Goal: Task Accomplishment & Management: Complete application form

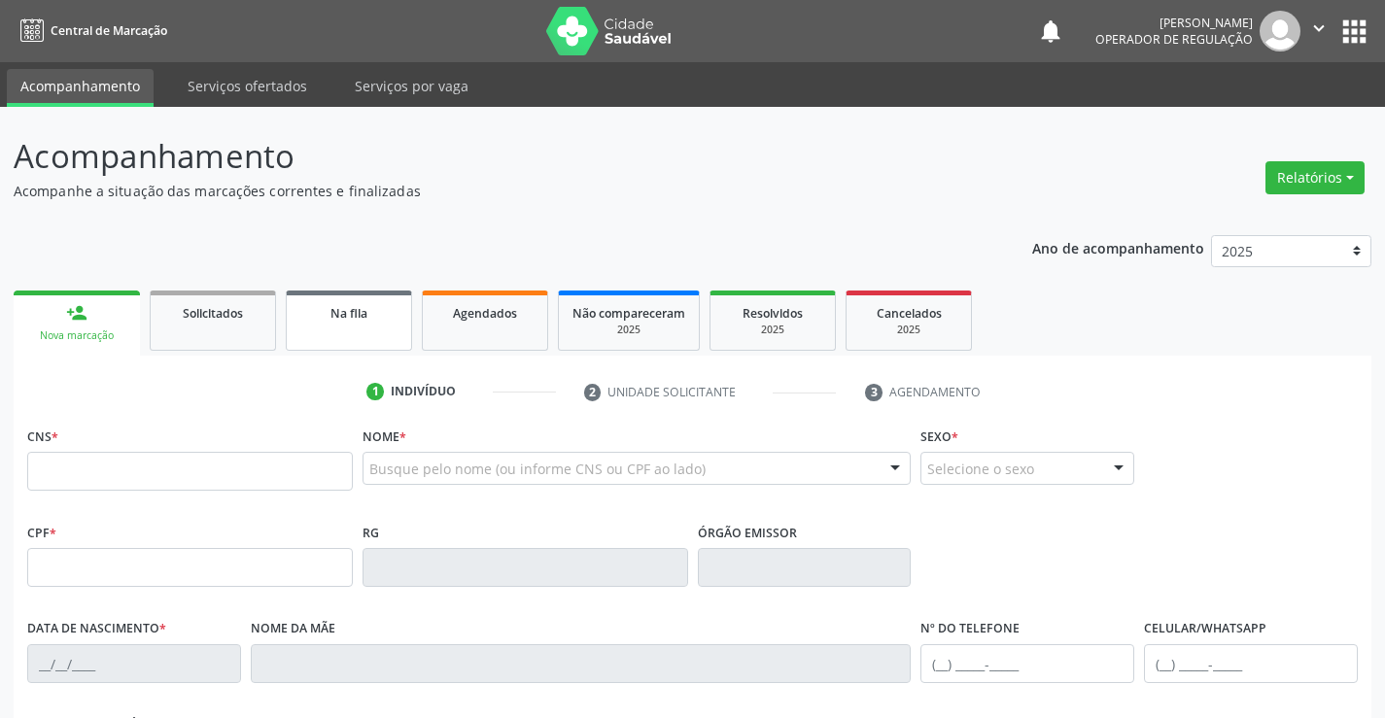
click at [354, 316] on span "Na fila" at bounding box center [348, 313] width 37 height 17
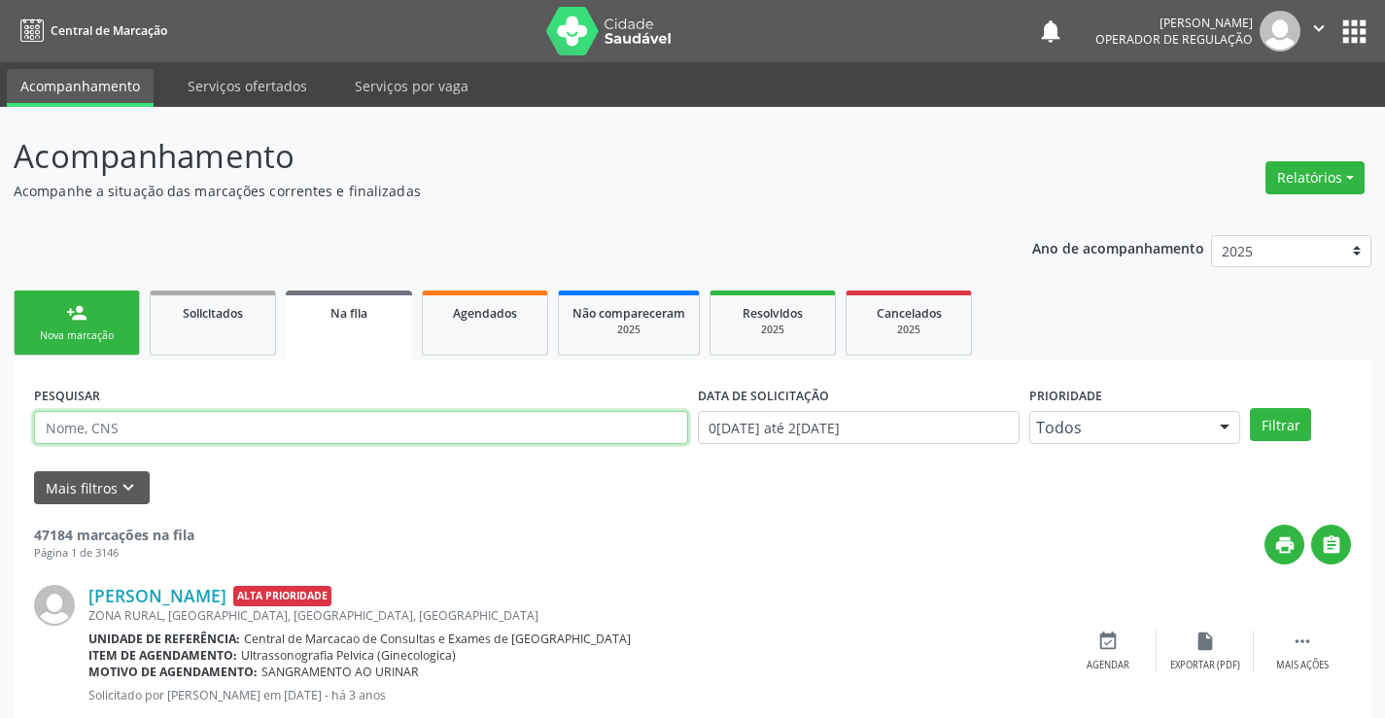
click at [313, 433] on input "text" at bounding box center [361, 427] width 654 height 33
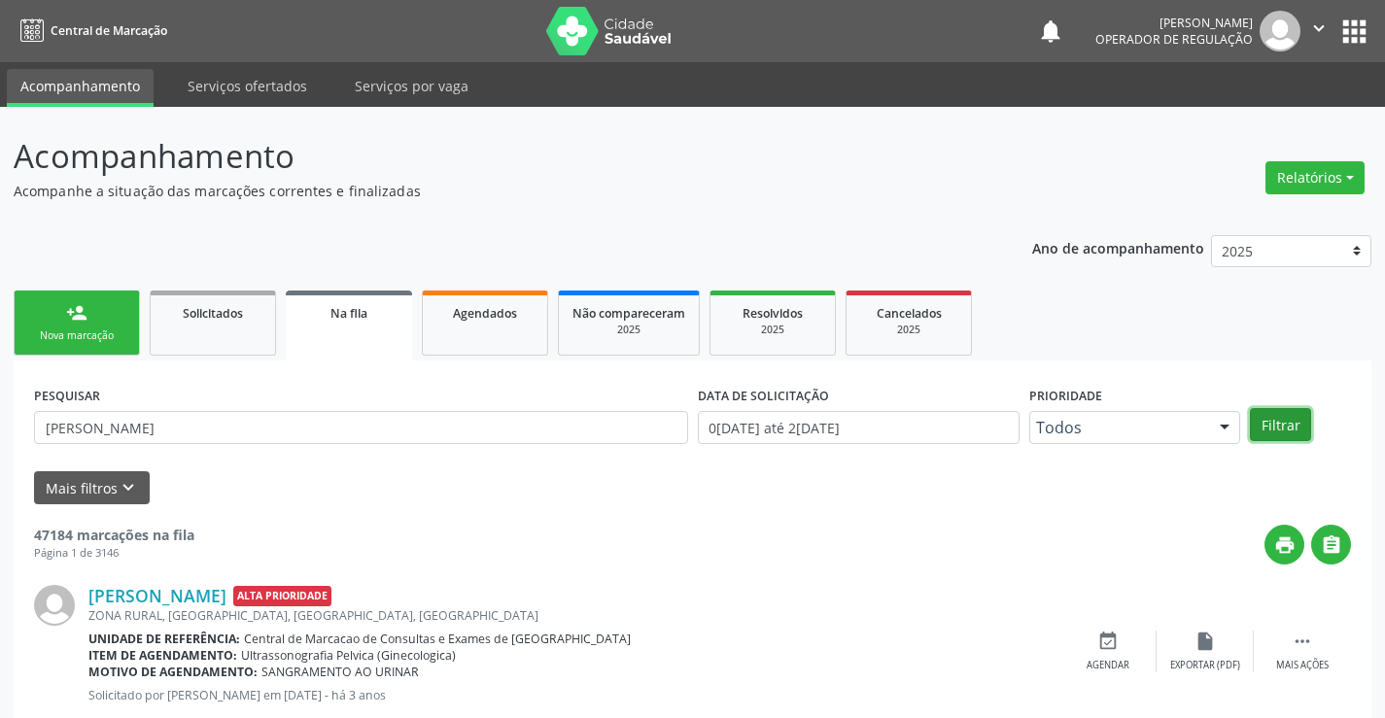
click at [1266, 427] on button "Filtrar" at bounding box center [1280, 424] width 61 height 33
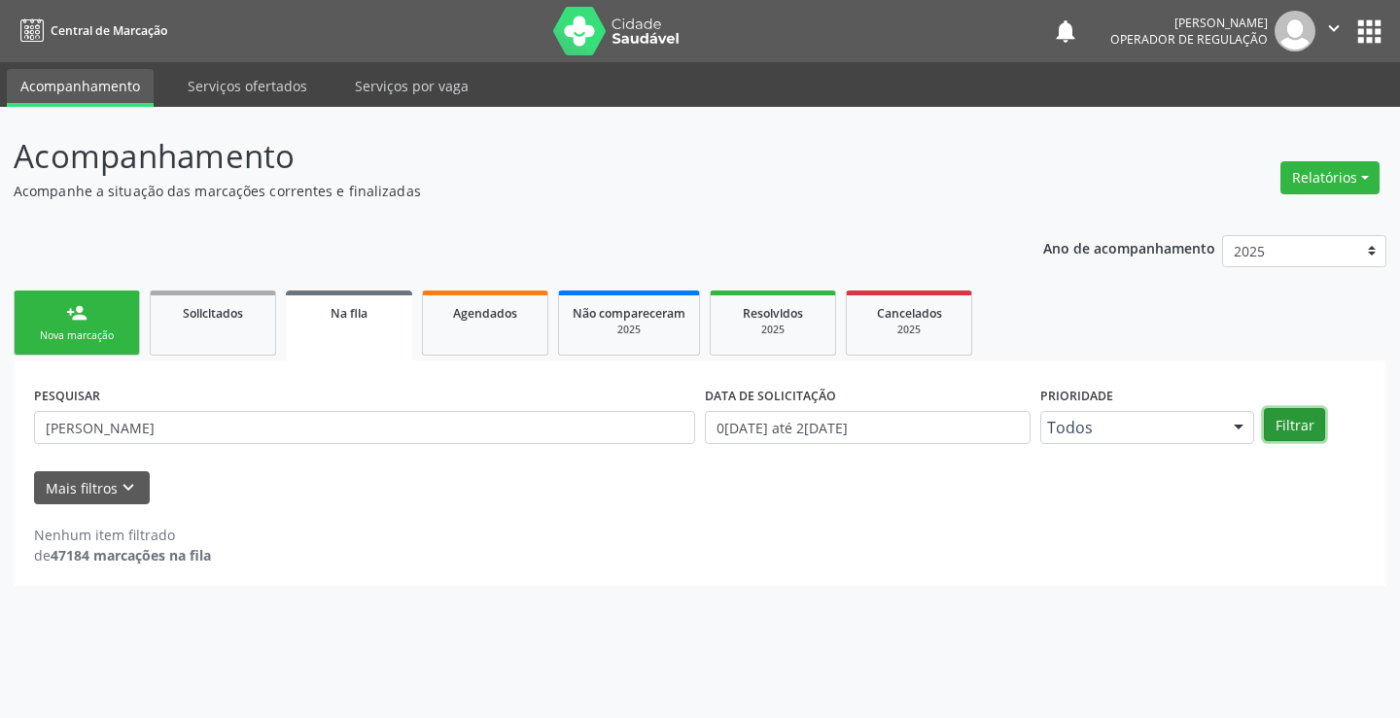
click at [1266, 427] on button "Filtrar" at bounding box center [1294, 424] width 61 height 33
drag, startPoint x: 40, startPoint y: 427, endPoint x: 234, endPoint y: 434, distance: 194.6
click at [234, 434] on input "[PERSON_NAME]" at bounding box center [364, 427] width 661 height 33
click at [1296, 428] on button "Filtrar" at bounding box center [1294, 424] width 61 height 33
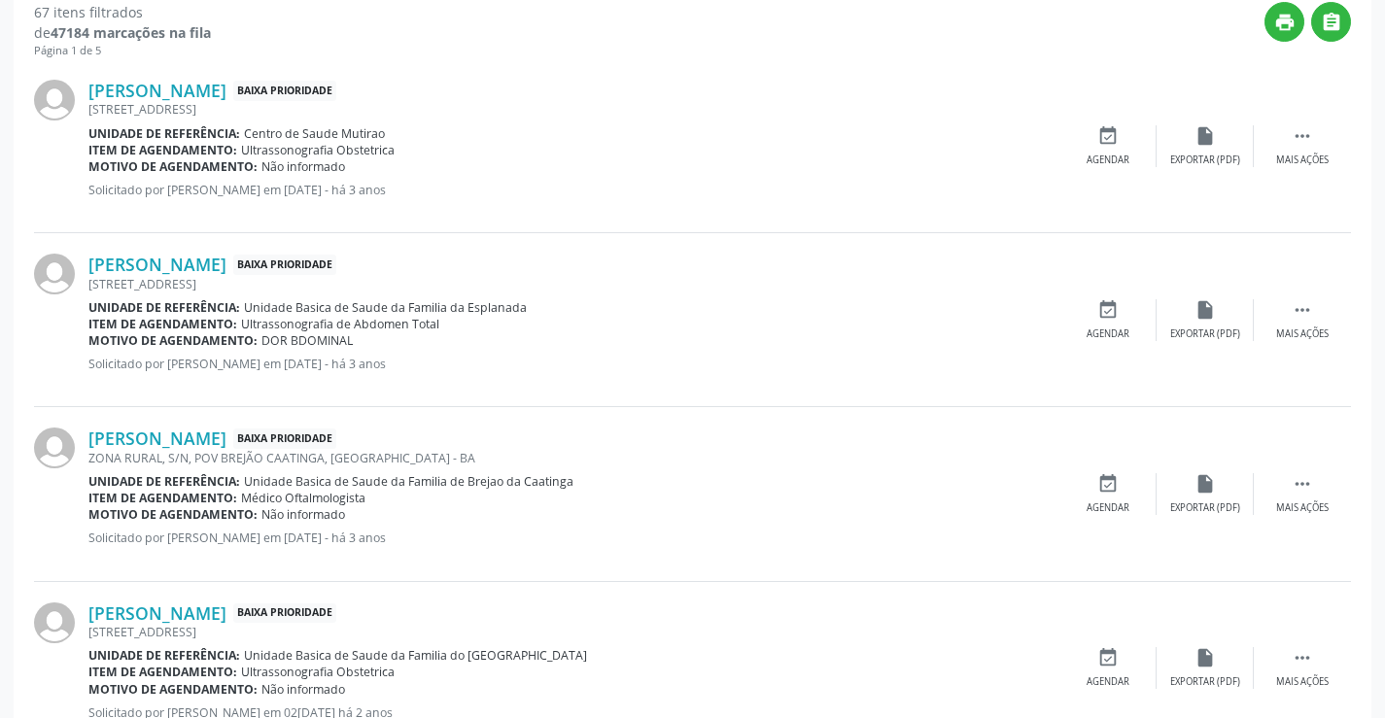
scroll to position [232, 0]
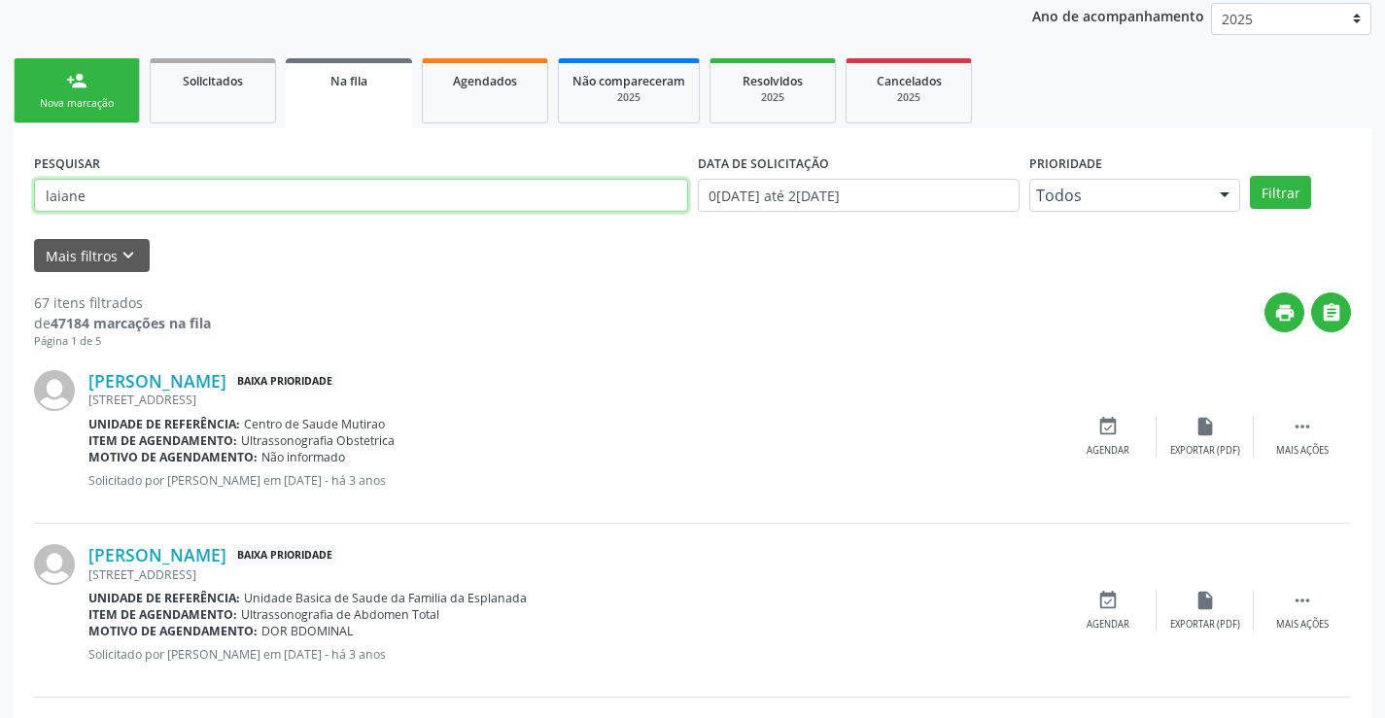
click at [183, 181] on input "laiane" at bounding box center [361, 195] width 654 height 33
type input "[PERSON_NAME]"
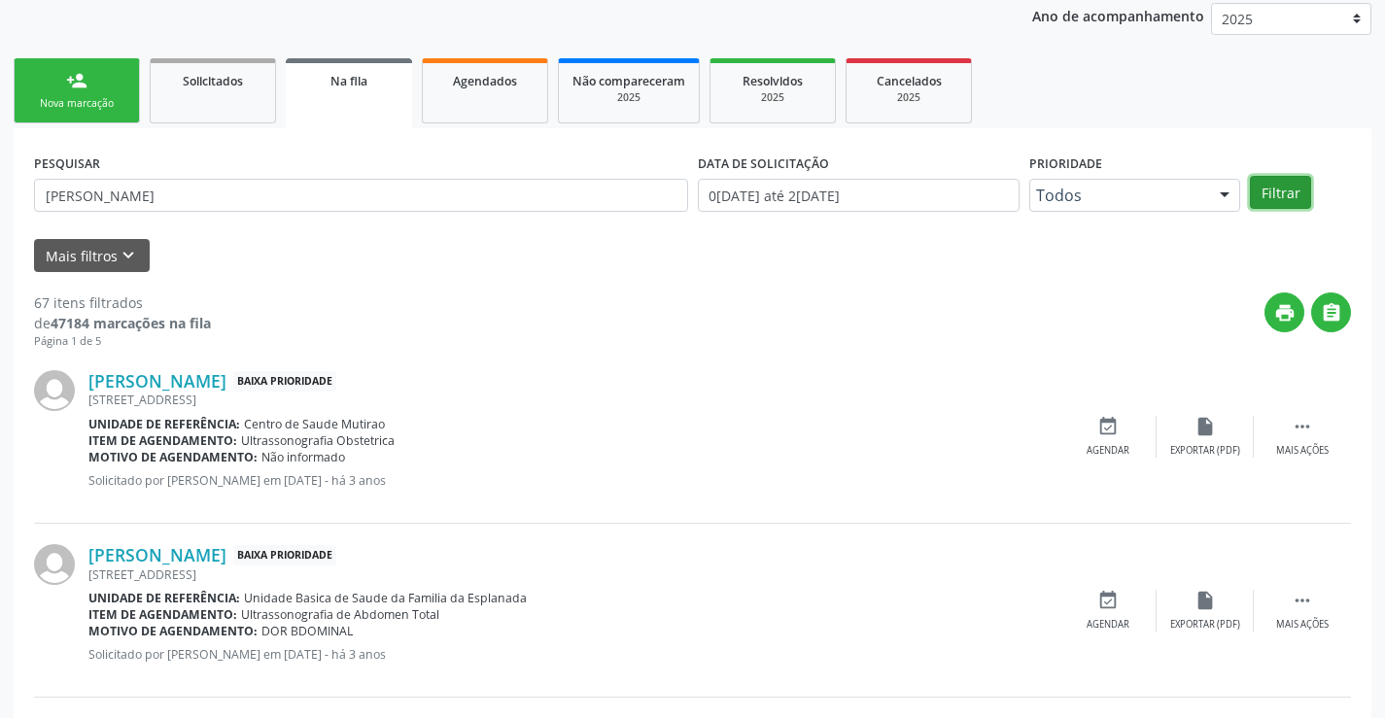
click at [1285, 190] on button "Filtrar" at bounding box center [1280, 192] width 61 height 33
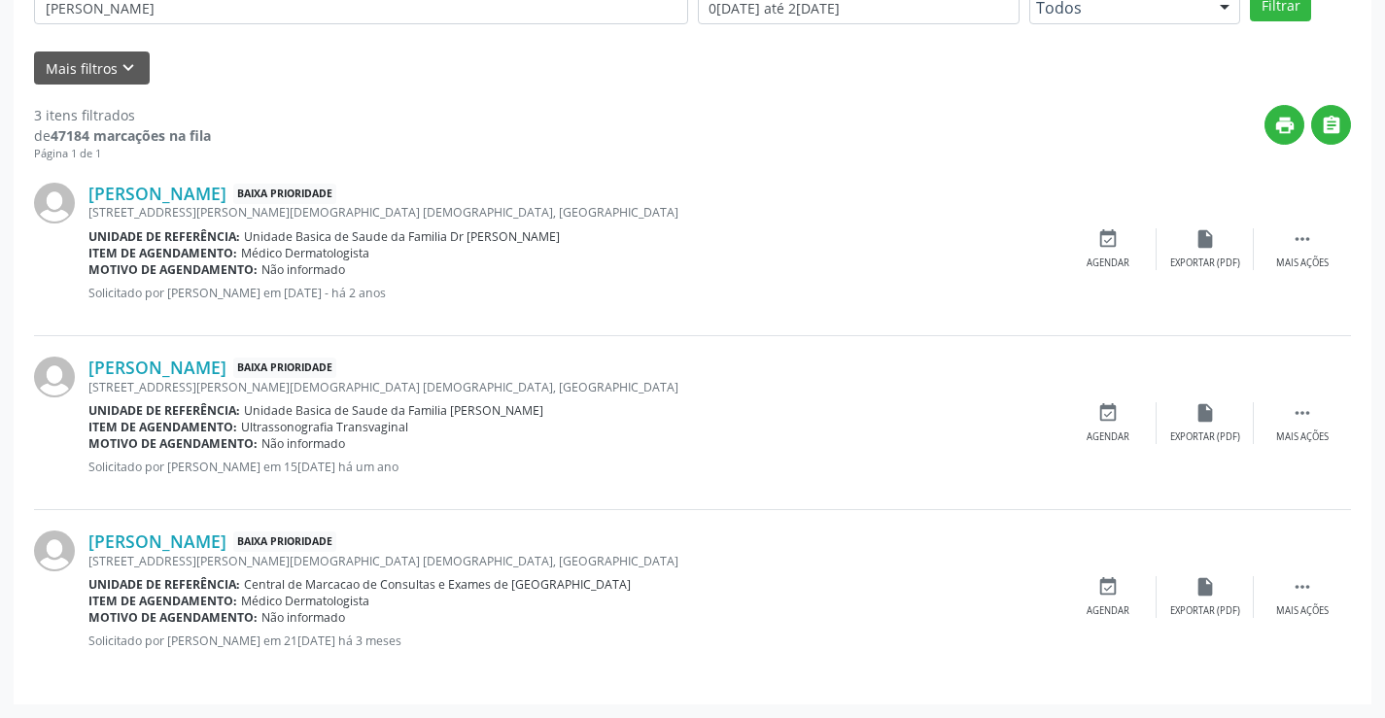
scroll to position [0, 0]
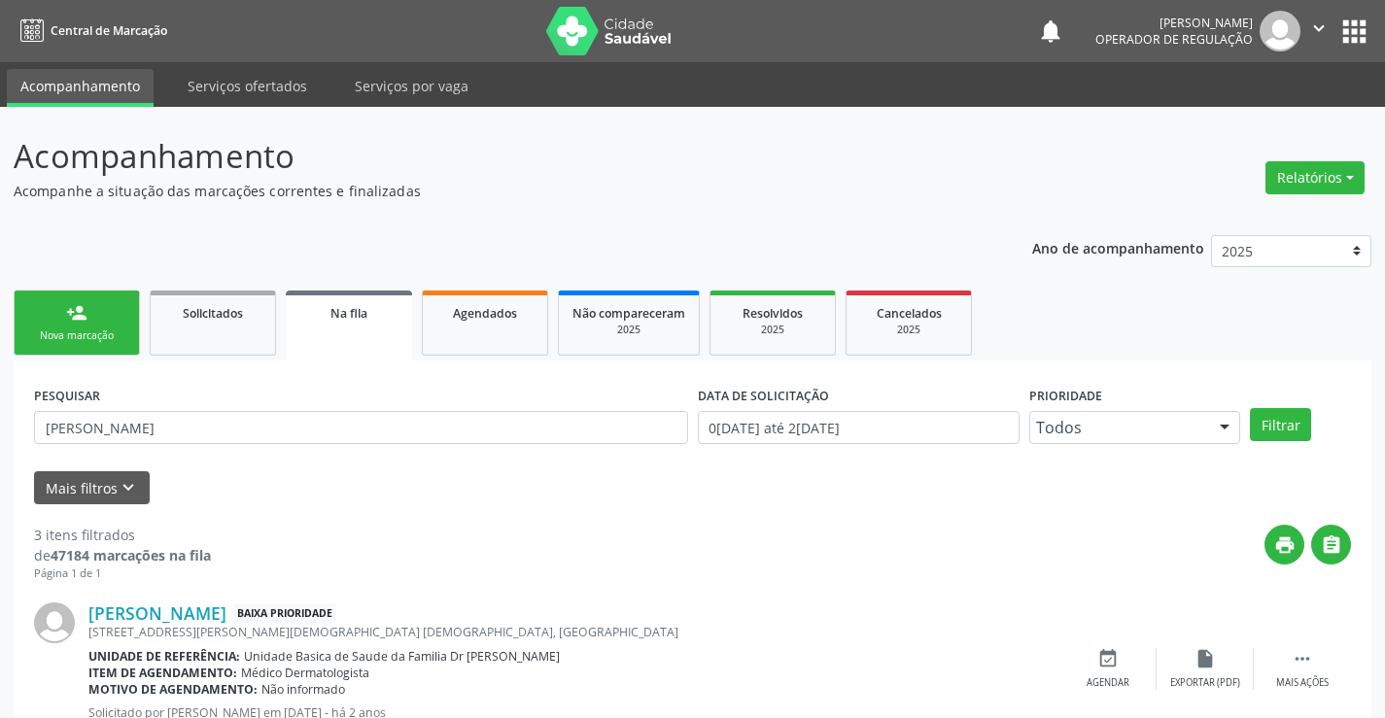
click at [80, 296] on link "person_add Nova marcação" at bounding box center [77, 323] width 126 height 65
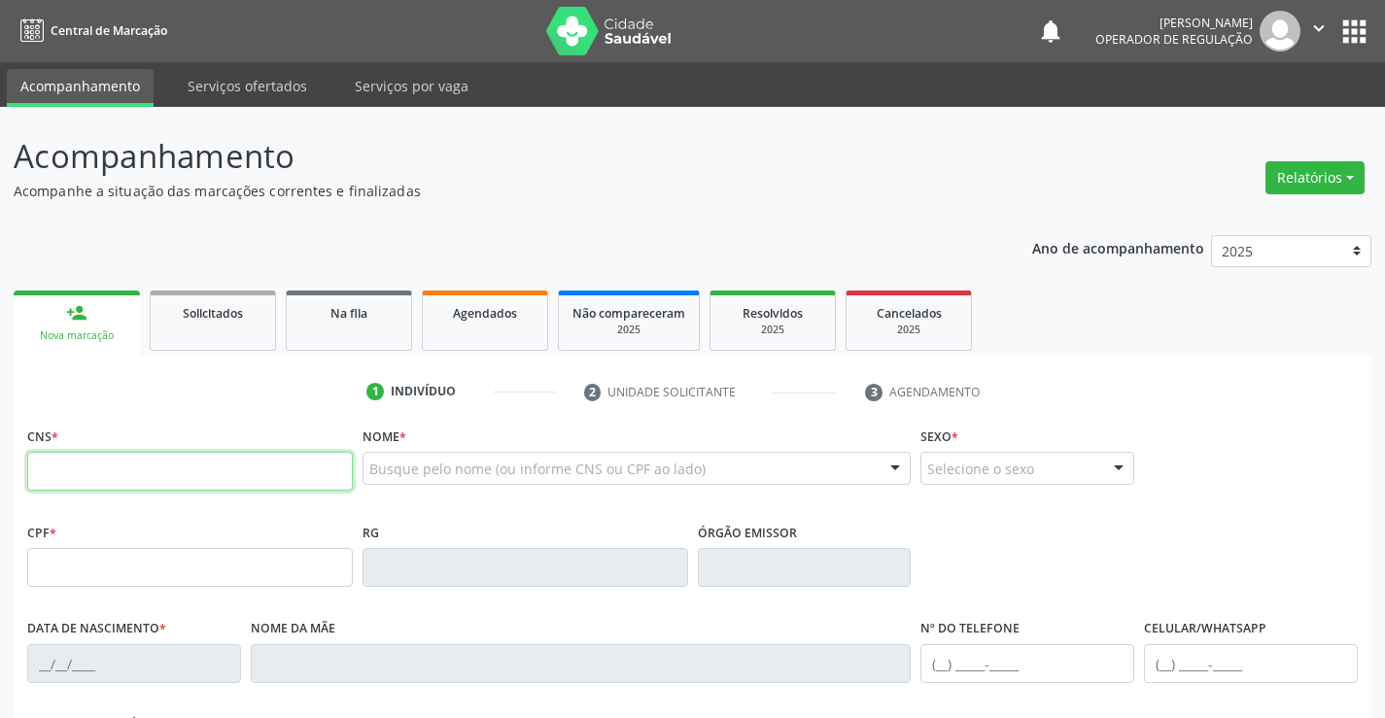
click at [146, 467] on input "text" at bounding box center [190, 471] width 326 height 39
type input "705 2094 8215 1473"
type input "173.469.325-87"
type input "2657381"
type input "27[DATE]"
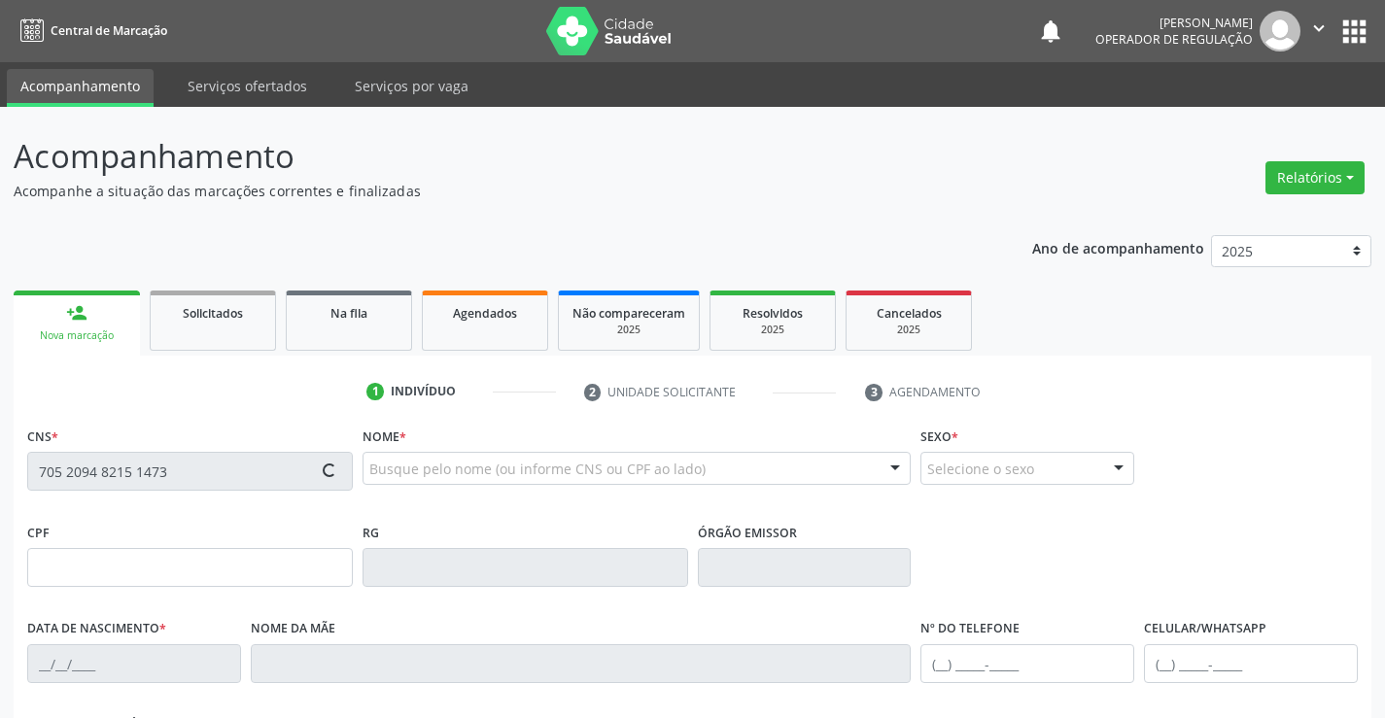
type input "[PHONE_NUMBER]"
type input "S/N"
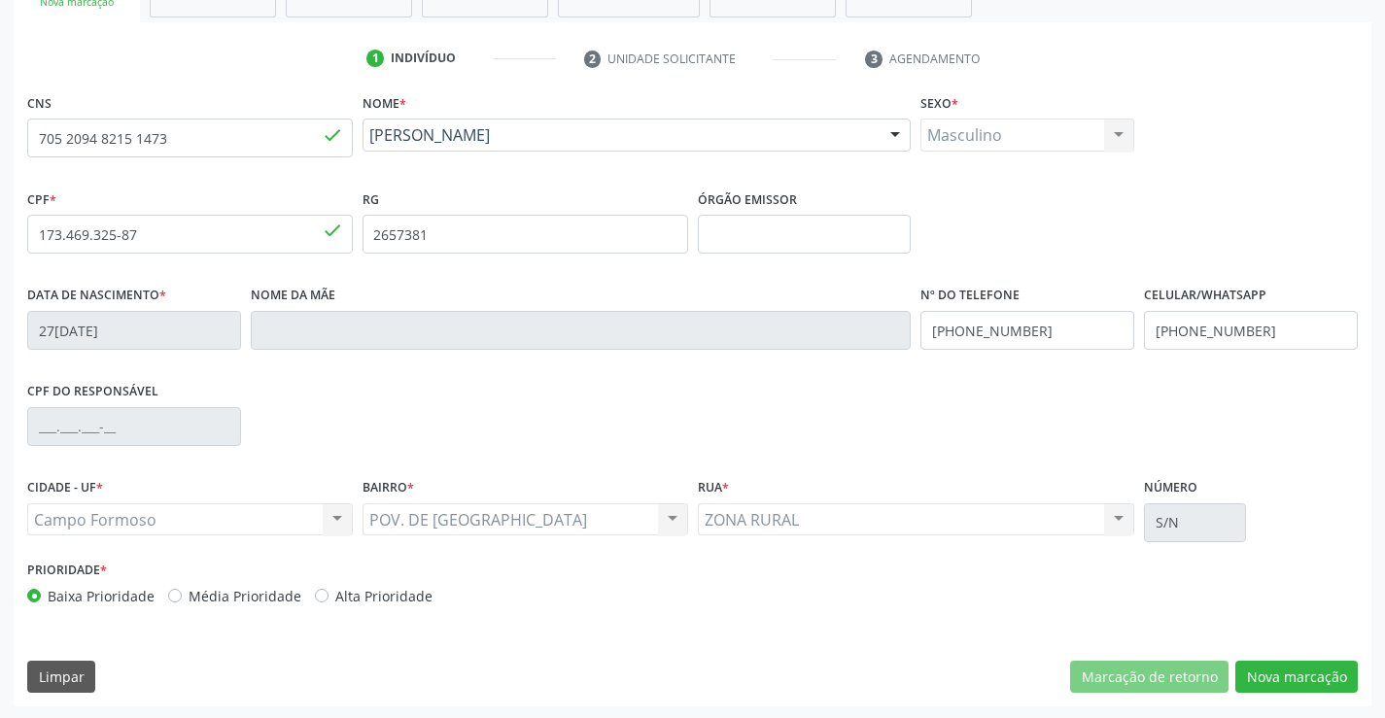
scroll to position [335, 0]
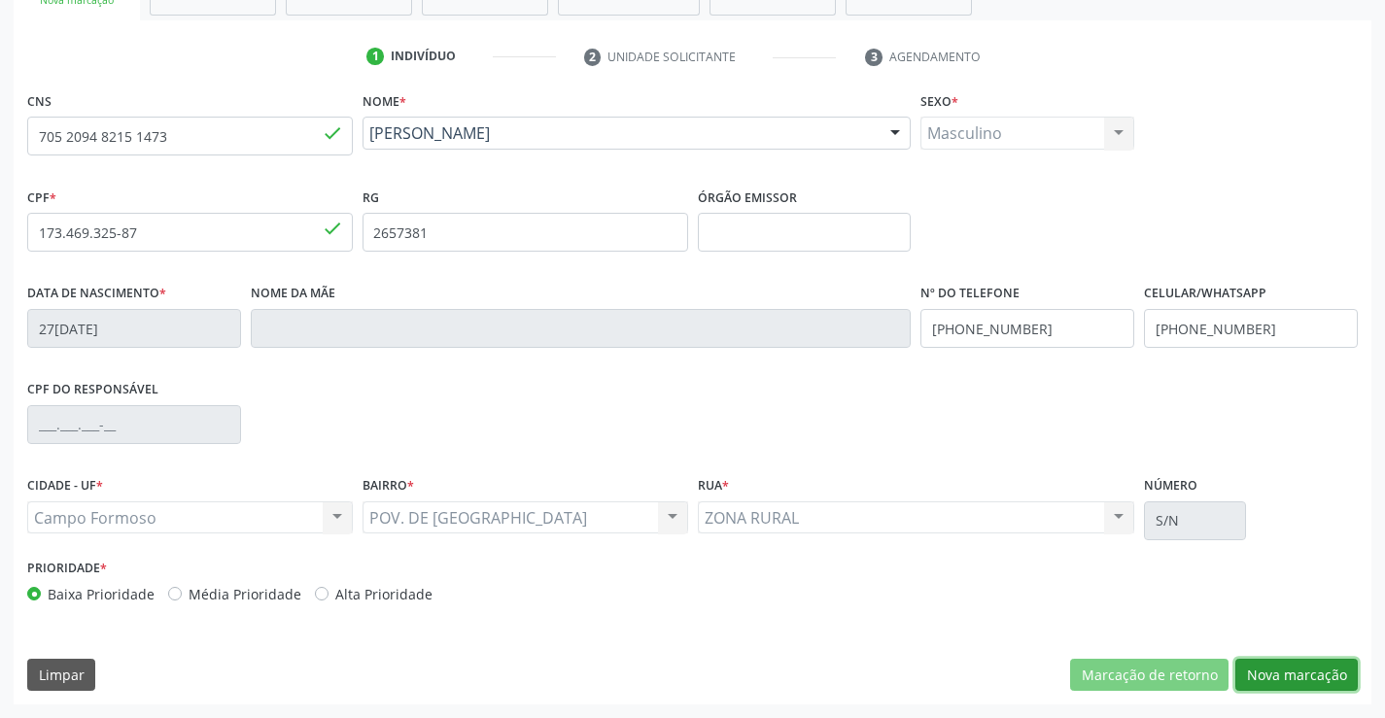
click at [1285, 666] on button "Nova marcação" at bounding box center [1296, 675] width 122 height 33
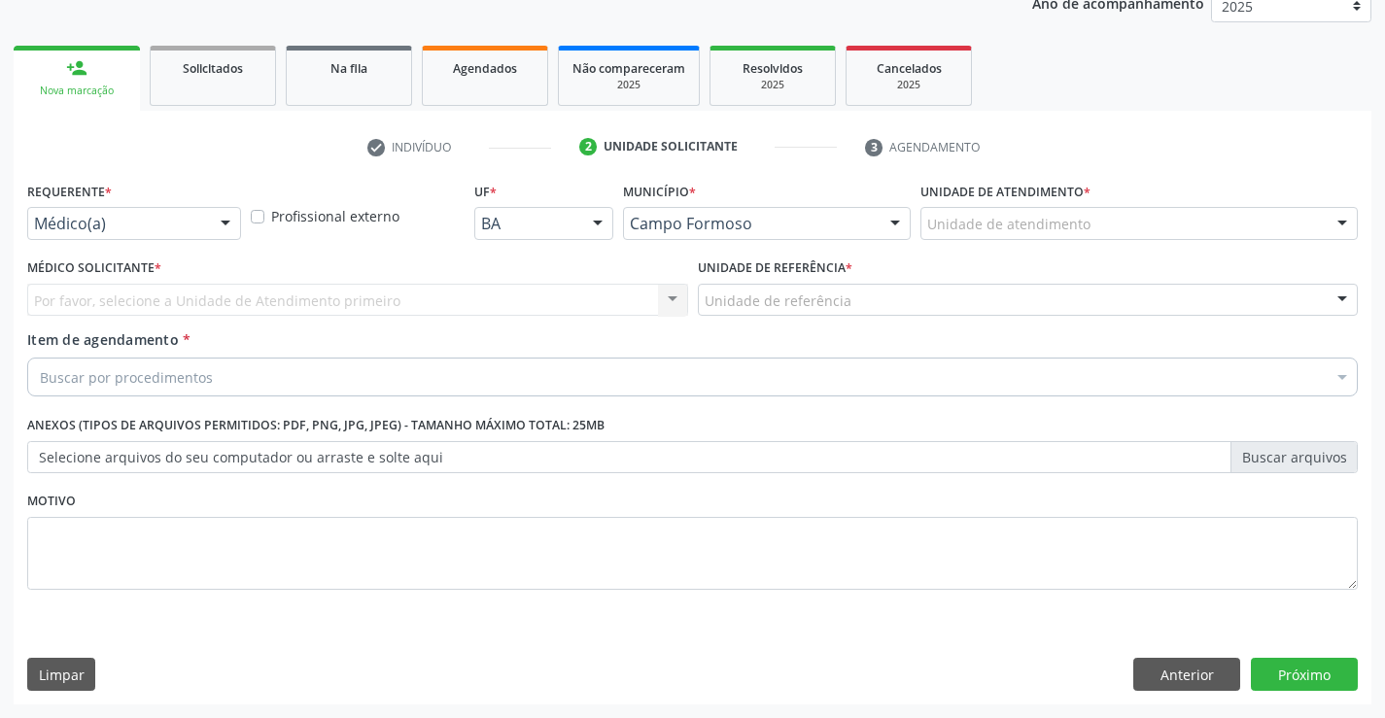
scroll to position [245, 0]
click at [172, 213] on div "Médico(a)" at bounding box center [134, 223] width 214 height 33
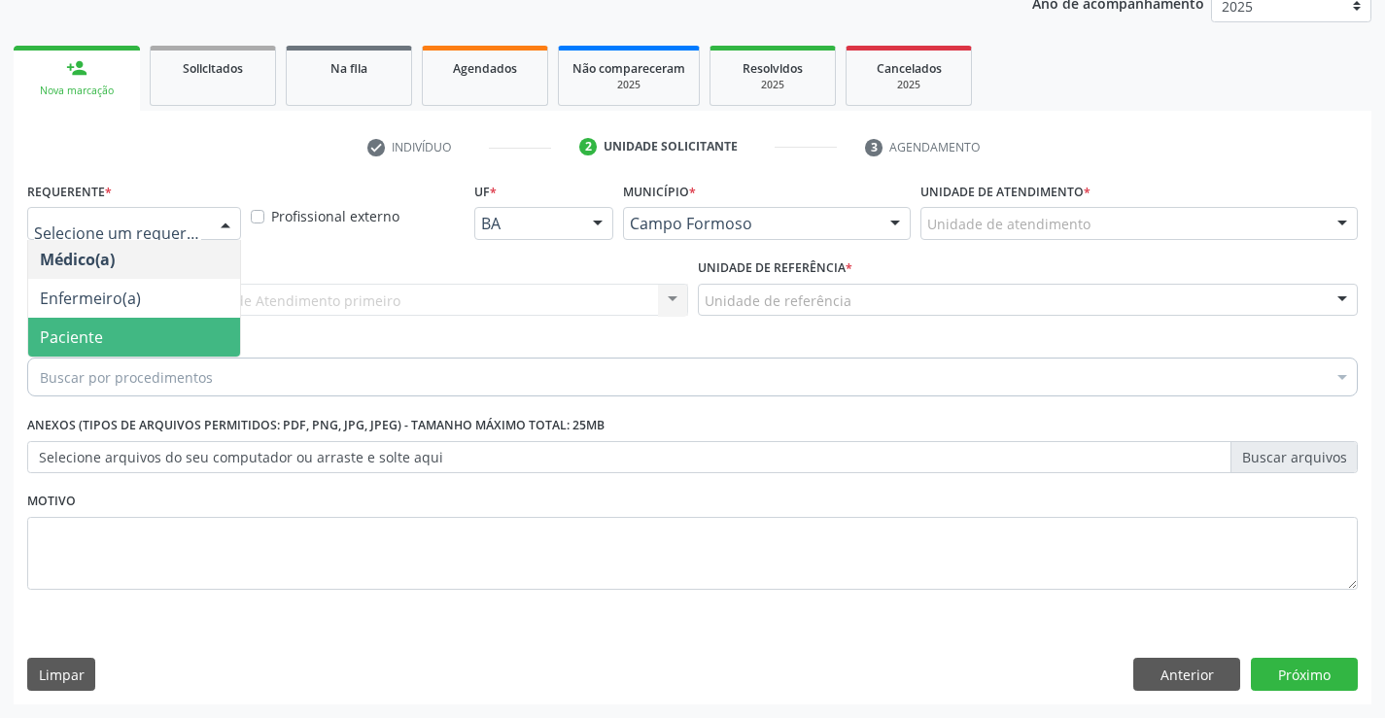
click at [130, 339] on span "Paciente" at bounding box center [134, 337] width 212 height 39
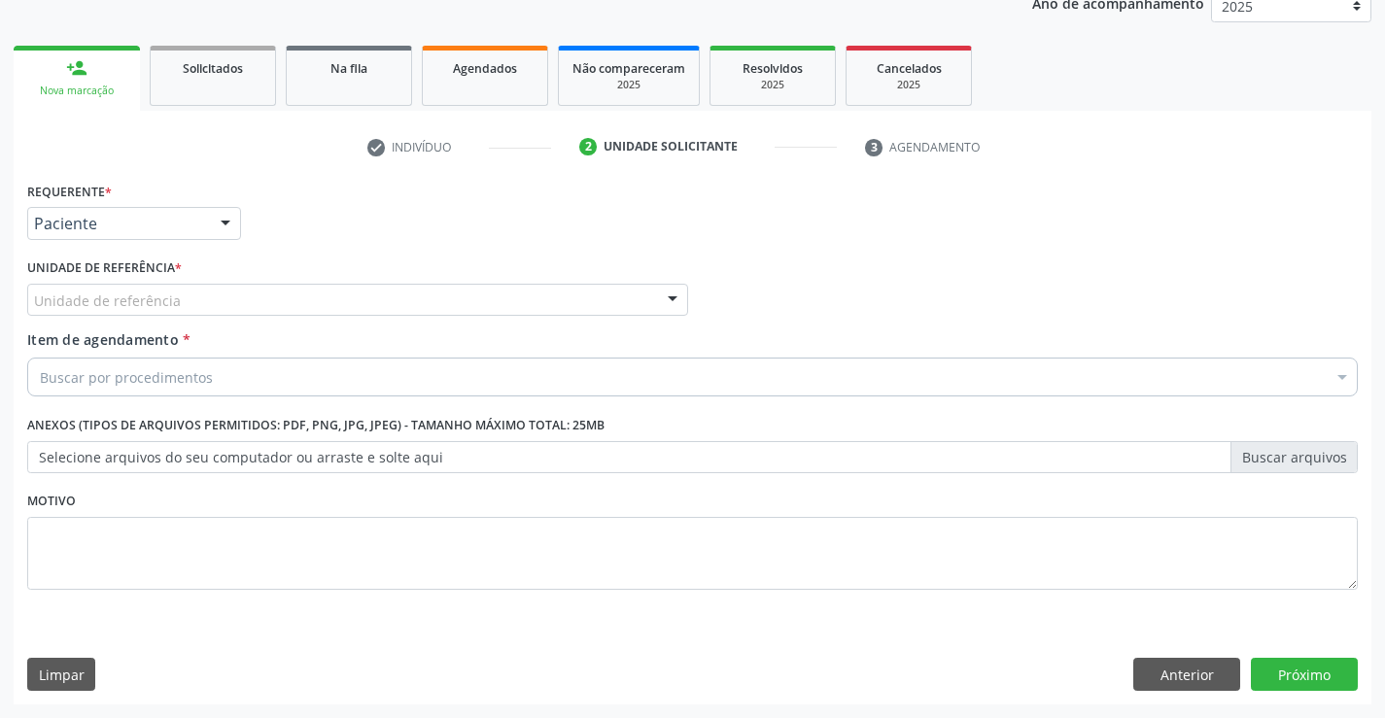
click at [121, 280] on label "Unidade de referência *" at bounding box center [104, 269] width 155 height 30
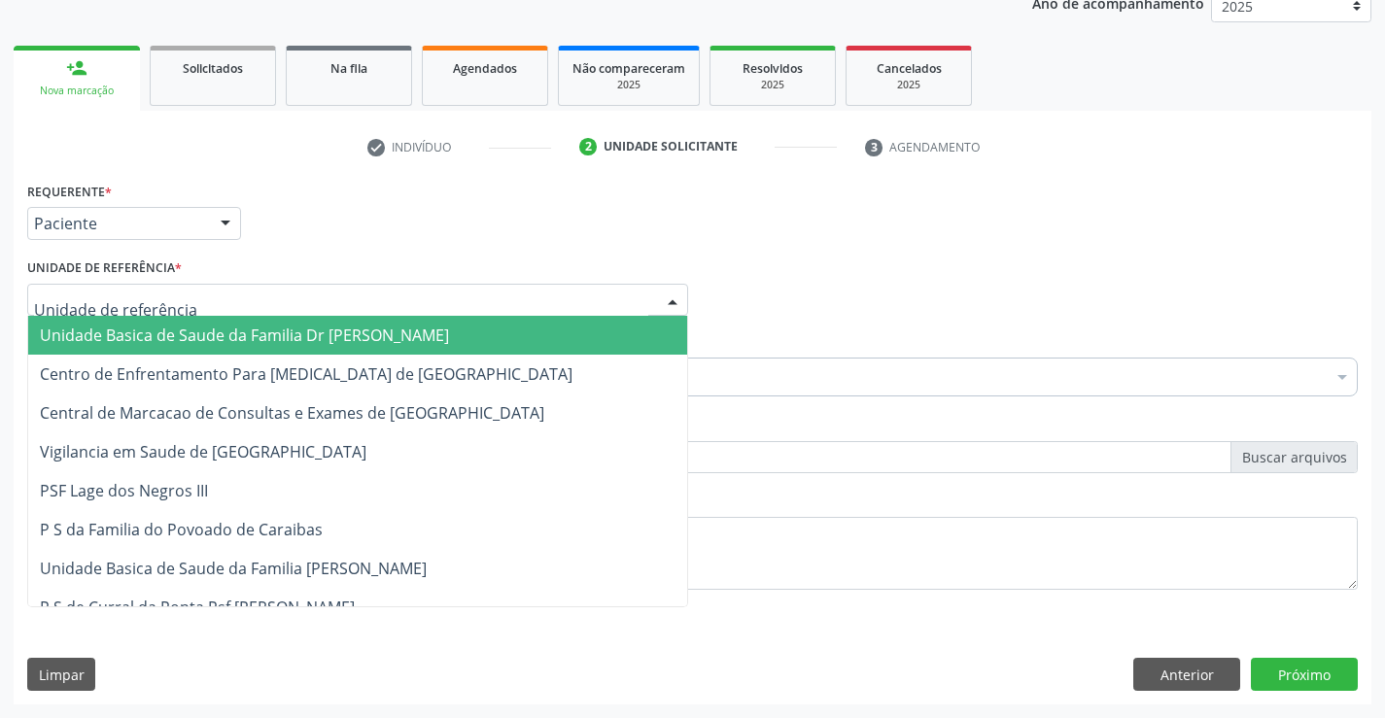
click at [126, 336] on span "Unidade Basica de Saude da Familia Dr [PERSON_NAME]" at bounding box center [244, 335] width 409 height 21
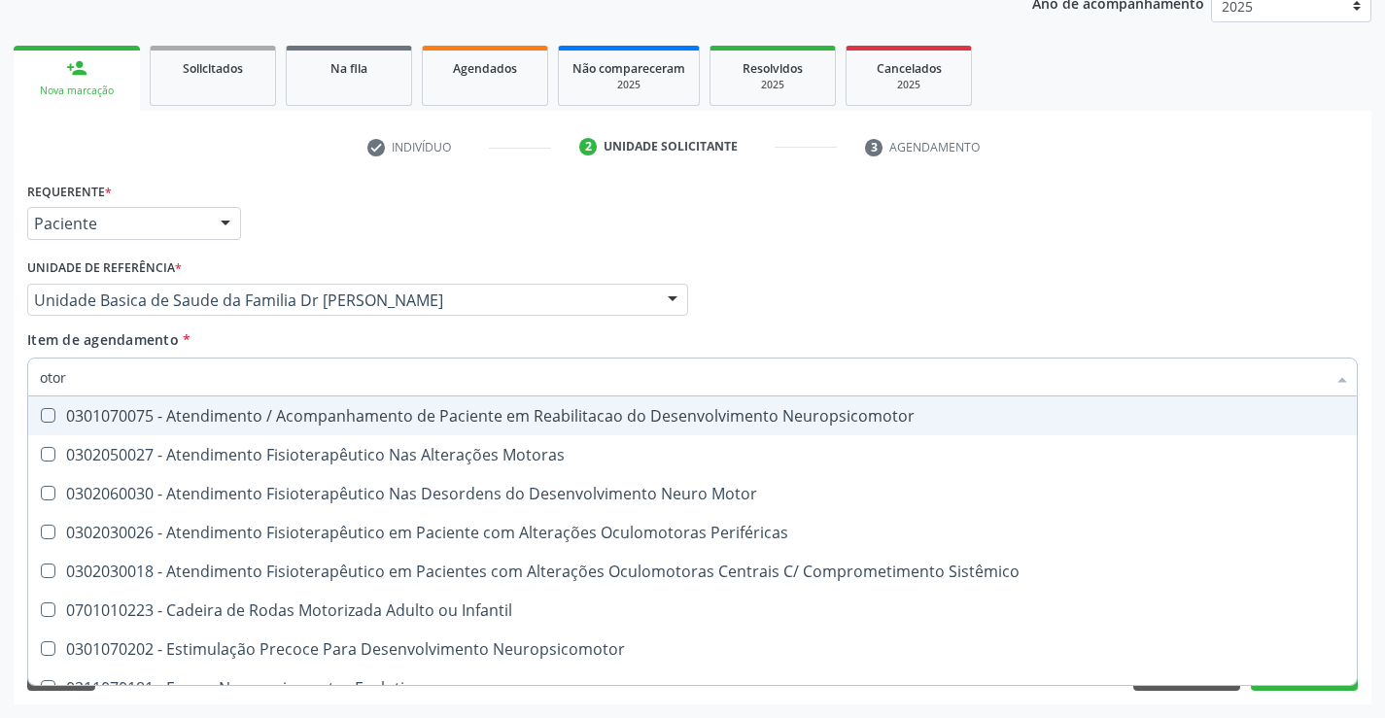
type input "otorr"
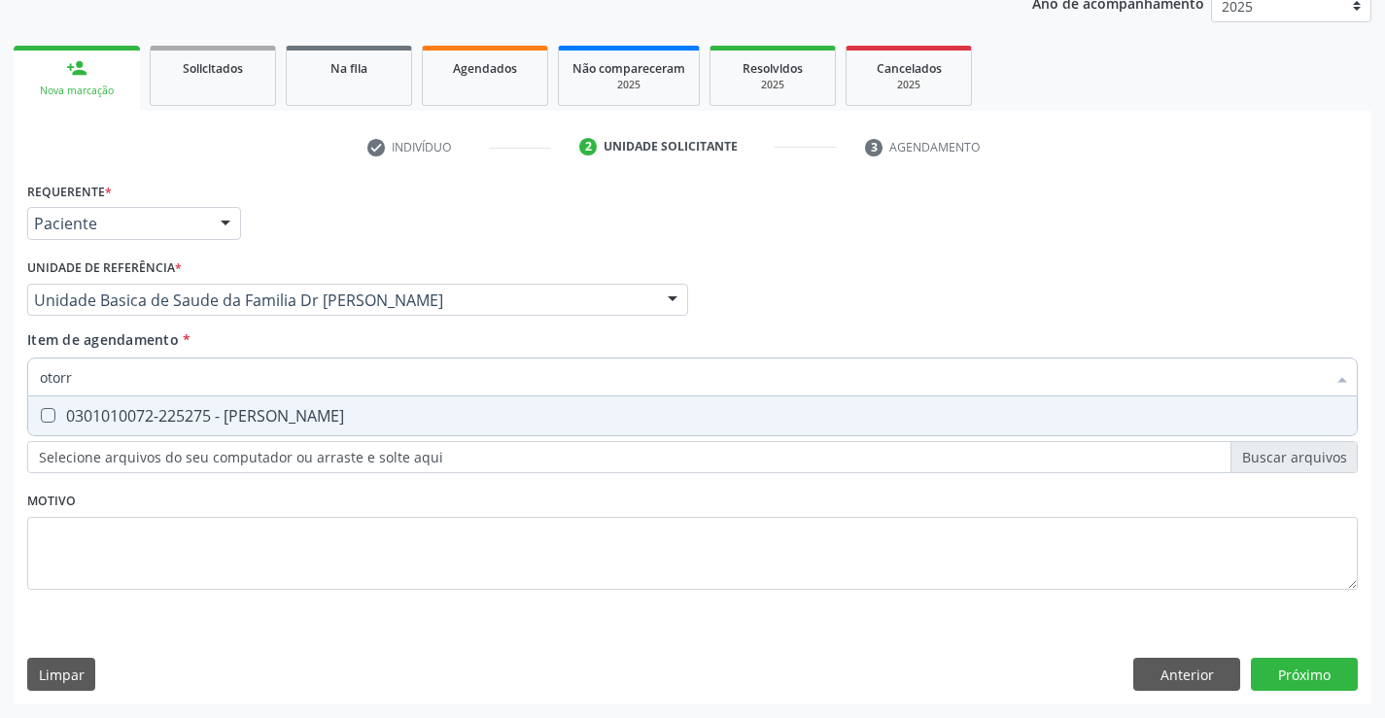
click at [375, 421] on div "0301010072-225275 - [PERSON_NAME]" at bounding box center [692, 416] width 1305 height 16
checkbox Otorrinolaringologista "true"
click at [232, 569] on div "Requerente * Paciente Médico(a) Enfermeiro(a) Paciente Nenhum resultado encontr…" at bounding box center [692, 397] width 1331 height 440
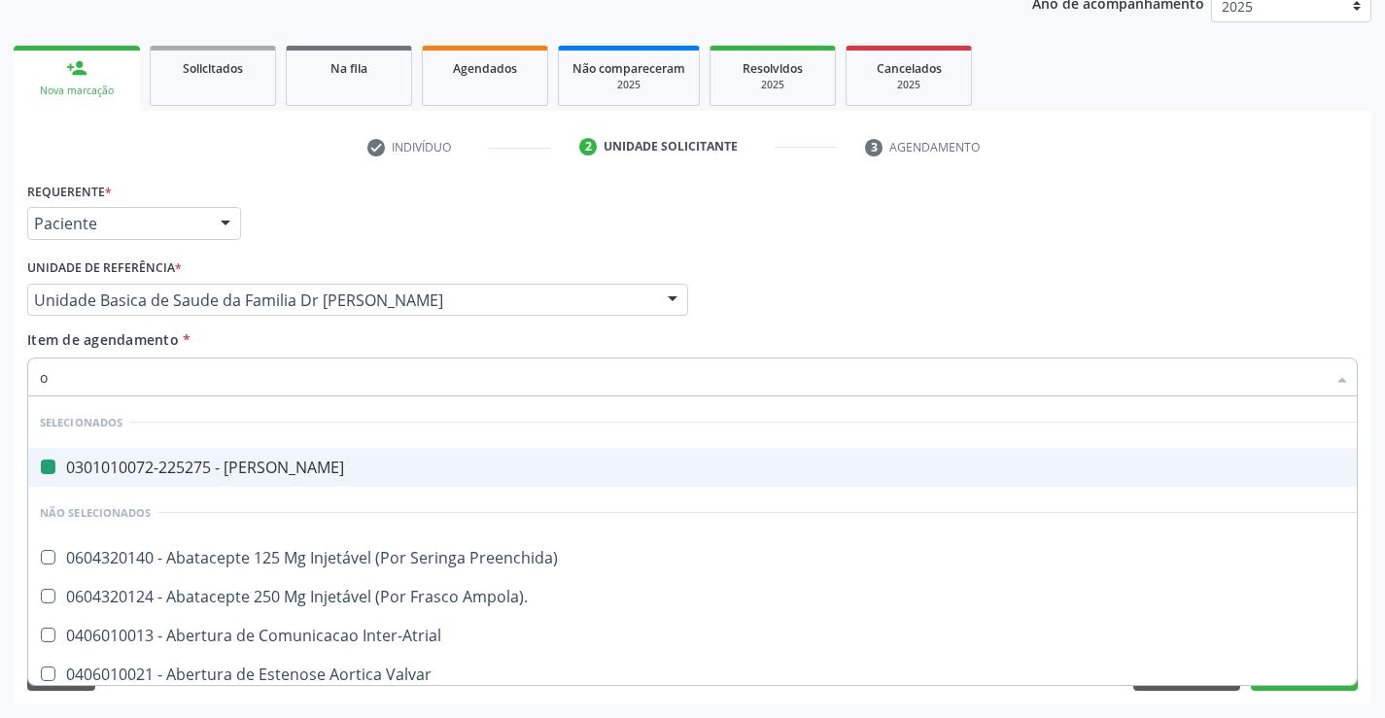
type input "of"
checkbox Otorrinolaringologista "false"
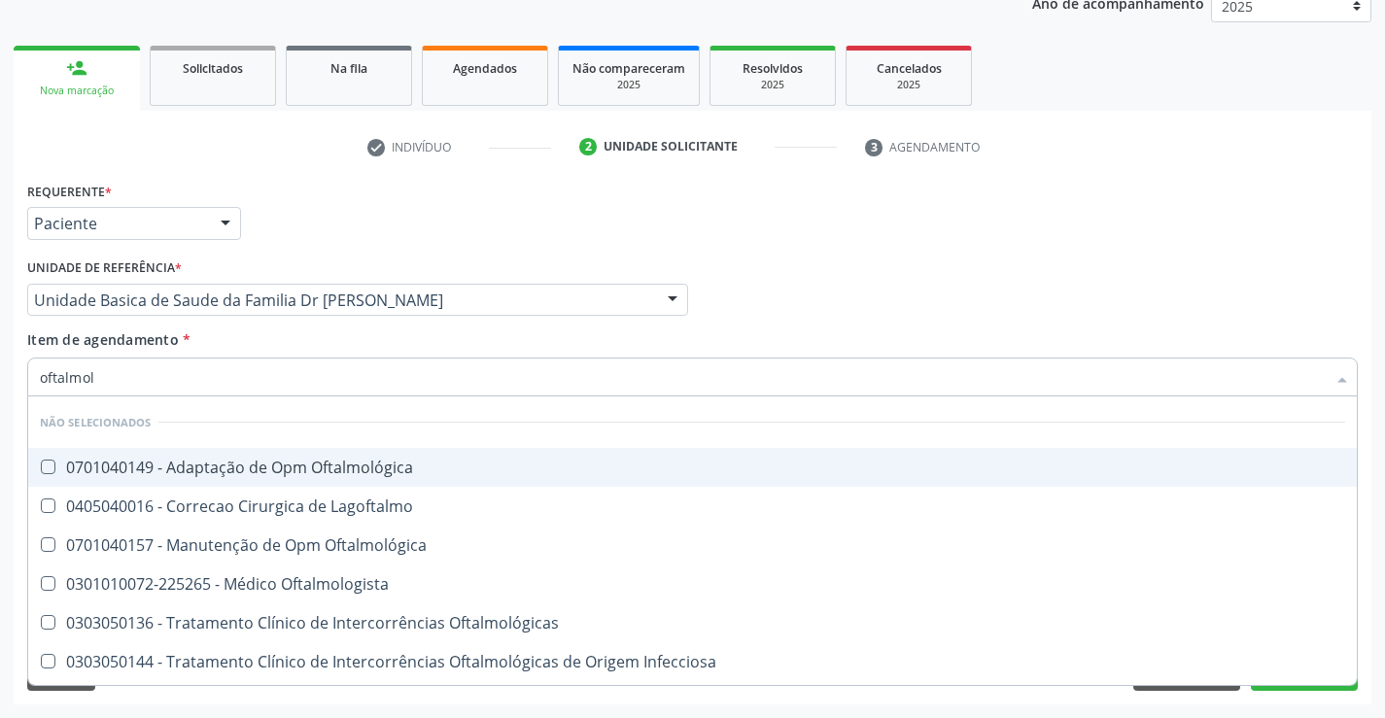
type input "oftalmolo"
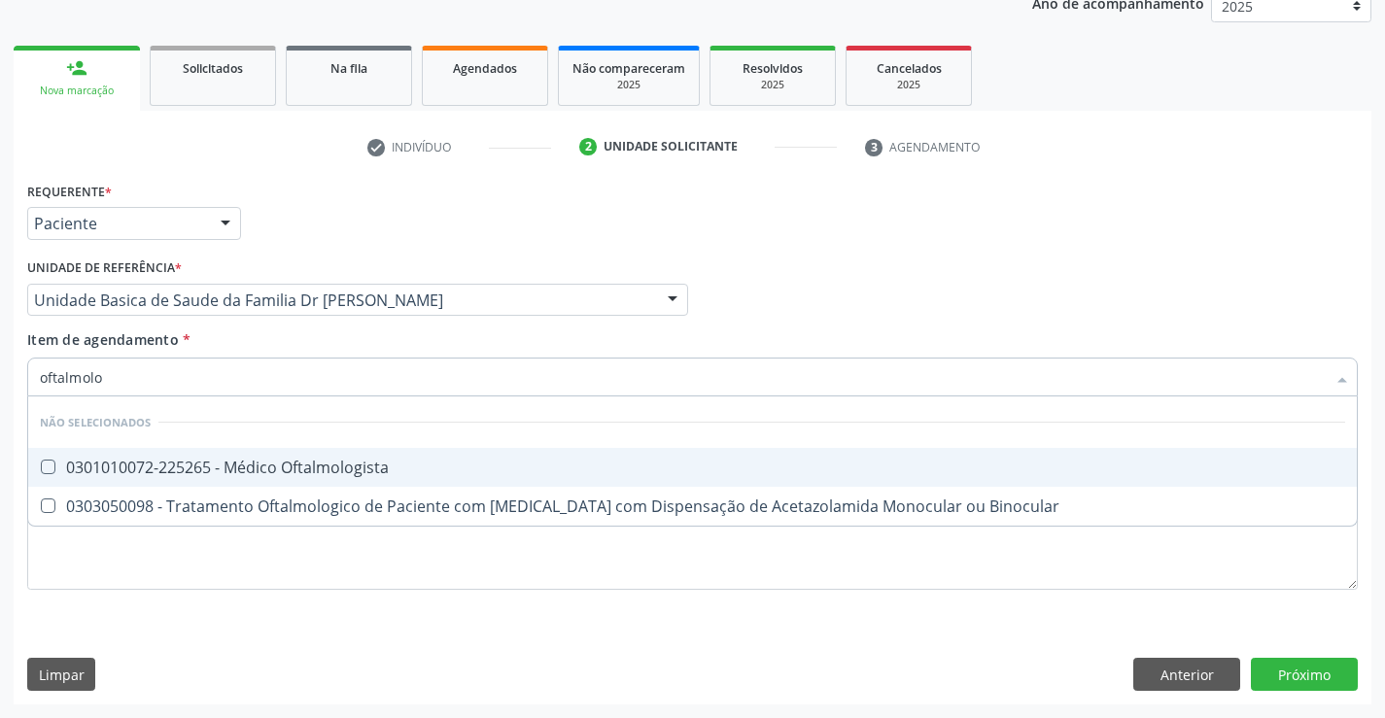
click at [250, 468] on div "0301010072-225265 - Médico Oftalmologista" at bounding box center [692, 468] width 1305 height 16
checkbox Oftalmologista "true"
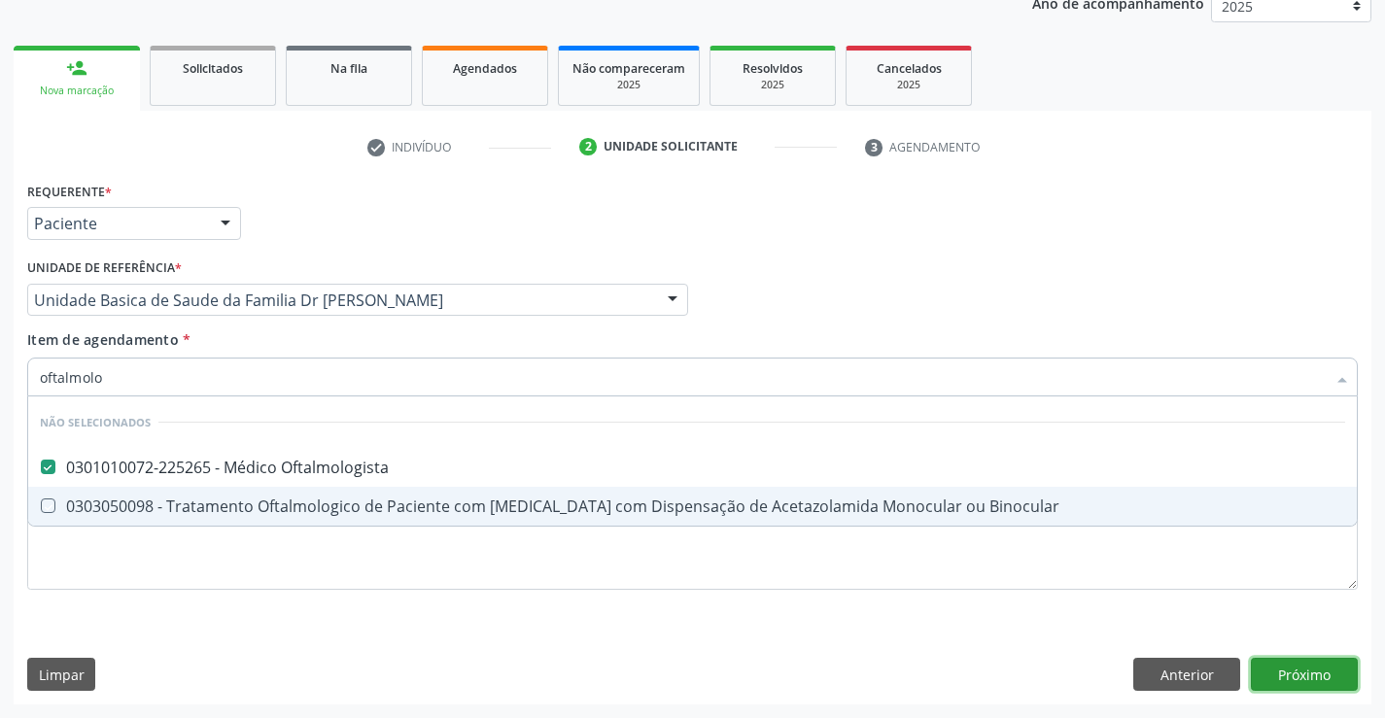
click at [1320, 685] on div "Requerente * Paciente Médico(a) Enfermeiro(a) Paciente Nenhum resultado encontr…" at bounding box center [693, 441] width 1358 height 528
checkbox Binocular "true"
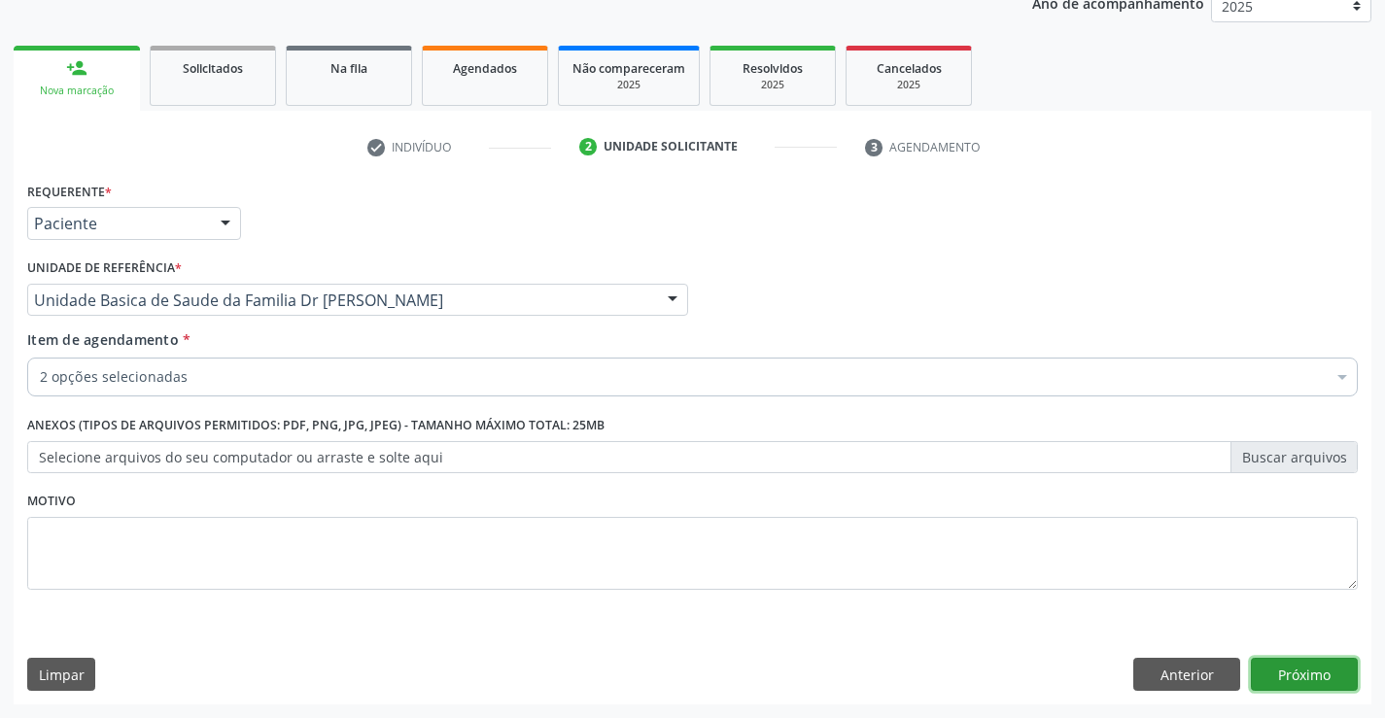
click at [1316, 674] on button "Próximo" at bounding box center [1304, 674] width 107 height 33
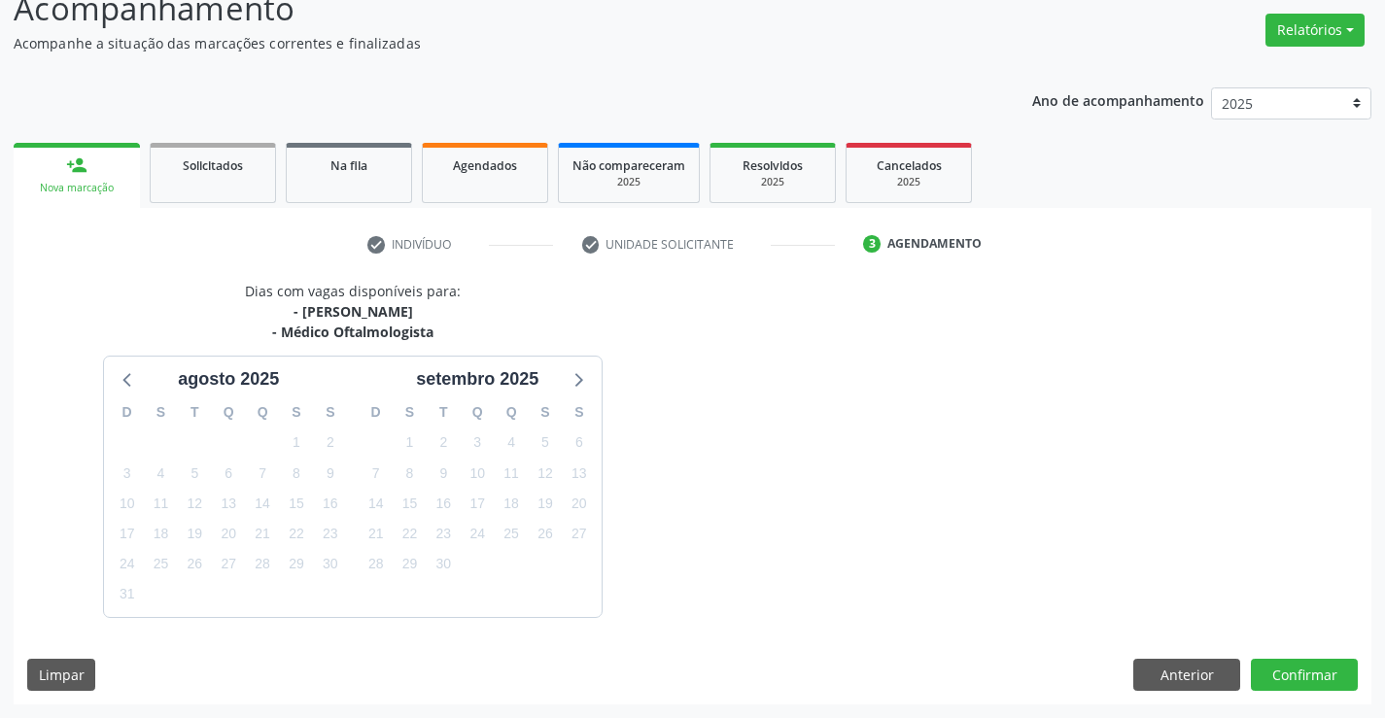
scroll to position [205, 0]
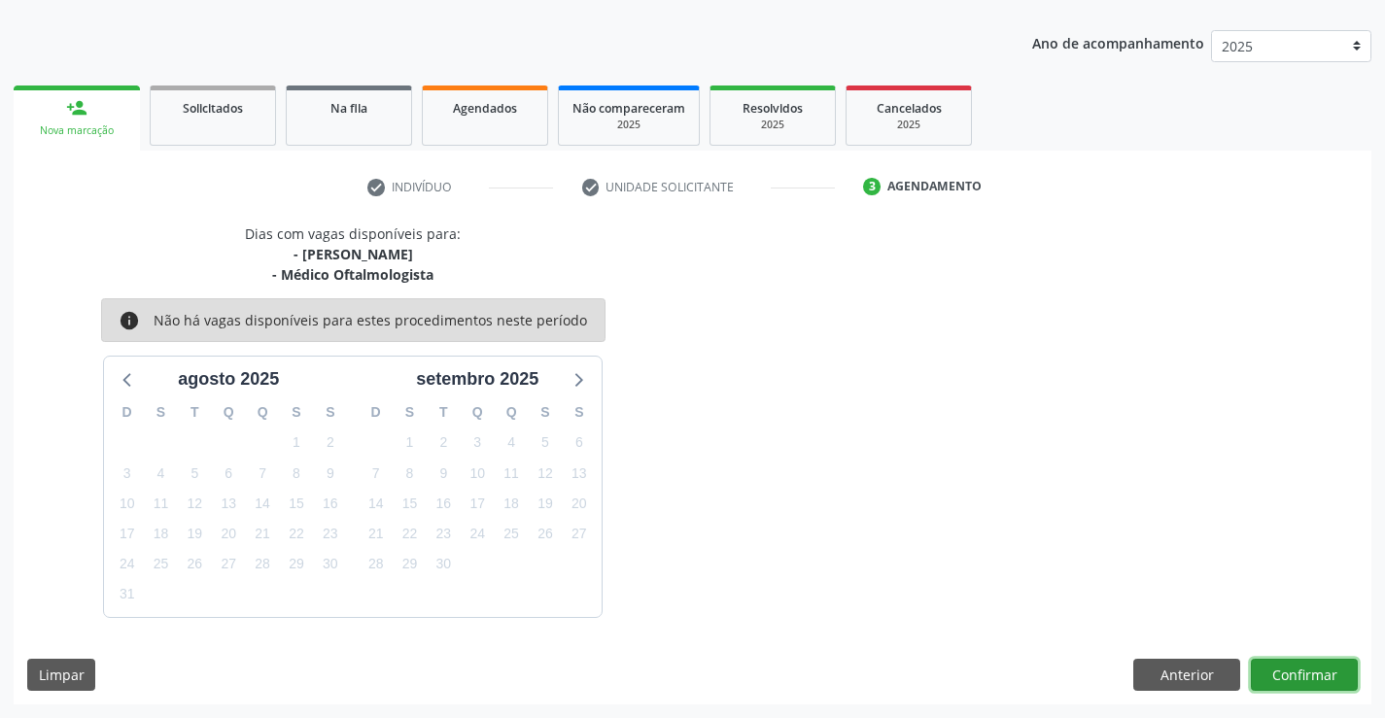
click at [1309, 685] on button "Confirmar" at bounding box center [1304, 675] width 107 height 33
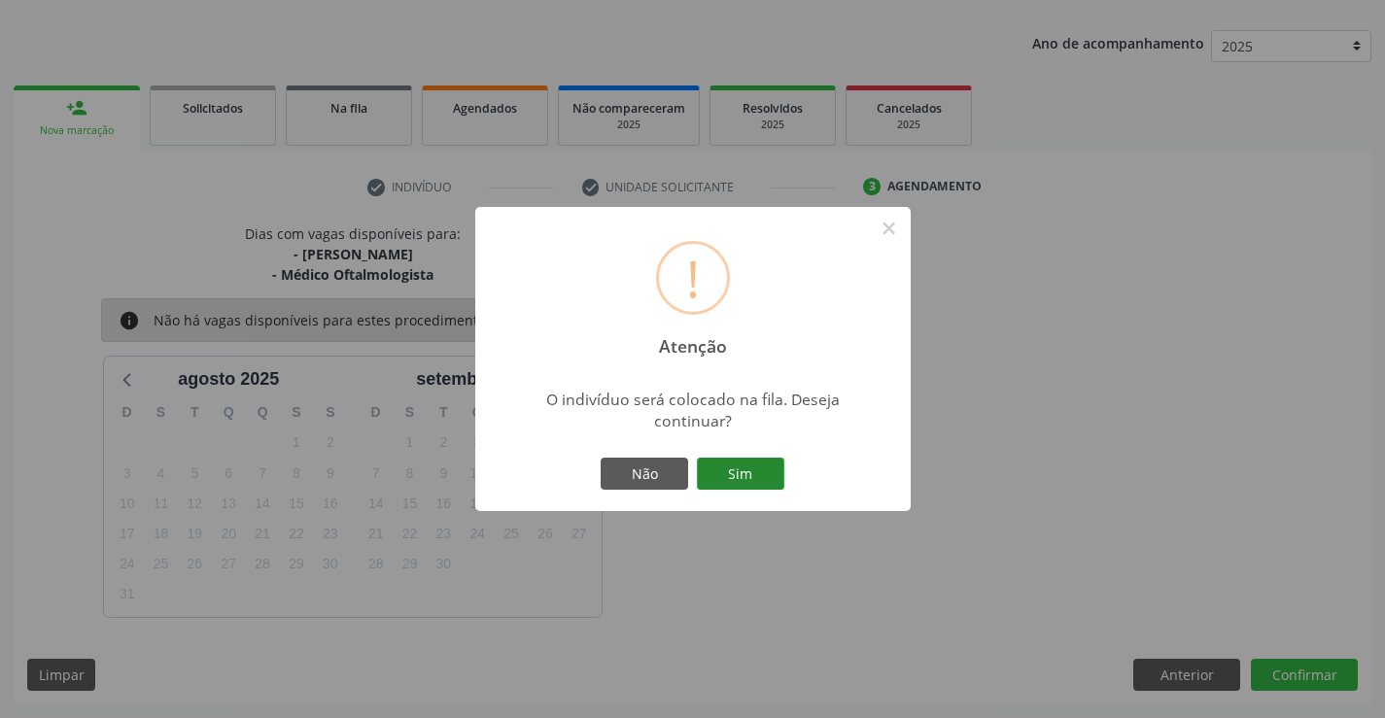
click at [727, 460] on button "Sim" at bounding box center [740, 474] width 87 height 33
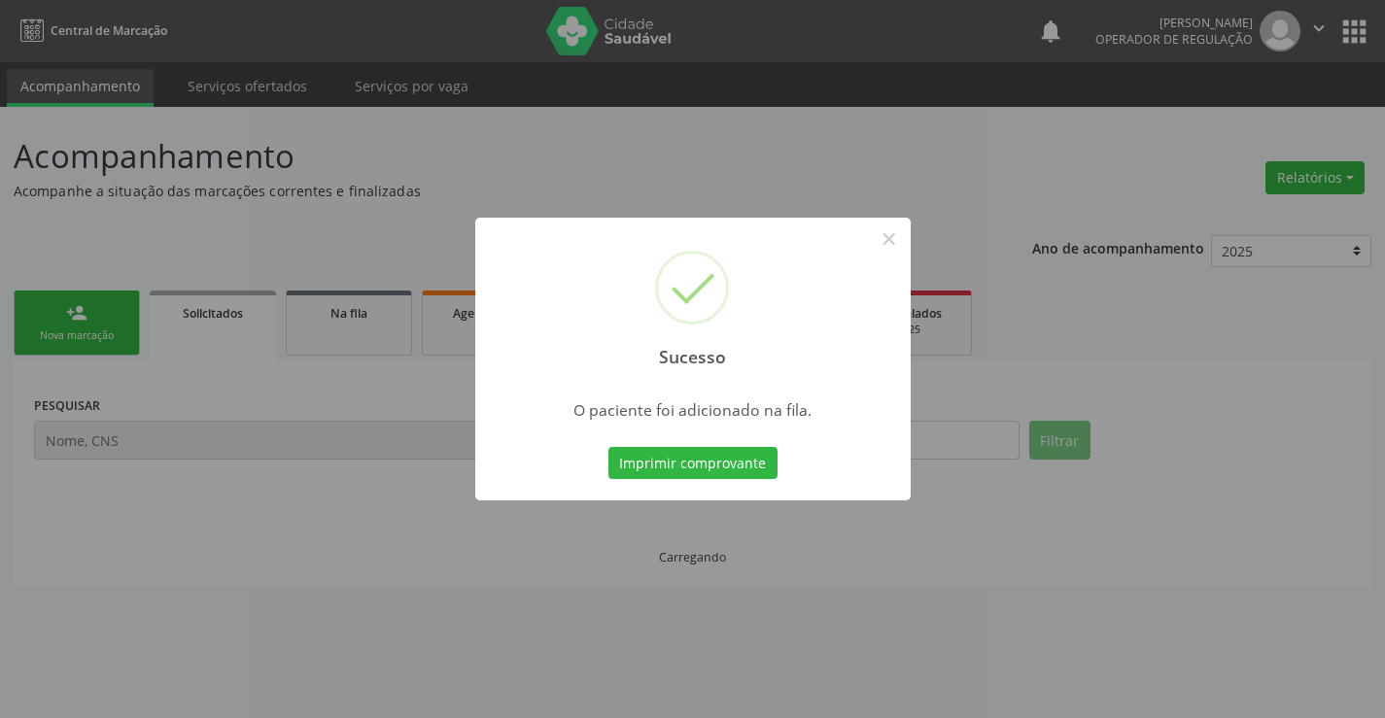
scroll to position [0, 0]
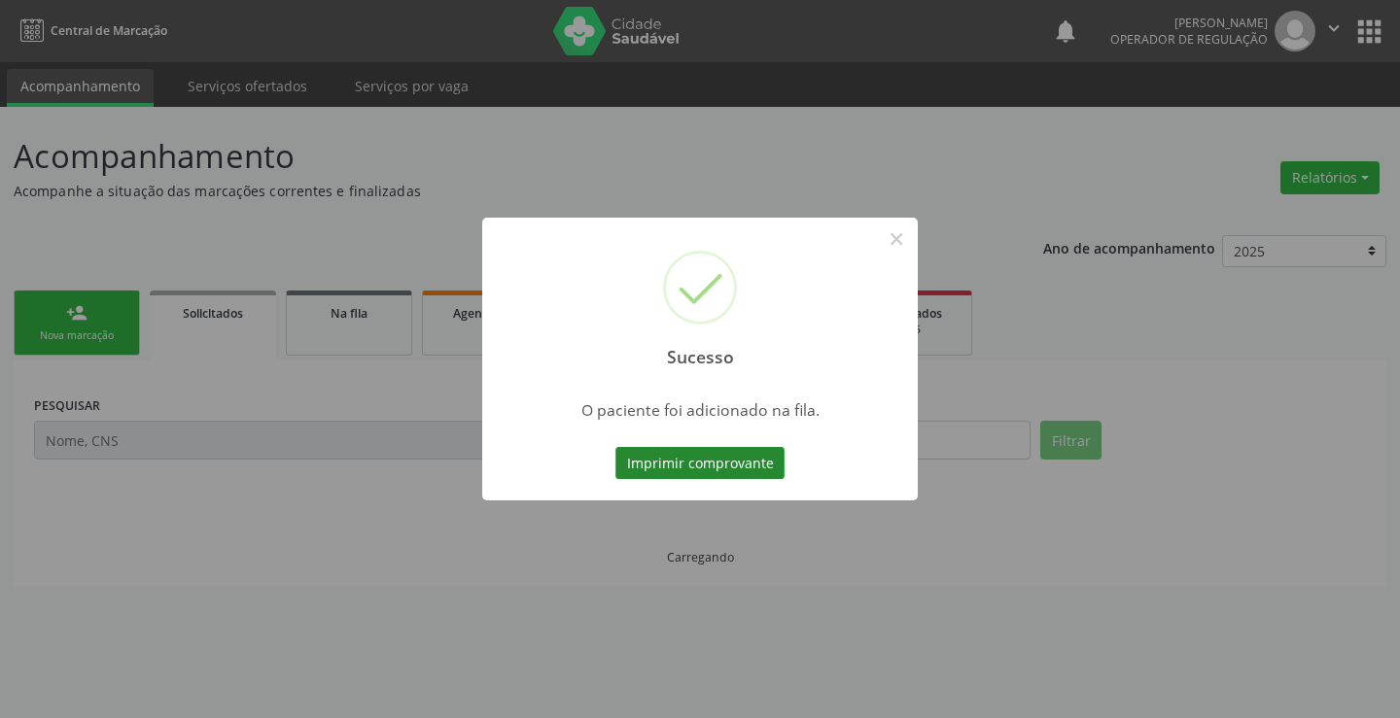
click at [746, 467] on button "Imprimir comprovante" at bounding box center [699, 463] width 169 height 33
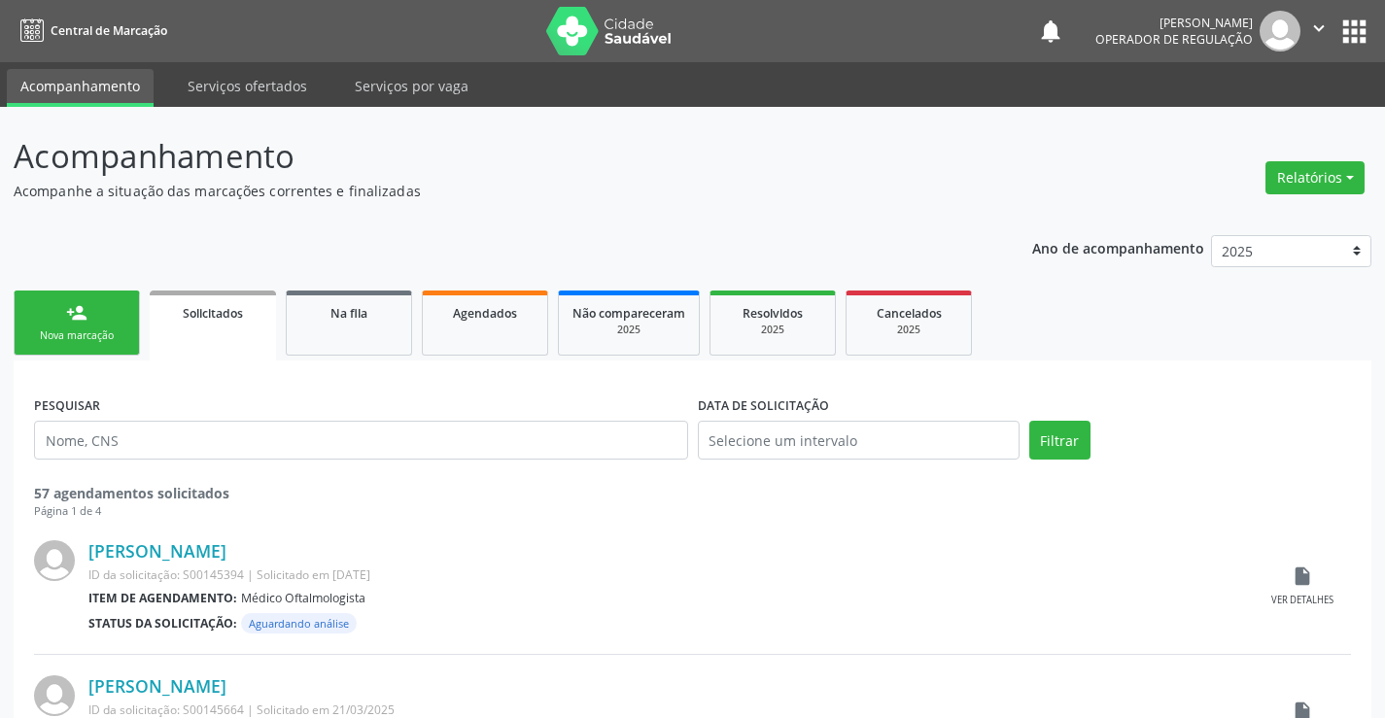
click at [82, 310] on div "person_add" at bounding box center [76, 312] width 21 height 21
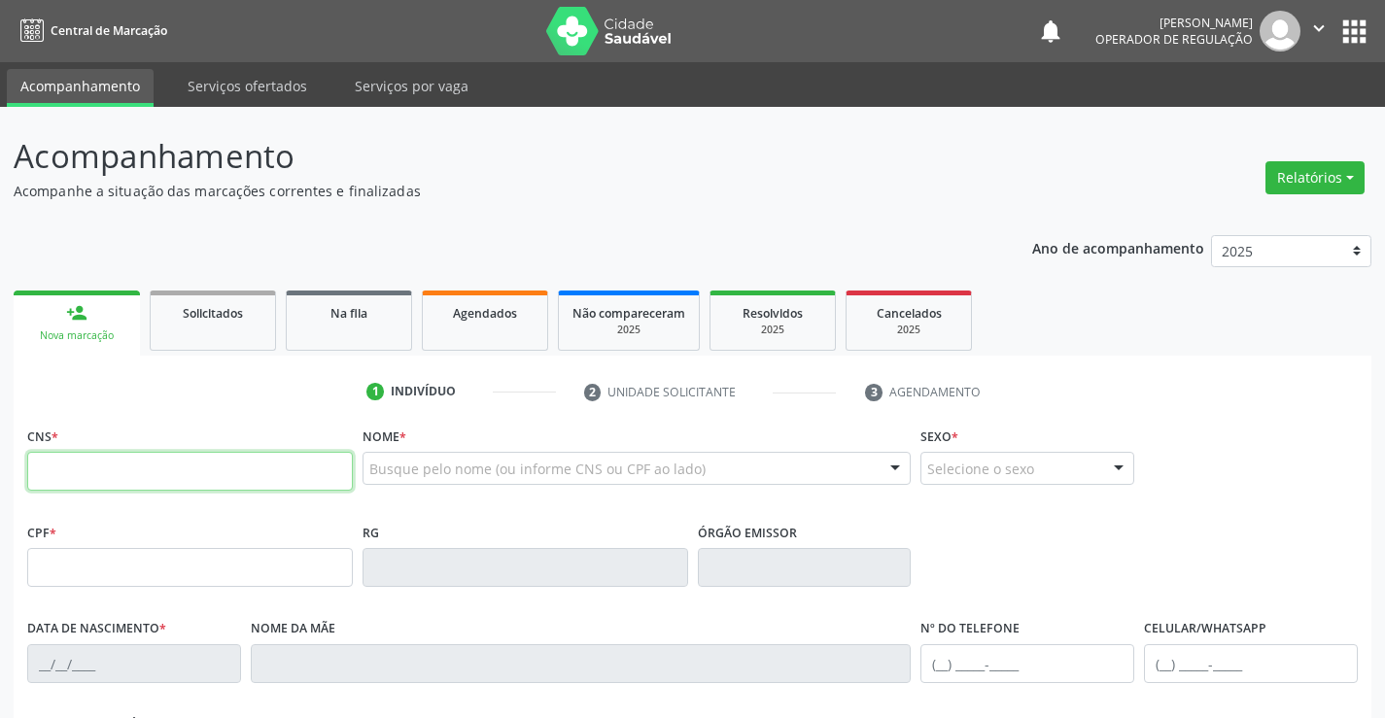
click at [166, 469] on input "text" at bounding box center [190, 471] width 326 height 39
type input "701 4086 6800 1832"
type input "[DATE]"
type input "S/N"
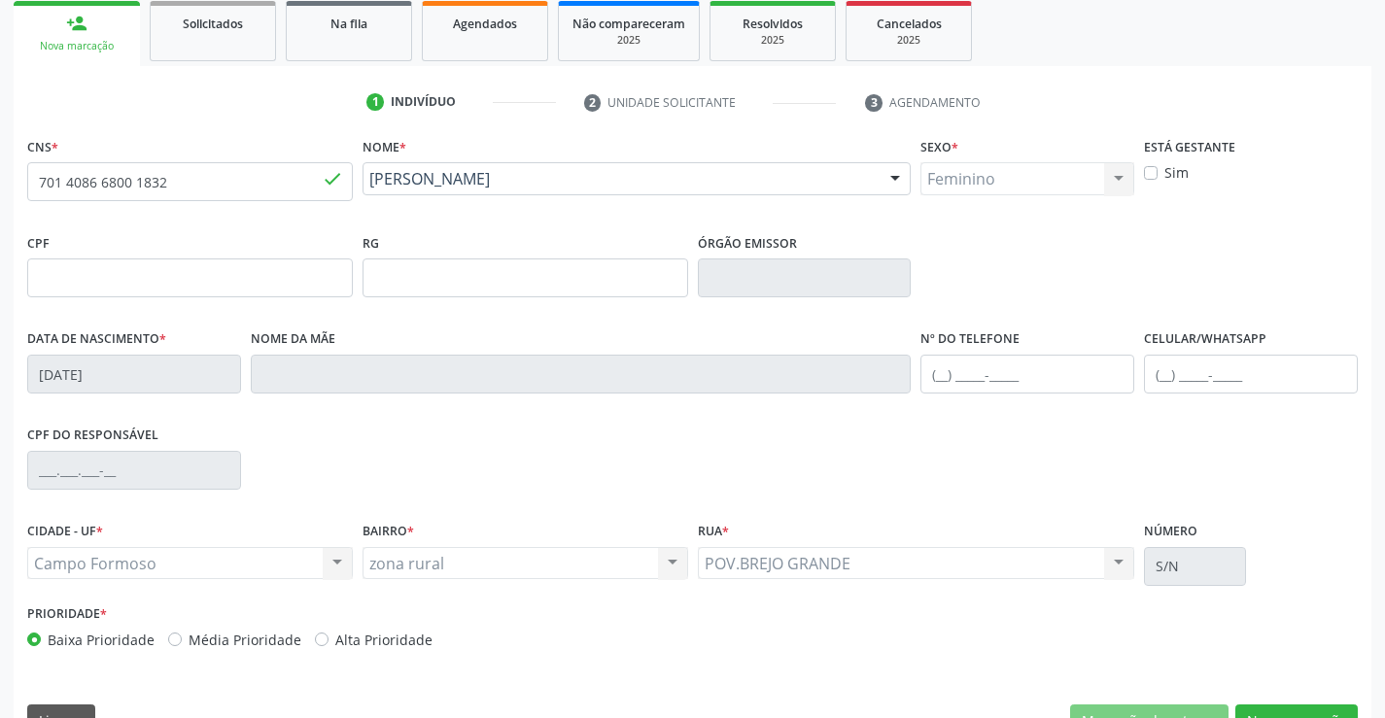
scroll to position [292, 0]
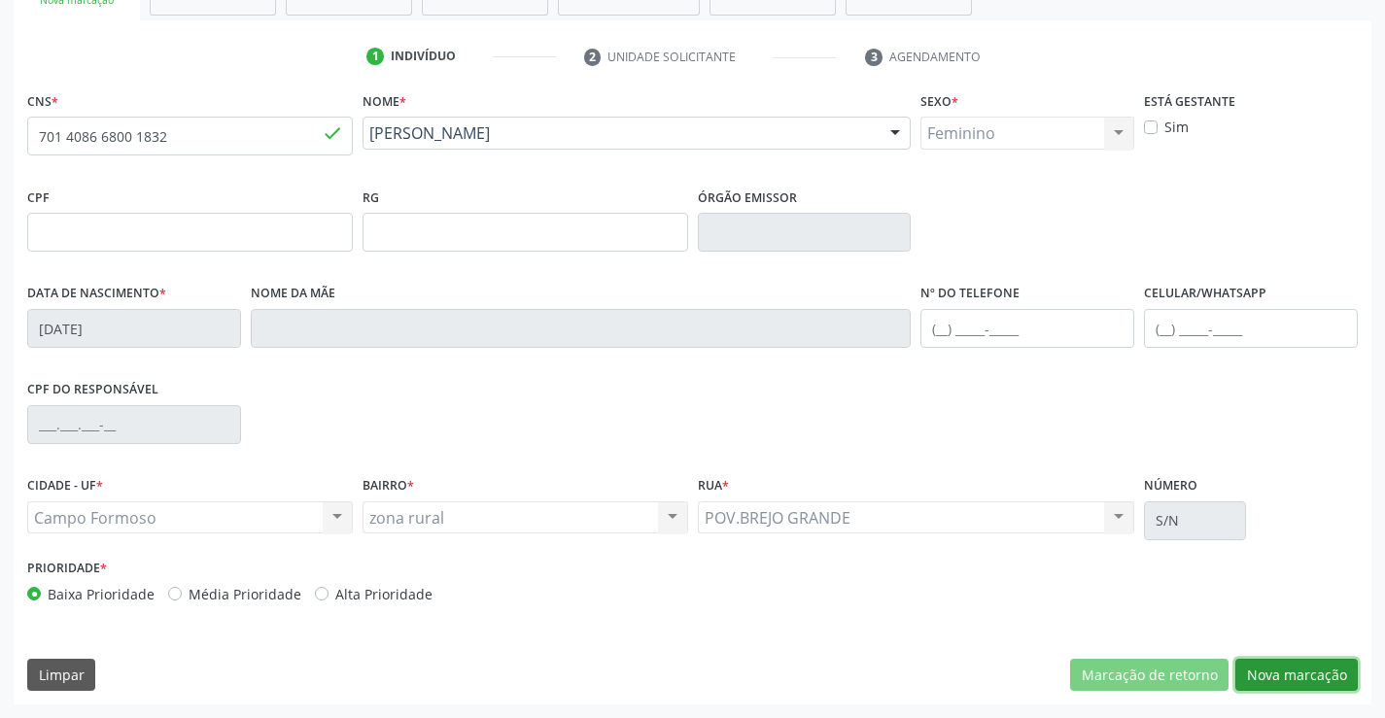
click at [1282, 668] on button "Nova marcação" at bounding box center [1296, 675] width 122 height 33
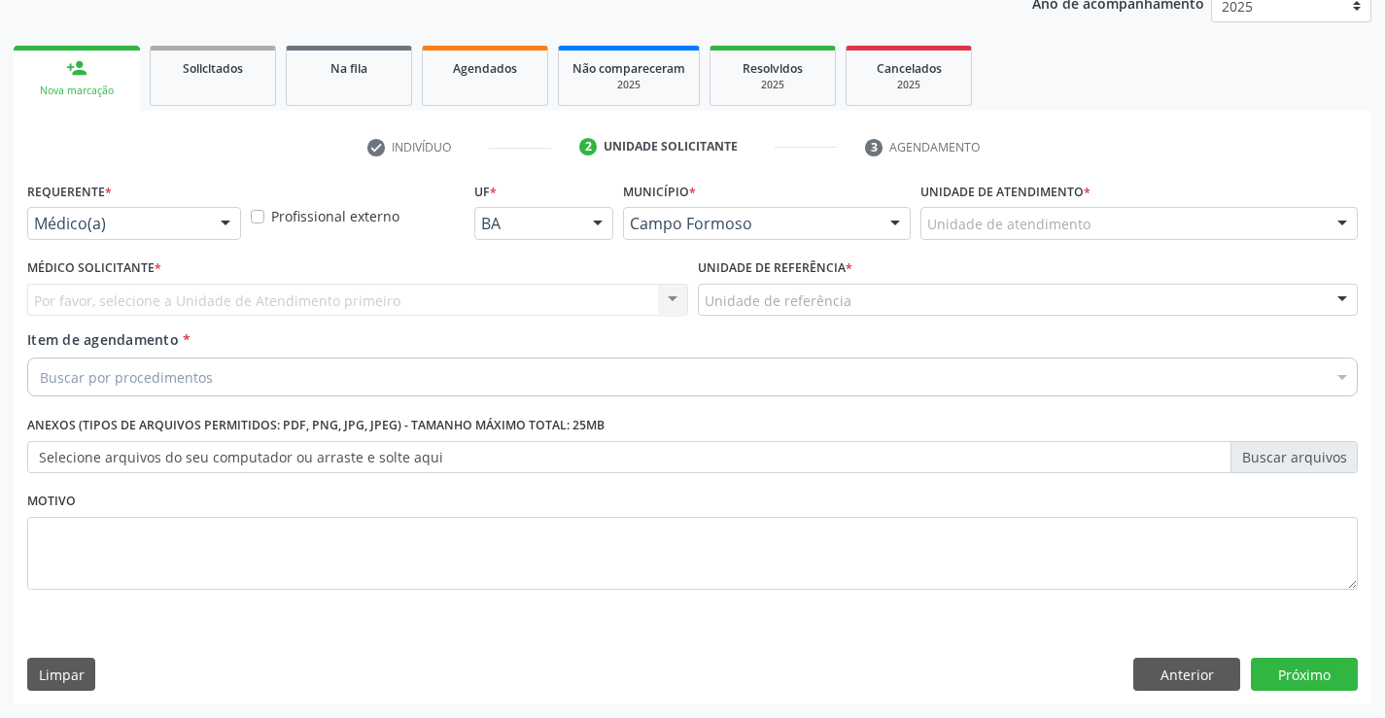
scroll to position [245, 0]
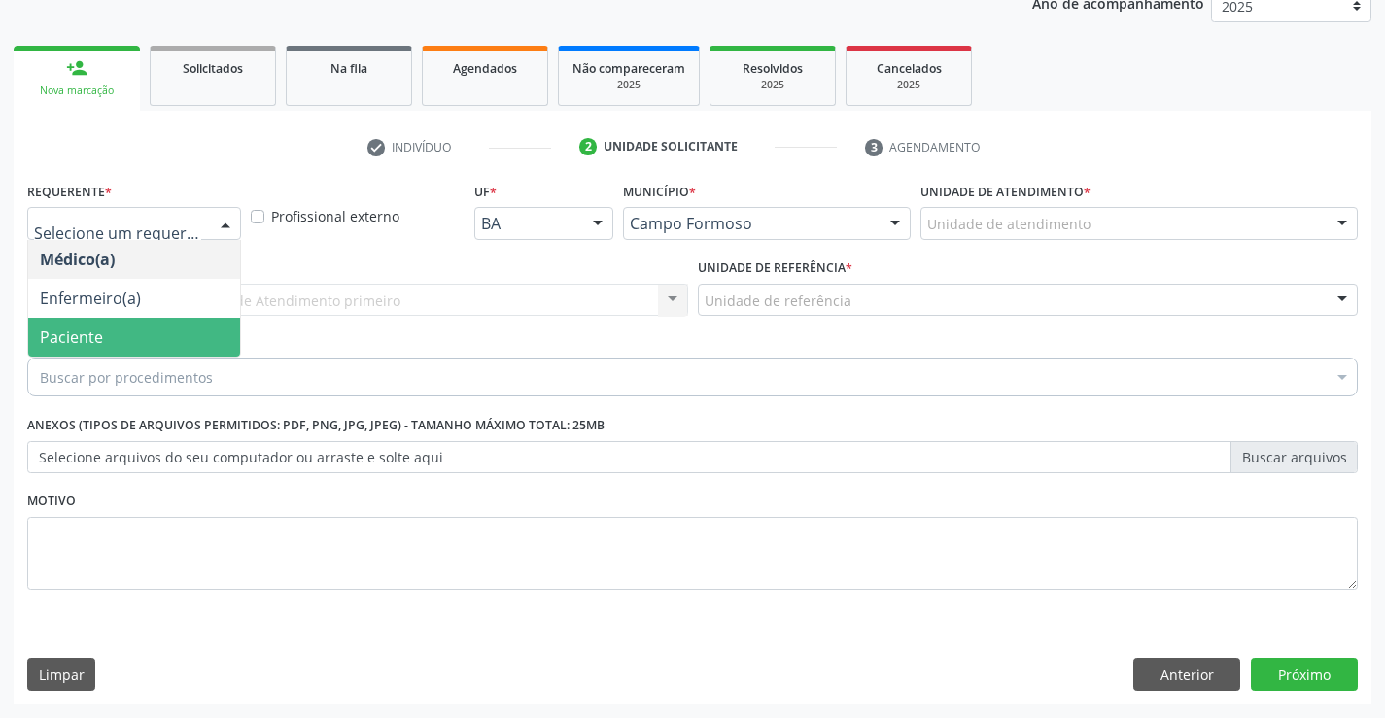
click at [116, 342] on span "Paciente" at bounding box center [134, 337] width 212 height 39
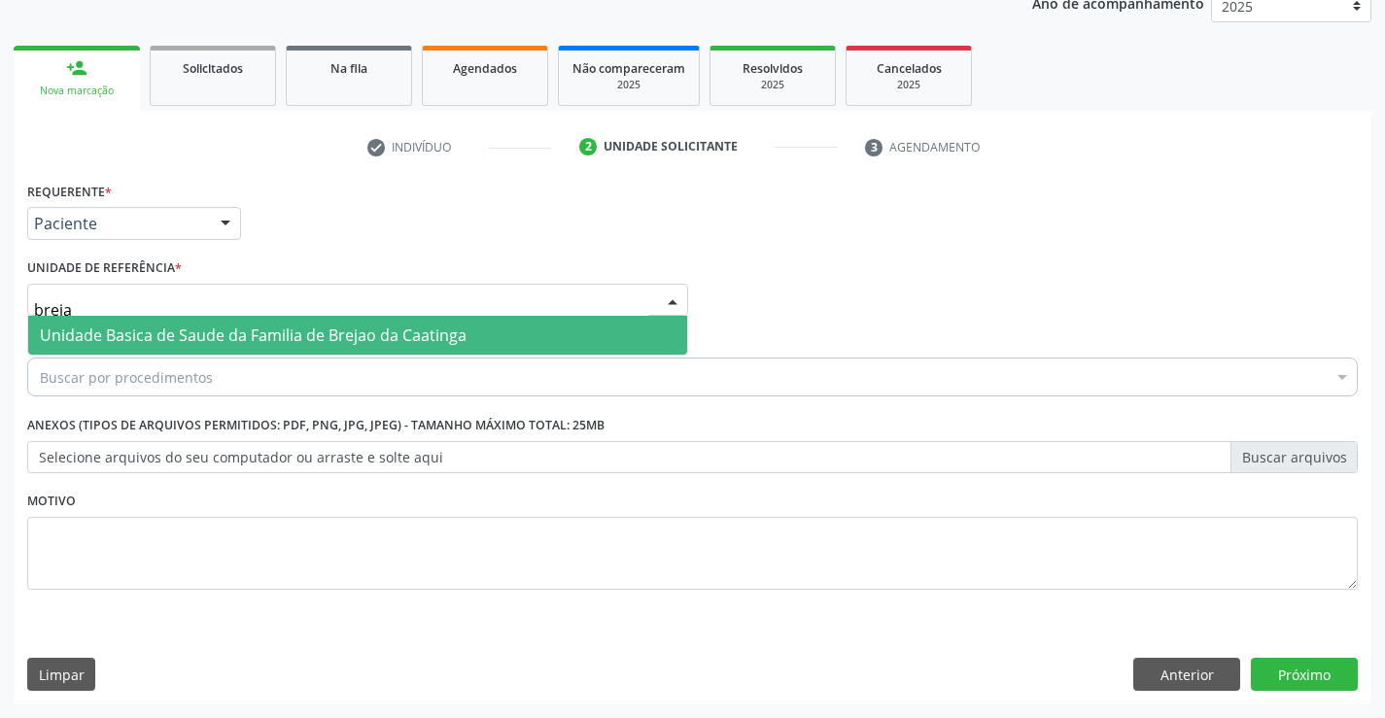
type input "brejao"
click at [199, 335] on span "Unidade Basica de Saude da Familia de Brejao da Caatinga" at bounding box center [253, 335] width 427 height 21
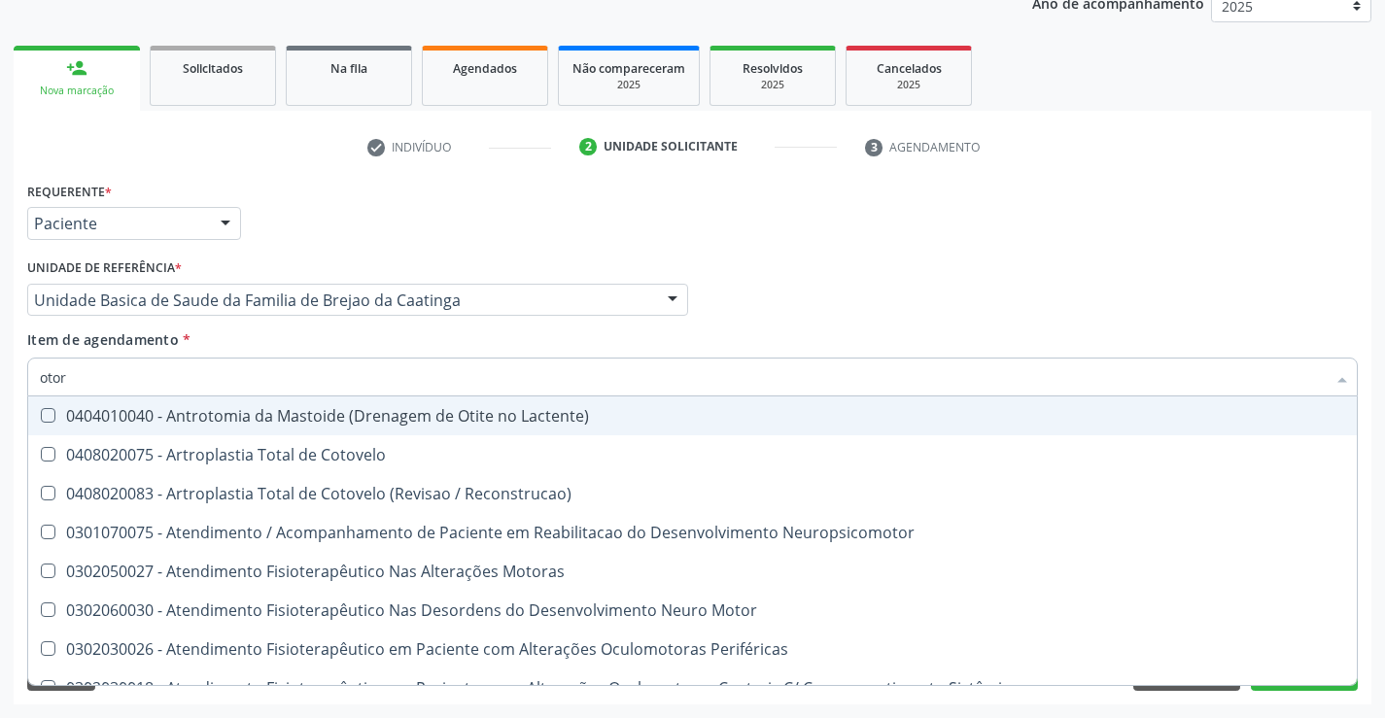
type input "otorr"
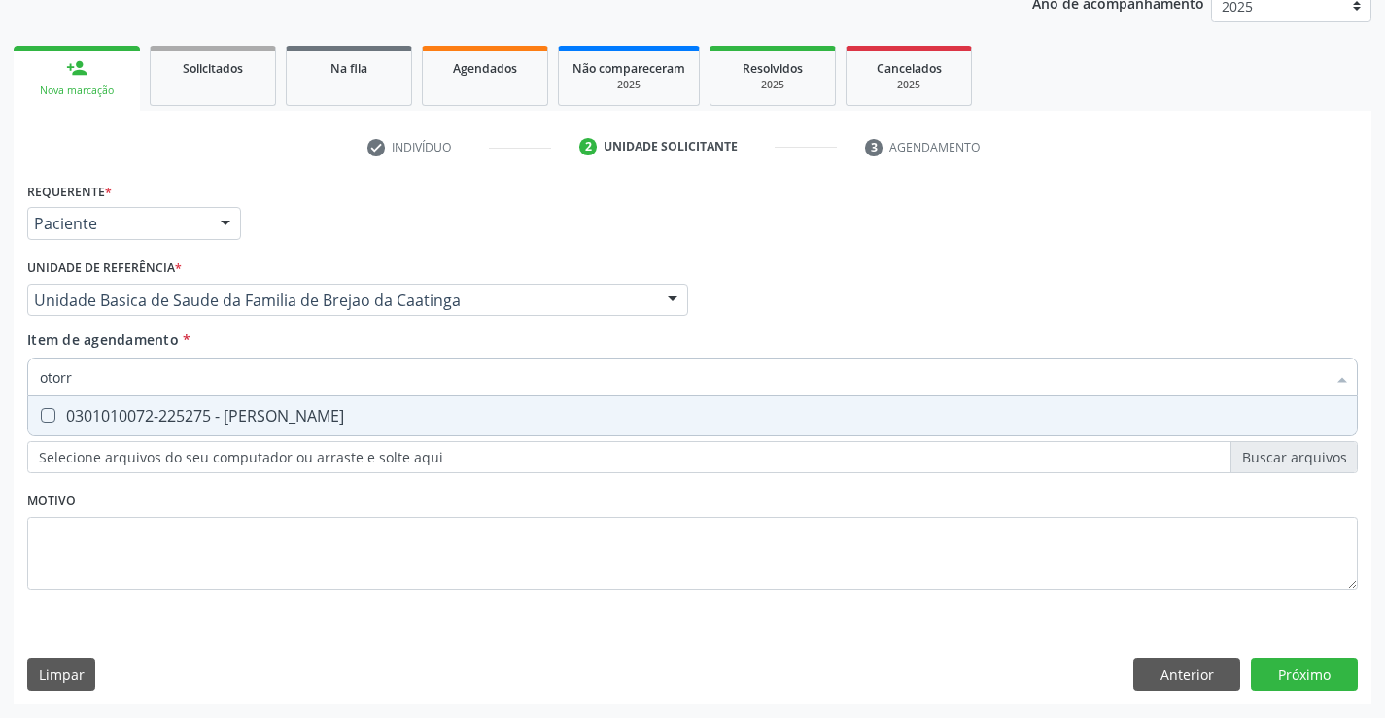
click at [195, 416] on div "0301010072-225275 - [PERSON_NAME]" at bounding box center [692, 416] width 1305 height 16
checkbox Otorrinolaringologista "true"
click at [1305, 665] on div "Requerente * Paciente Médico(a) Enfermeiro(a) Paciente Nenhum resultado encontr…" at bounding box center [693, 441] width 1358 height 528
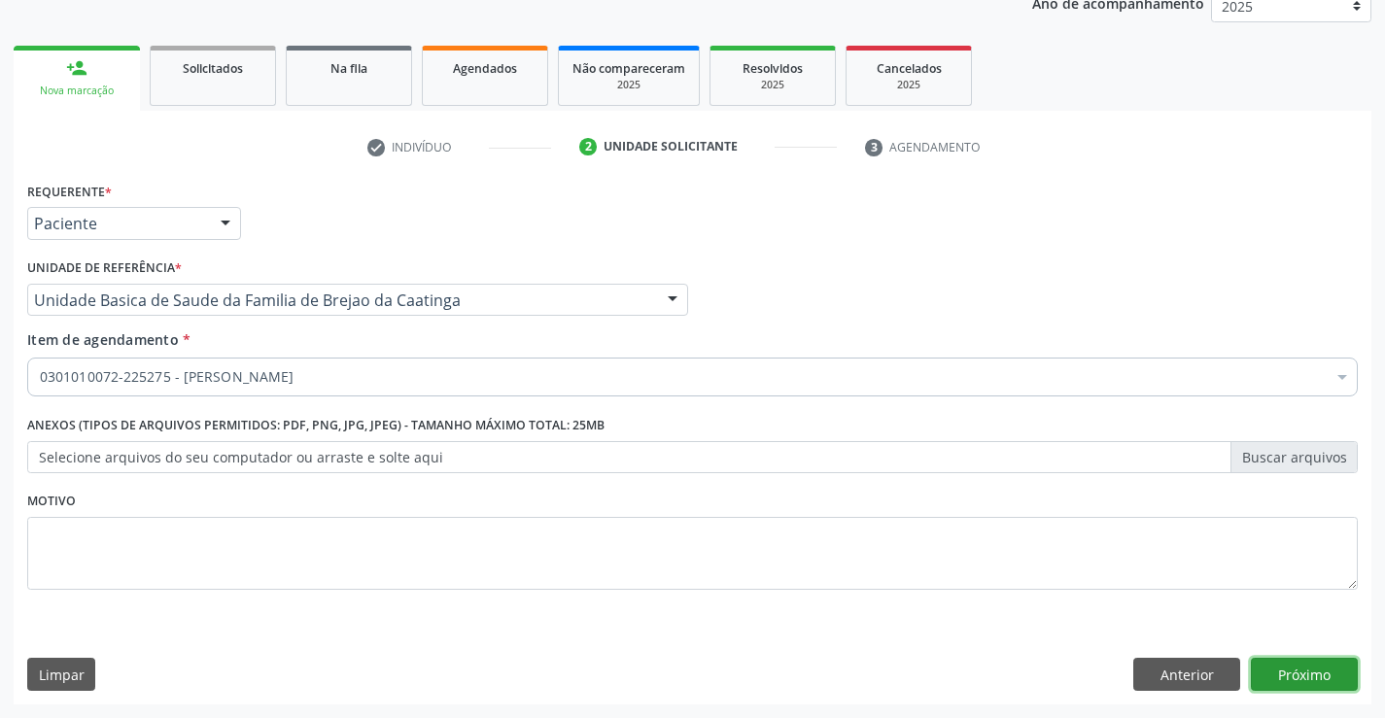
click at [1338, 671] on button "Próximo" at bounding box center [1304, 674] width 107 height 33
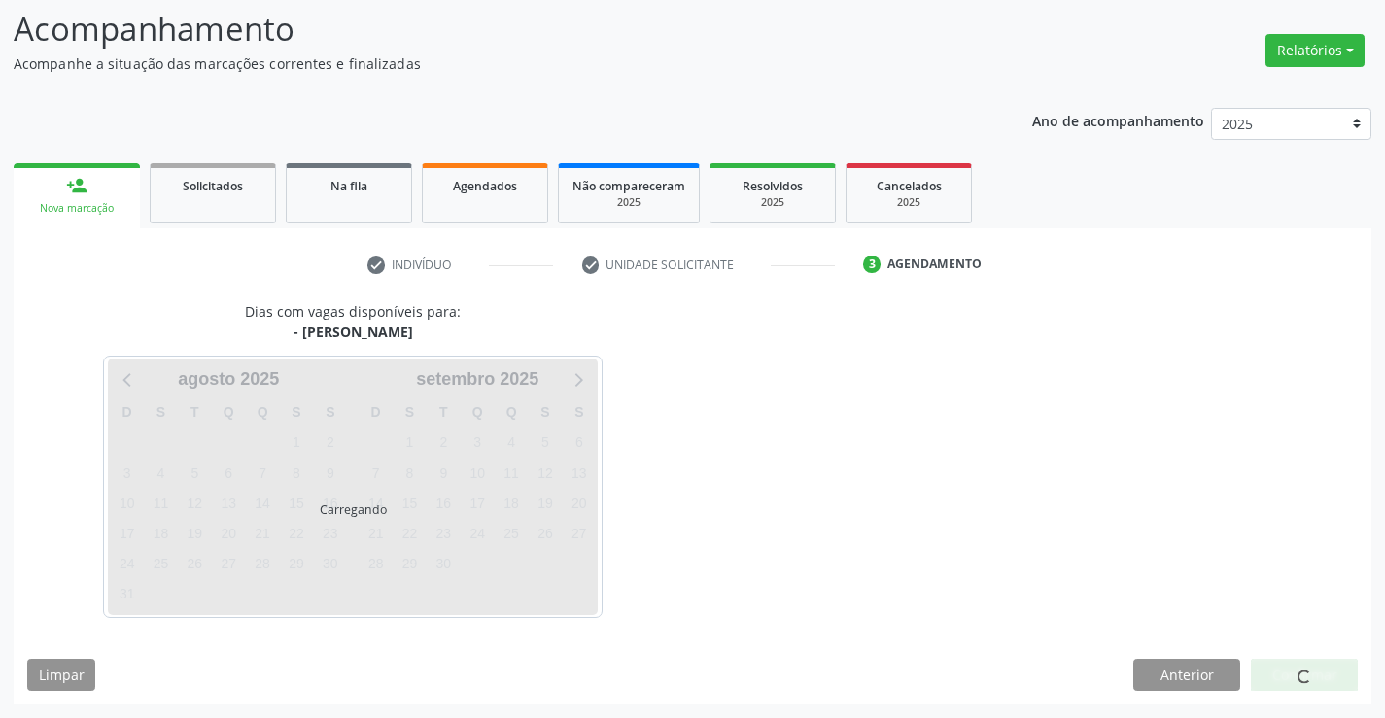
scroll to position [185, 0]
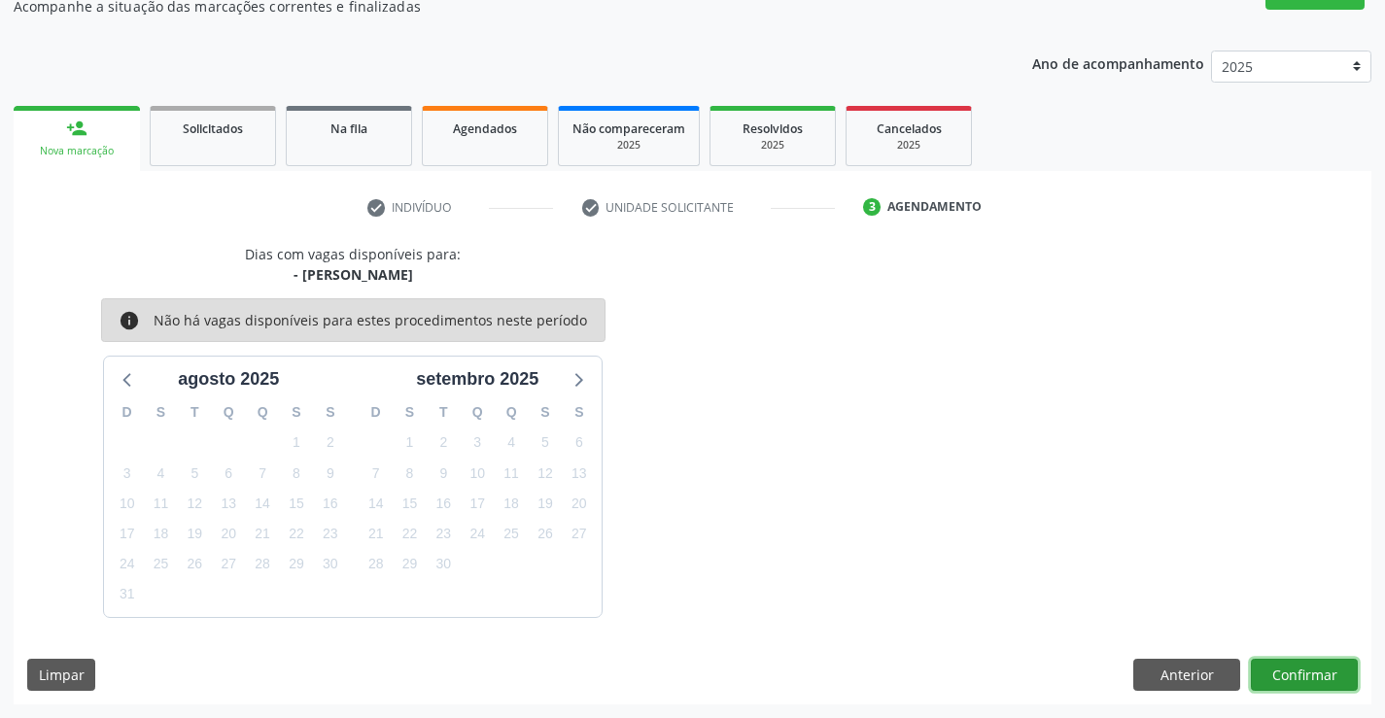
click at [1305, 663] on button "Confirmar" at bounding box center [1304, 675] width 107 height 33
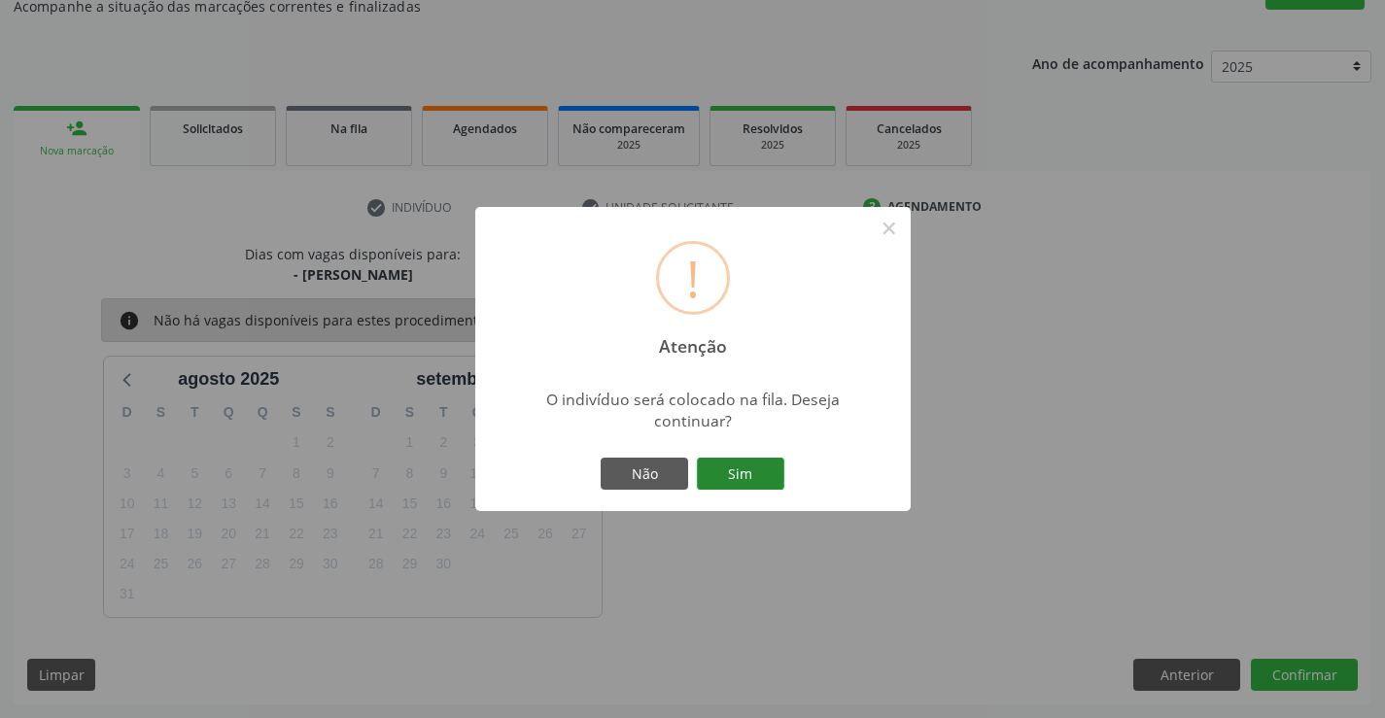
click at [729, 472] on button "Sim" at bounding box center [740, 474] width 87 height 33
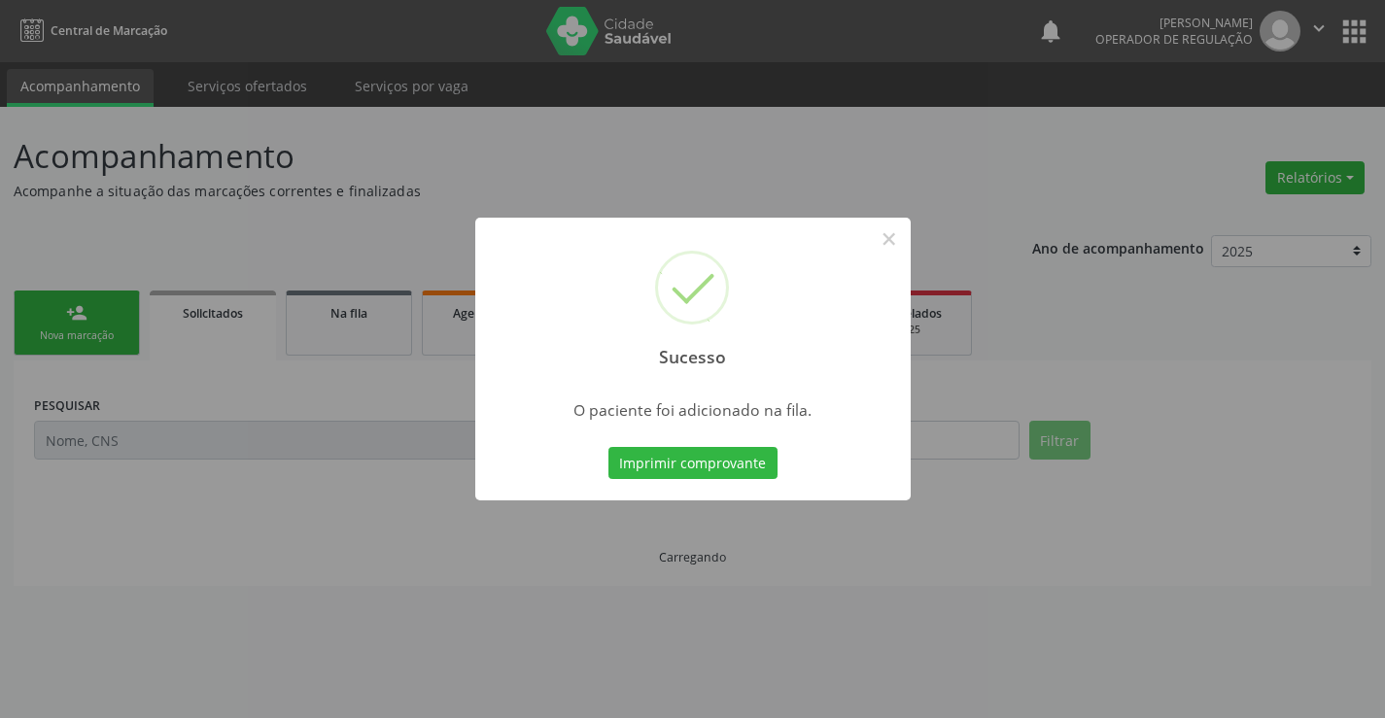
scroll to position [0, 0]
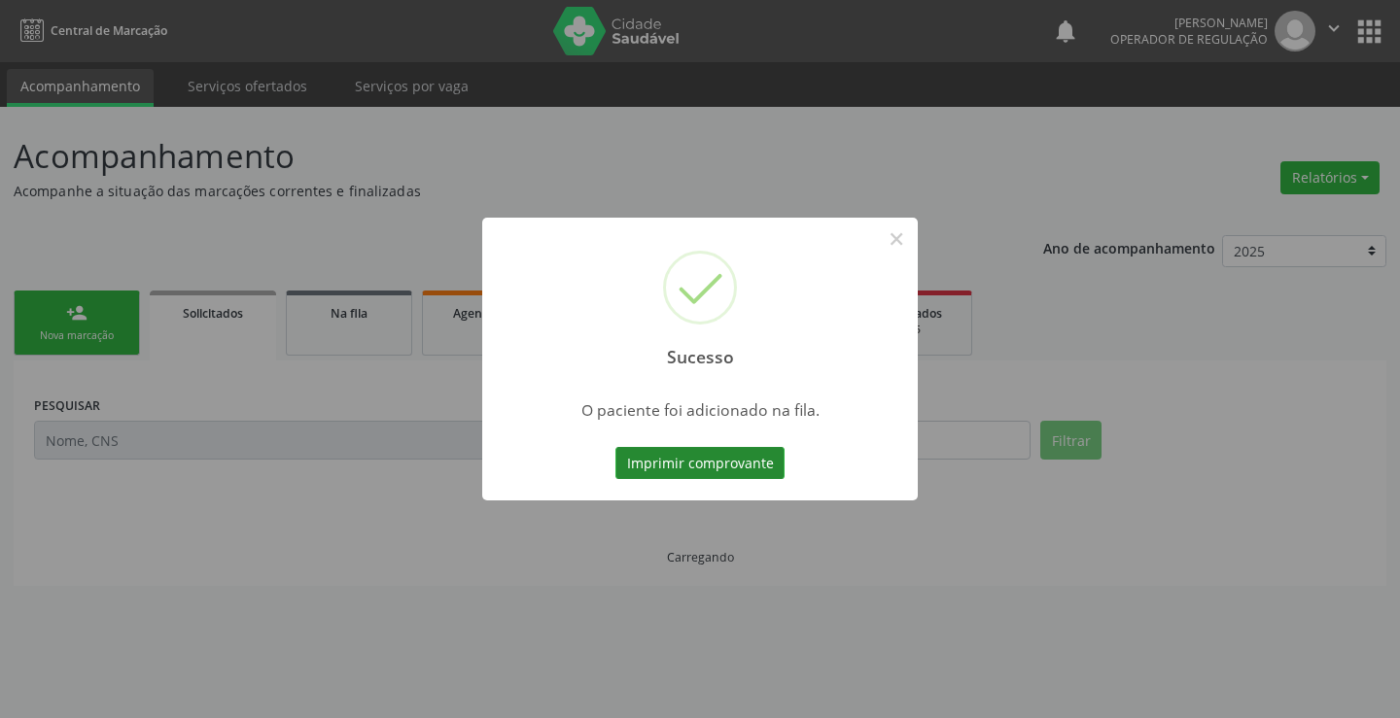
click at [670, 461] on button "Imprimir comprovante" at bounding box center [699, 463] width 169 height 33
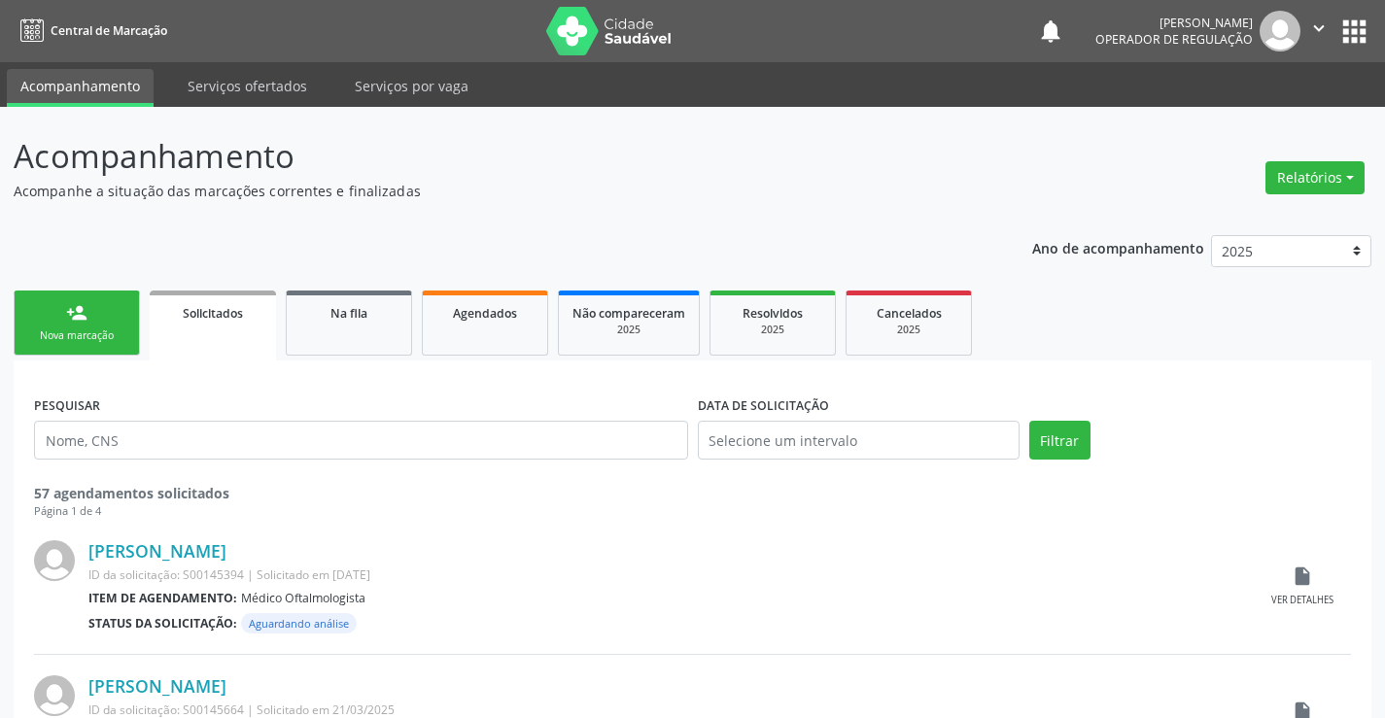
click at [123, 323] on link "person_add Nova marcação" at bounding box center [77, 323] width 126 height 65
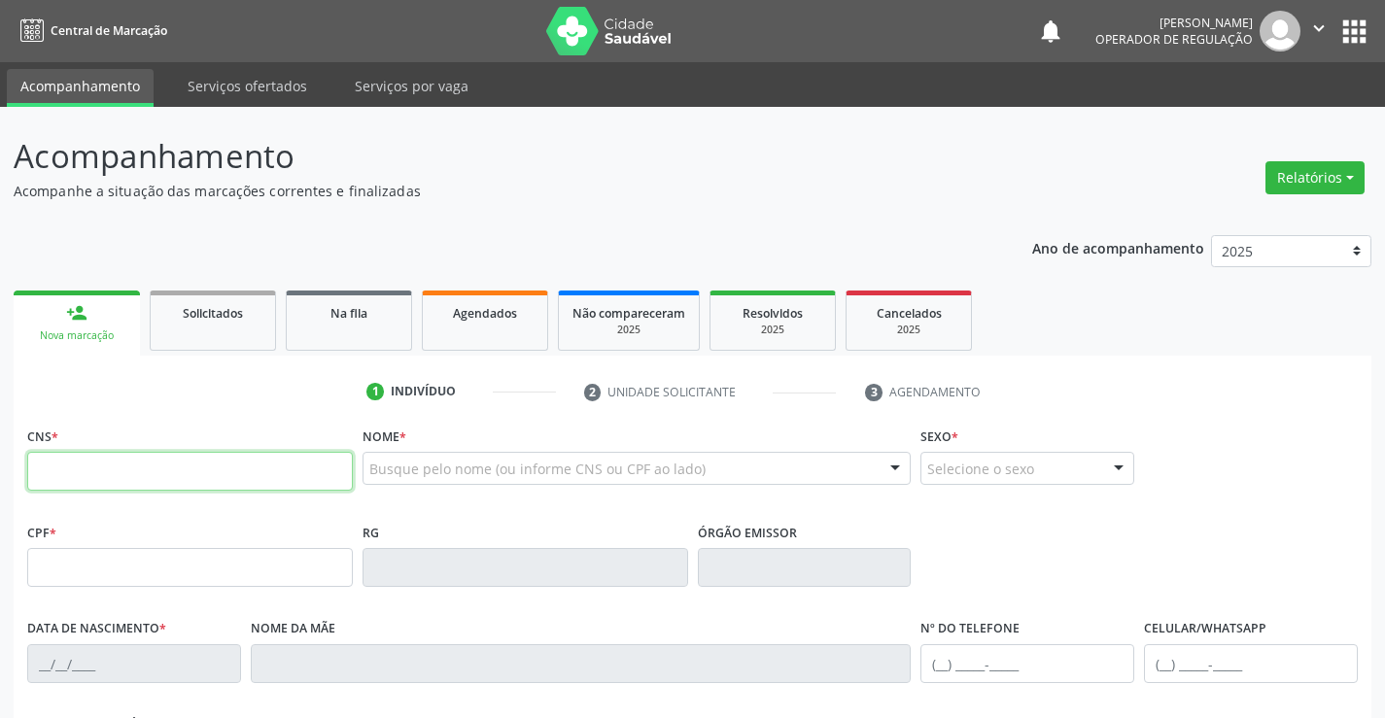
click at [207, 476] on input "text" at bounding box center [190, 471] width 326 height 39
type input "702 6067 0743 2546"
type input "0[DATE]"
type input "[PERSON_NAME]"
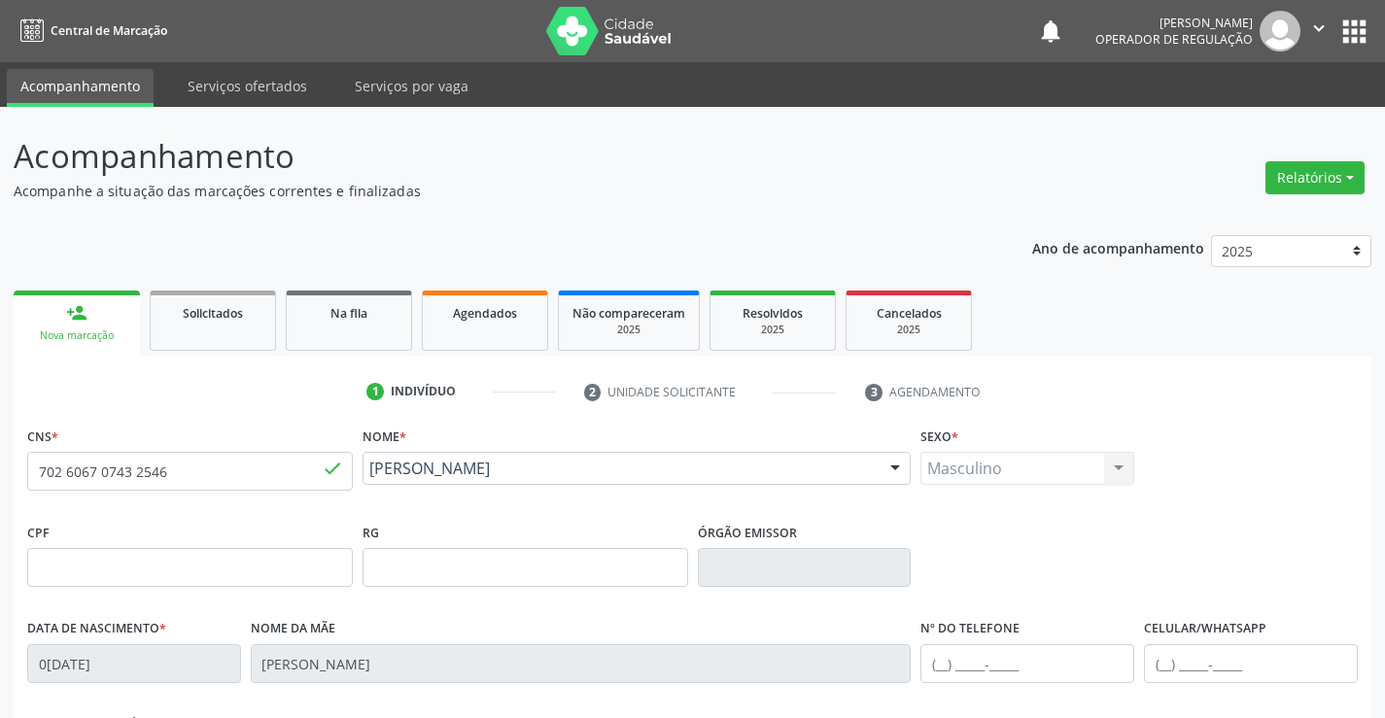
scroll to position [97, 0]
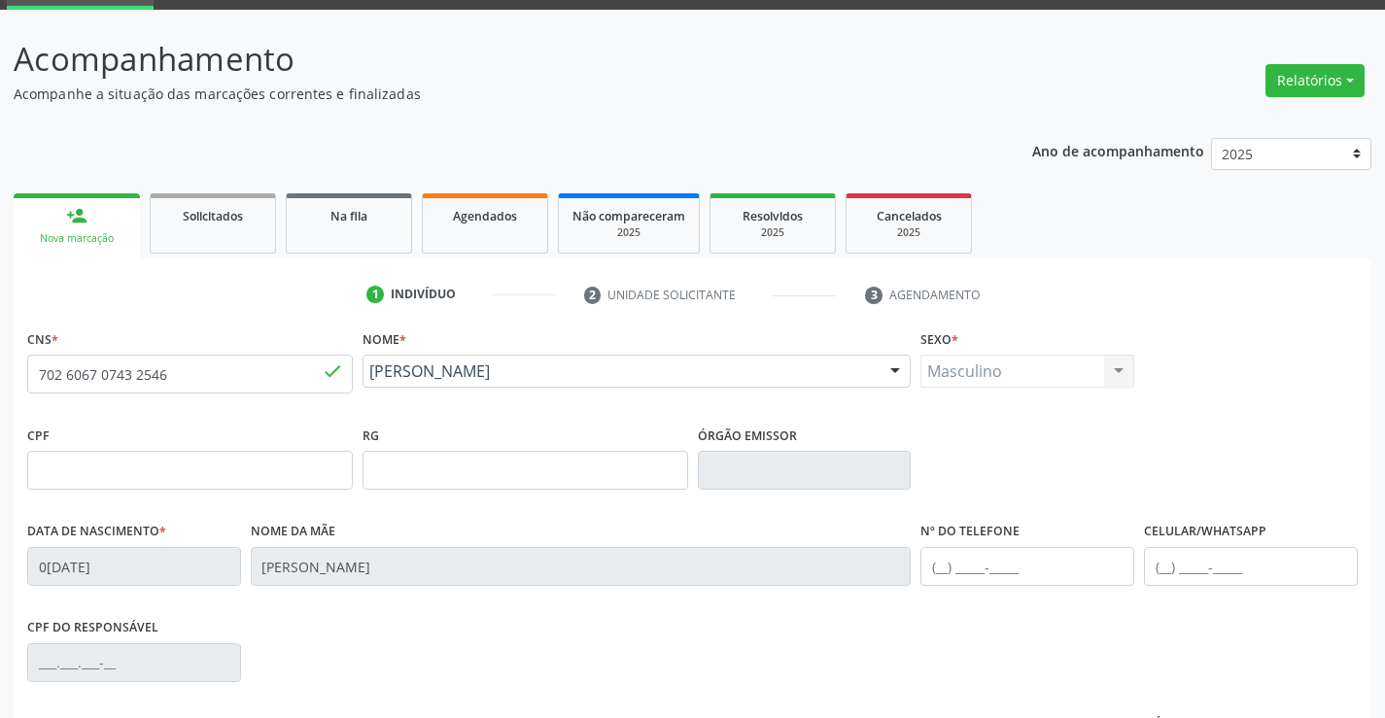
click at [1007, 364] on div "Masculino Masculino Feminino Nenhum resultado encontrado para: " " Não há nenhu…" at bounding box center [1027, 371] width 214 height 33
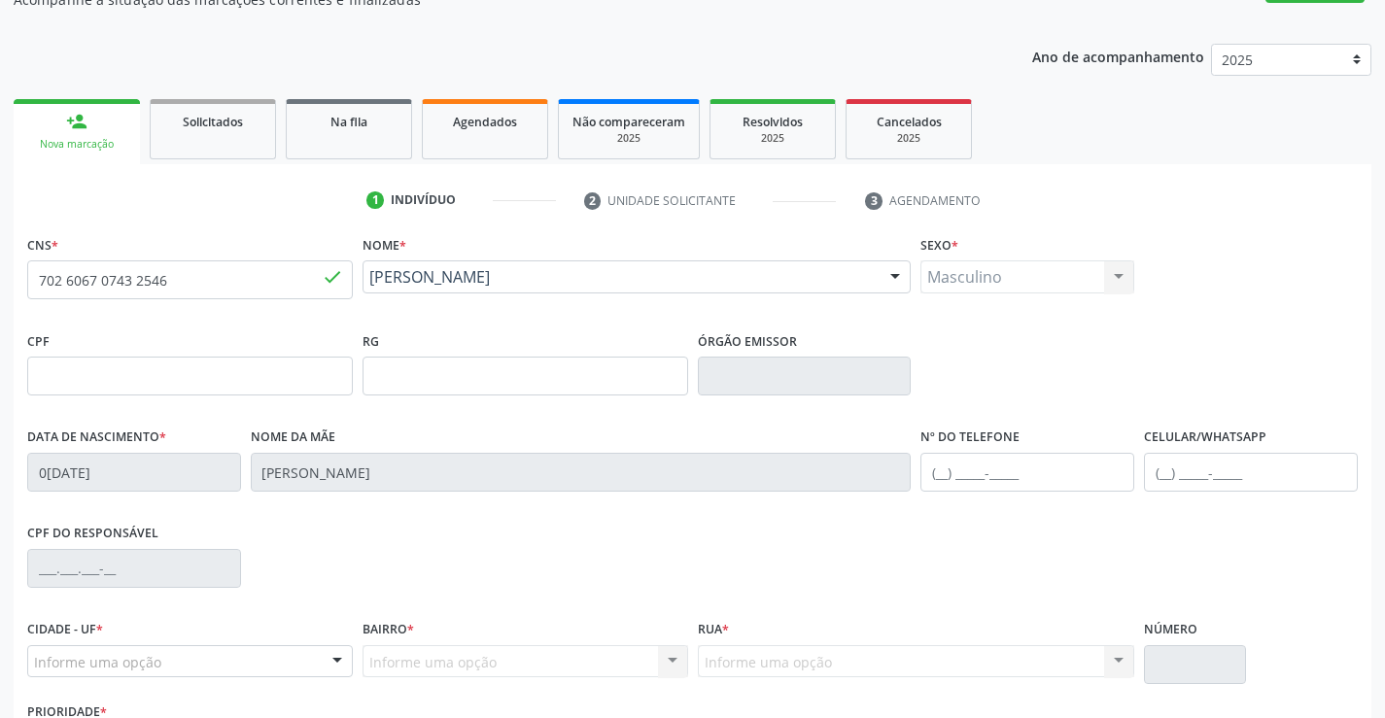
scroll to position [292, 0]
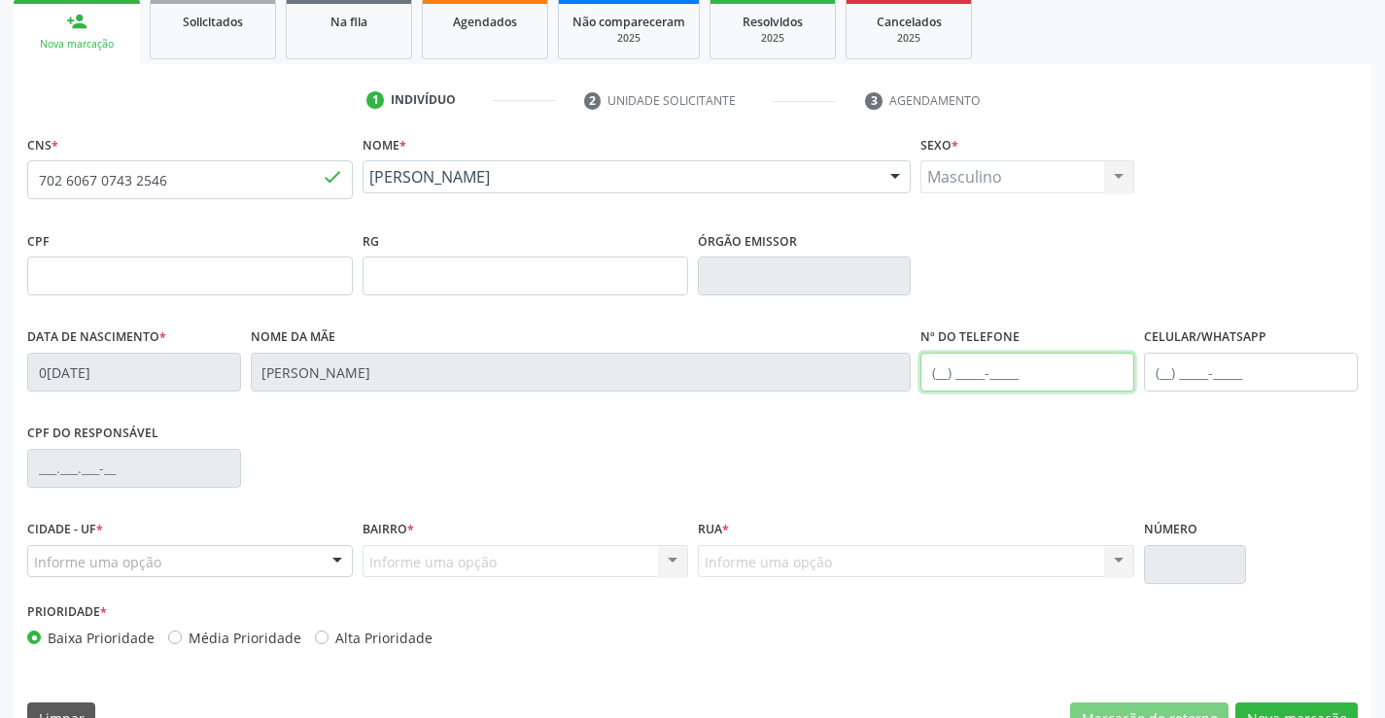
click at [955, 383] on input "text" at bounding box center [1027, 372] width 214 height 39
type input "[PHONE_NUMBER]"
click at [144, 579] on div "Cidade - UF * Informe uma opção Campo Formoso - [GEOGRAPHIC_DATA] resultado enc…" at bounding box center [189, 556] width 335 height 83
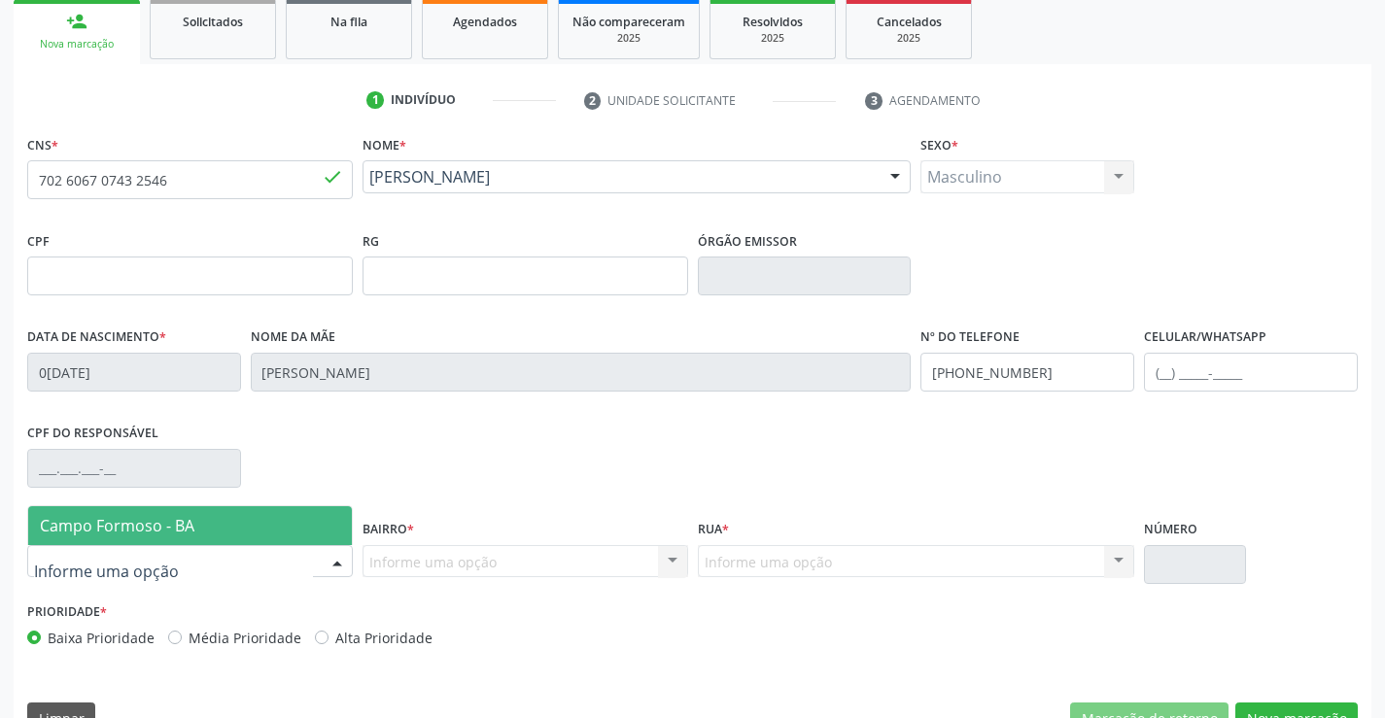
click at [148, 529] on span "Campo Formoso - BA" at bounding box center [117, 525] width 155 height 21
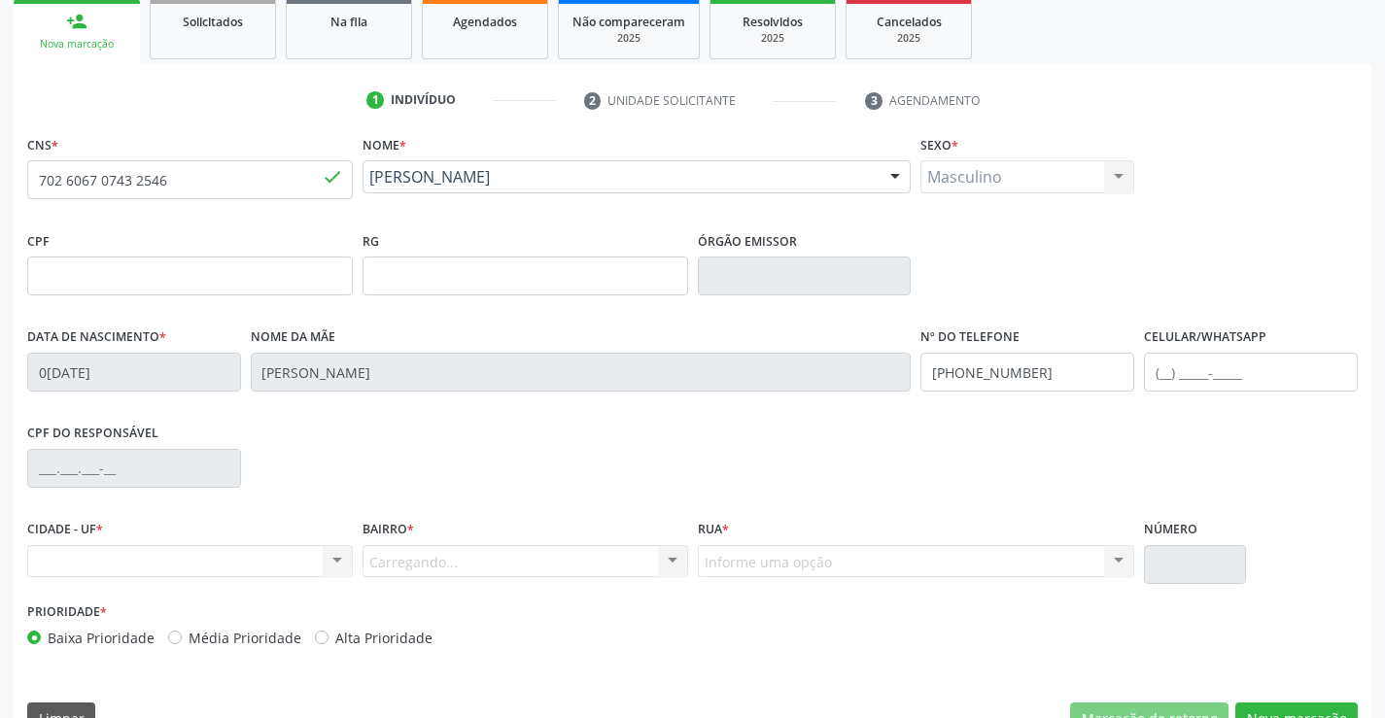
click at [386, 554] on div "Carregando... Nenhum resultado encontrado para: " " Nenhuma opção encontrada. D…" at bounding box center [526, 561] width 326 height 33
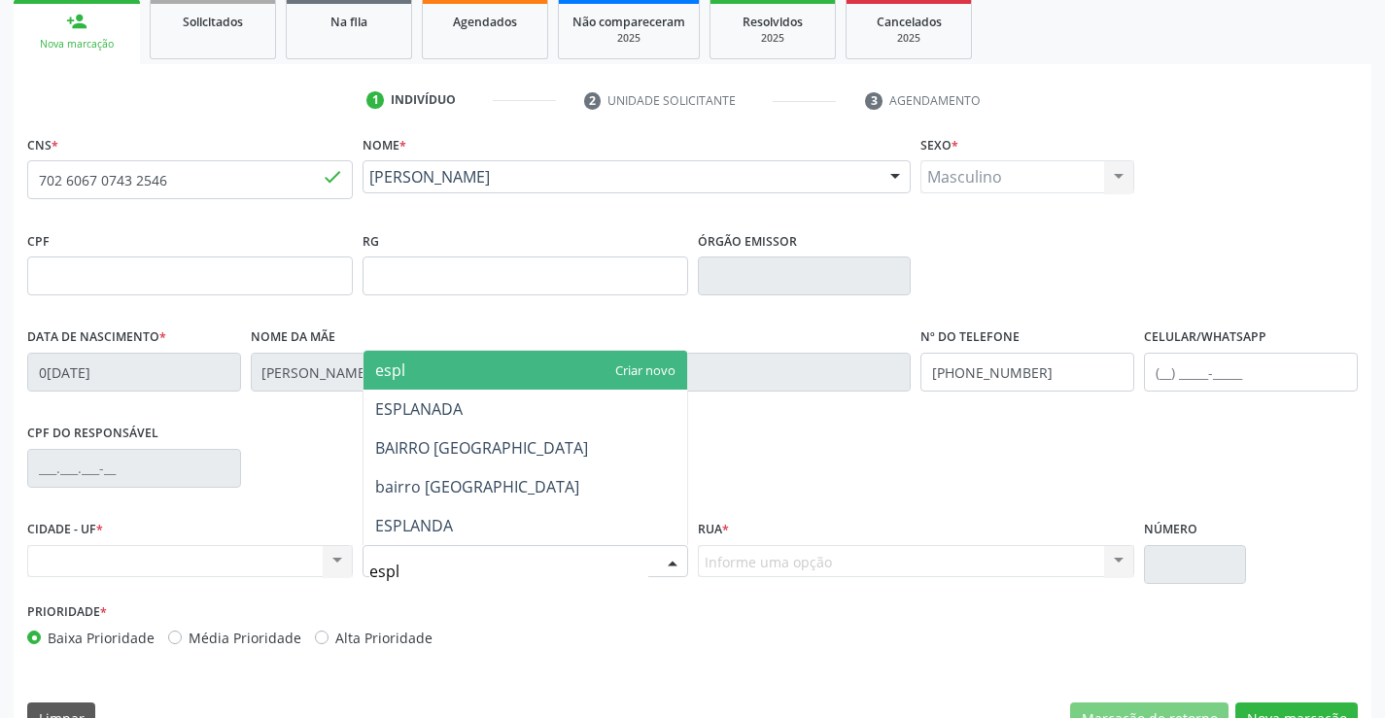
type input "espla"
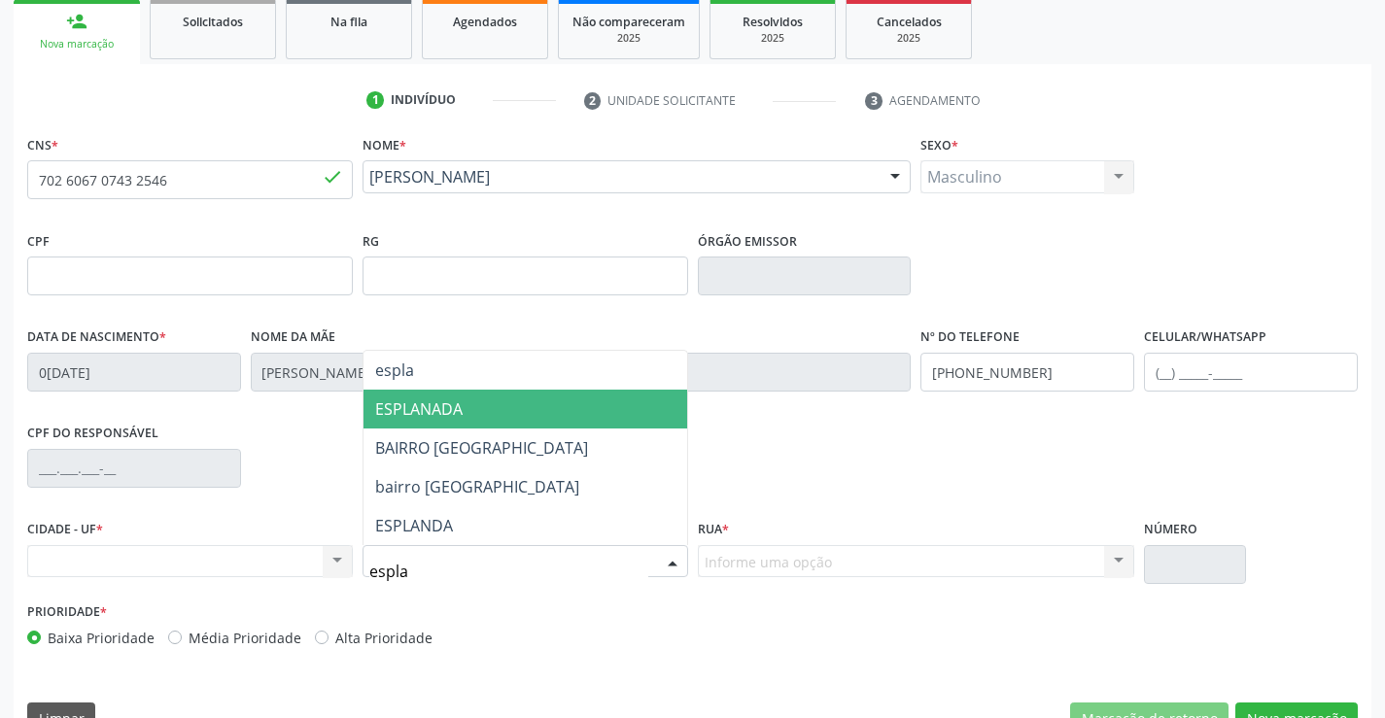
click at [430, 406] on span "ESPLANADA" at bounding box center [418, 409] width 87 height 21
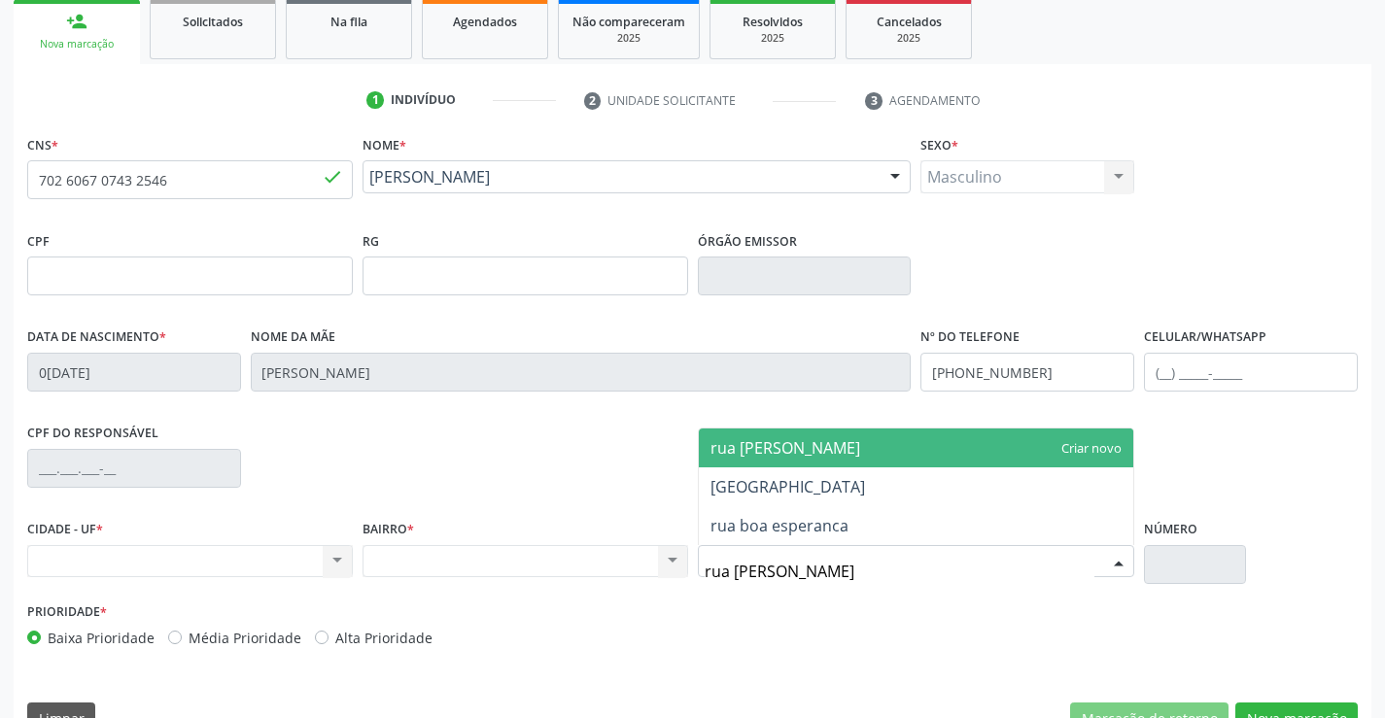
type input "rua boa"
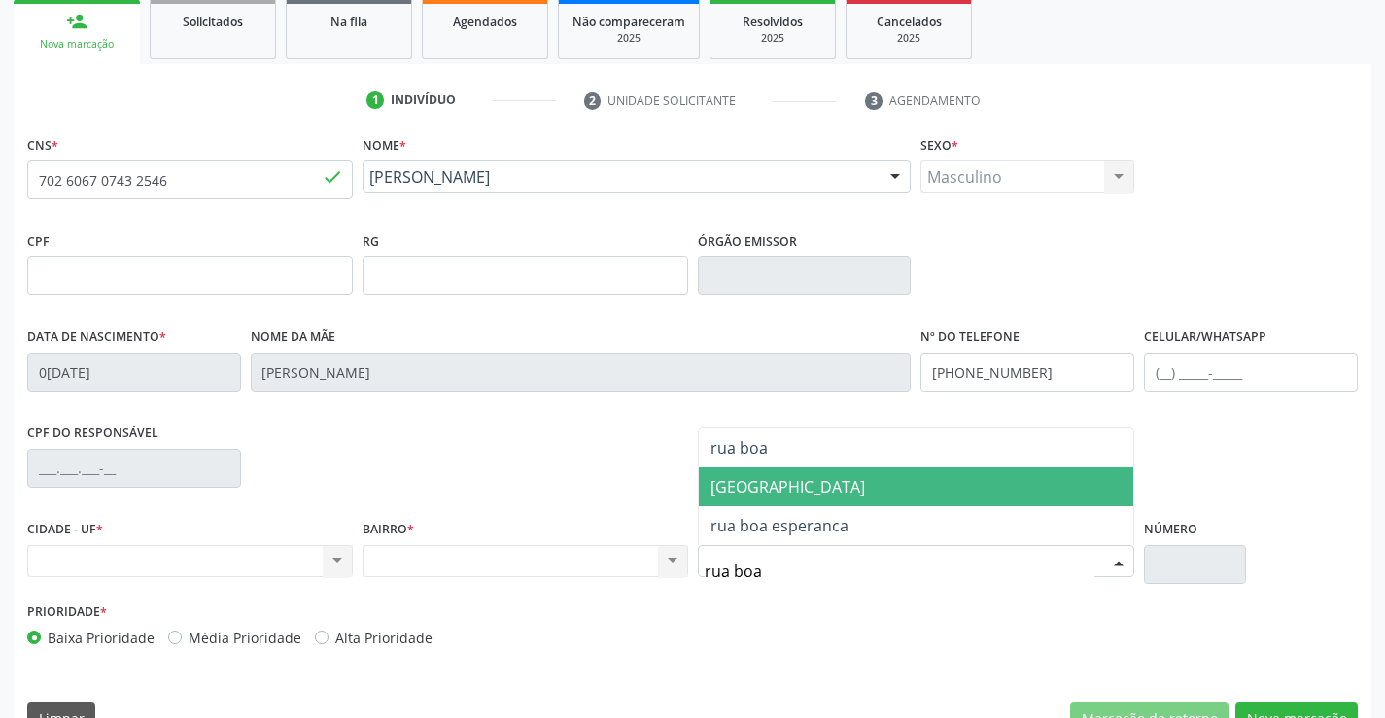
click at [769, 497] on span "[GEOGRAPHIC_DATA]" at bounding box center [788, 486] width 155 height 21
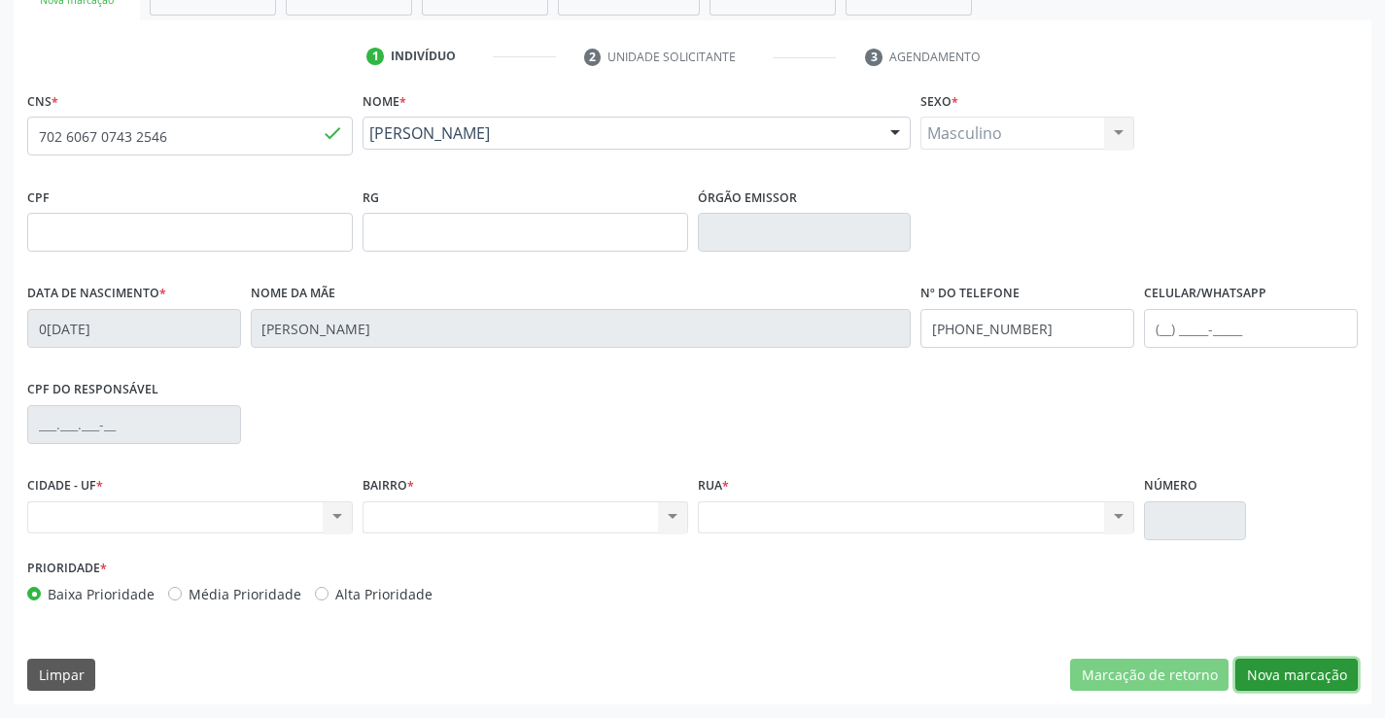
click at [1272, 676] on button "Nova marcação" at bounding box center [1296, 675] width 122 height 33
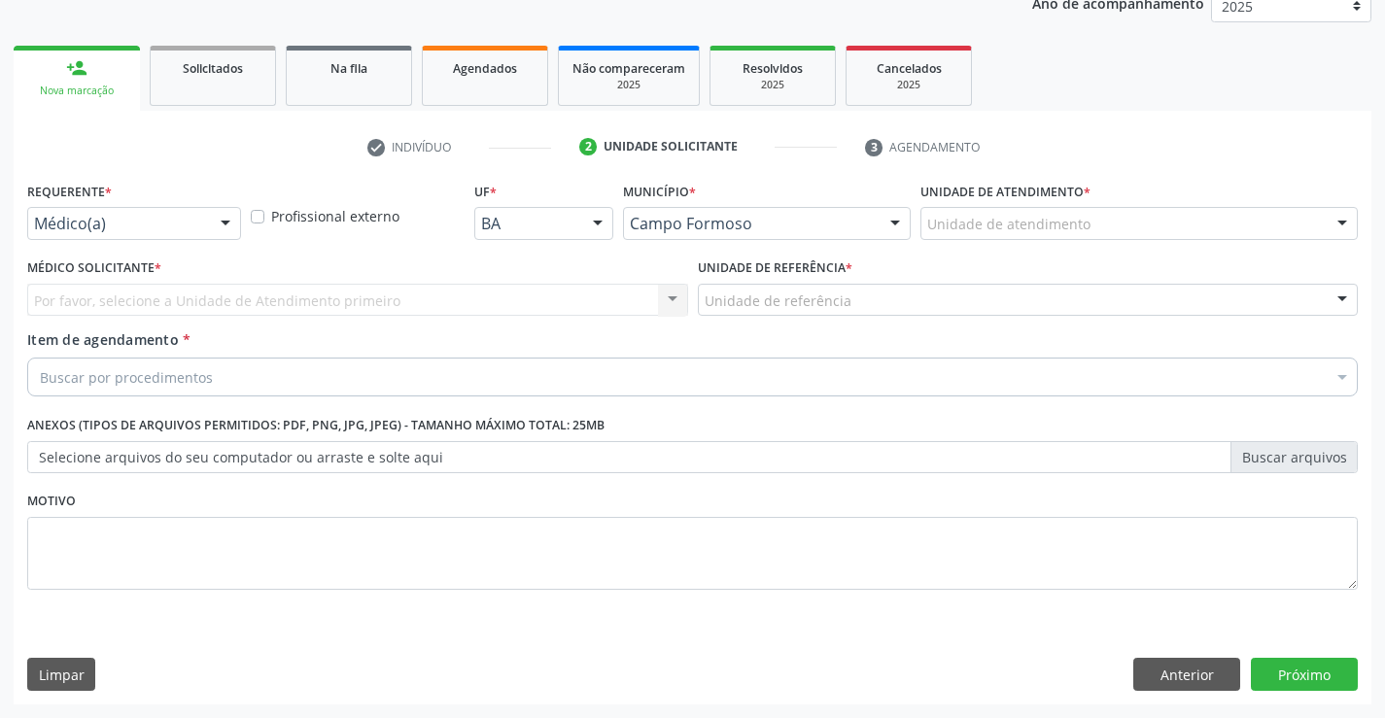
scroll to position [245, 0]
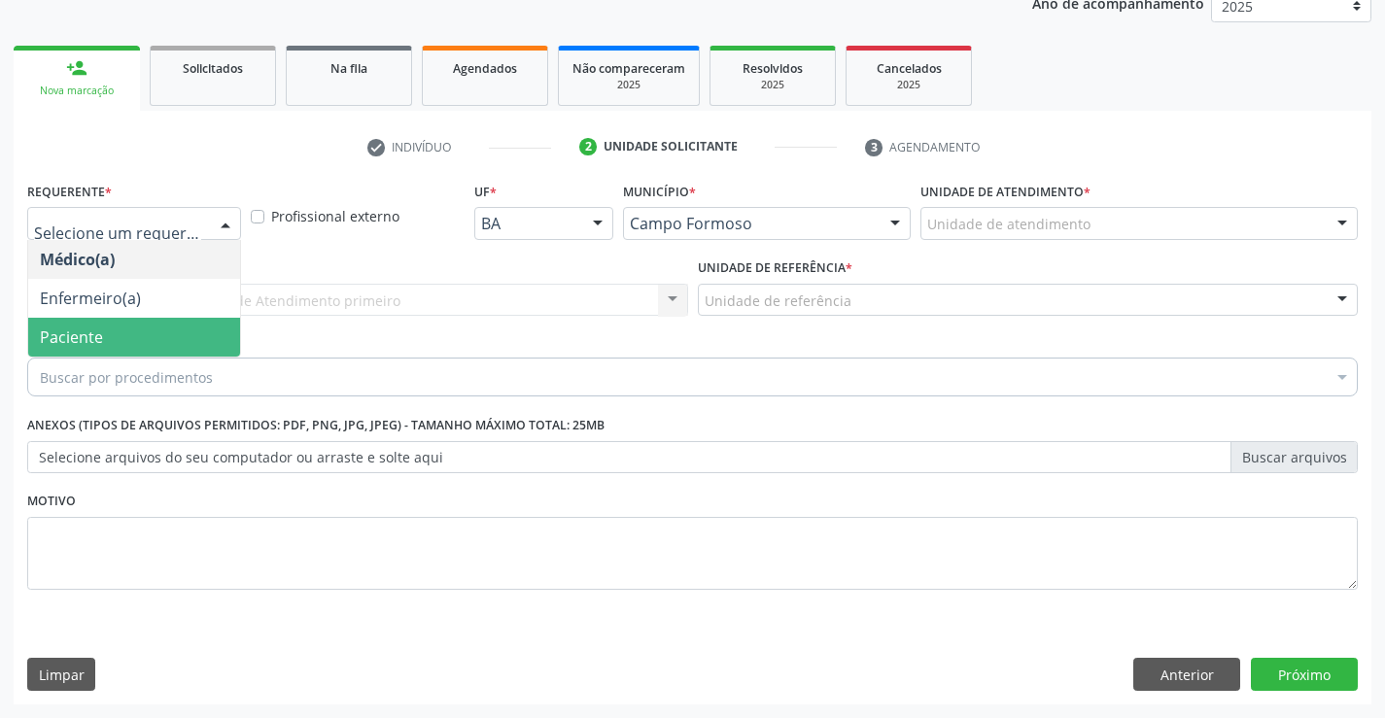
click at [95, 337] on span "Paciente" at bounding box center [71, 337] width 63 height 21
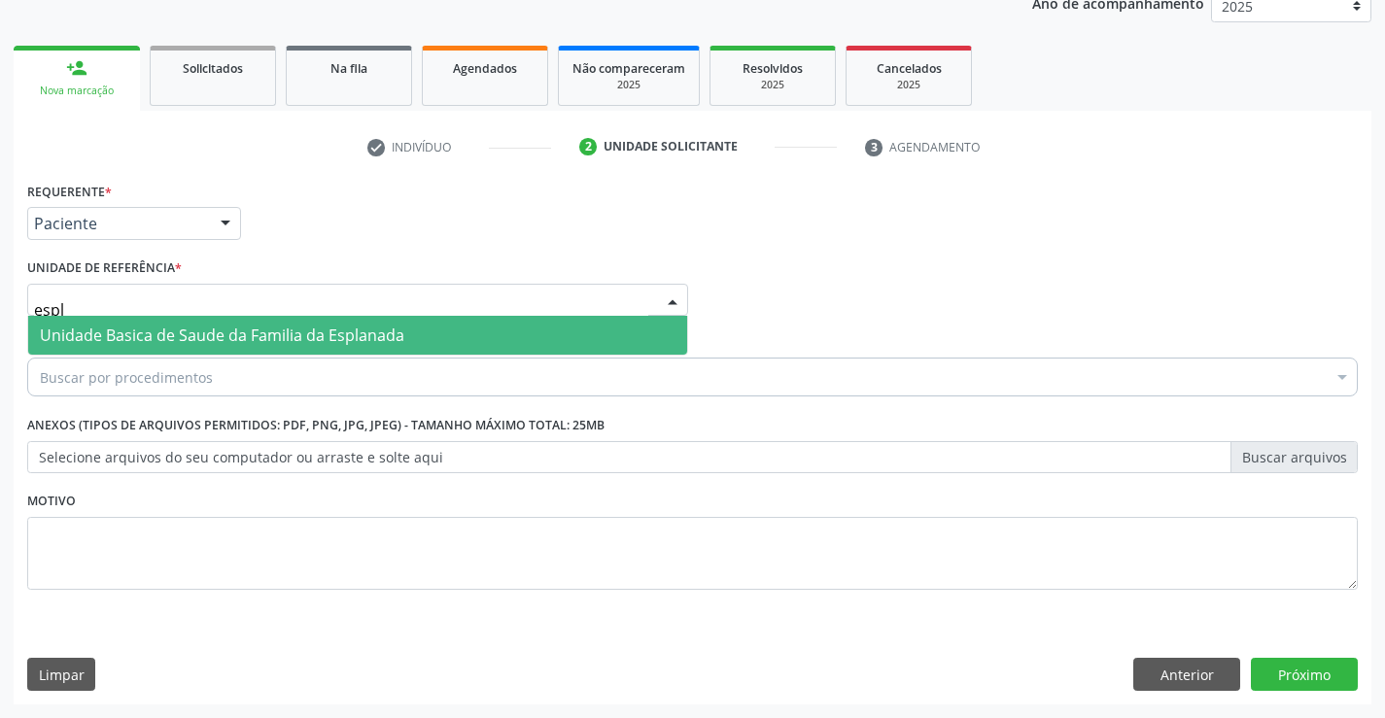
type input "espla"
click at [129, 325] on span "Unidade Basica de Saude da Familia da Esplanada" at bounding box center [222, 335] width 364 height 21
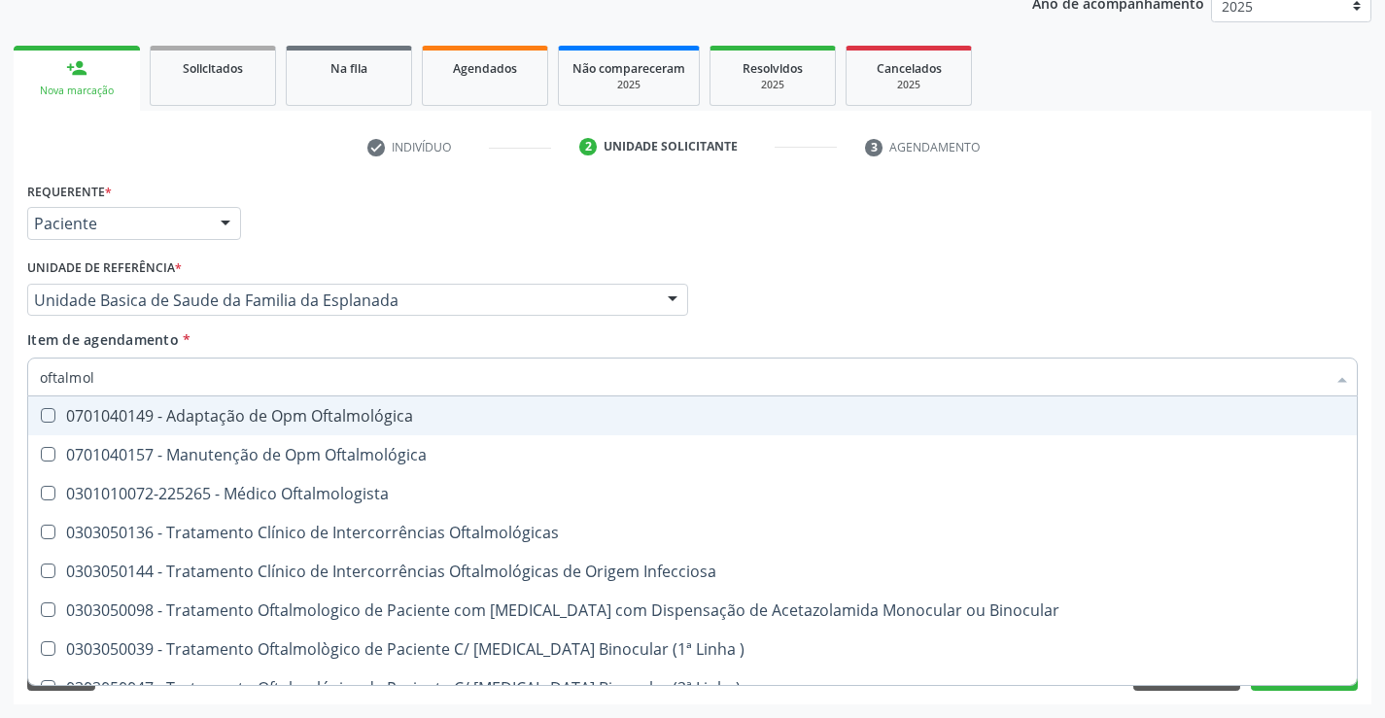
type input "oftalmolo"
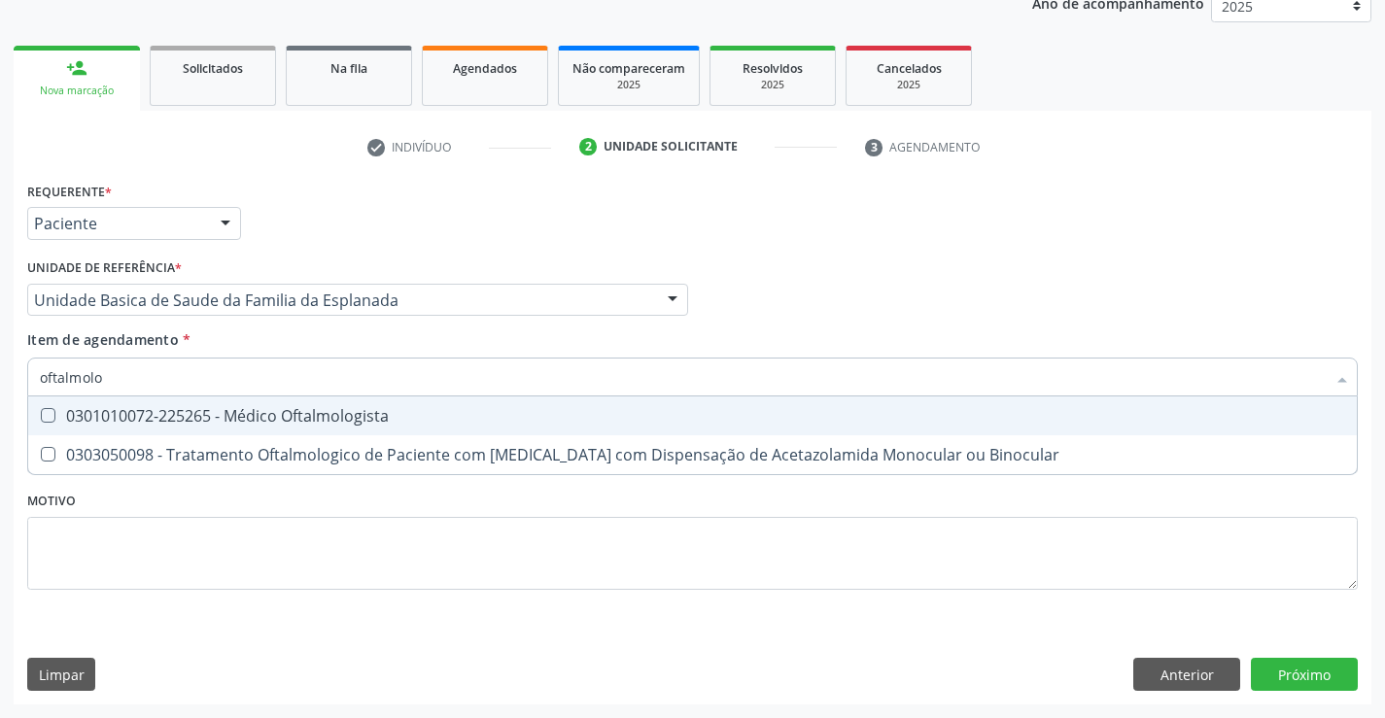
click at [121, 409] on div "0301010072-225265 - Médico Oftalmologista" at bounding box center [692, 416] width 1305 height 16
checkbox Oftalmologista "true"
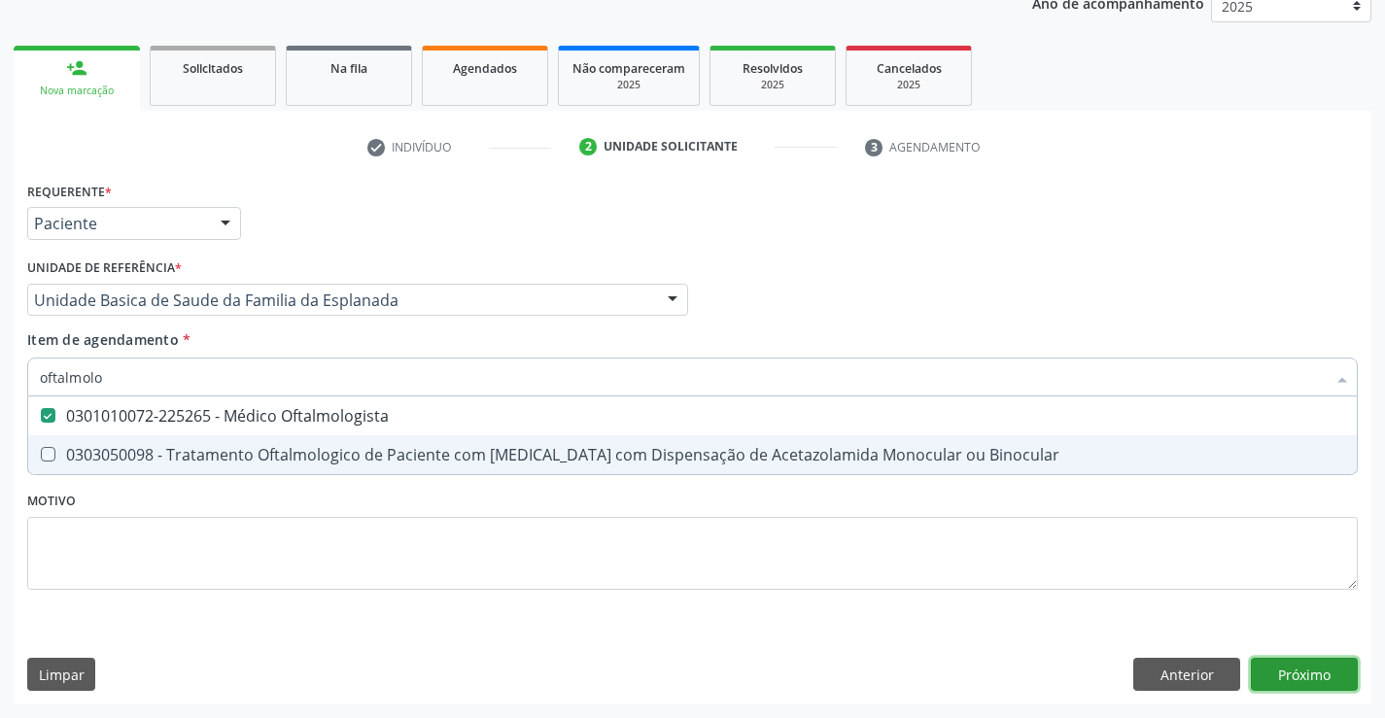
click at [1296, 667] on div "Requerente * Paciente Médico(a) Enfermeiro(a) Paciente Nenhum resultado encontr…" at bounding box center [693, 441] width 1358 height 528
checkbox Binocular "true"
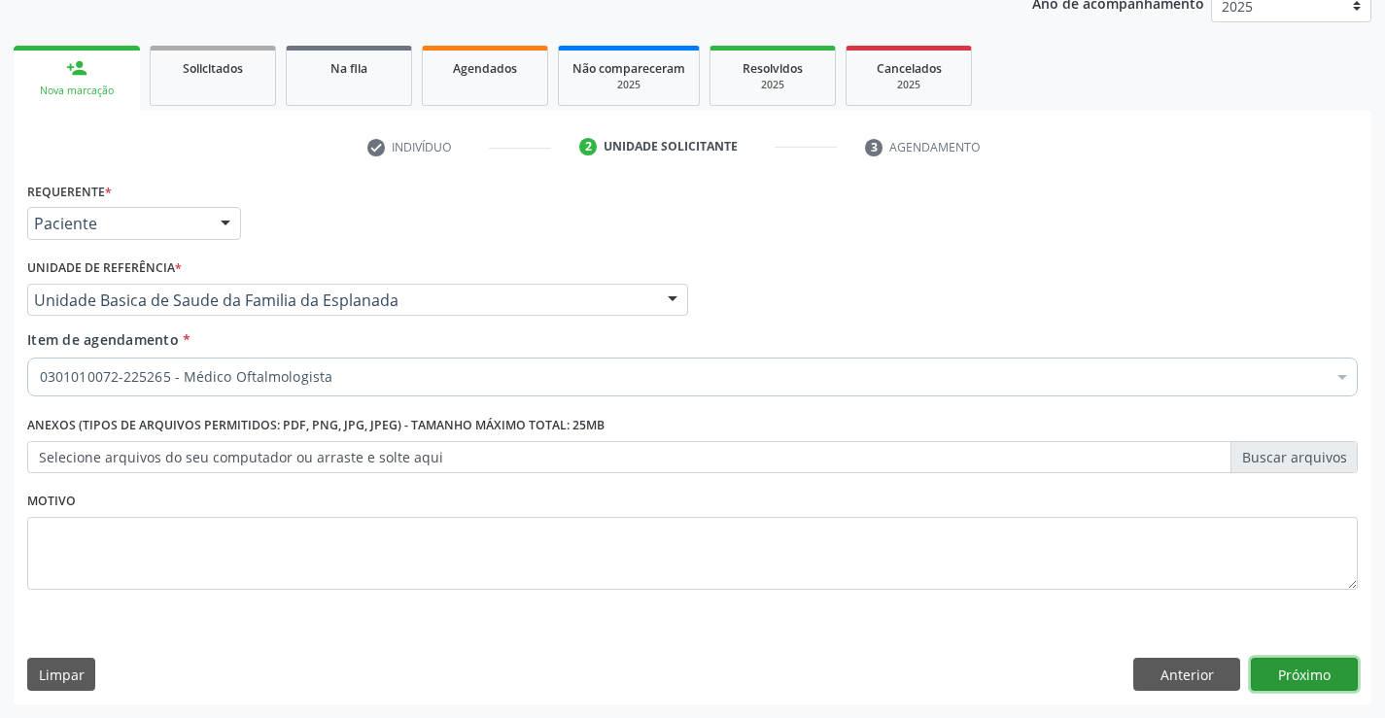
click at [1274, 675] on button "Próximo" at bounding box center [1304, 674] width 107 height 33
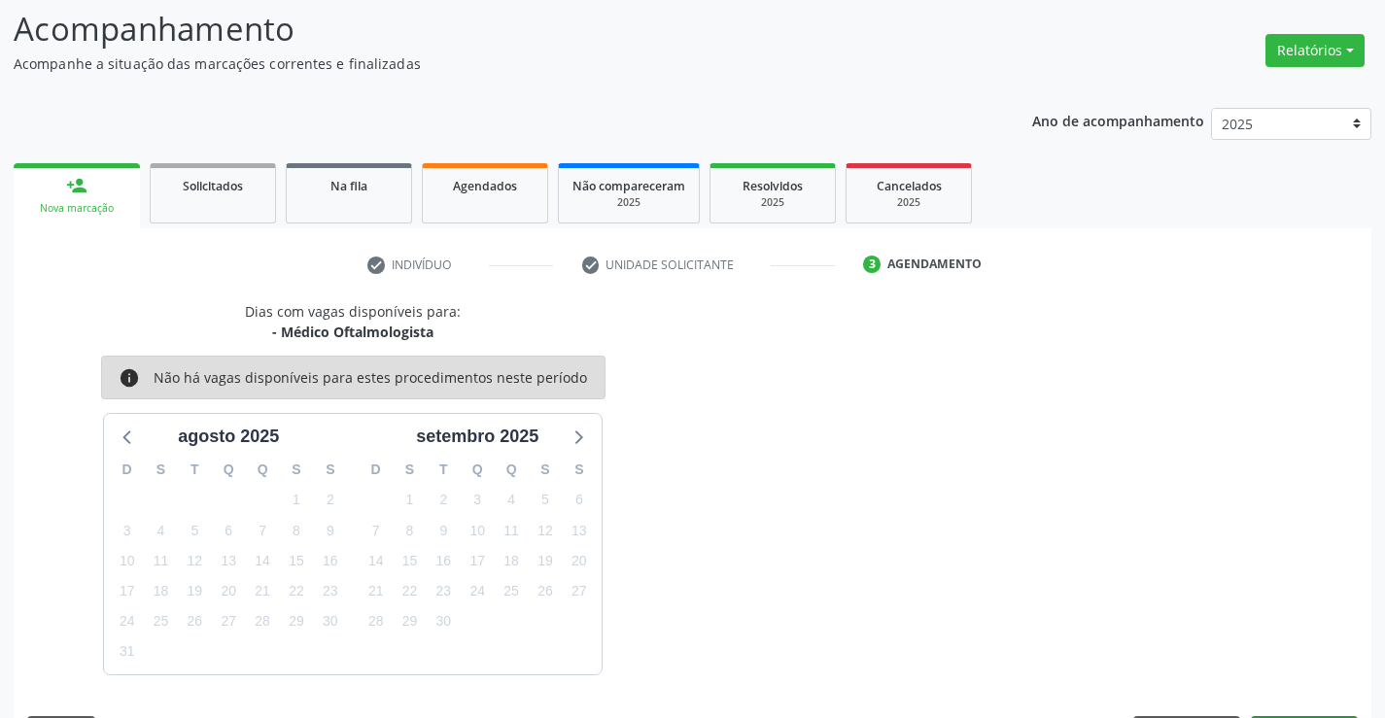
scroll to position [185, 0]
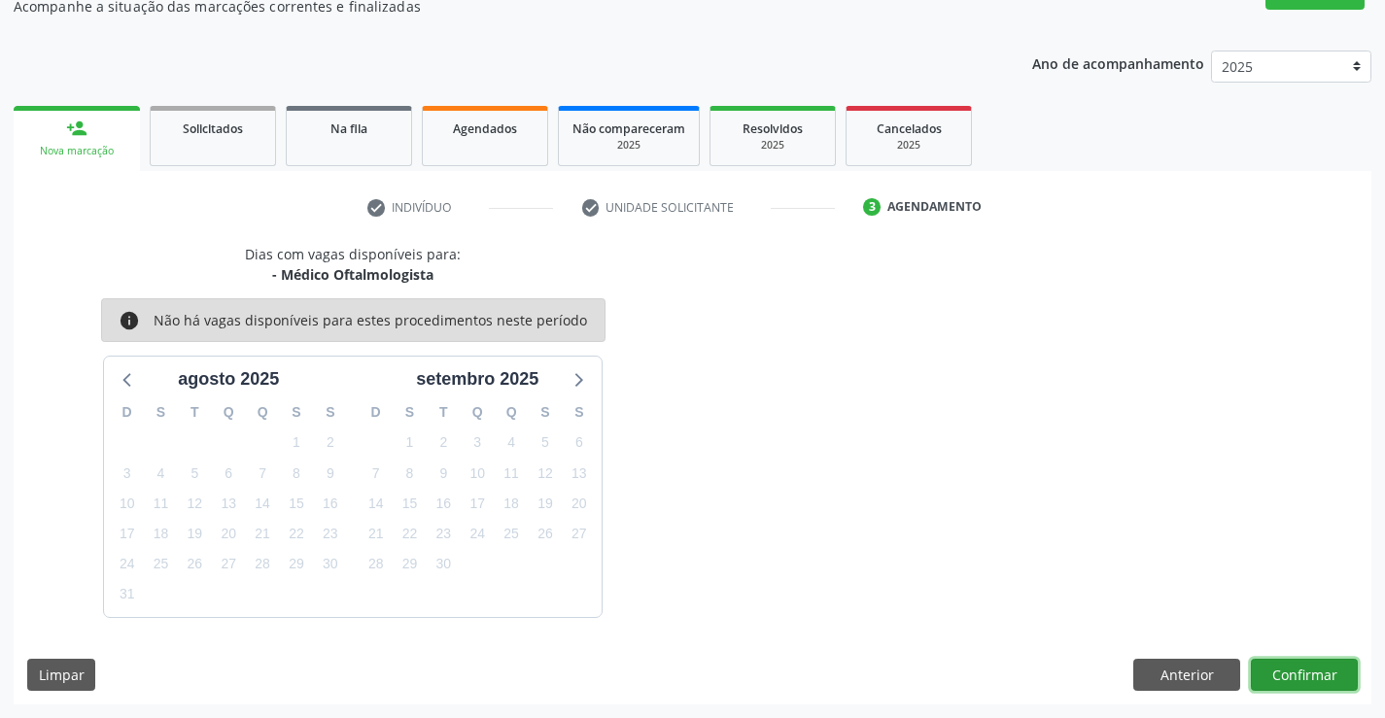
click at [1279, 665] on button "Confirmar" at bounding box center [1304, 675] width 107 height 33
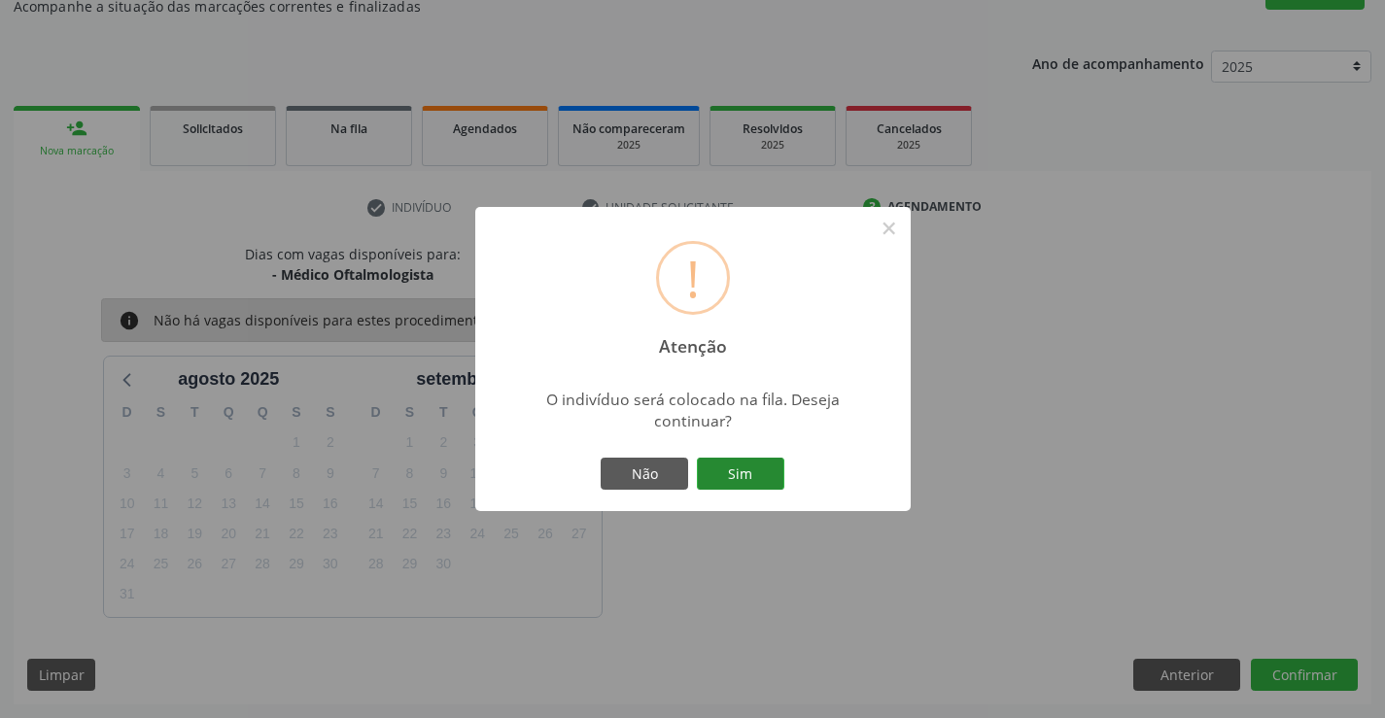
click at [734, 469] on button "Sim" at bounding box center [740, 474] width 87 height 33
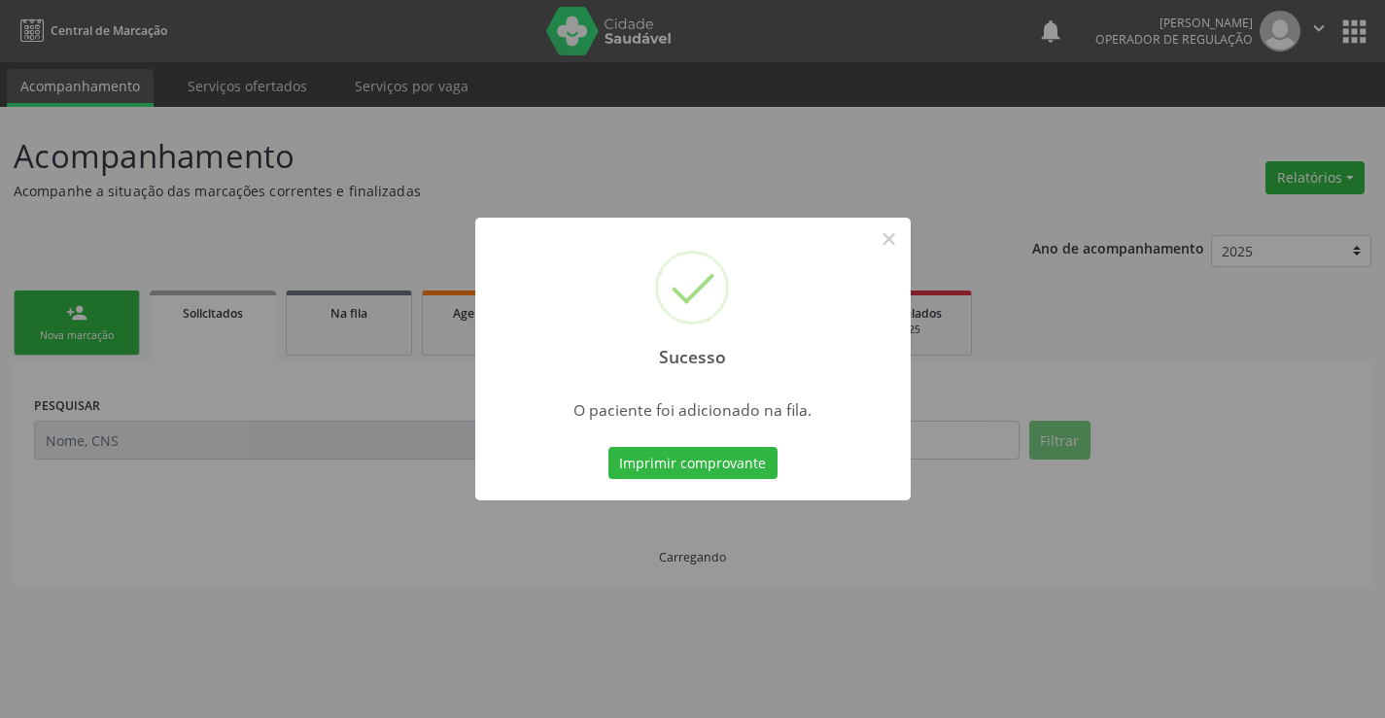
scroll to position [0, 0]
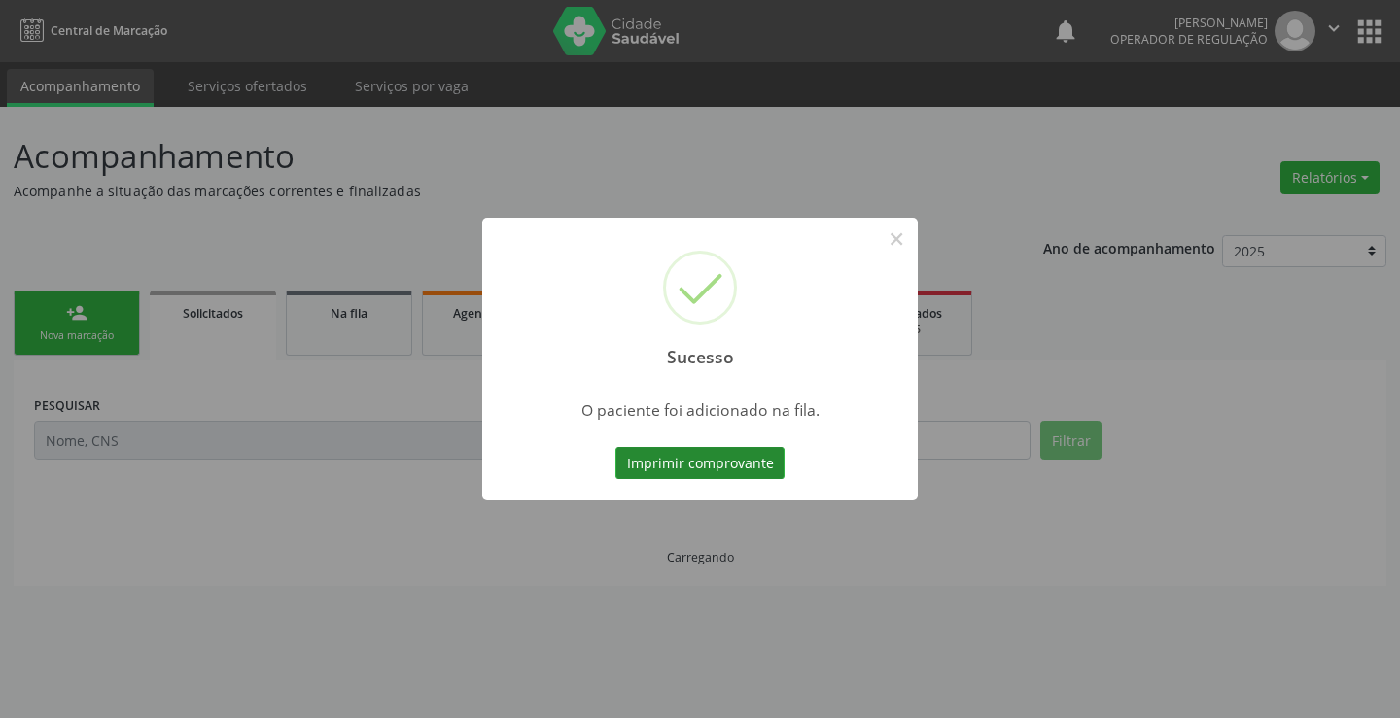
click at [747, 463] on button "Imprimir comprovante" at bounding box center [699, 463] width 169 height 33
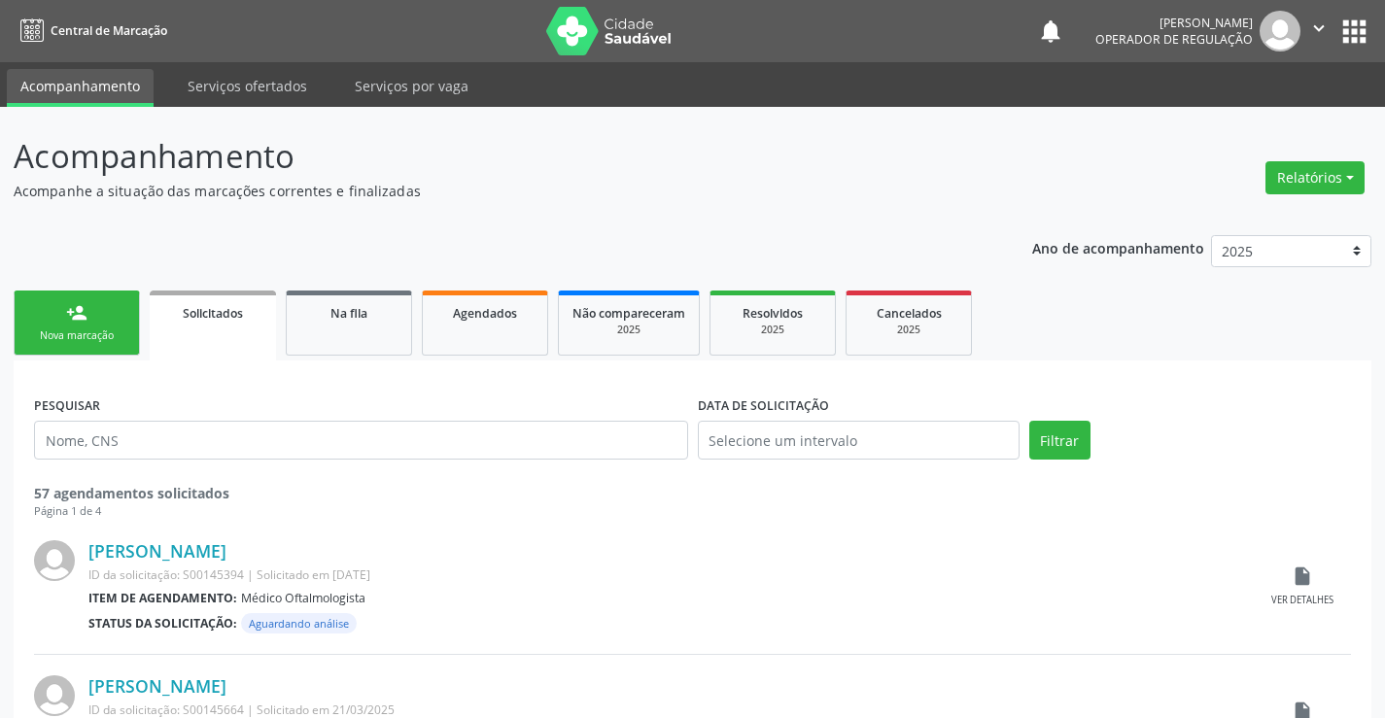
click at [47, 318] on link "person_add Nova marcação" at bounding box center [77, 323] width 126 height 65
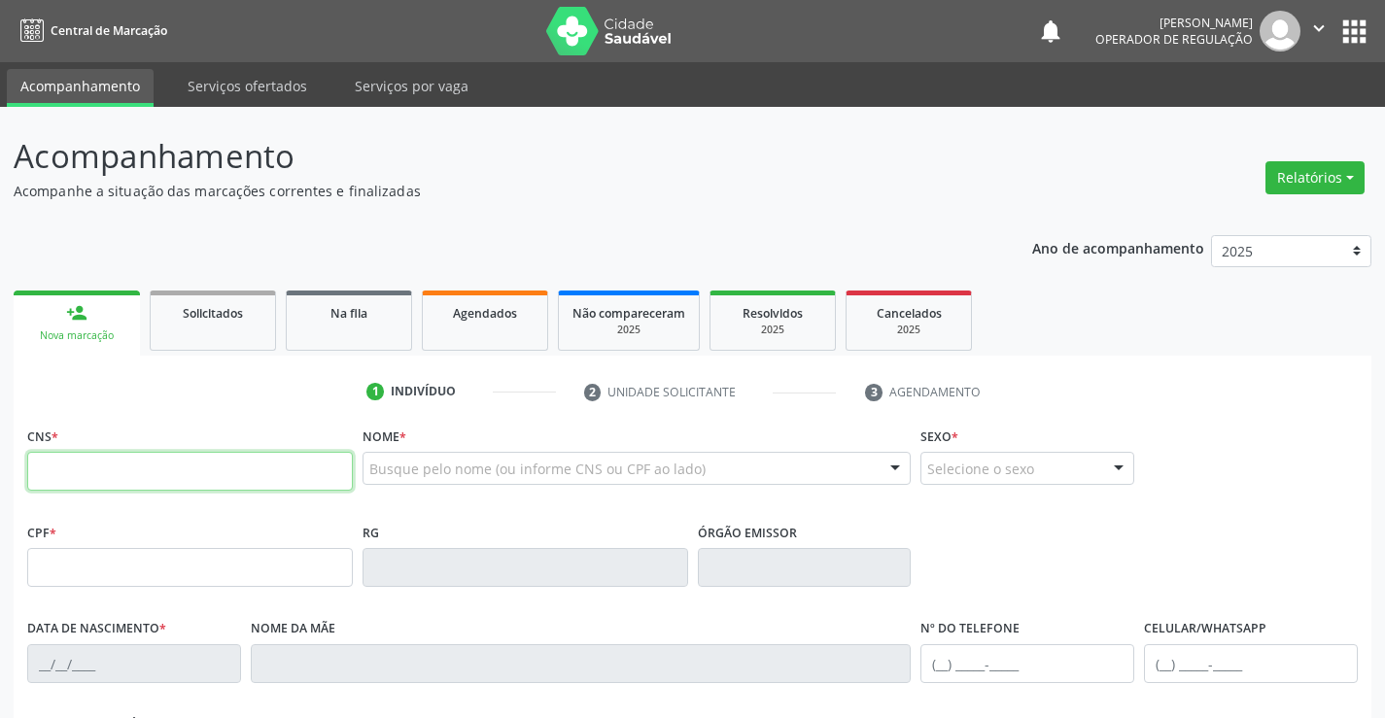
click at [122, 459] on input "text" at bounding box center [190, 471] width 326 height 39
type input "708 0013 2780 4522"
type input "0863983189"
type input "[DATE]"
type input "S/N"
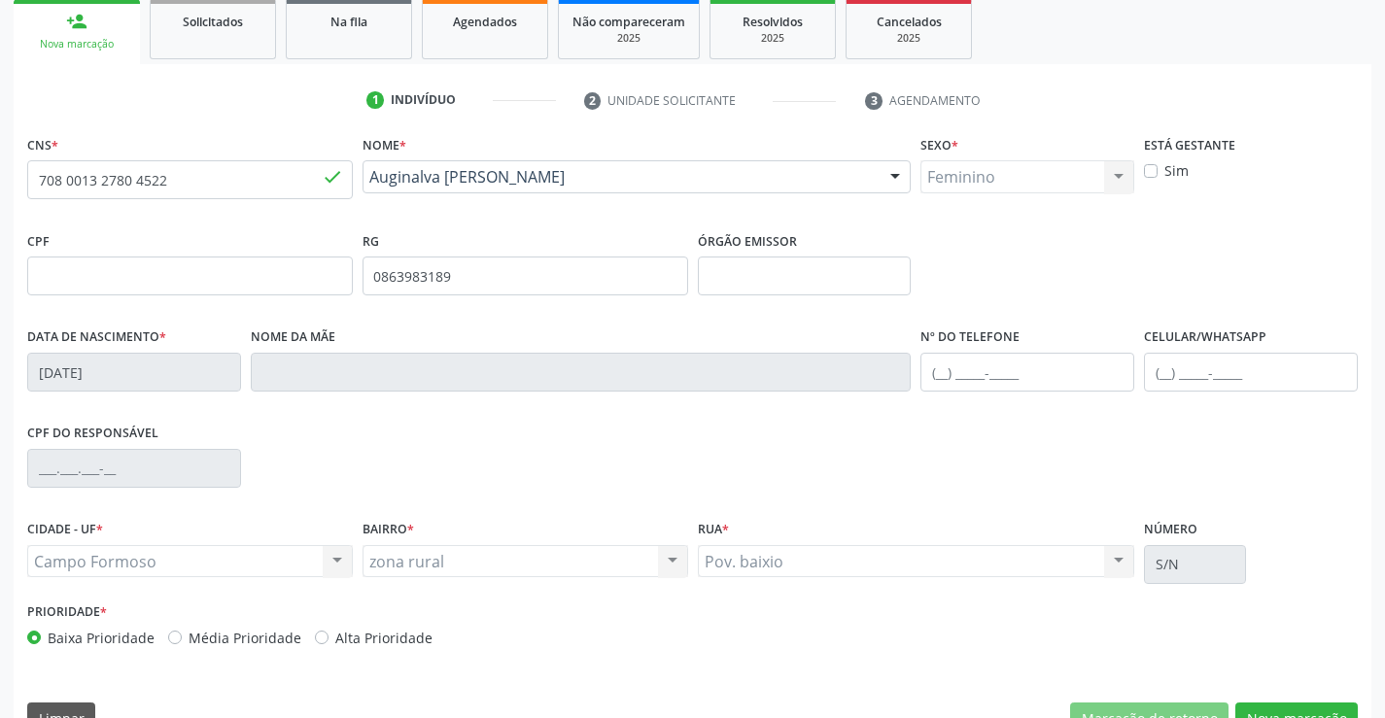
scroll to position [335, 0]
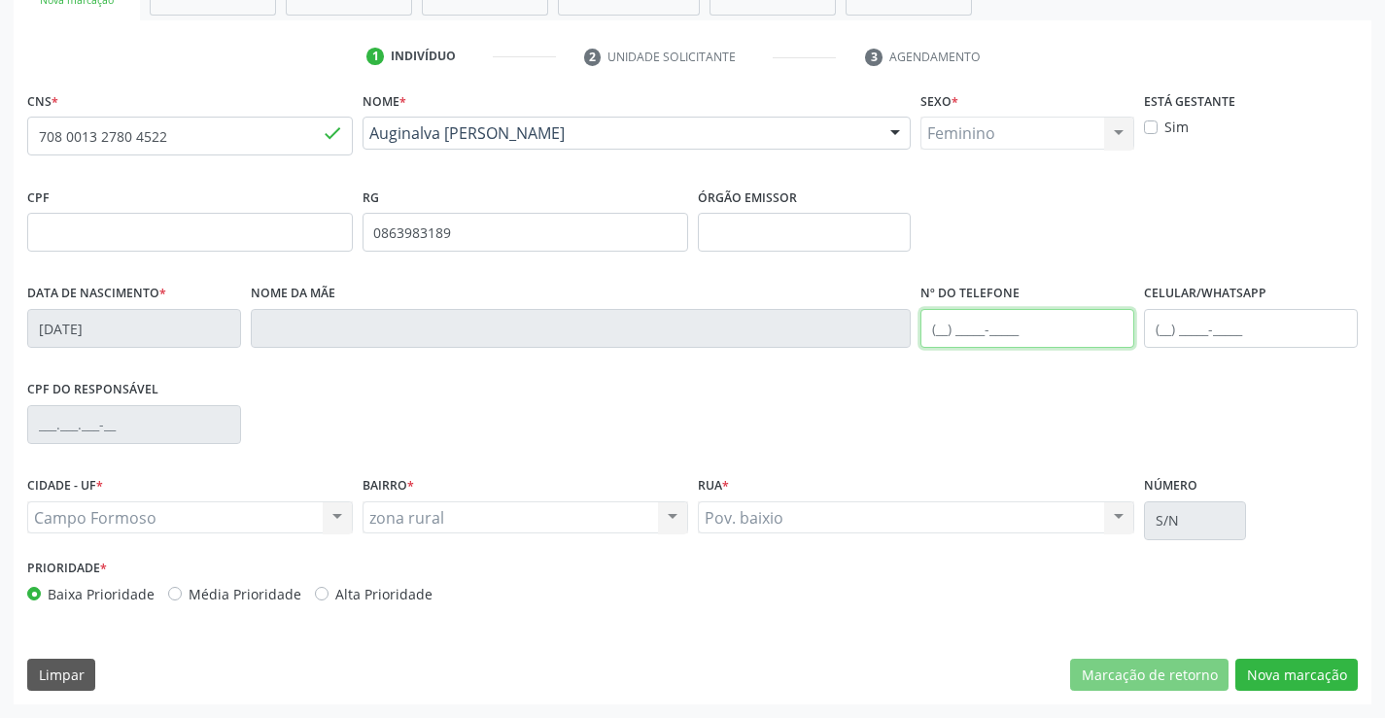
click at [977, 333] on input "text" at bounding box center [1027, 328] width 214 height 39
type input "[PHONE_NUMBER]"
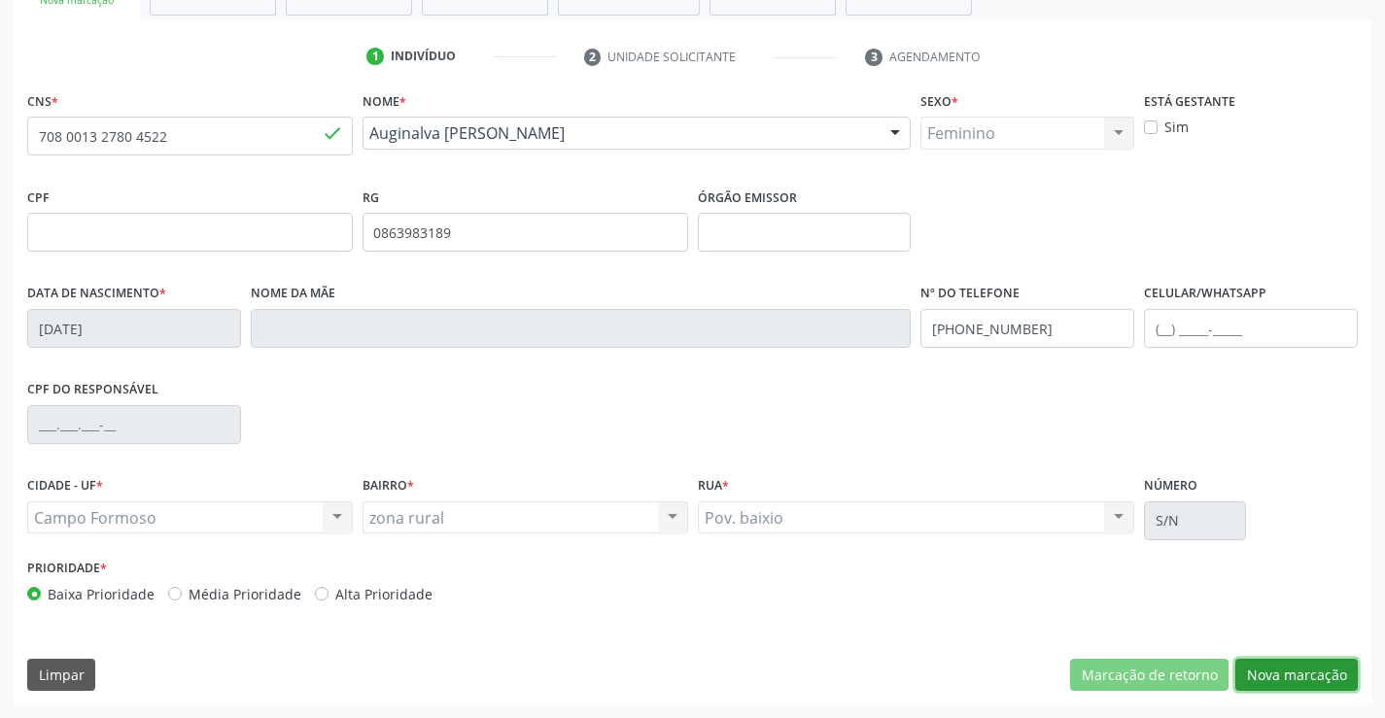
click at [1268, 666] on button "Nova marcação" at bounding box center [1296, 675] width 122 height 33
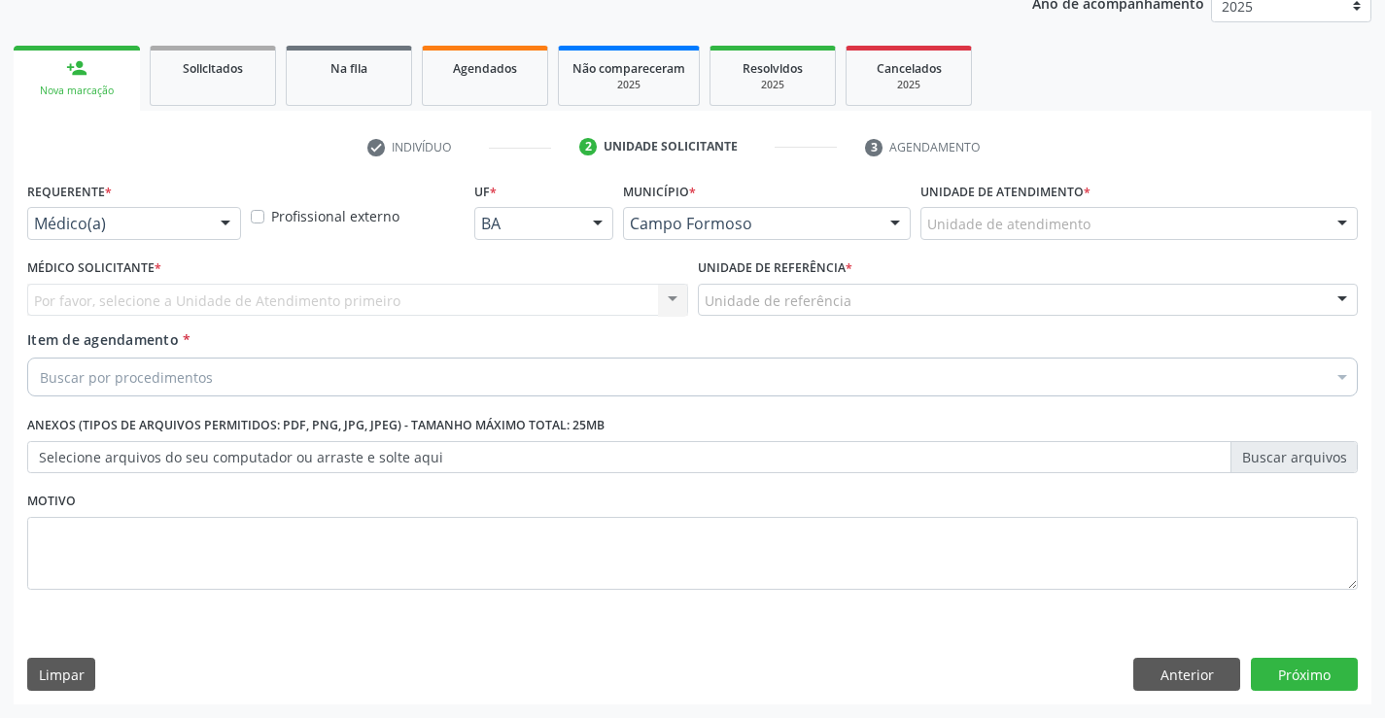
scroll to position [245, 0]
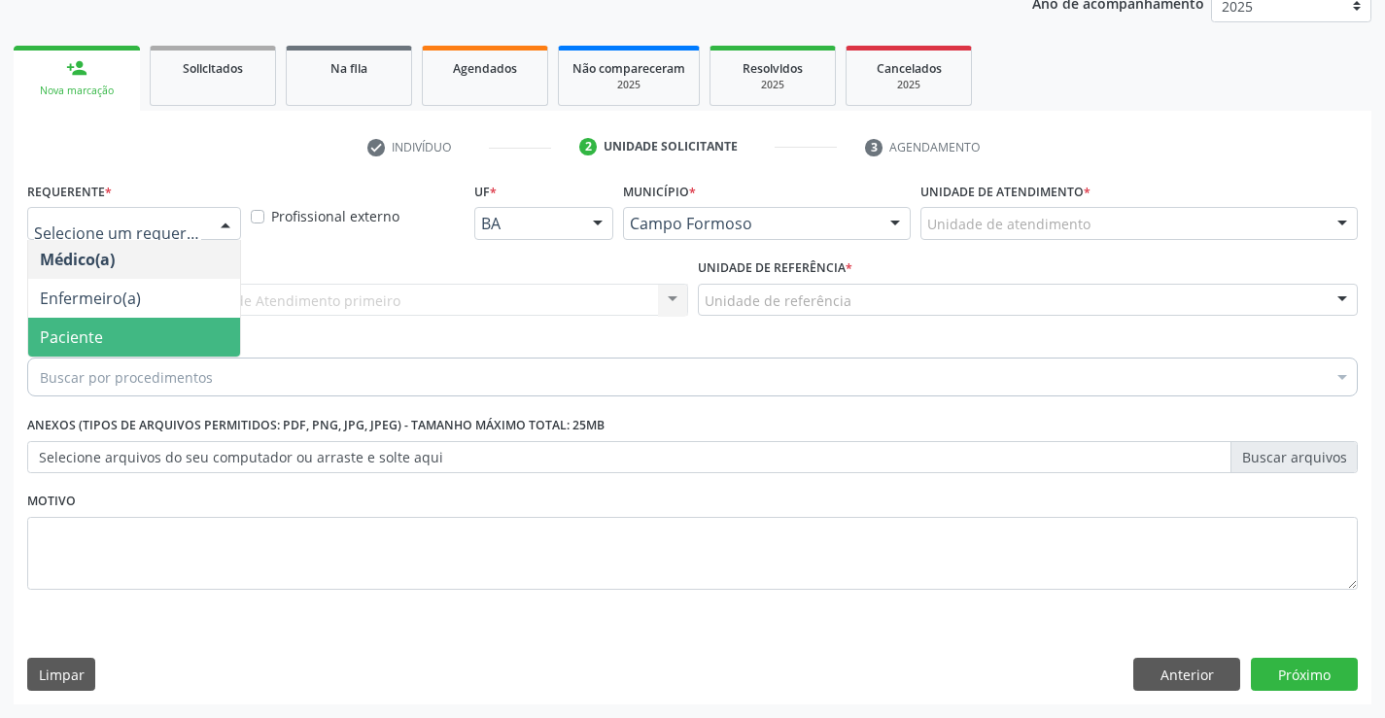
click at [54, 330] on span "Paciente" at bounding box center [71, 337] width 63 height 21
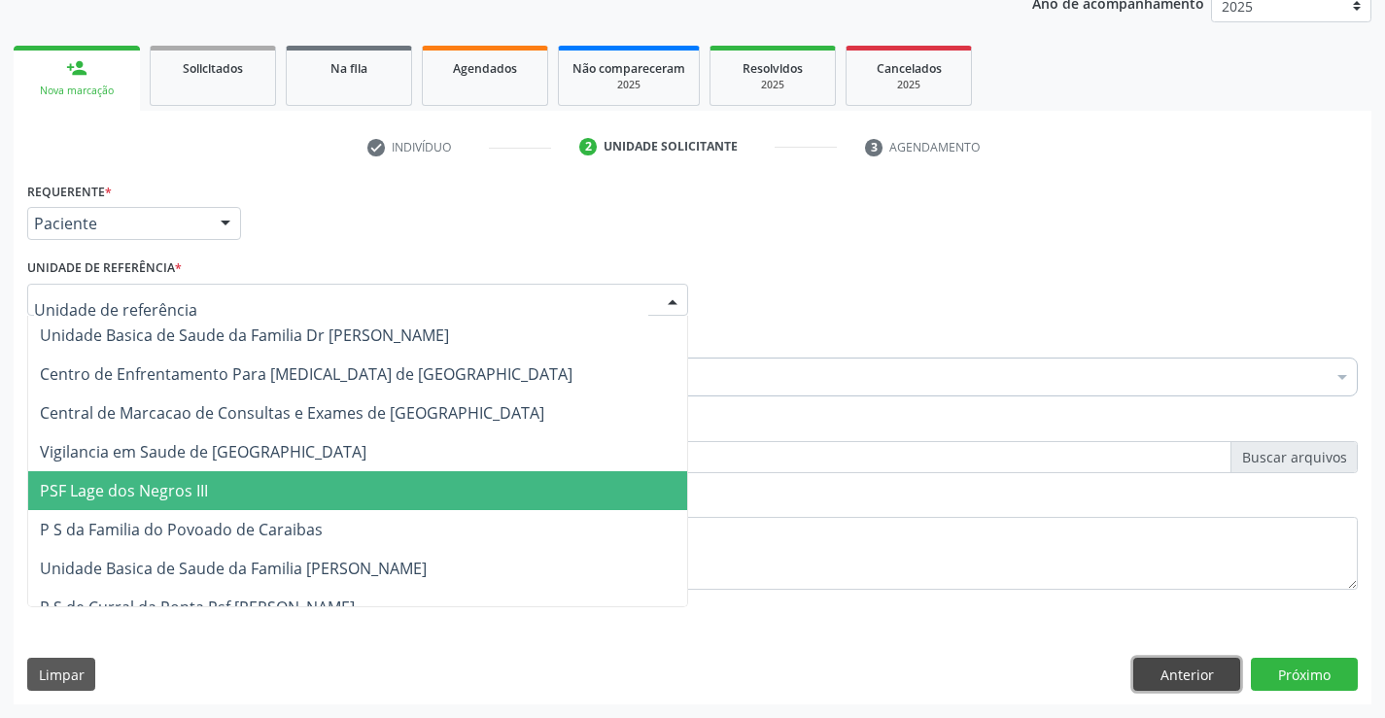
click at [1207, 683] on button "Anterior" at bounding box center [1186, 674] width 107 height 33
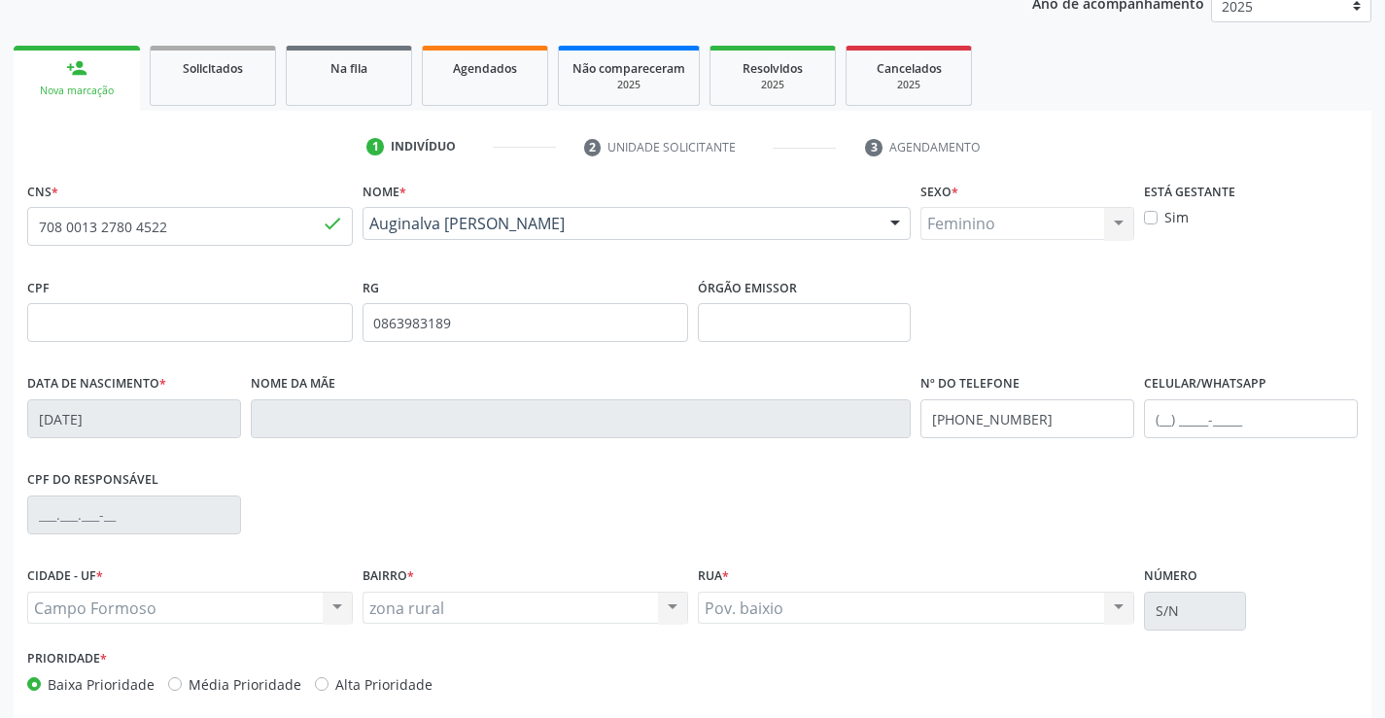
scroll to position [335, 0]
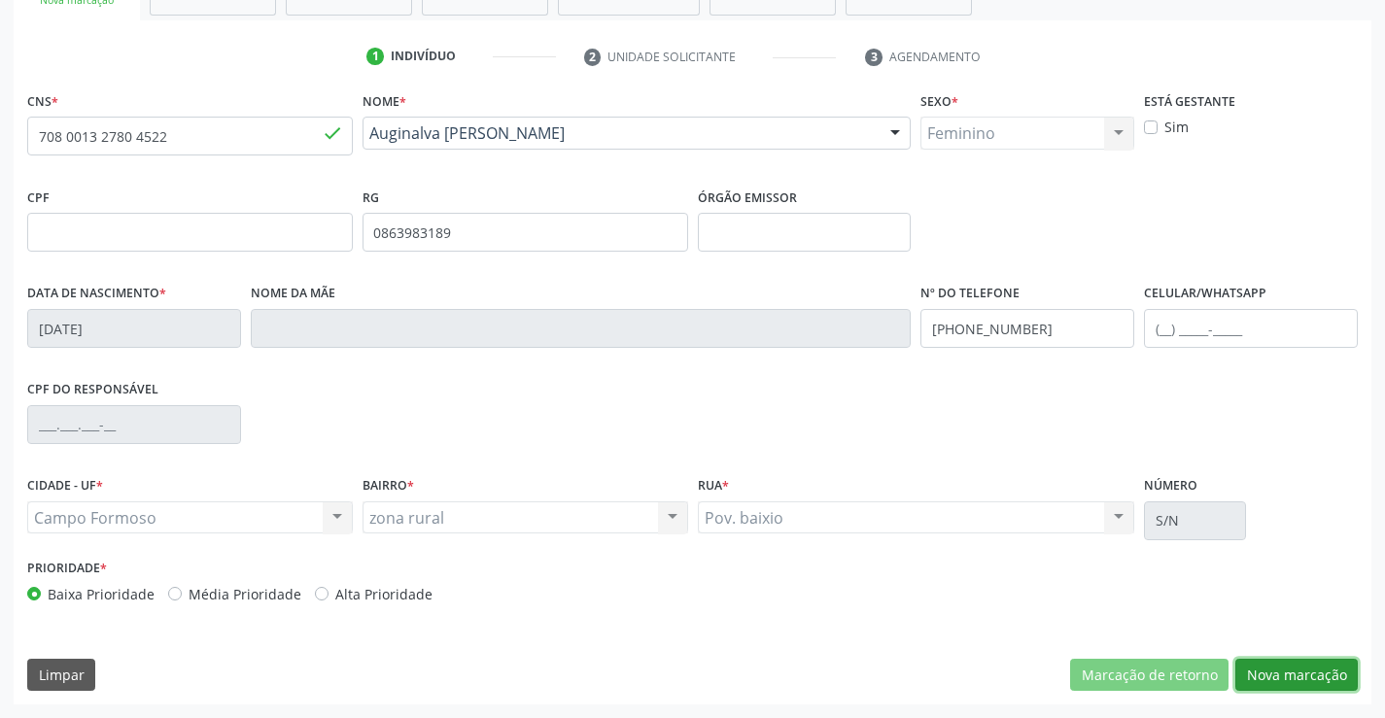
click at [1304, 660] on button "Nova marcação" at bounding box center [1296, 675] width 122 height 33
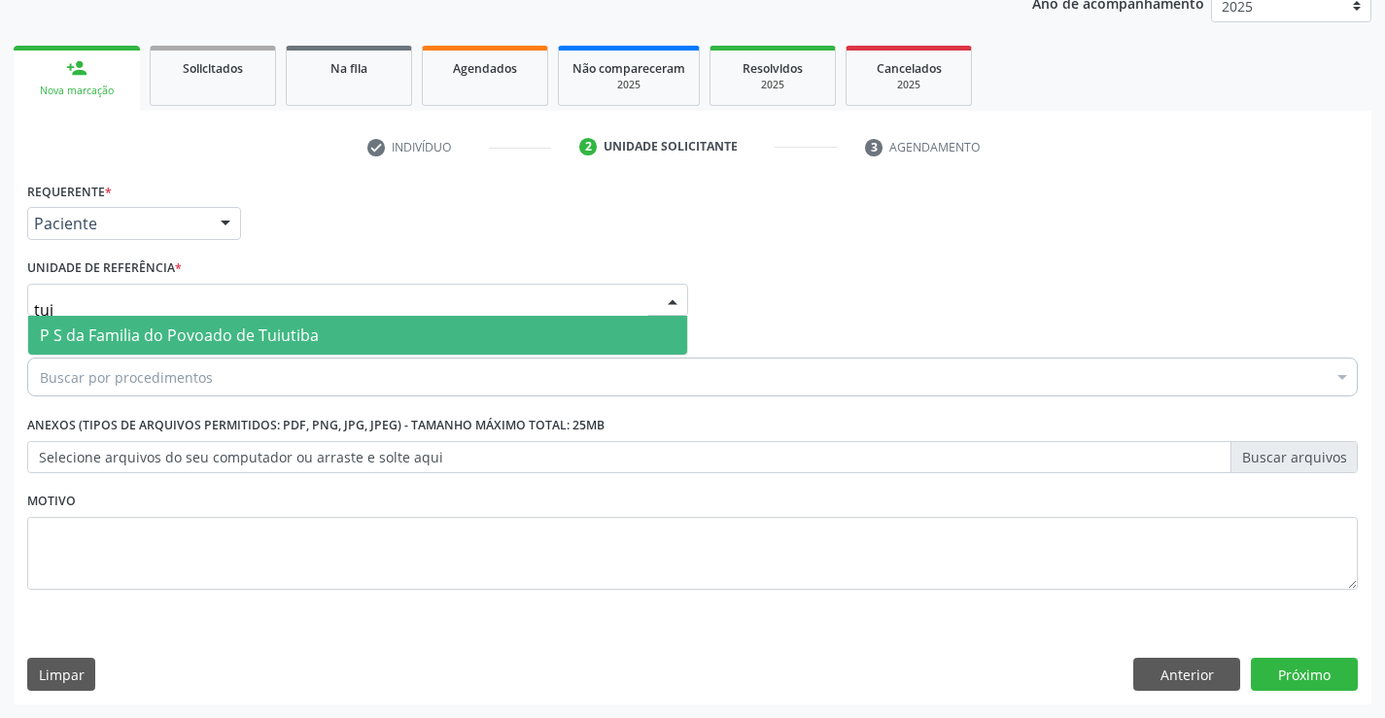
type input "tuiu"
click at [224, 339] on span "P S da Familia do Povoado de Tuiutiba" at bounding box center [179, 335] width 279 height 21
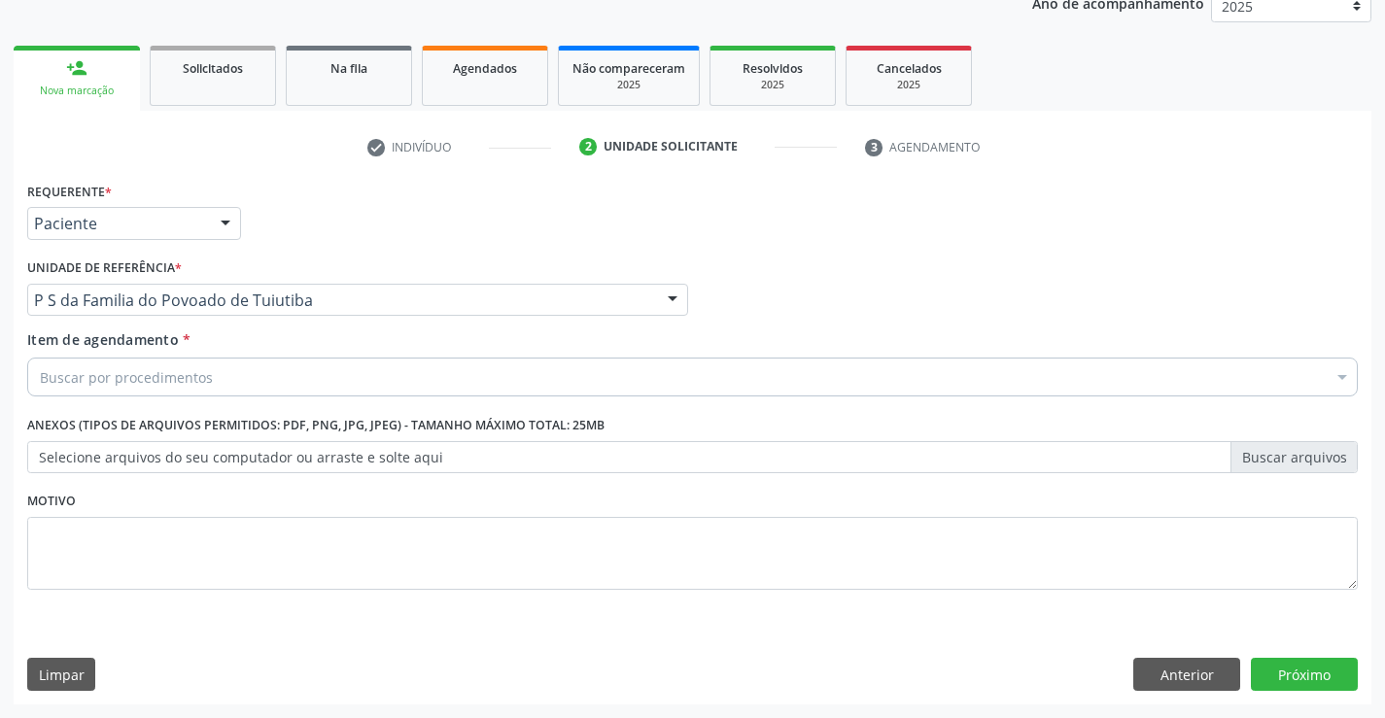
click at [219, 361] on div "Buscar por procedimentos" at bounding box center [692, 377] width 1331 height 39
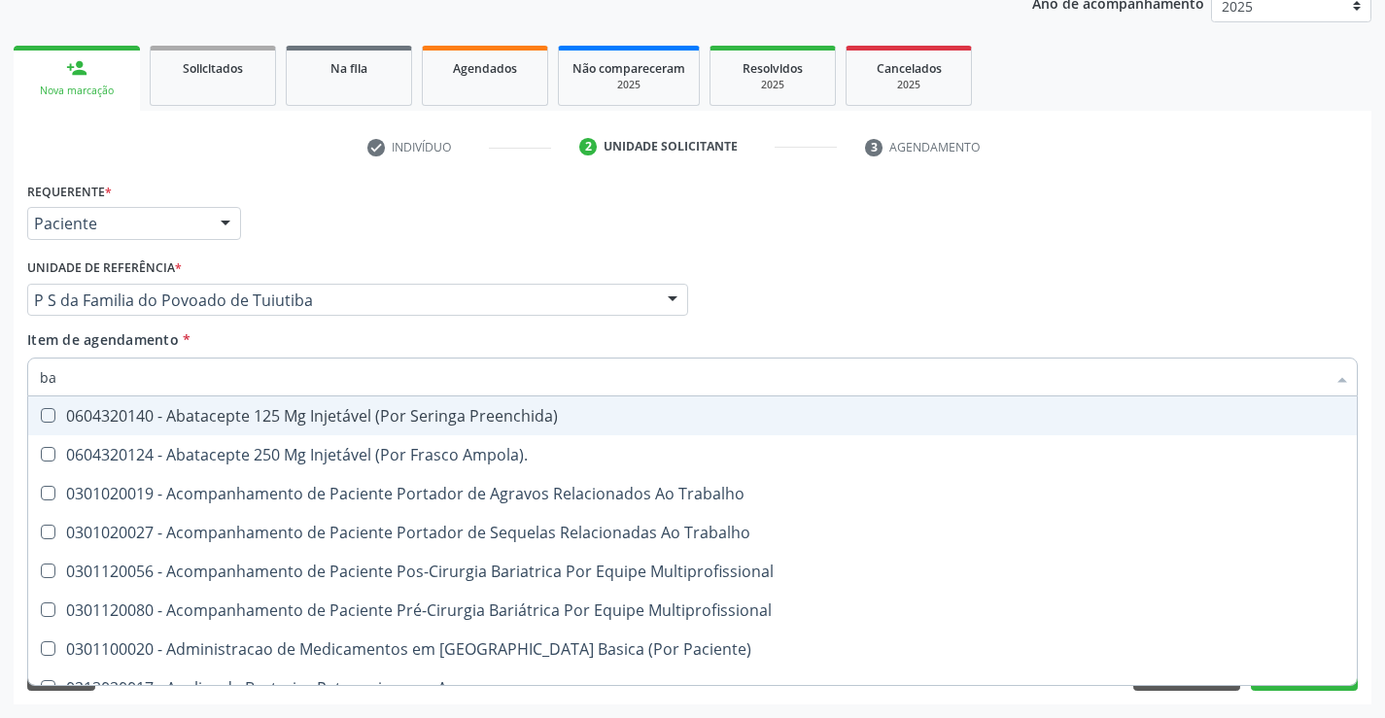
type input "b"
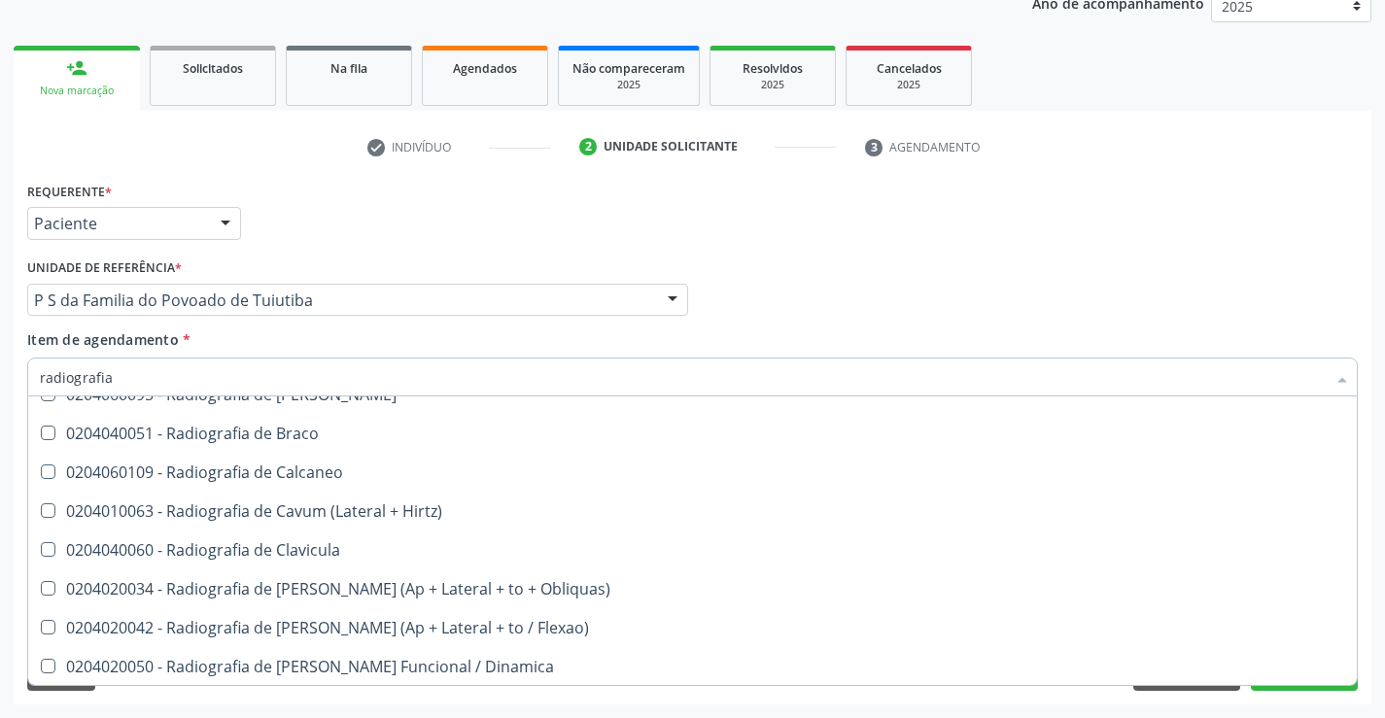
scroll to position [778, 0]
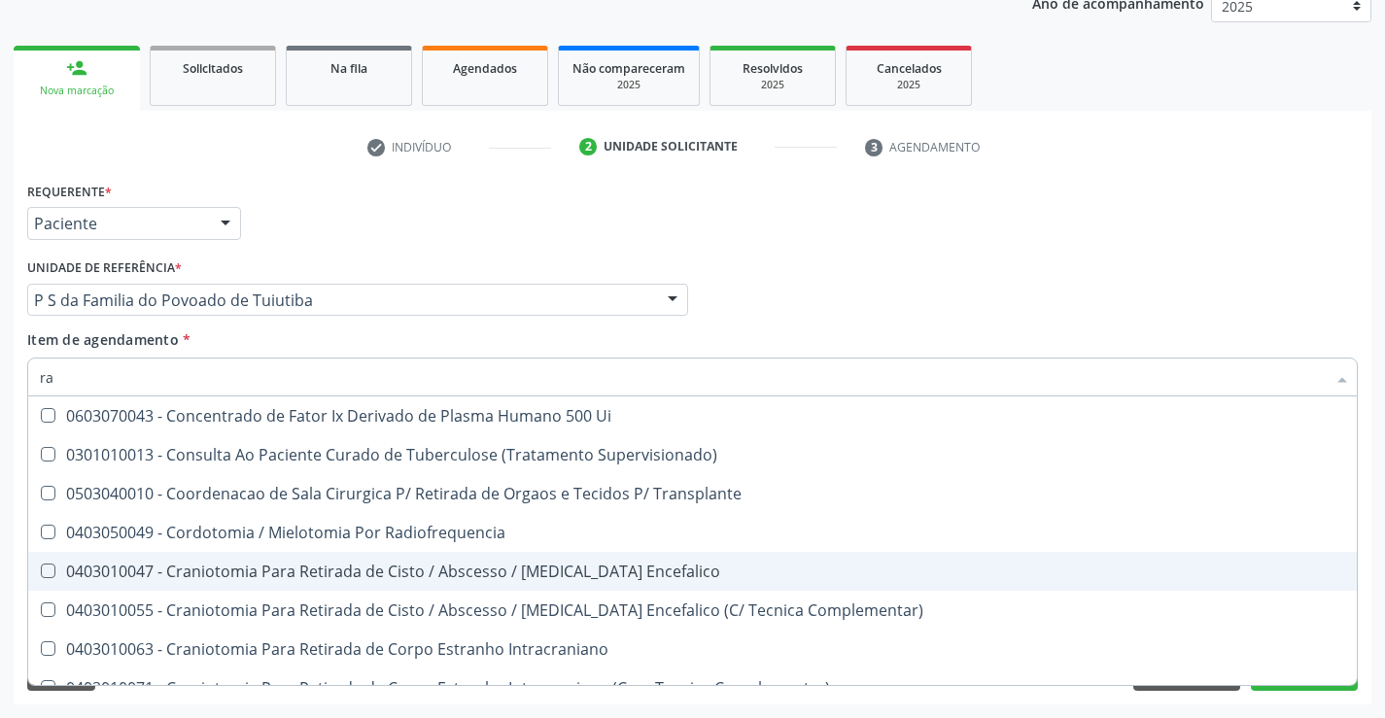
type input "r"
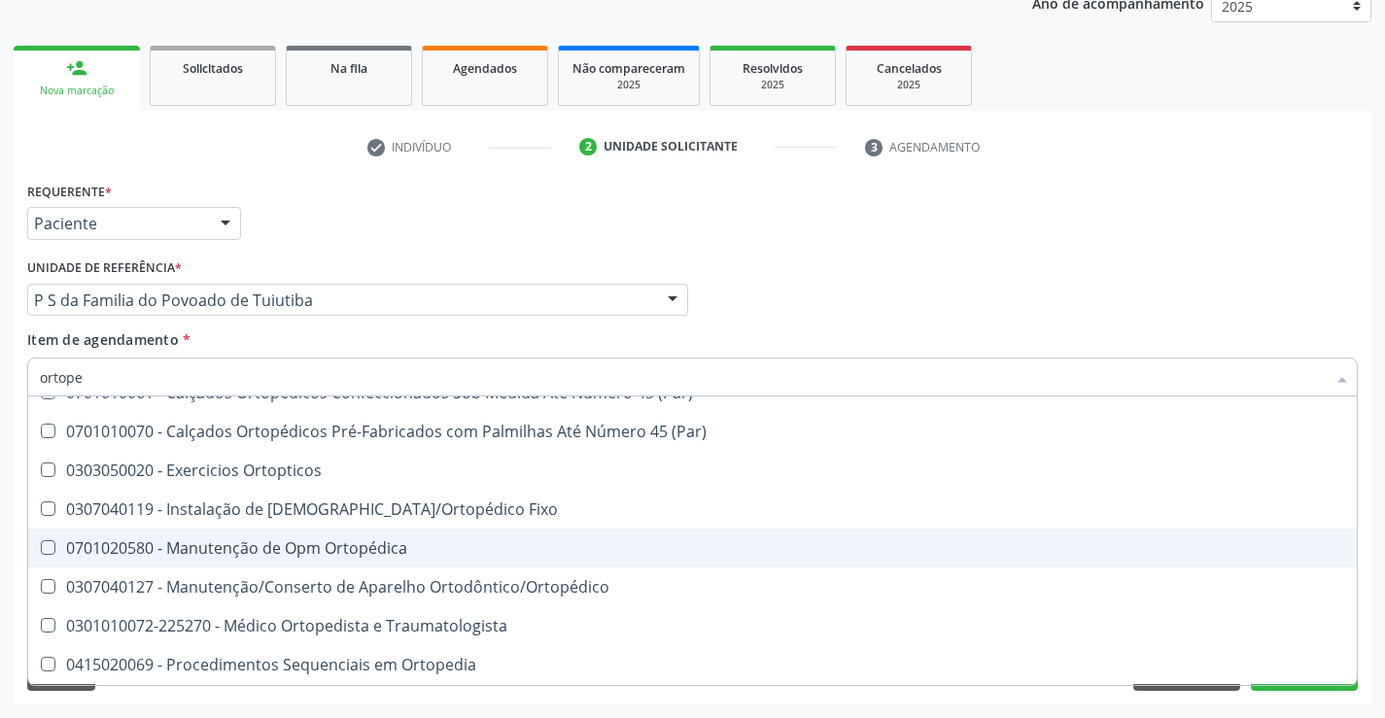
scroll to position [0, 0]
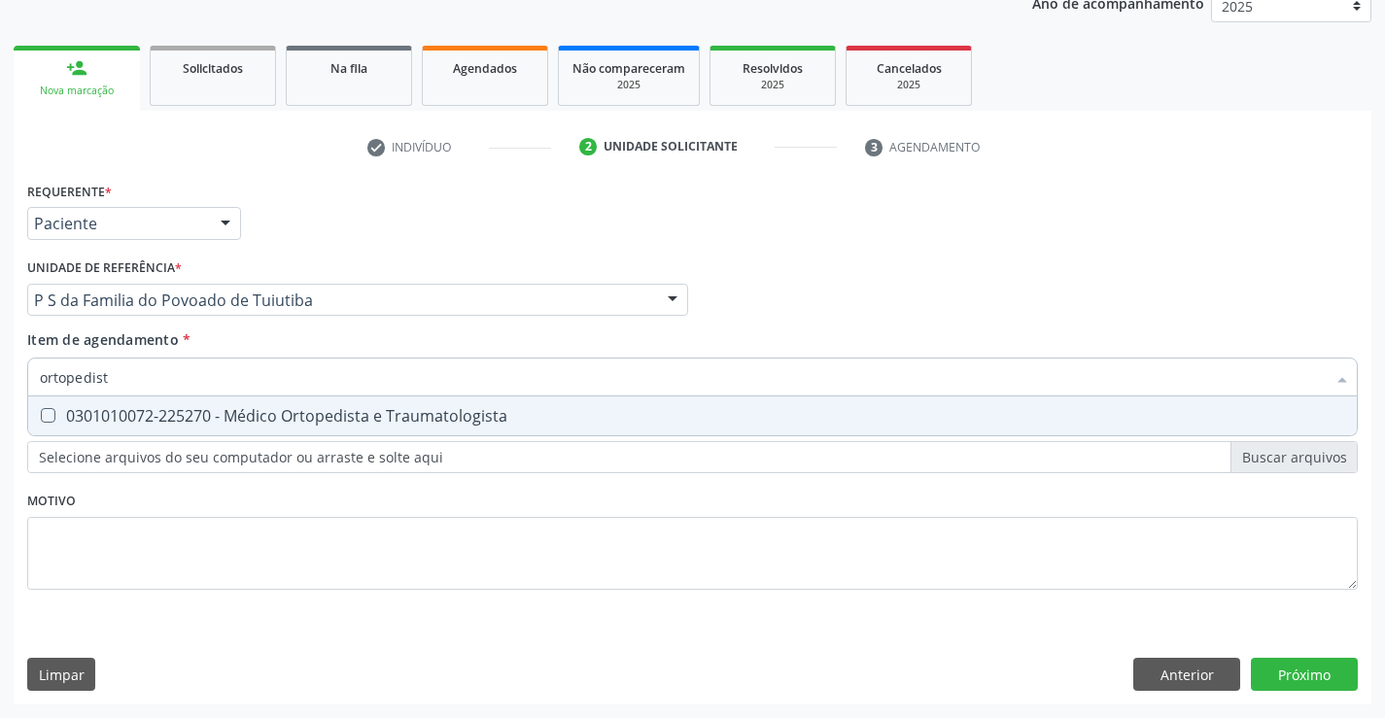
type input "ortopedista"
click at [529, 410] on div "0301010072-225270 - Médico Ortopedista e Traumatologista" at bounding box center [692, 416] width 1305 height 16
checkbox Traumatologista "true"
click at [406, 559] on div "Requerente * Paciente Médico(a) Enfermeiro(a) Paciente Nenhum resultado encontr…" at bounding box center [692, 397] width 1331 height 440
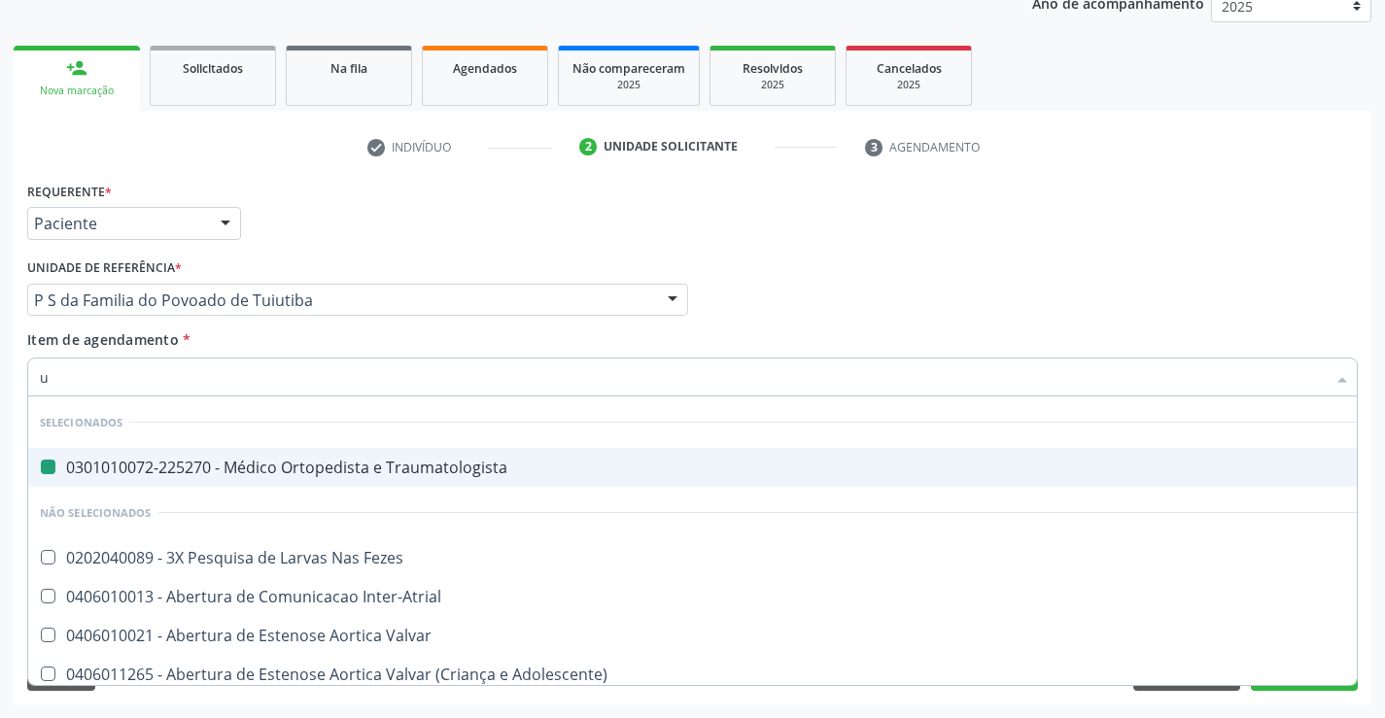
type input "ul"
checkbox Traumatologista "false"
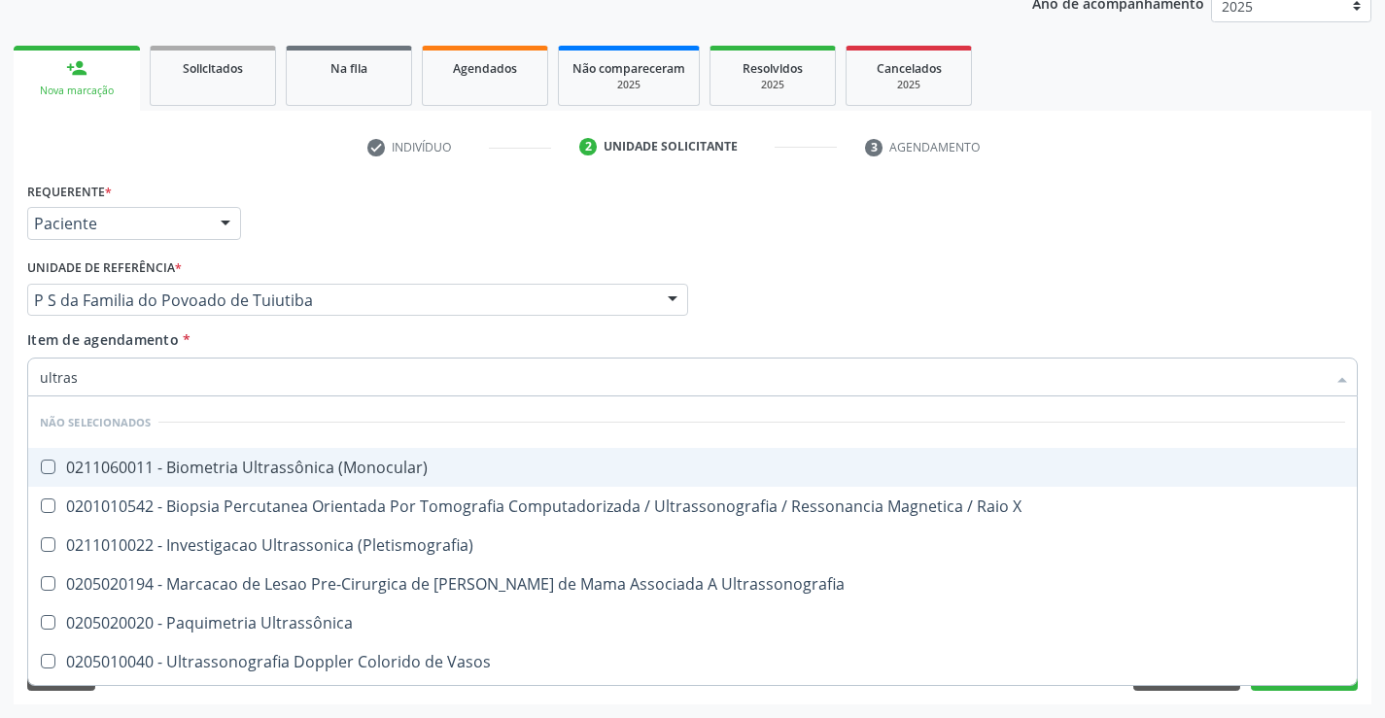
type input "ultrass"
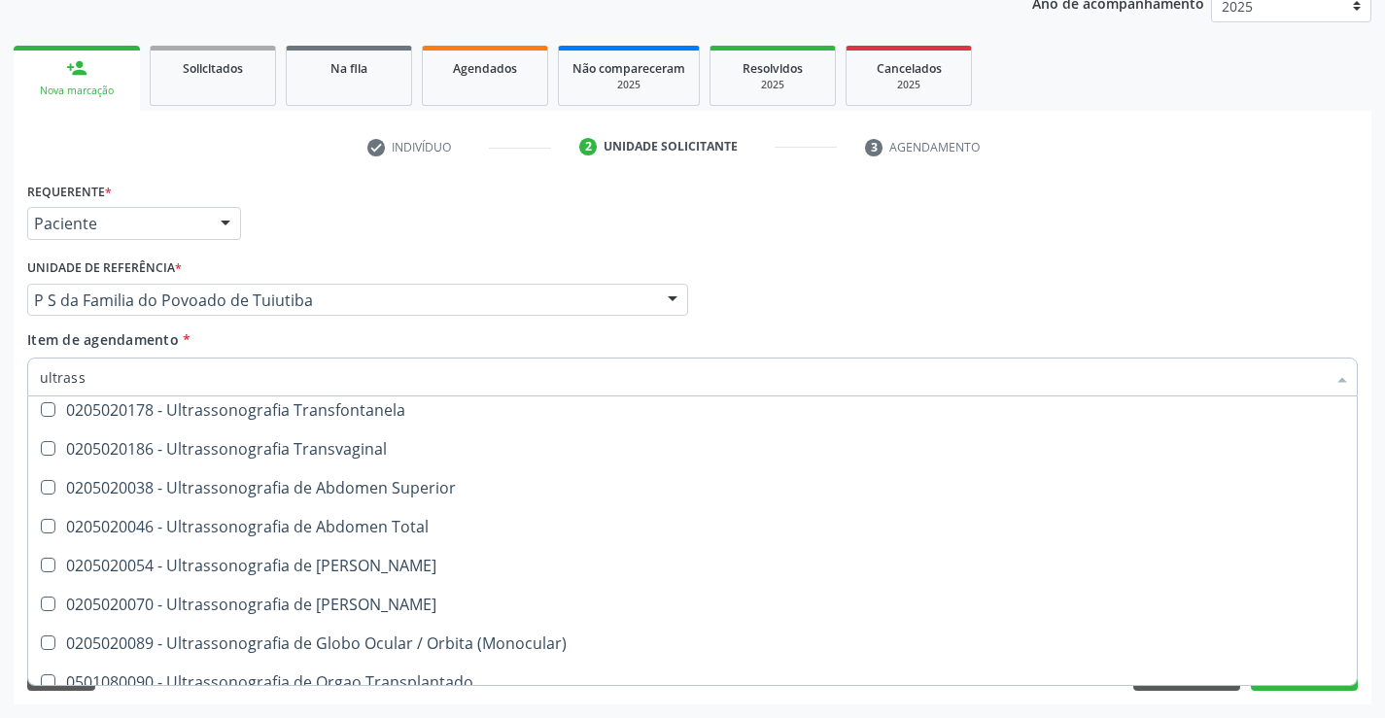
scroll to position [486, 0]
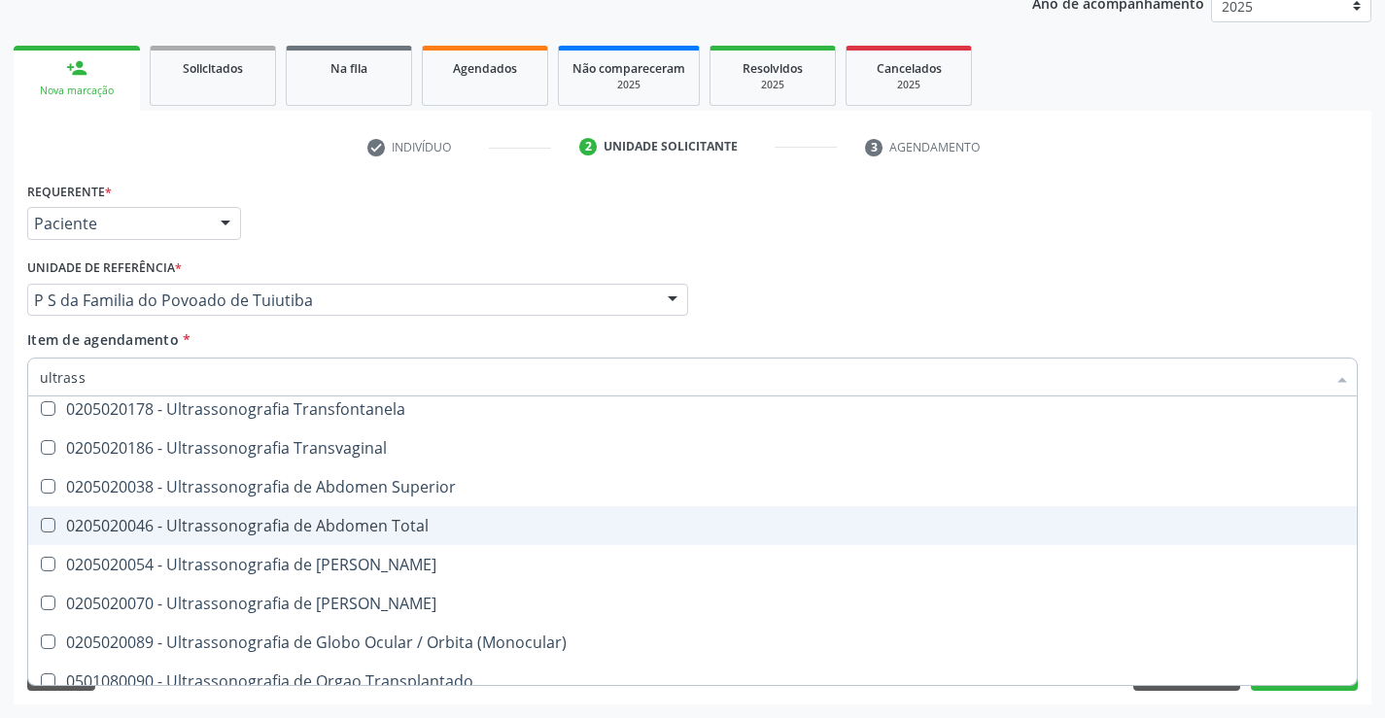
click at [507, 513] on span "0205020046 - Ultrassonografia de Abdomen Total" at bounding box center [692, 525] width 1329 height 39
checkbox Total "true"
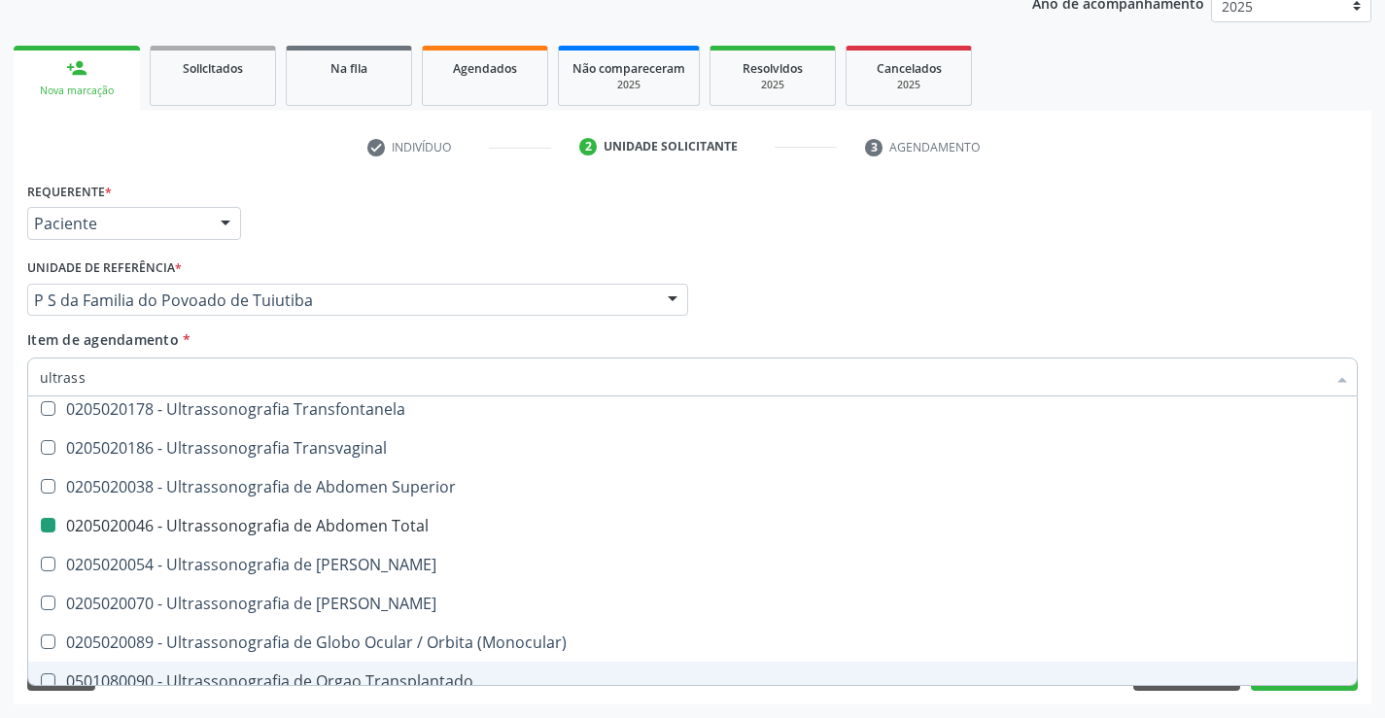
click at [757, 702] on div "Requerente * Paciente Médico(a) Enfermeiro(a) Paciente Nenhum resultado encontr…" at bounding box center [693, 441] width 1358 height 528
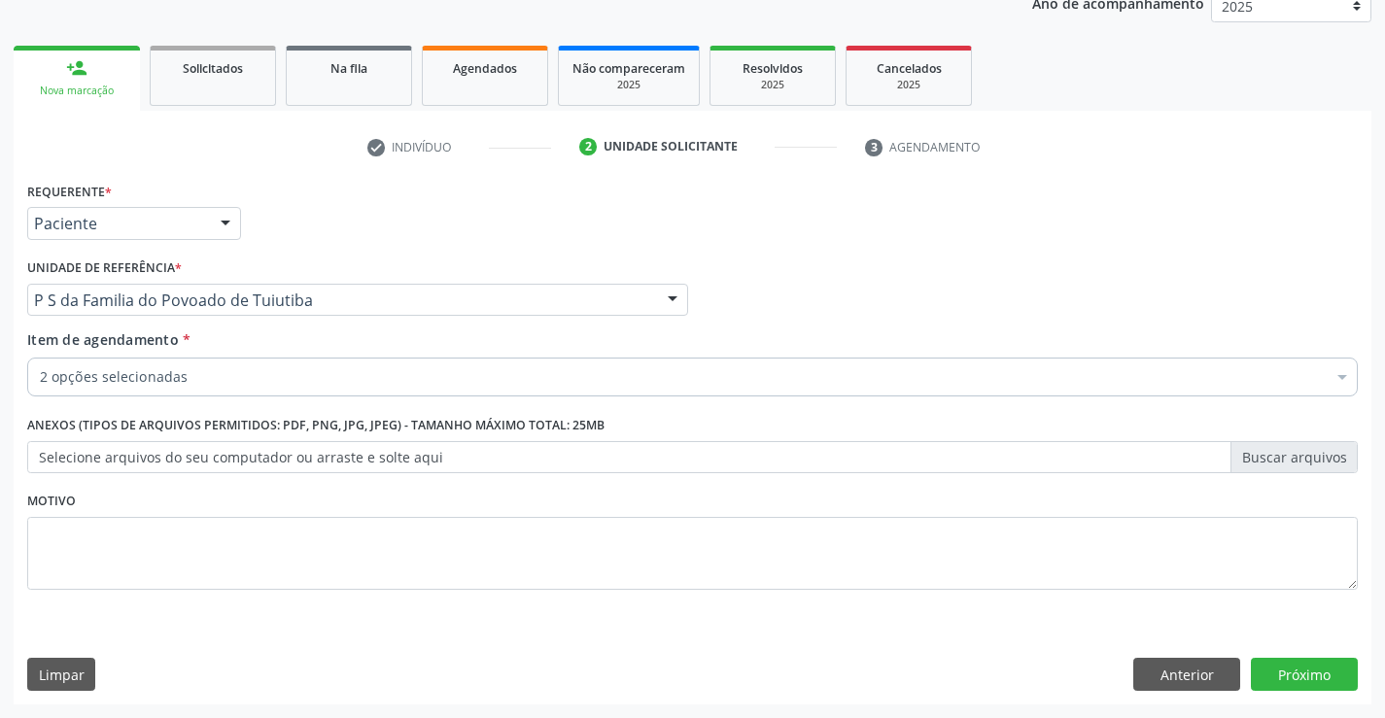
scroll to position [0, 0]
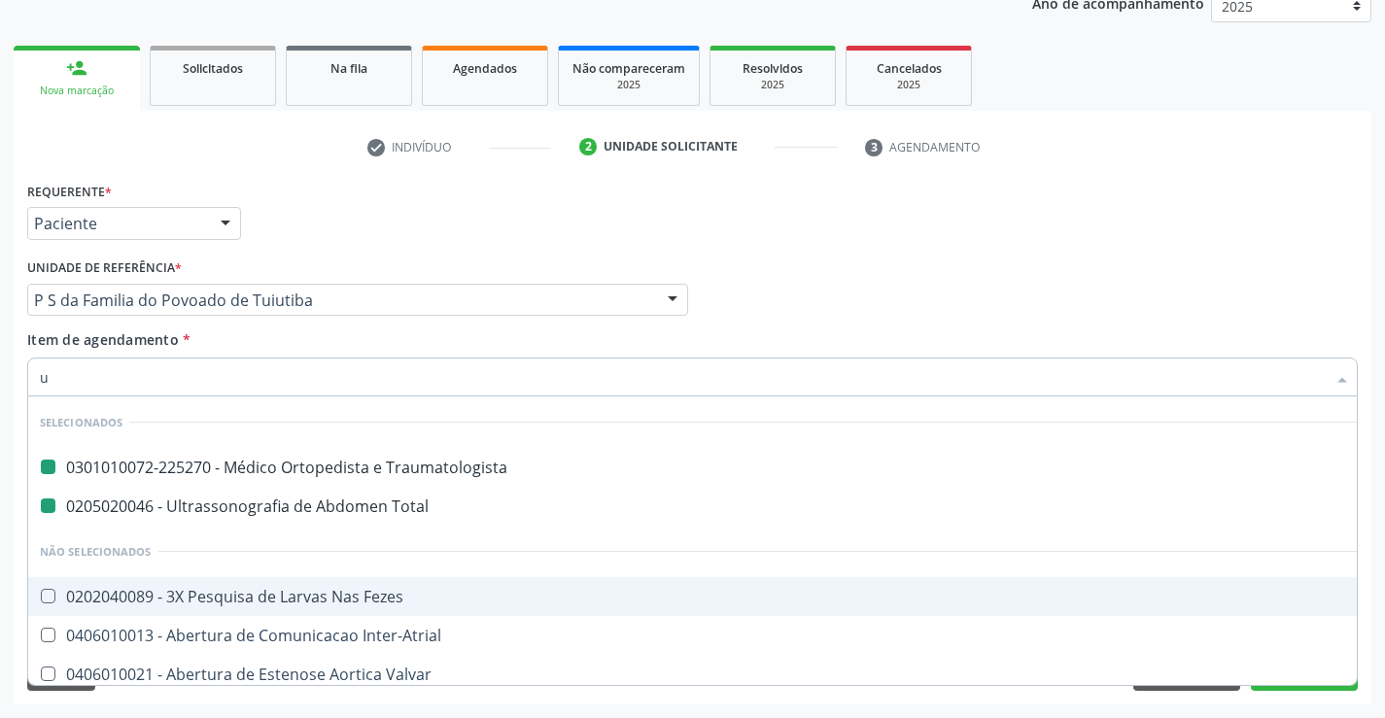
type input "us"
checkbox Traumatologista "false"
checkbox Total "false"
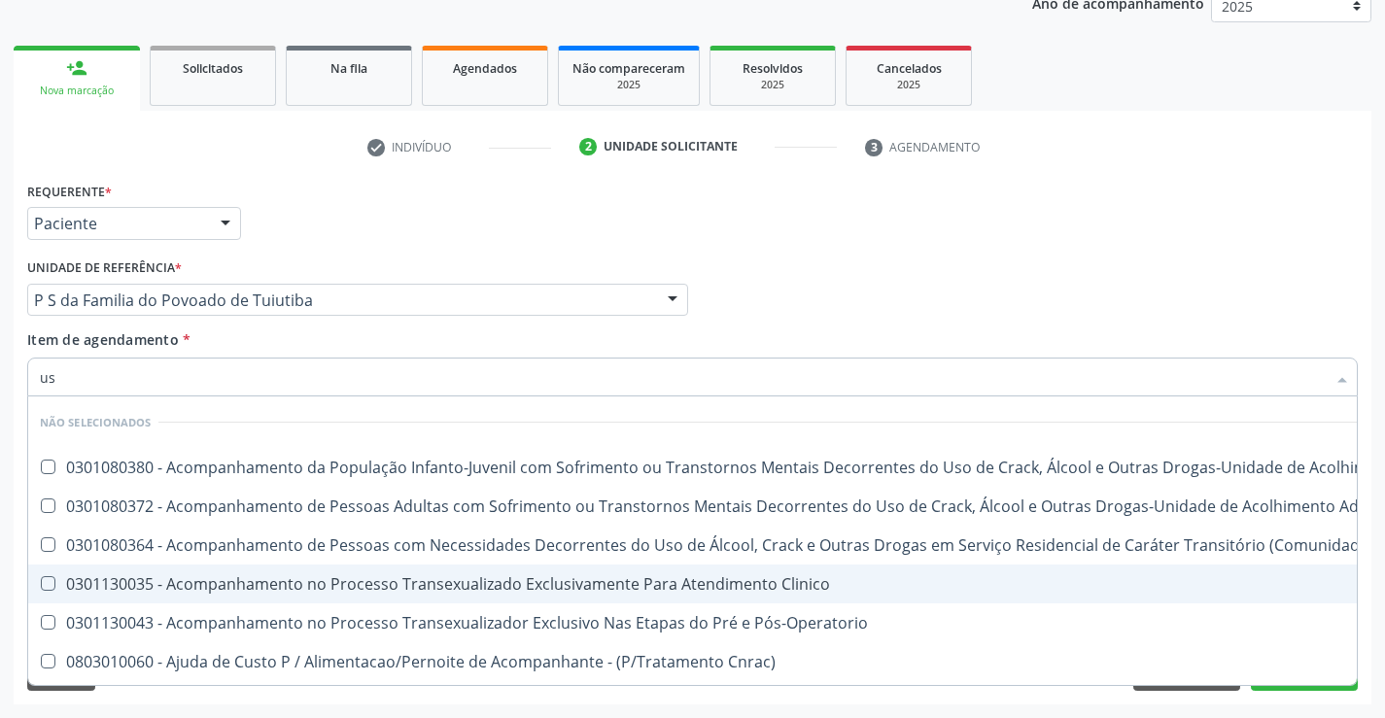
type input "usg"
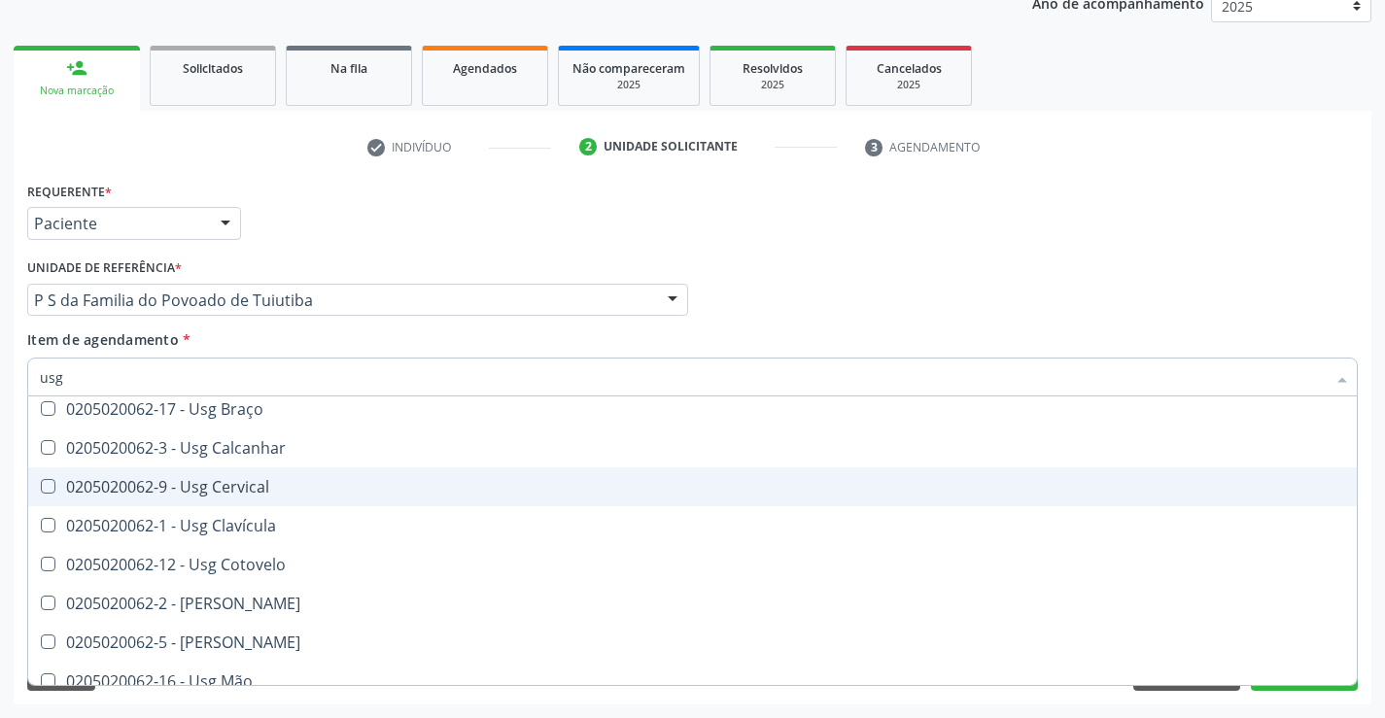
scroll to position [194, 0]
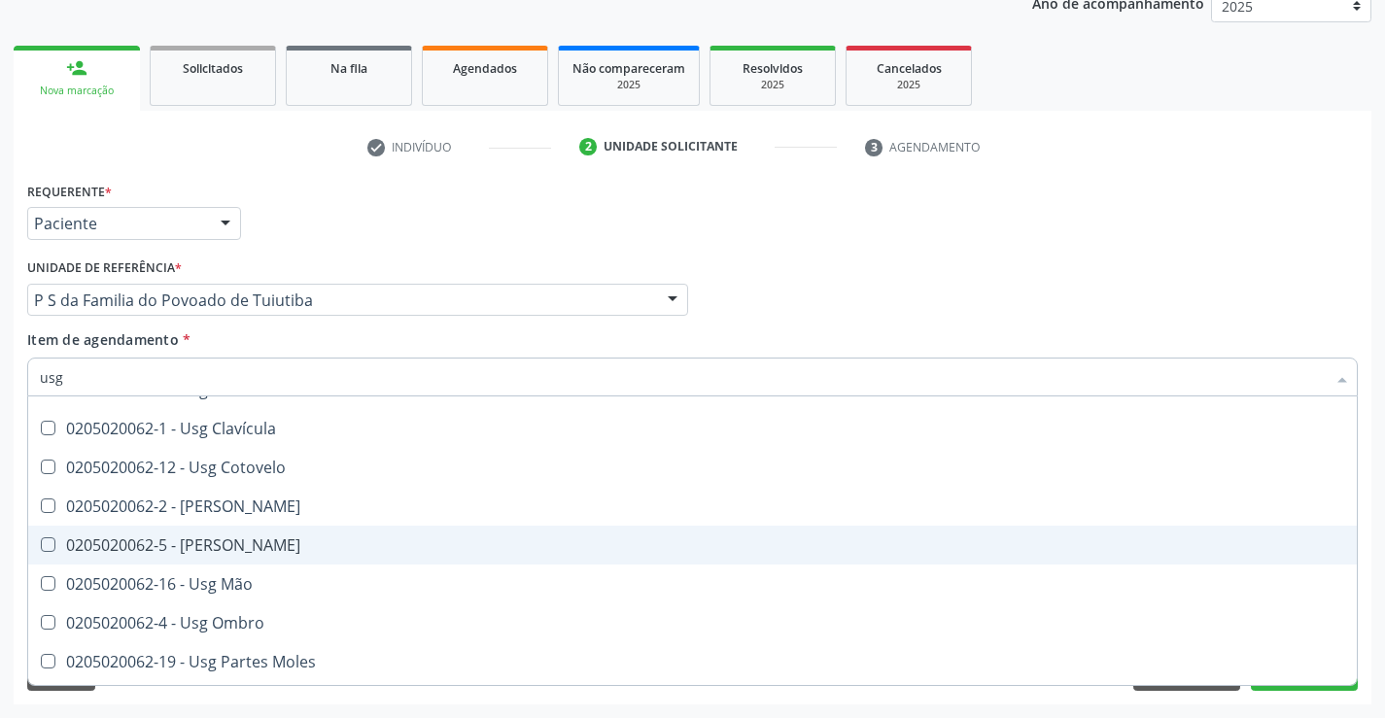
click at [292, 546] on div "0205020062-5 - [PERSON_NAME]" at bounding box center [692, 546] width 1305 height 16
checkbox Joelho "true"
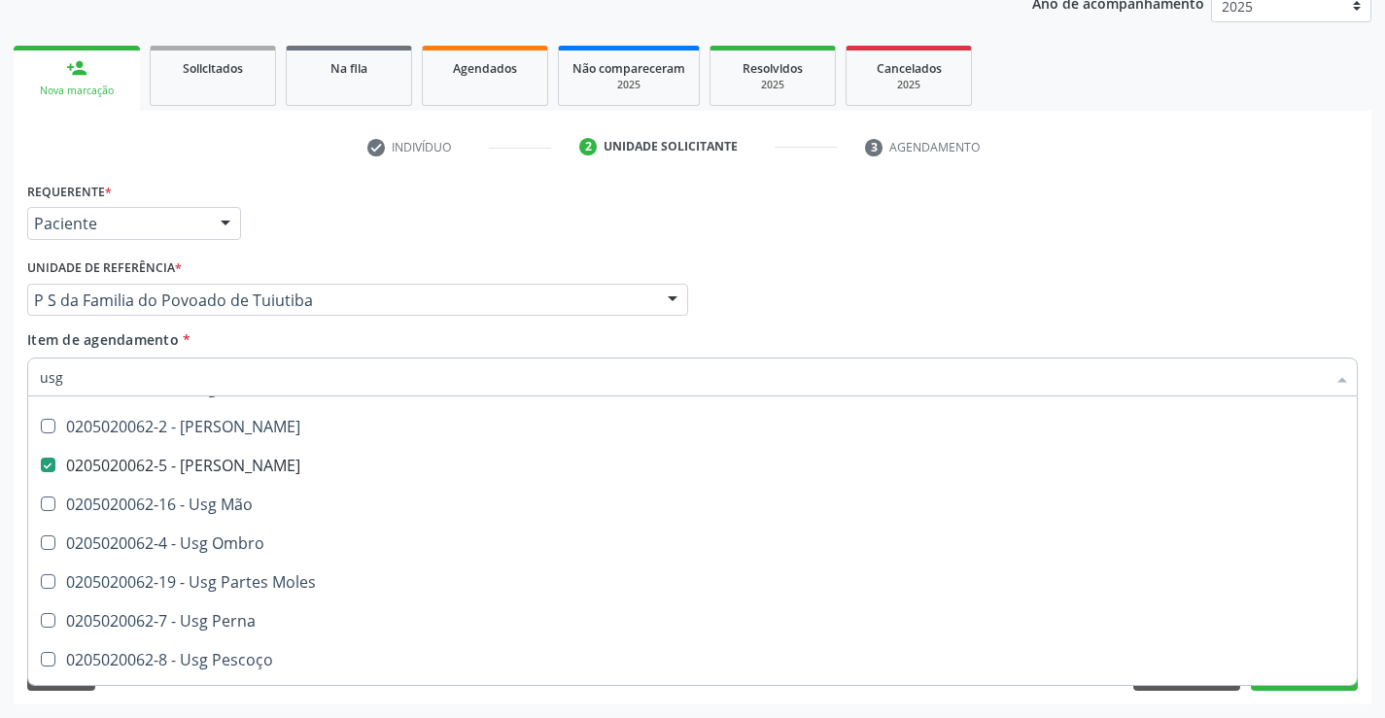
scroll to position [389, 0]
click at [1286, 686] on button "Próximo" at bounding box center [1304, 674] width 107 height 33
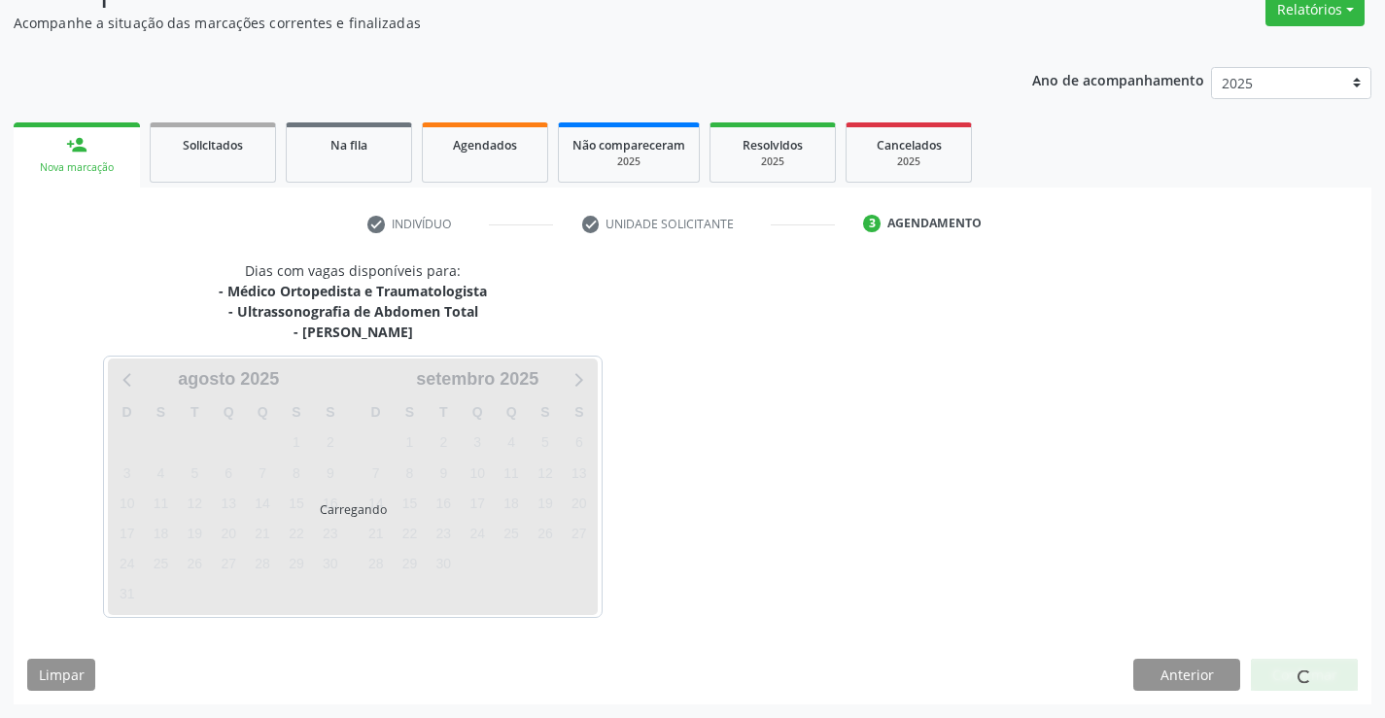
scroll to position [226, 0]
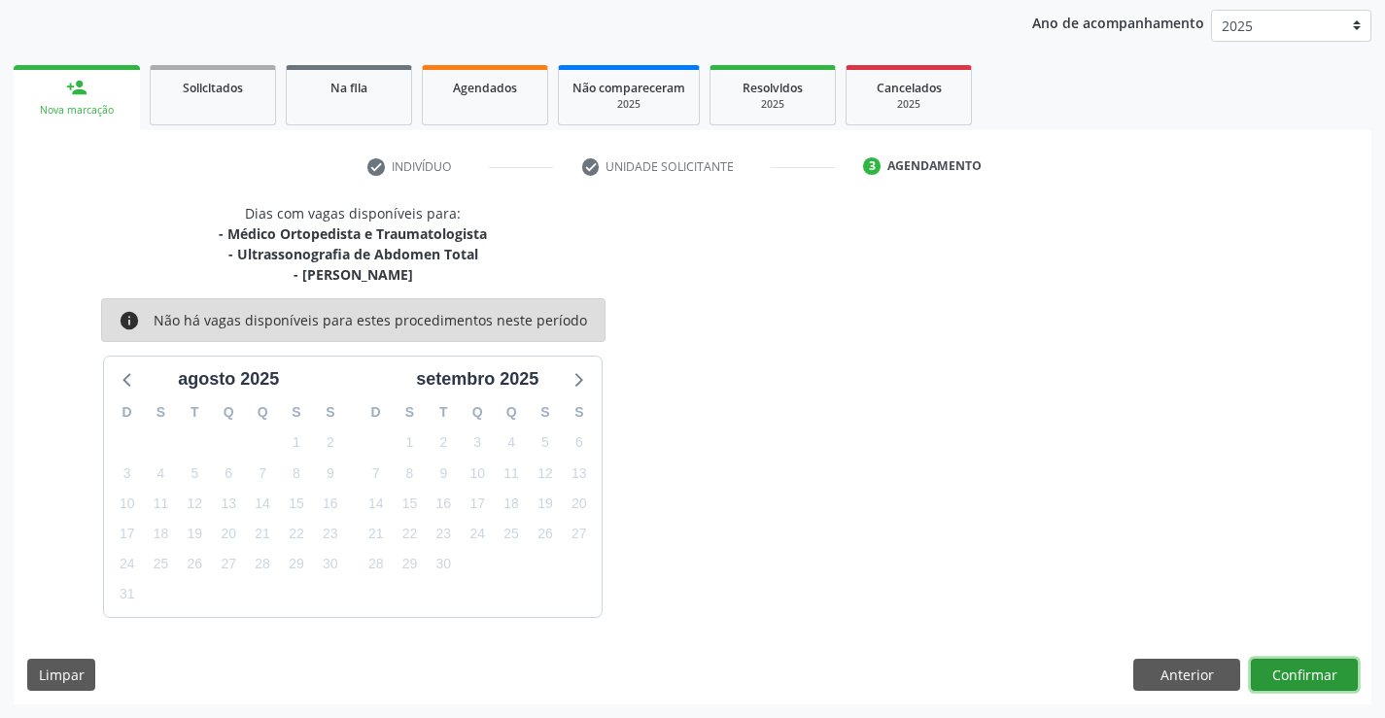
click at [1288, 678] on button "Confirmar" at bounding box center [1304, 675] width 107 height 33
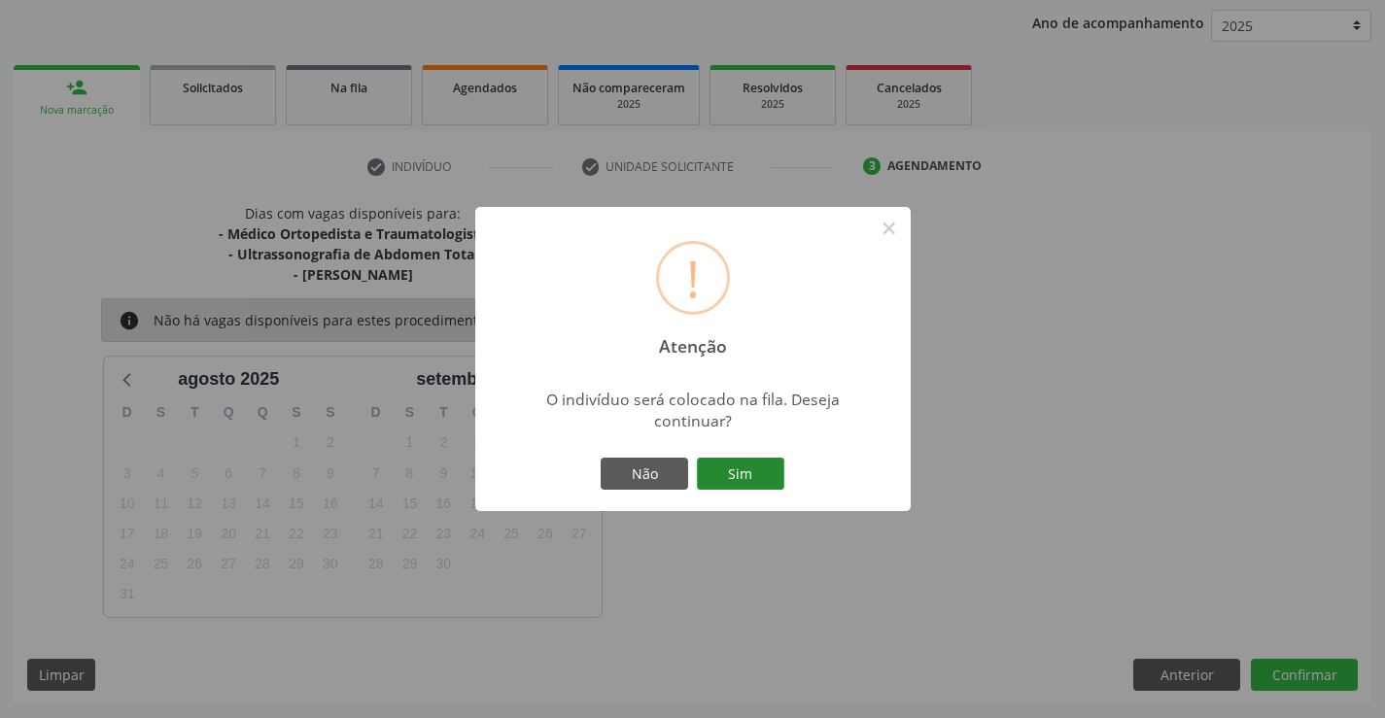
click at [741, 488] on button "Sim" at bounding box center [740, 474] width 87 height 33
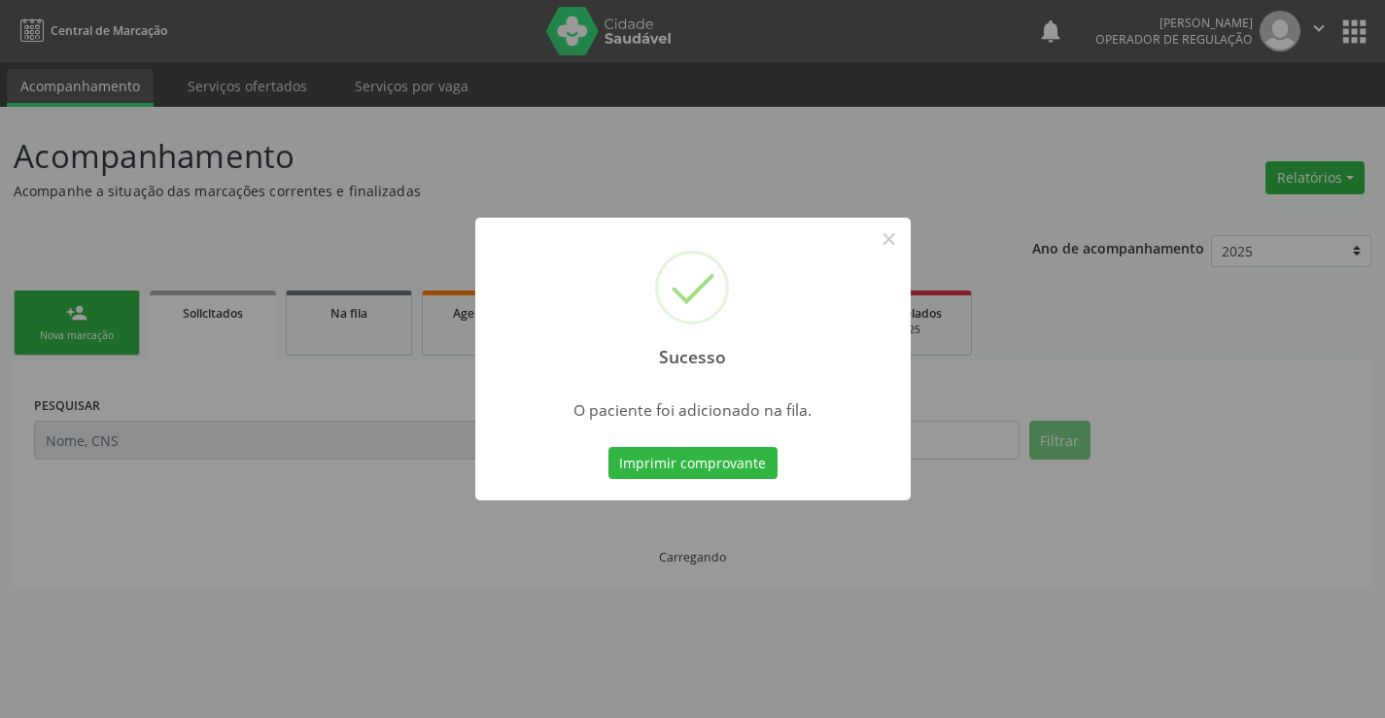
scroll to position [0, 0]
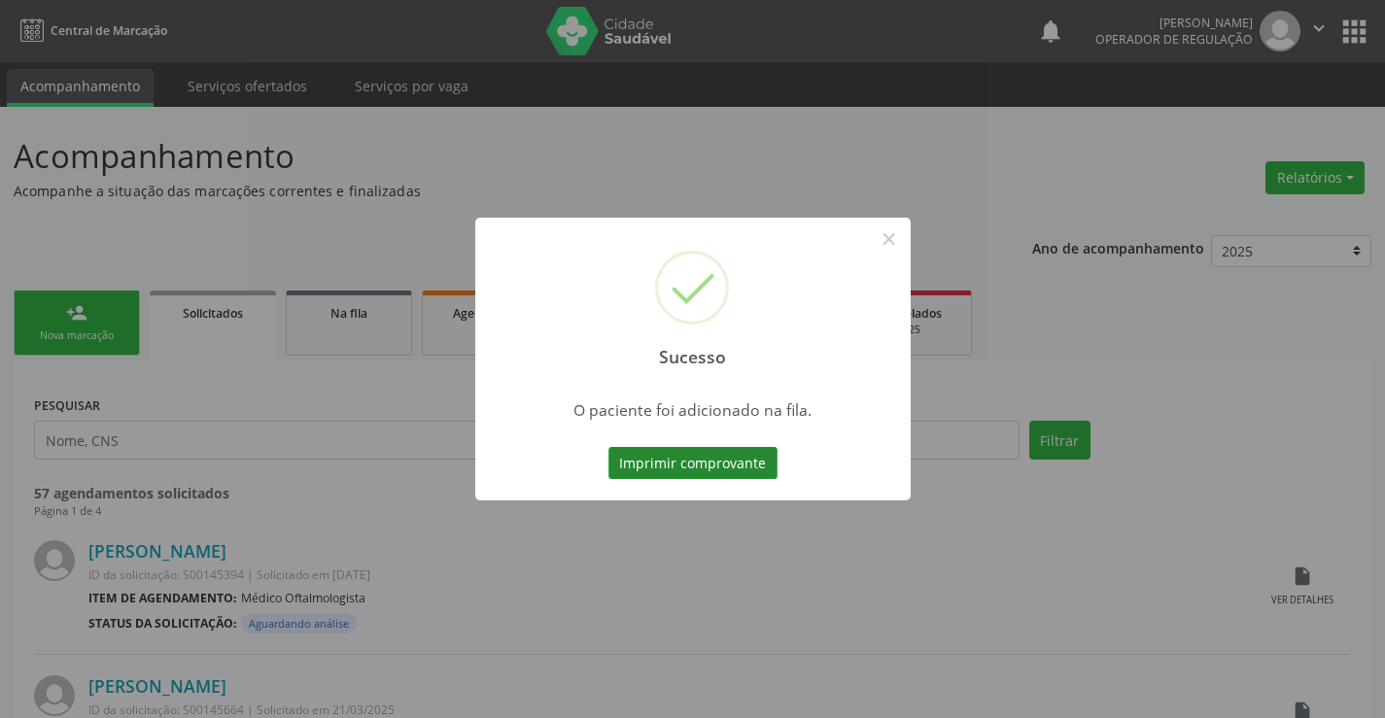
click at [727, 453] on button "Imprimir comprovante" at bounding box center [692, 463] width 169 height 33
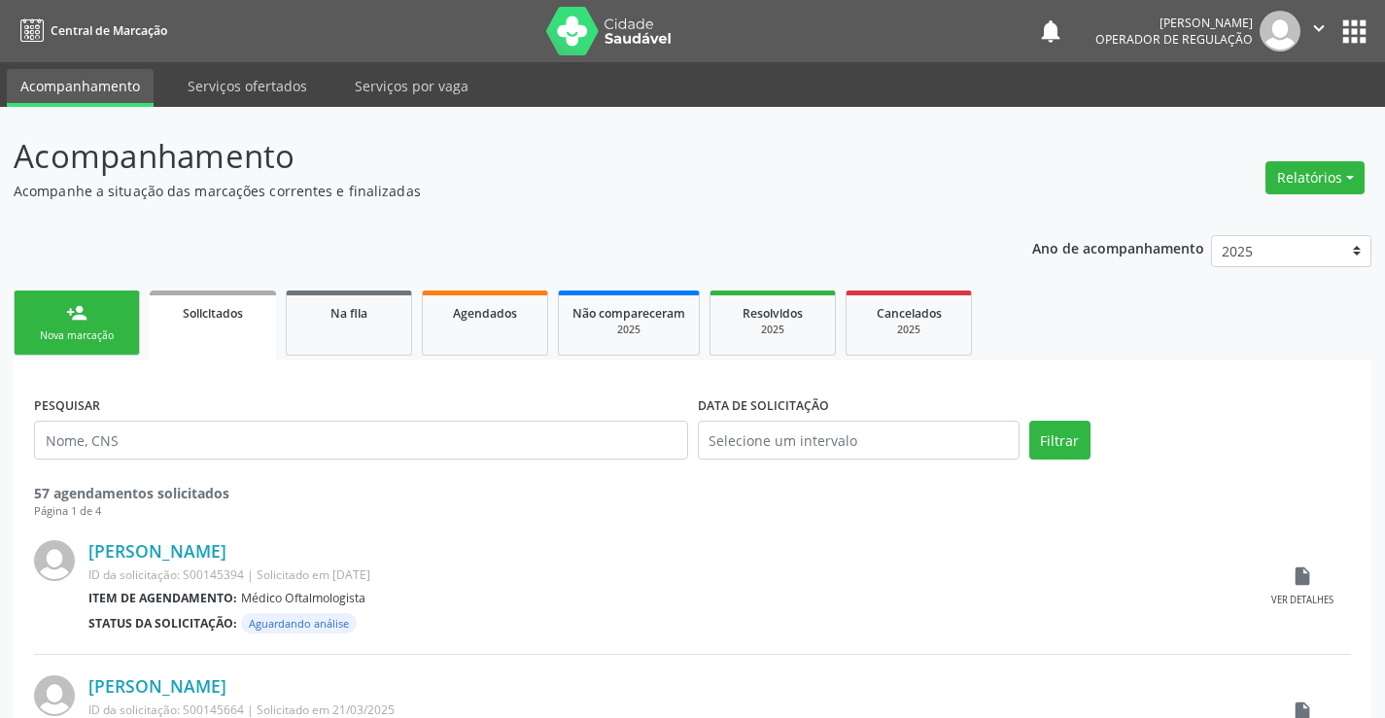
click at [62, 305] on link "person_add Nova marcação" at bounding box center [77, 323] width 126 height 65
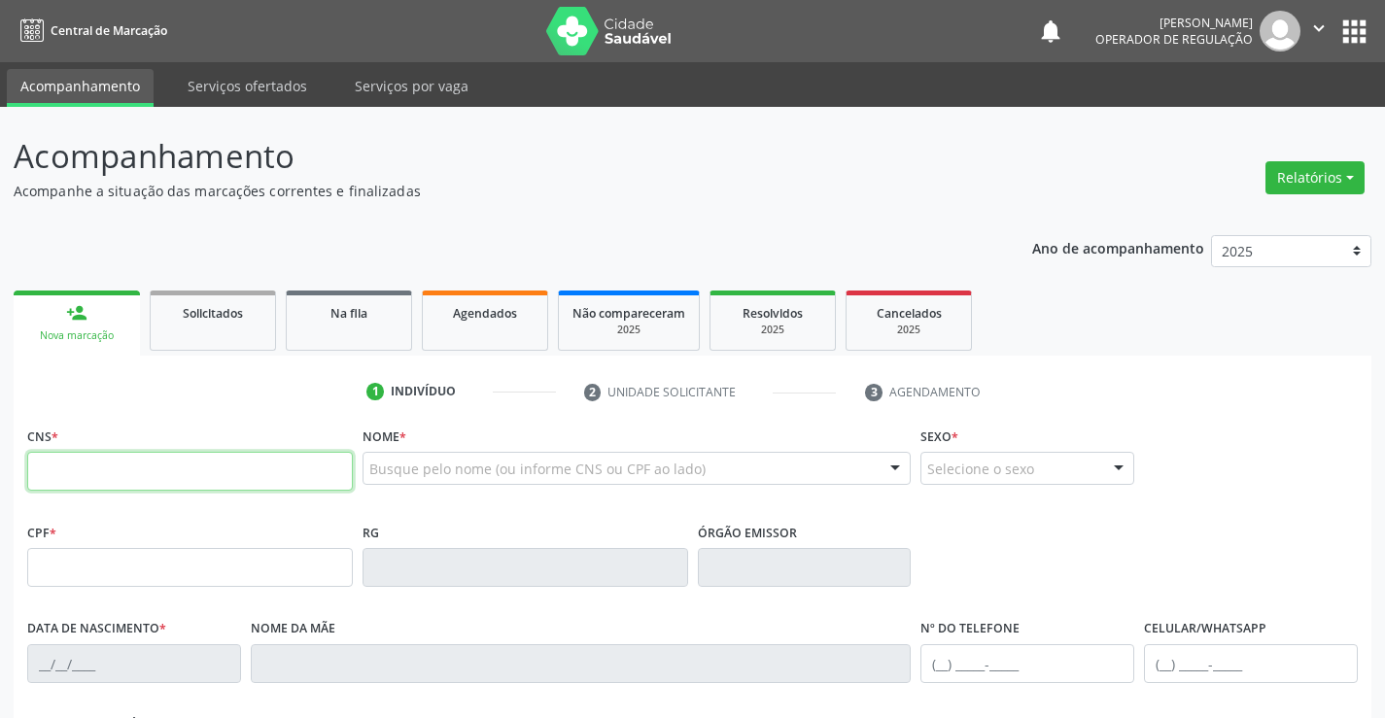
drag, startPoint x: 164, startPoint y: 471, endPoint x: 191, endPoint y: 469, distance: 27.3
click at [165, 470] on input "text" at bounding box center [190, 471] width 326 height 39
type input "708 0013 2780 4522"
type input "0863983189"
type input "15/09/1971"
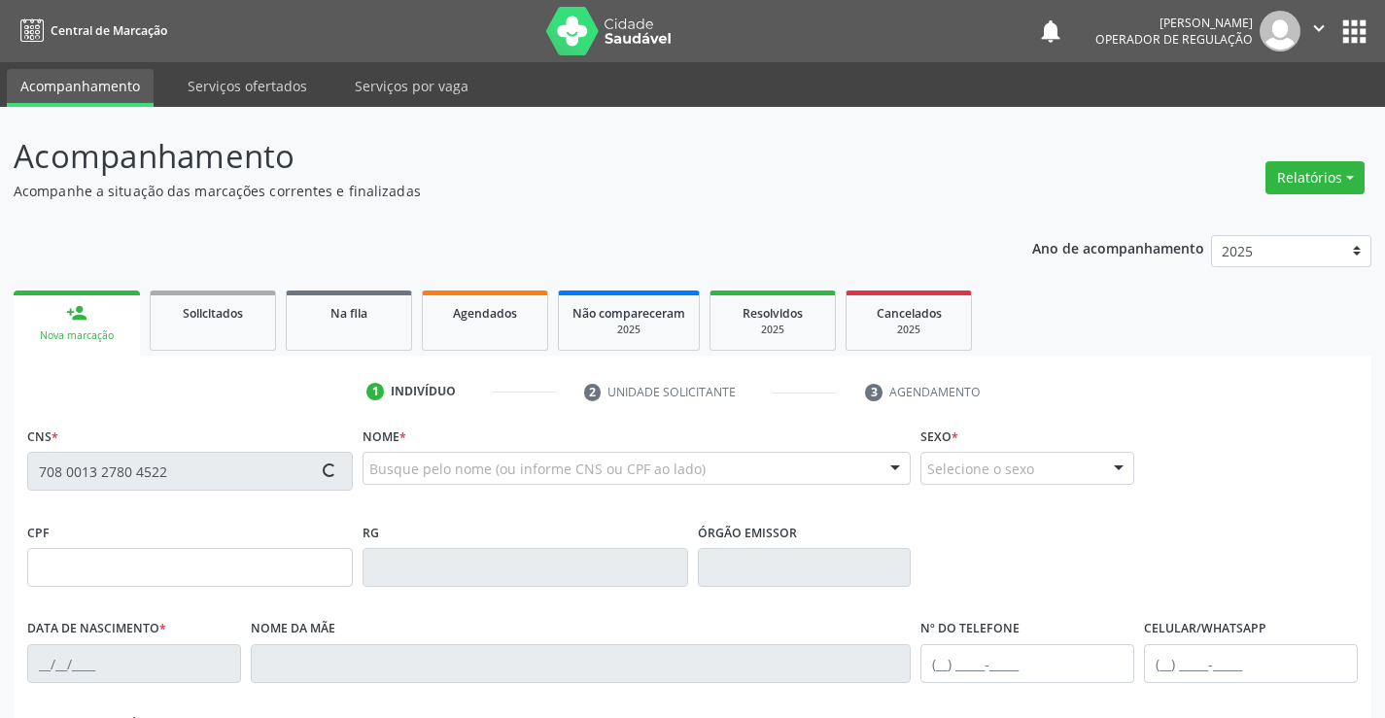
type input "S/N"
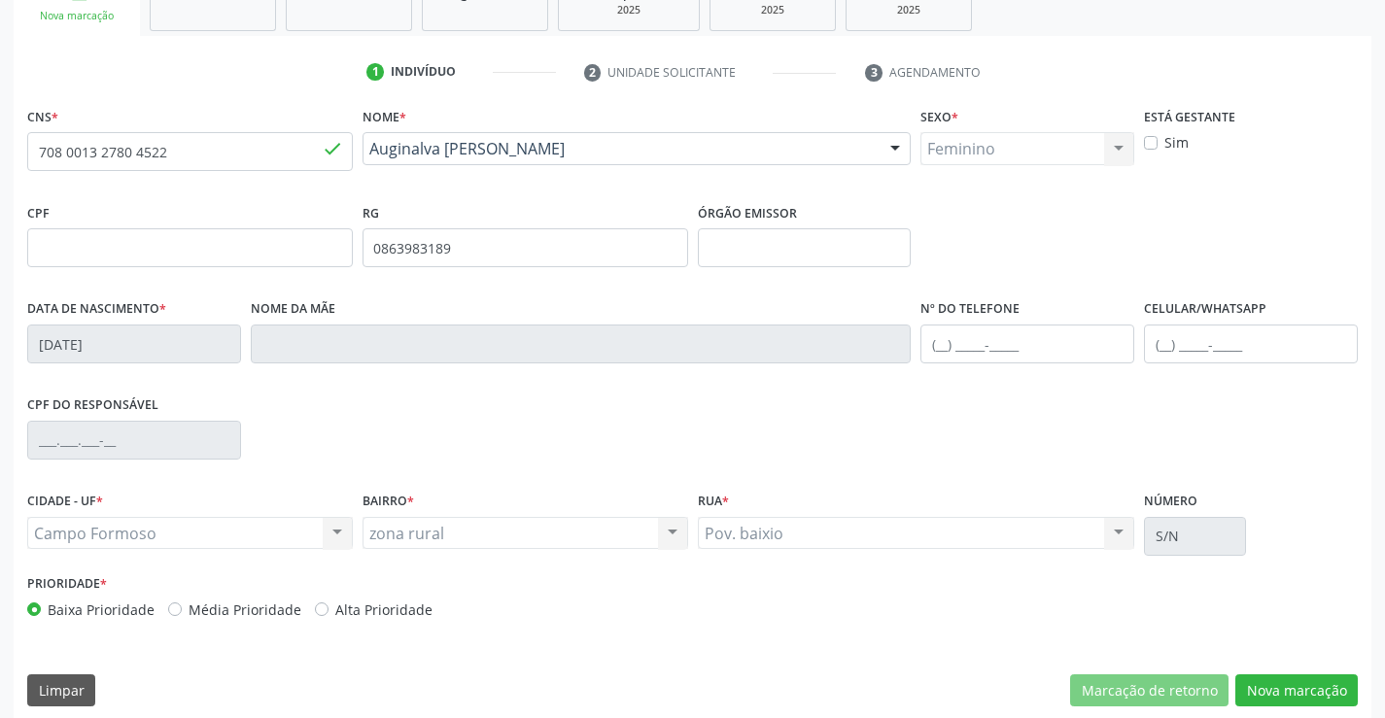
scroll to position [335, 0]
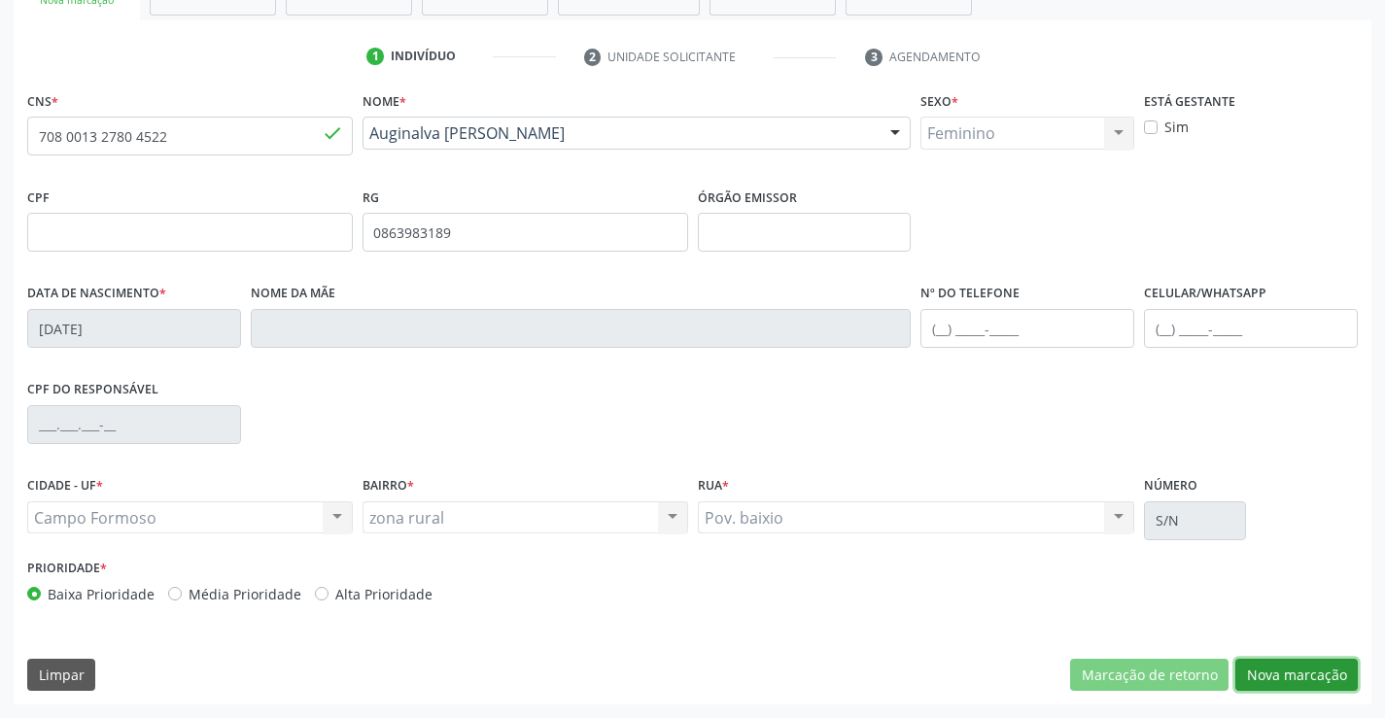
drag, startPoint x: 1300, startPoint y: 681, endPoint x: 1399, endPoint y: 705, distance: 101.8
click at [1301, 681] on button "Nova marcação" at bounding box center [1296, 675] width 122 height 33
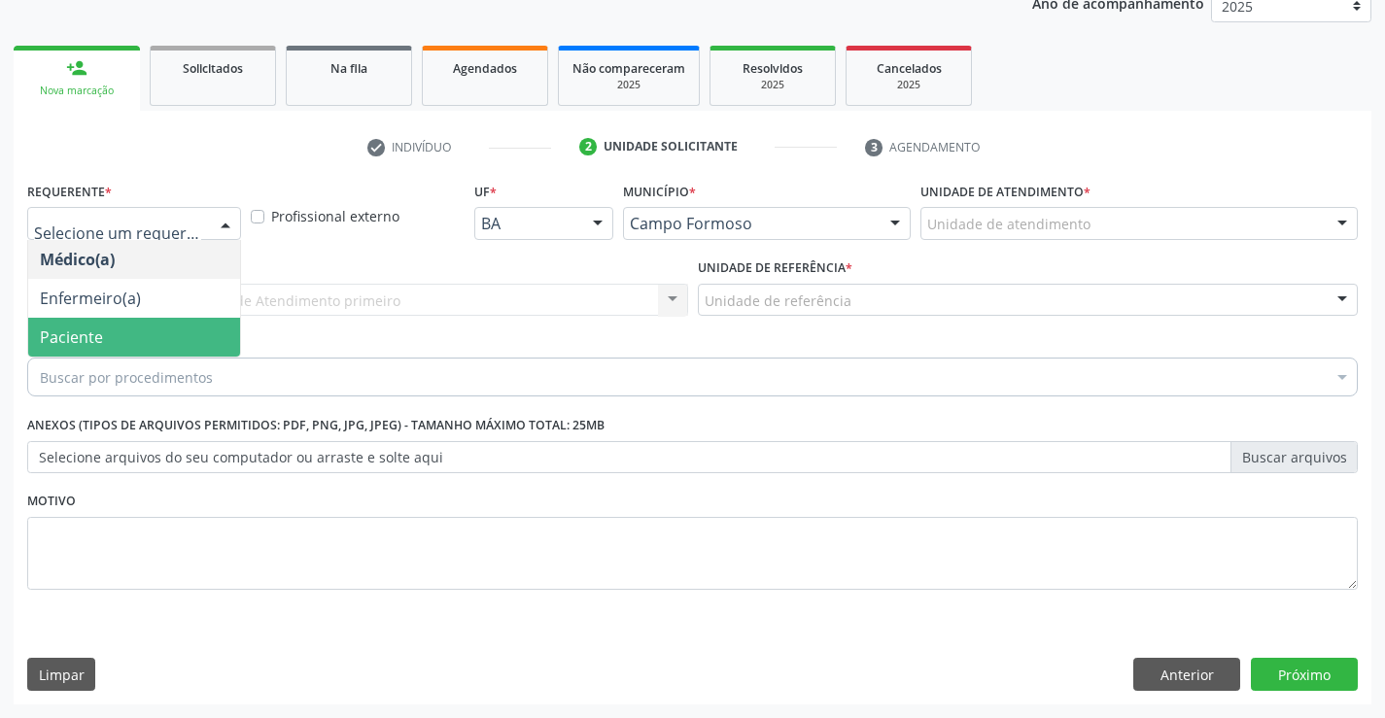
drag, startPoint x: 121, startPoint y: 334, endPoint x: 121, endPoint y: 322, distance: 12.6
click at [121, 335] on span "Paciente" at bounding box center [134, 337] width 212 height 39
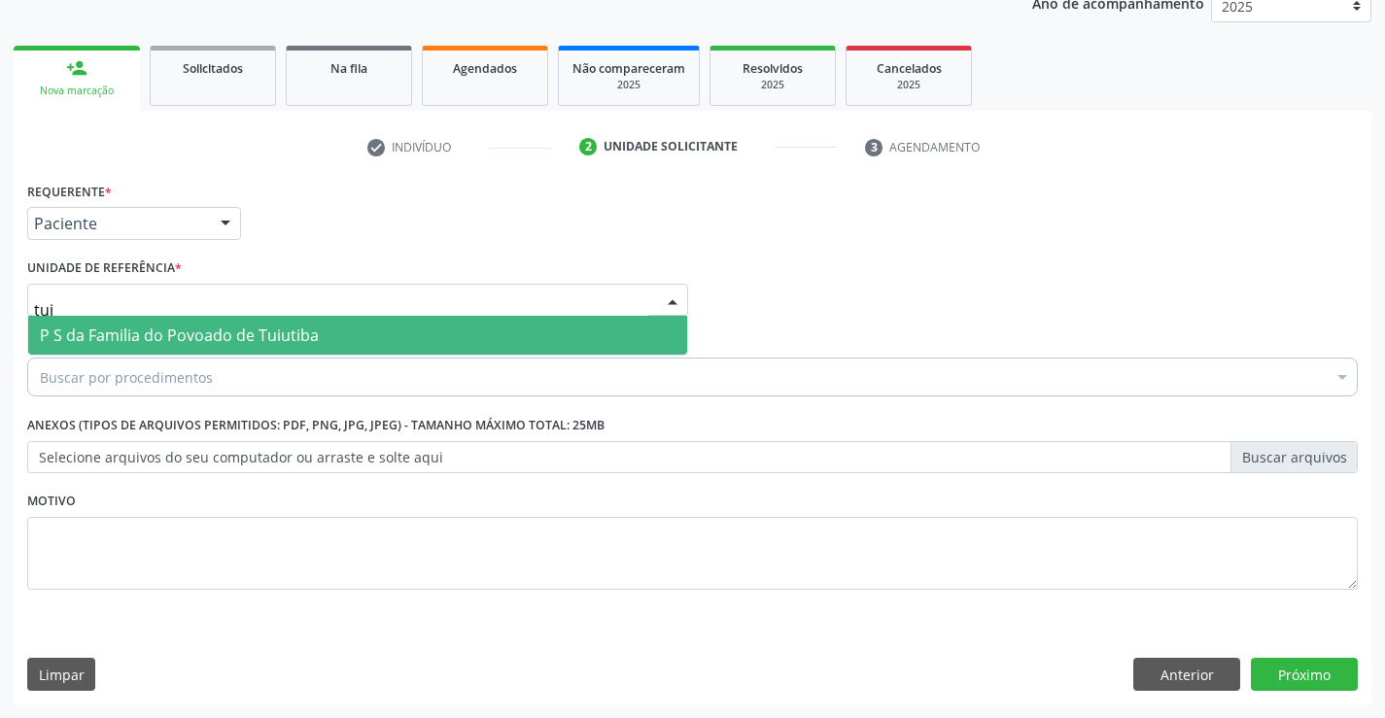
type input "tuiu"
click at [183, 345] on span "P S da Familia do Povoado de Tuiutiba" at bounding box center [179, 335] width 279 height 21
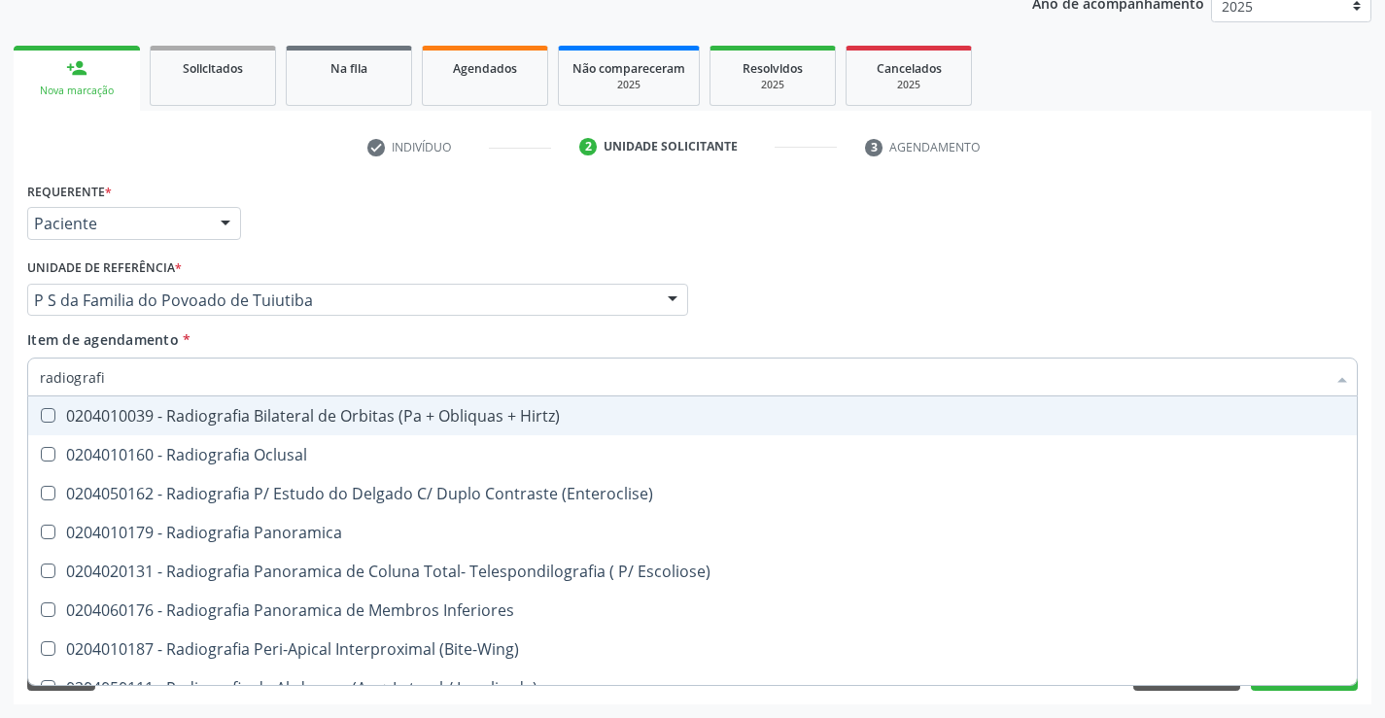
type input "radiografia"
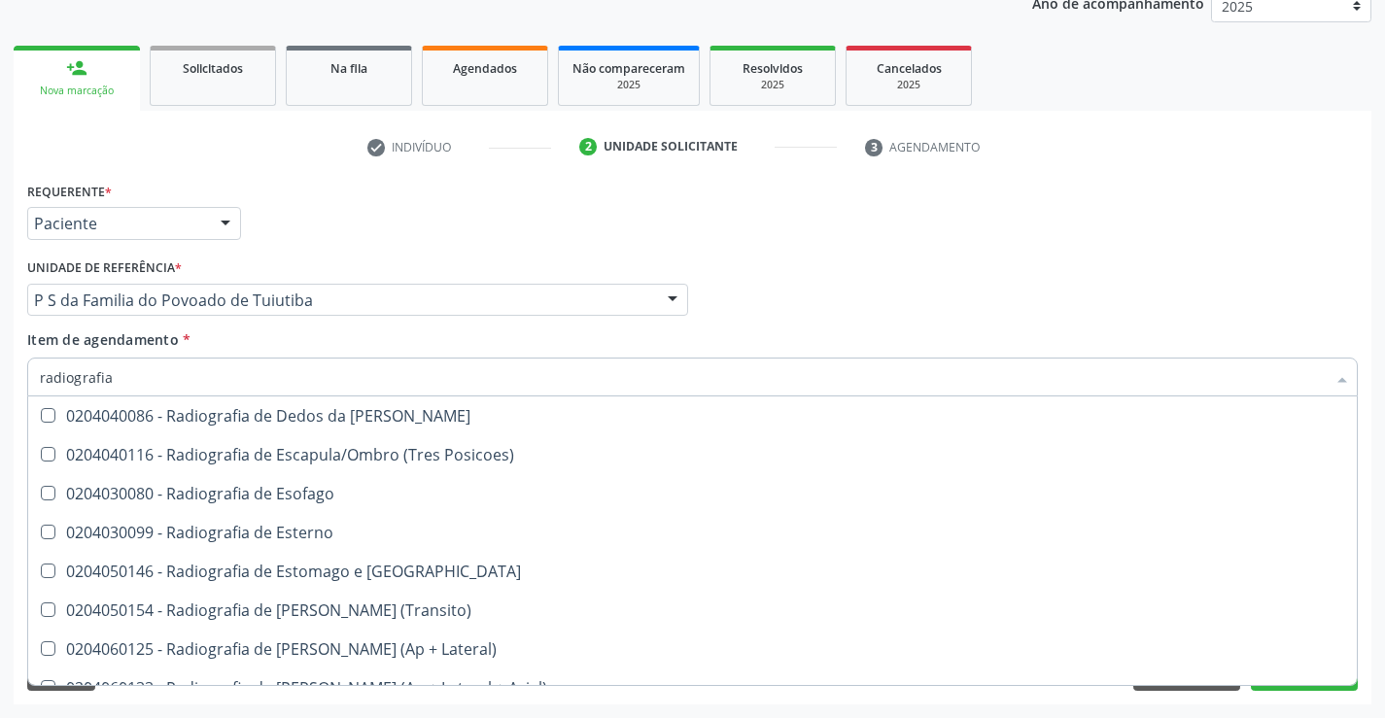
scroll to position [1652, 0]
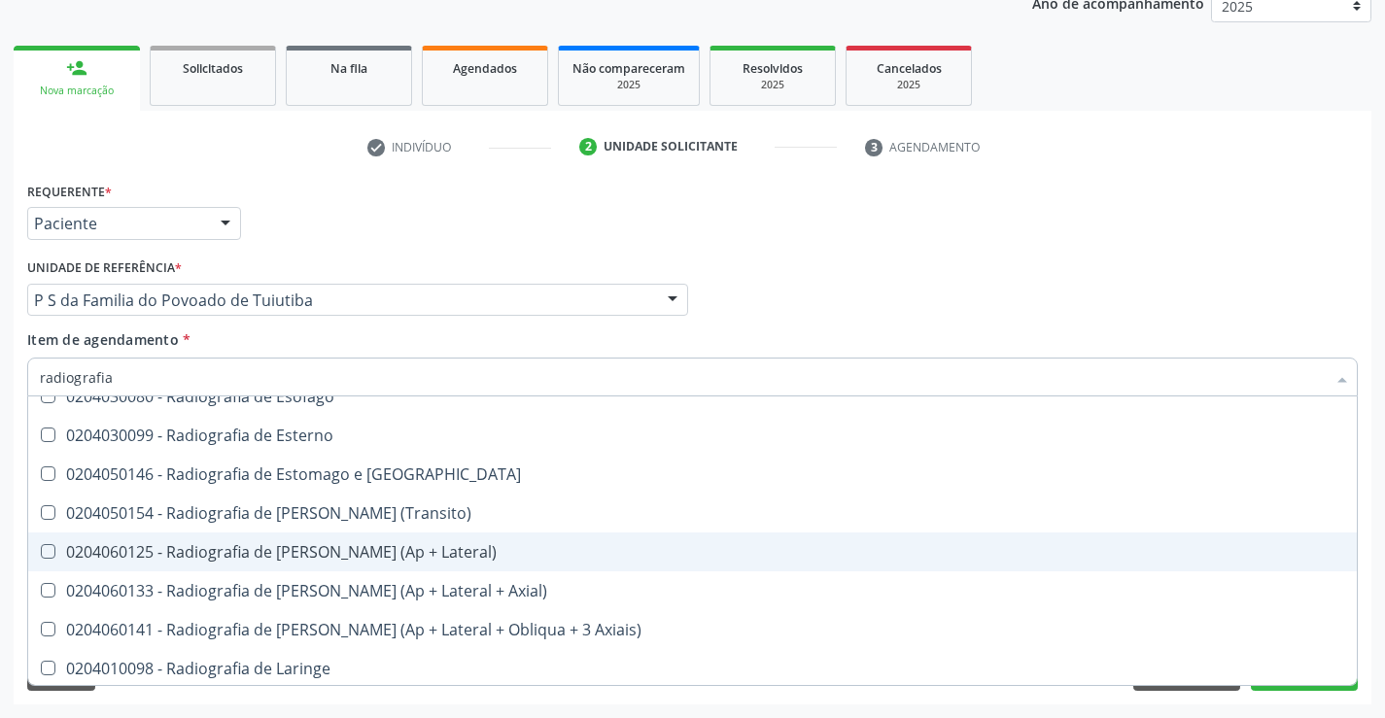
click at [448, 551] on div "0204060125 - Radiografia de [PERSON_NAME] (Ap + Lateral)" at bounding box center [692, 552] width 1305 height 16
checkbox Lateral\) "true"
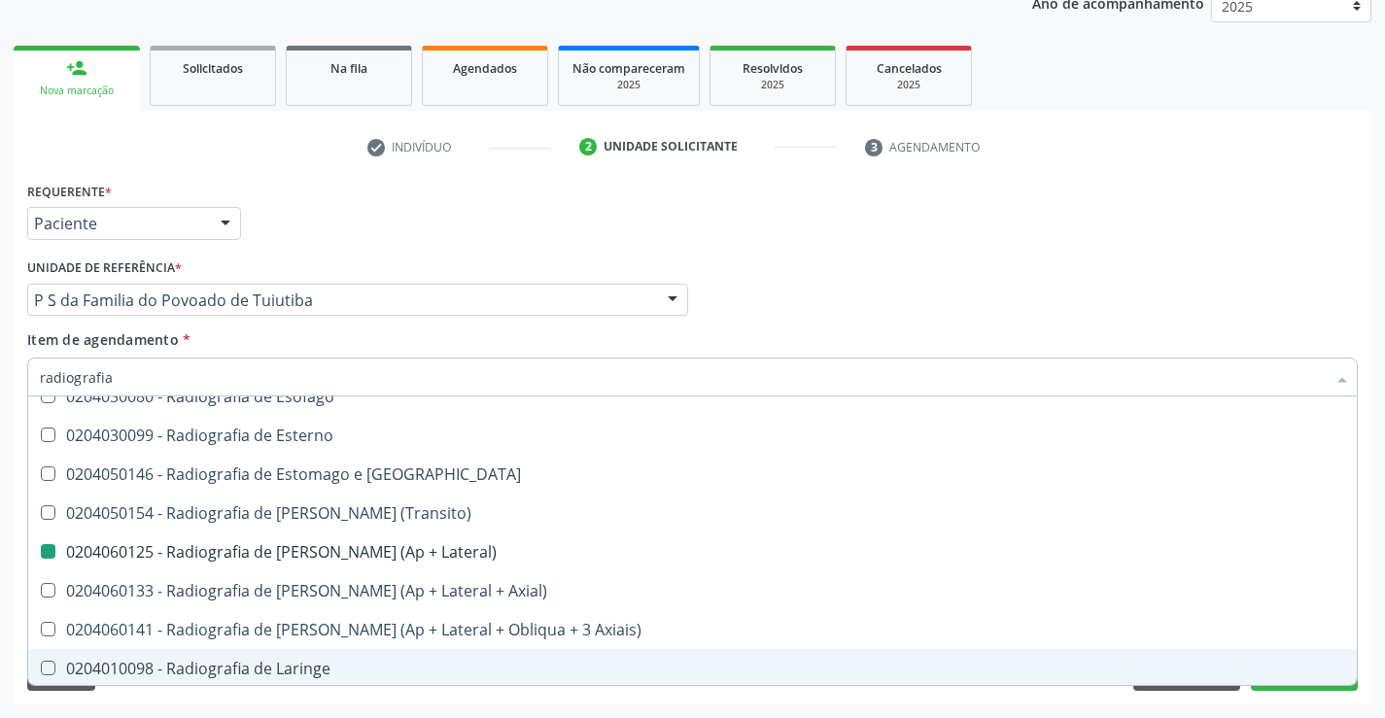
click at [1298, 701] on div "Requerente * Paciente Médico(a) Enfermeiro(a) Paciente Nenhum resultado encontr…" at bounding box center [693, 441] width 1358 height 528
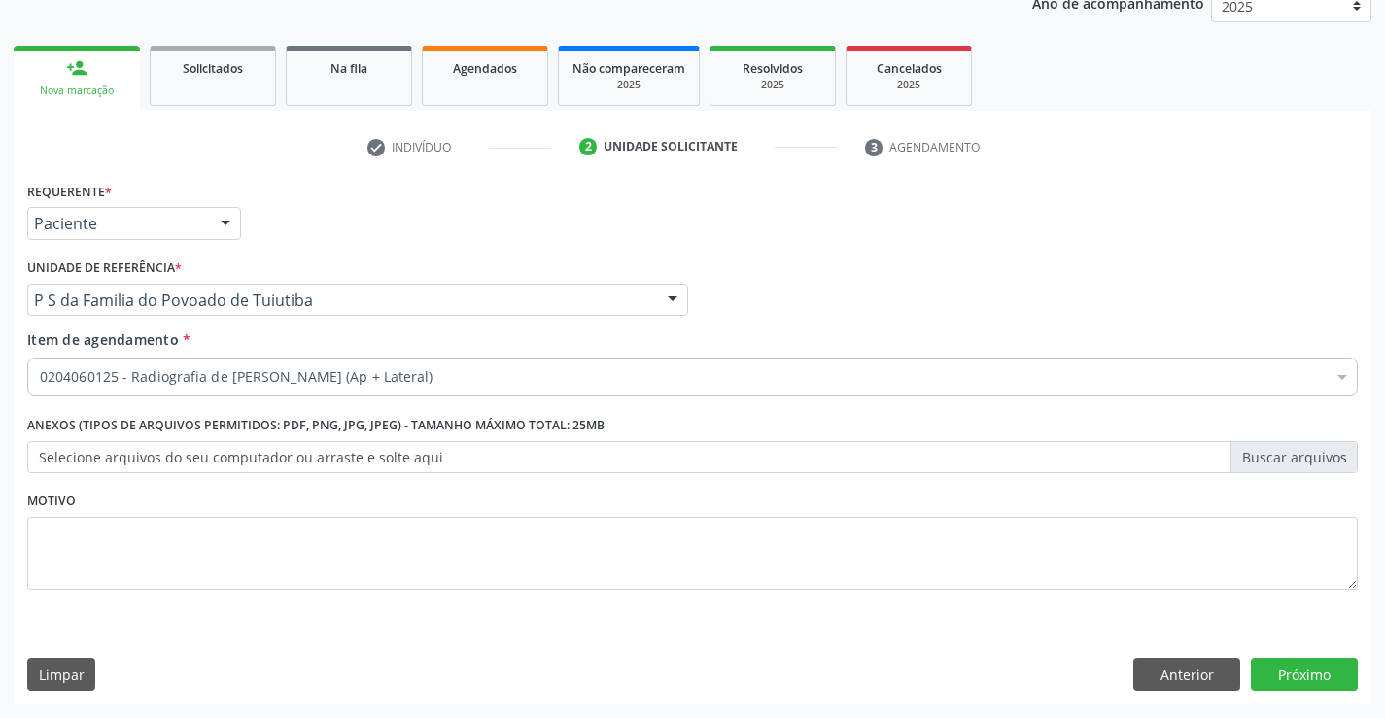
scroll to position [0, 0]
click at [1301, 673] on button "Próximo" at bounding box center [1304, 674] width 107 height 33
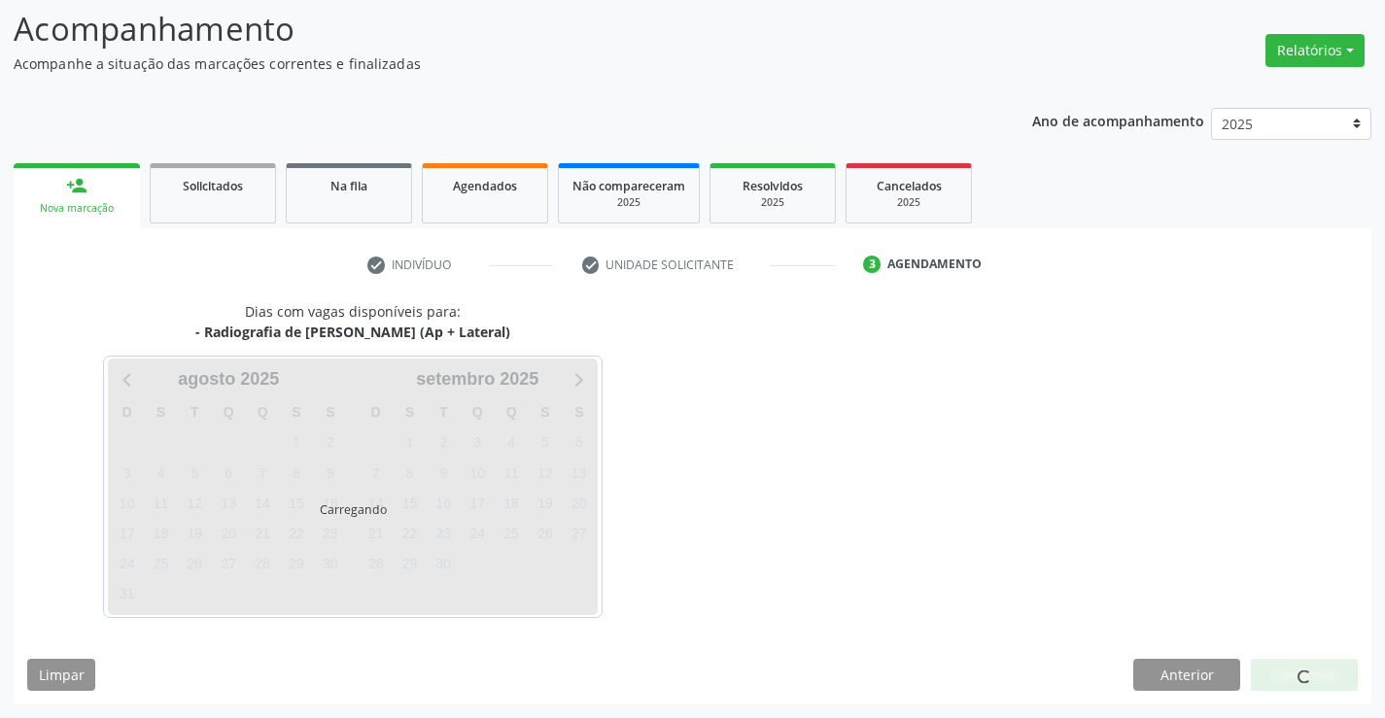
scroll to position [127, 0]
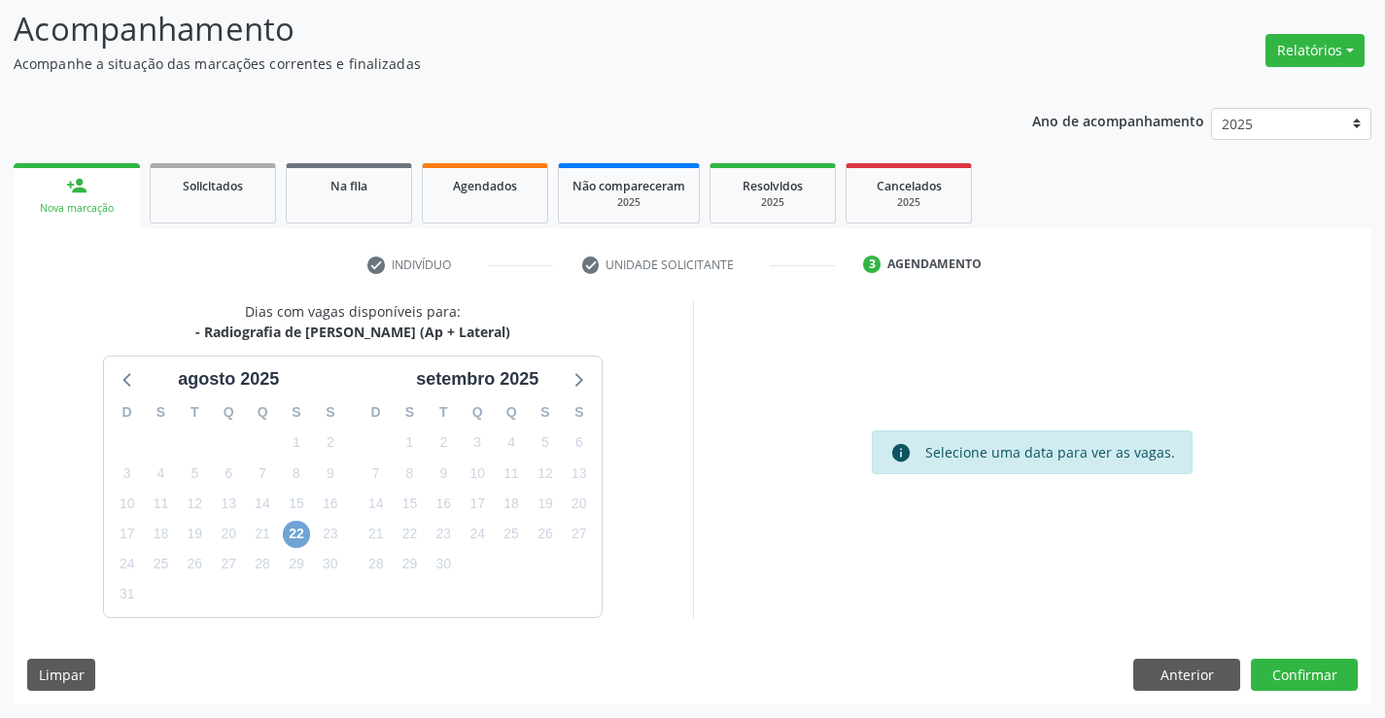
click at [292, 536] on span "22" at bounding box center [296, 534] width 27 height 27
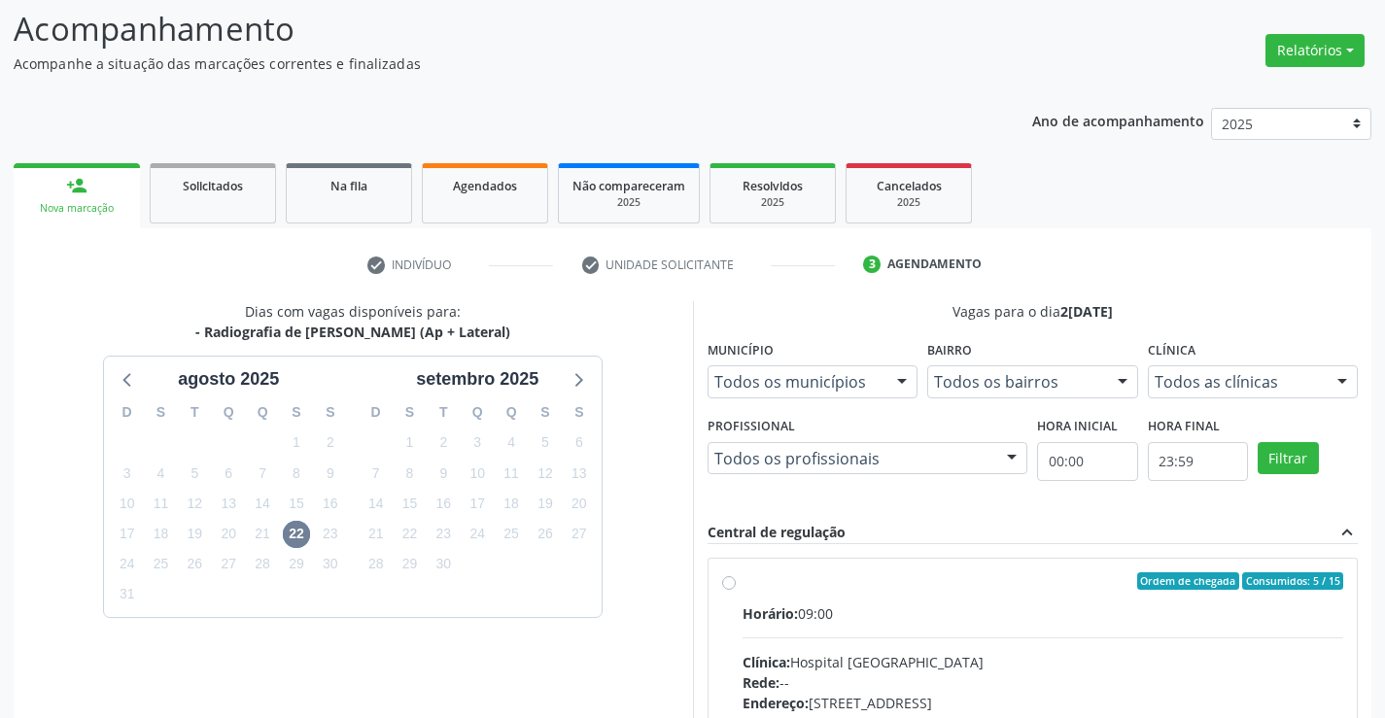
click at [743, 580] on label "Ordem de chegada Consumidos: 5 / 15 Horário: 09:00 Clínica: Hospital Sao Franci…" at bounding box center [1044, 721] width 602 height 298
click at [727, 580] on input "Ordem de chegada Consumidos: 5 / 15 Horário: 09:00 Clínica: Hospital Sao Franci…" at bounding box center [729, 580] width 14 height 17
radio input "true"
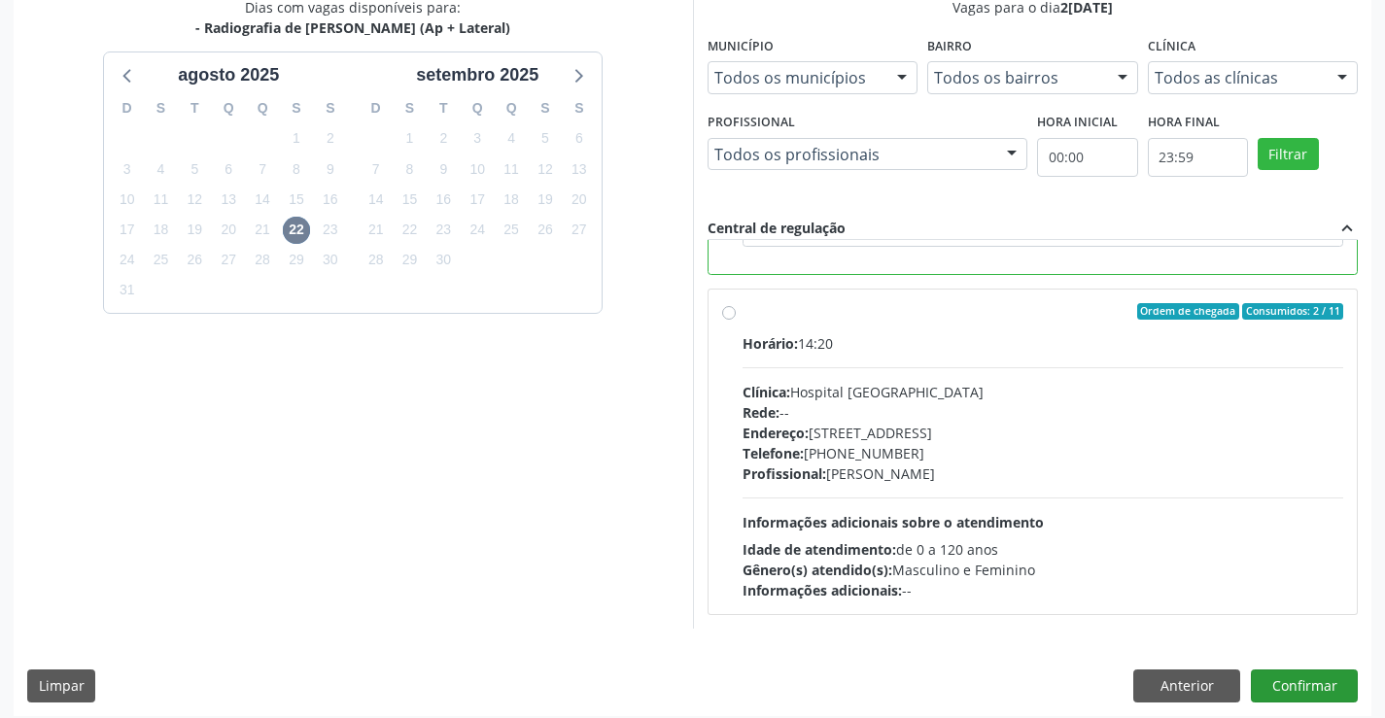
scroll to position [443, 0]
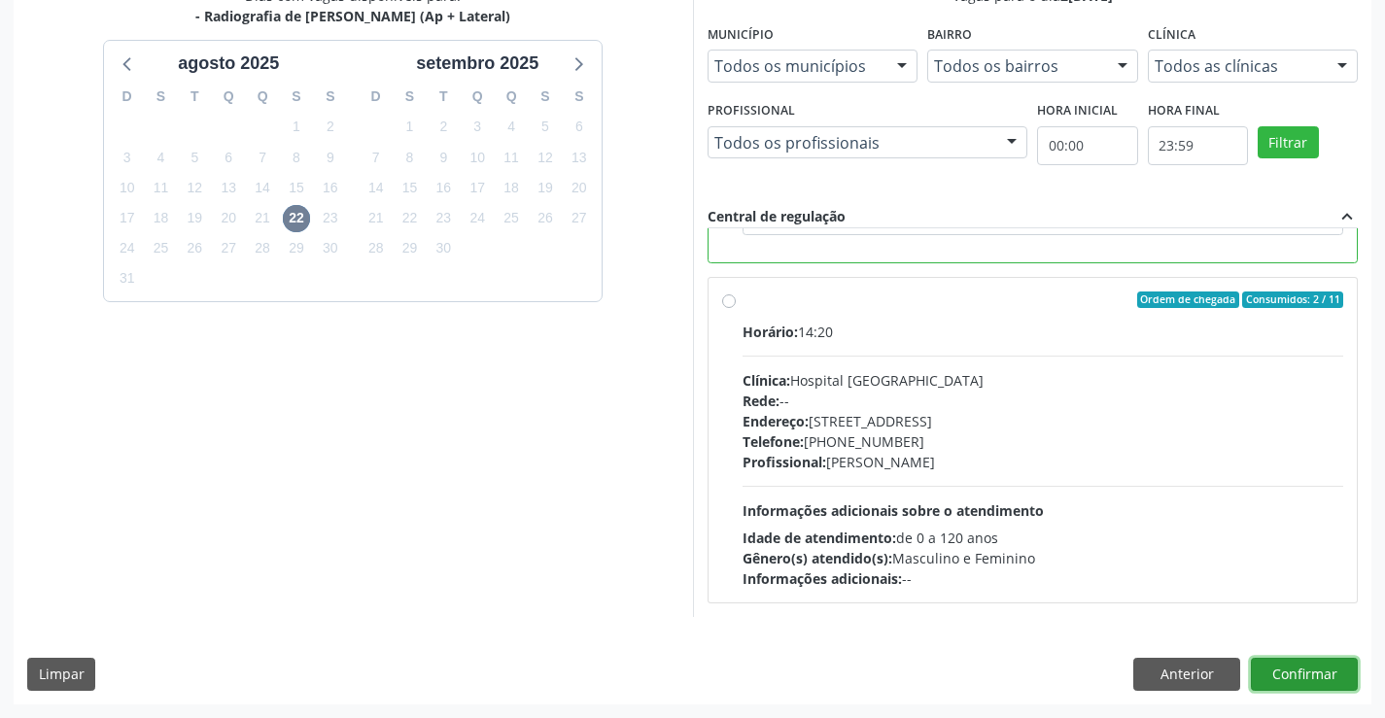
click at [1290, 670] on button "Confirmar" at bounding box center [1304, 674] width 107 height 33
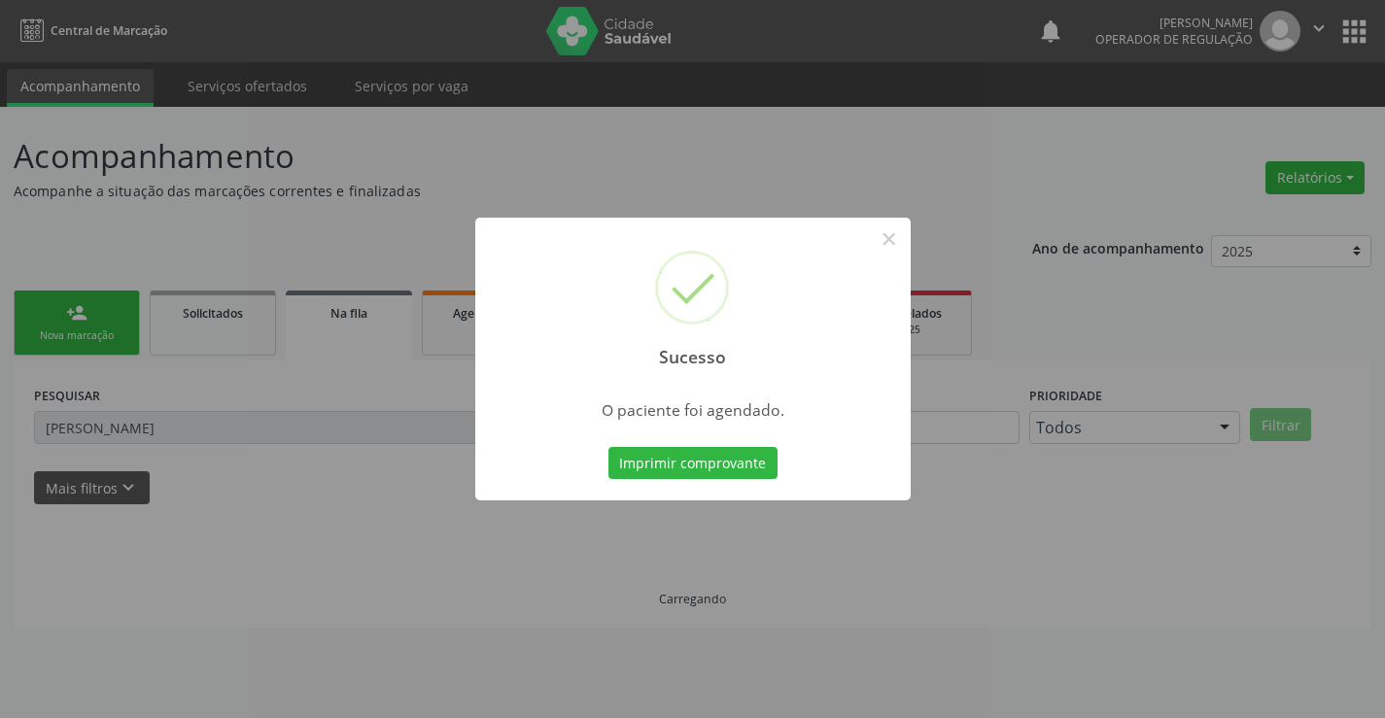
scroll to position [0, 0]
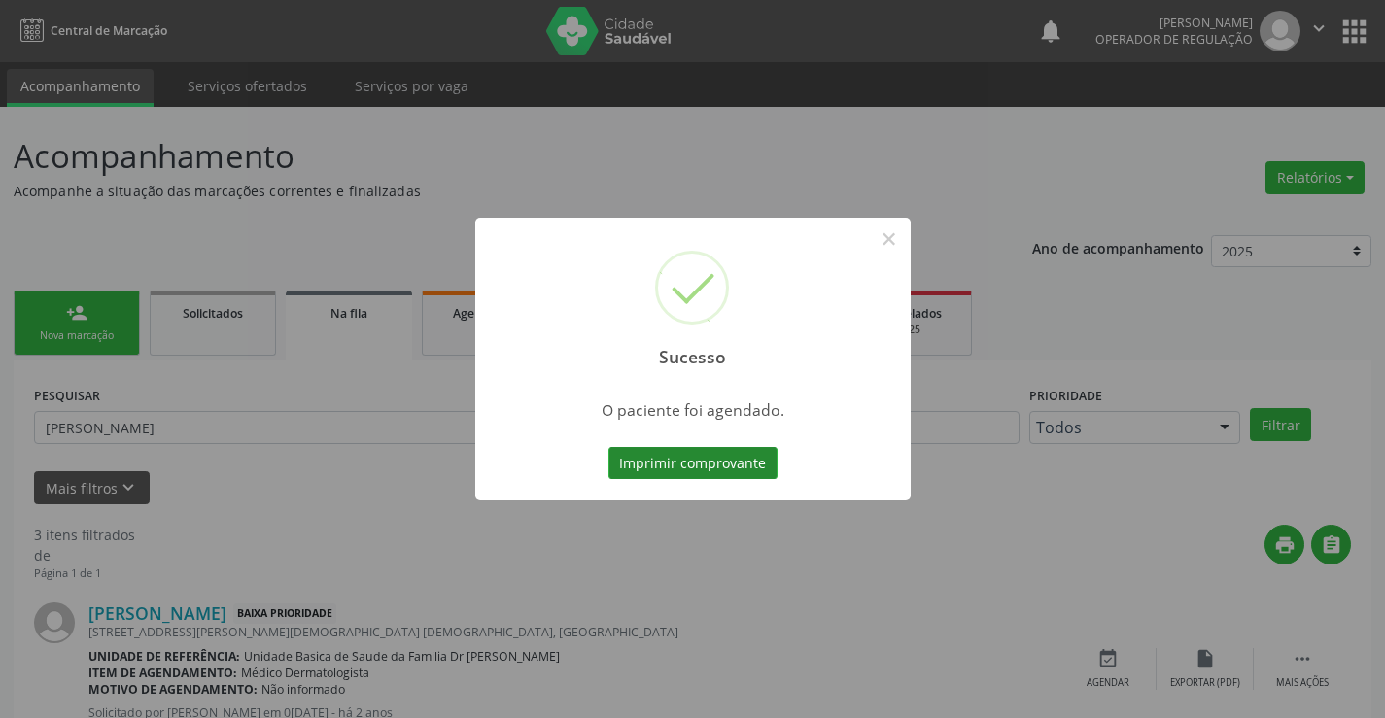
click at [704, 458] on button "Imprimir comprovante" at bounding box center [692, 463] width 169 height 33
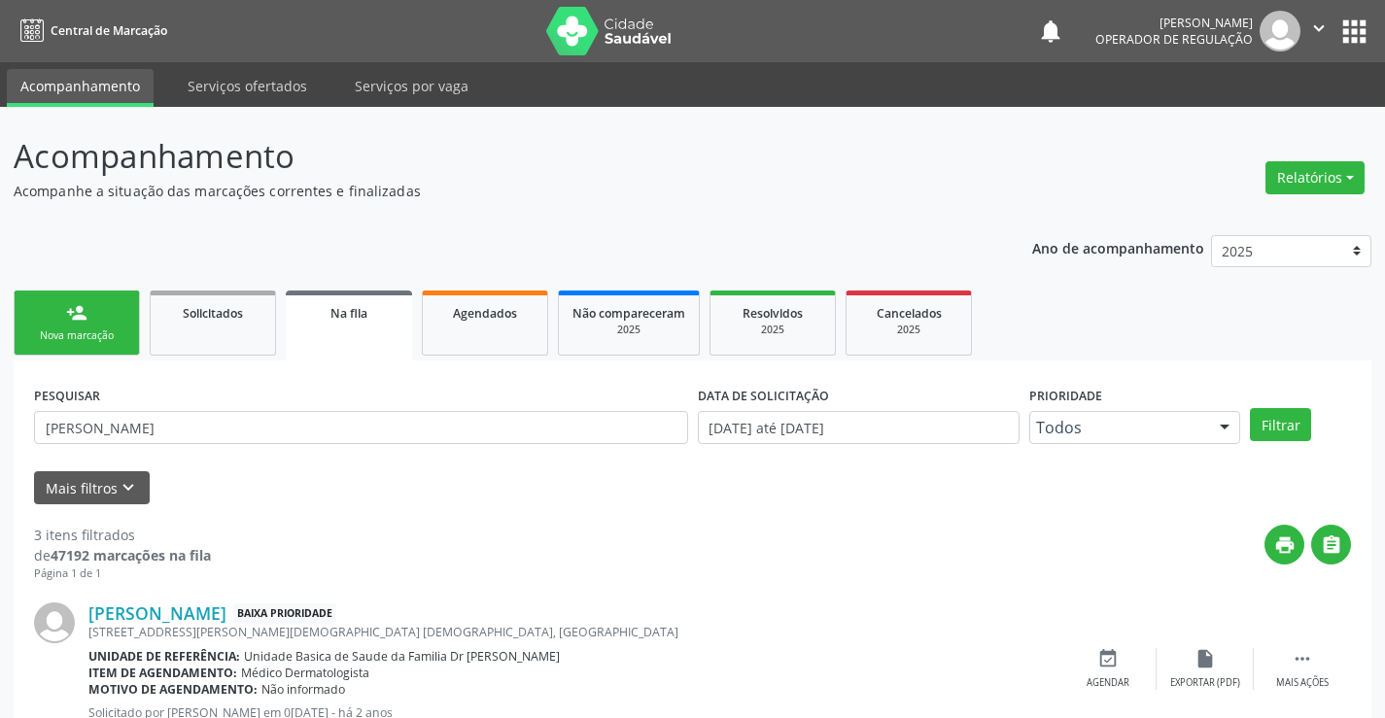
click at [121, 311] on link "person_add Nova marcação" at bounding box center [77, 323] width 126 height 65
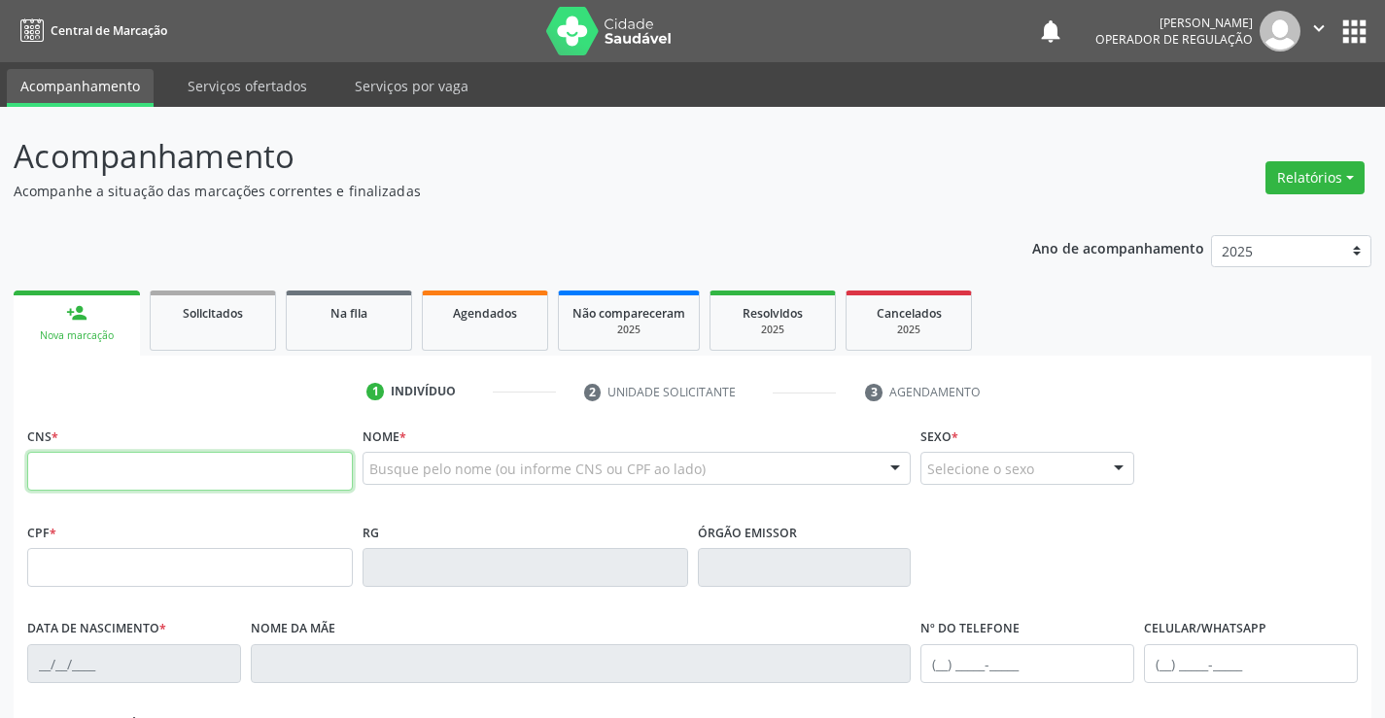
click at [197, 471] on input "text" at bounding box center [190, 471] width 326 height 39
type input "700 1029 0227 6811"
type input "2214207970"
type input "15/08/1973"
type input "(74) 98847-9718"
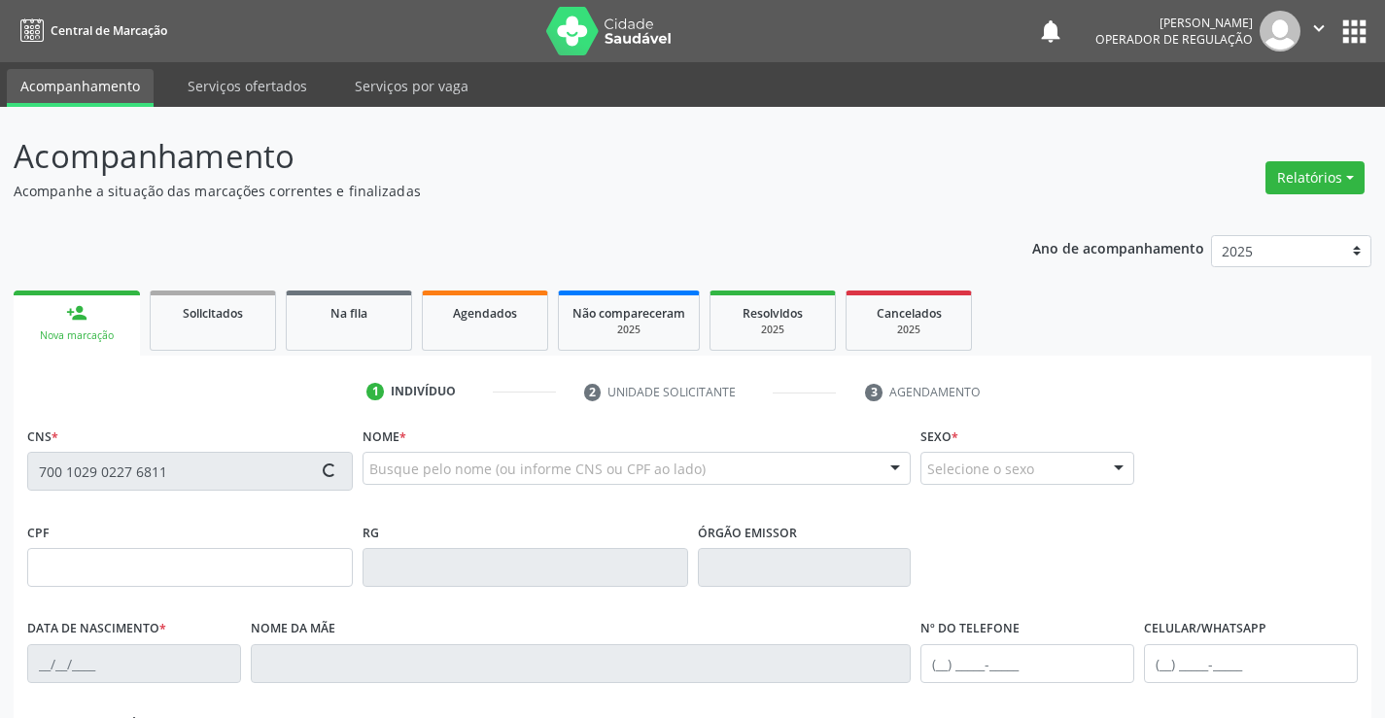
type input "S/N"
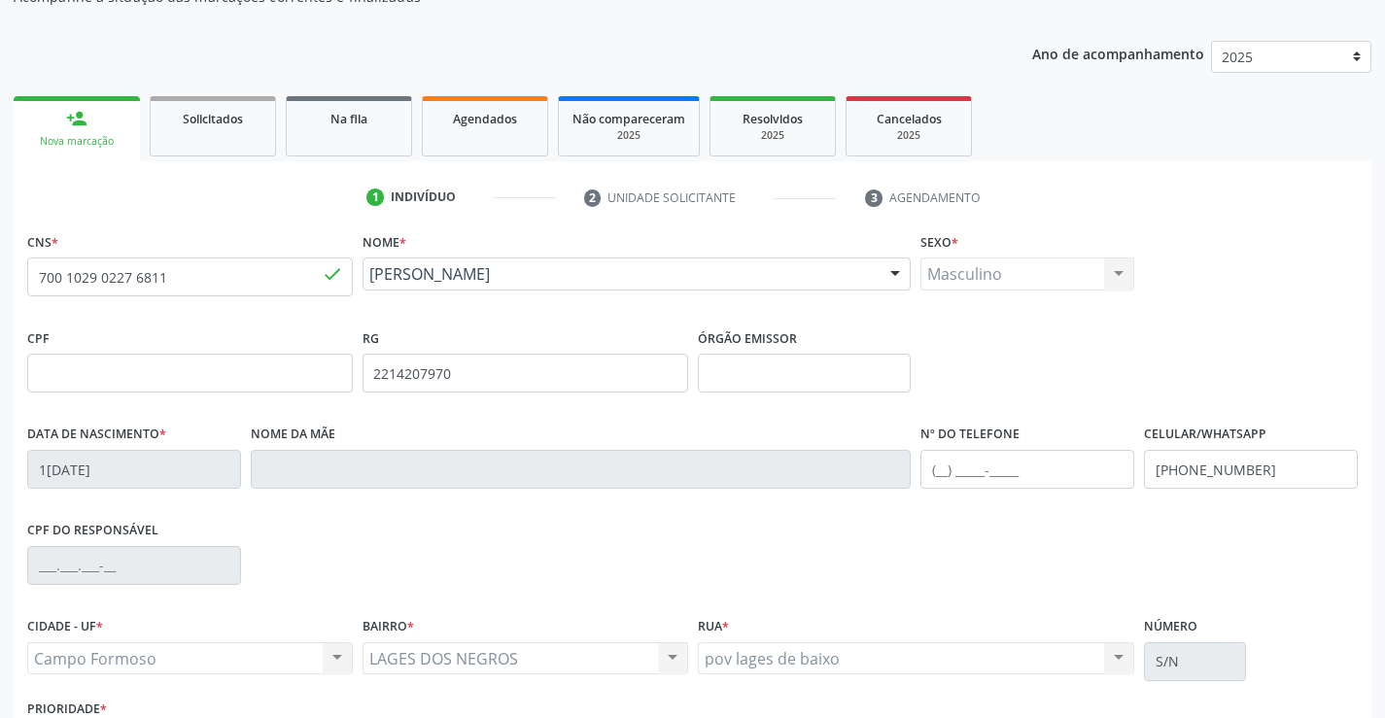
scroll to position [335, 0]
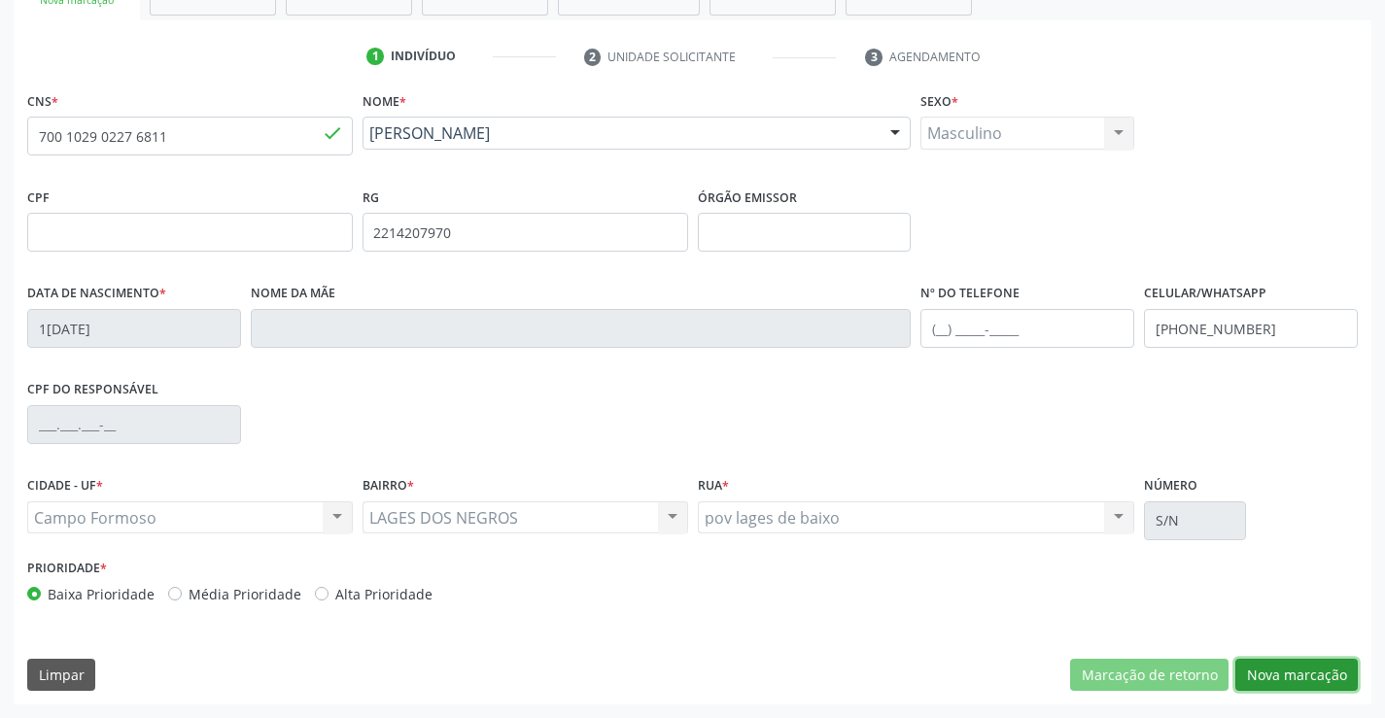
click at [1301, 674] on button "Nova marcação" at bounding box center [1296, 675] width 122 height 33
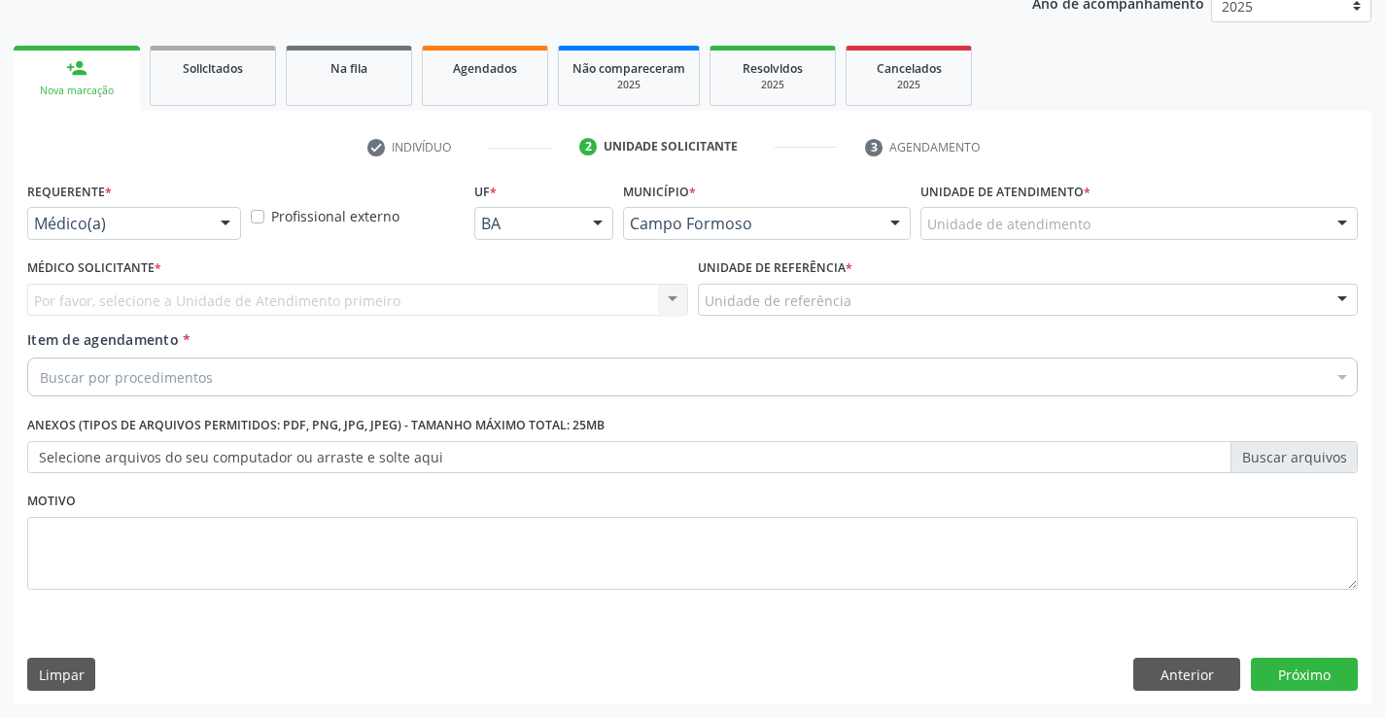
click at [79, 236] on div "Médico(a)" at bounding box center [134, 223] width 214 height 33
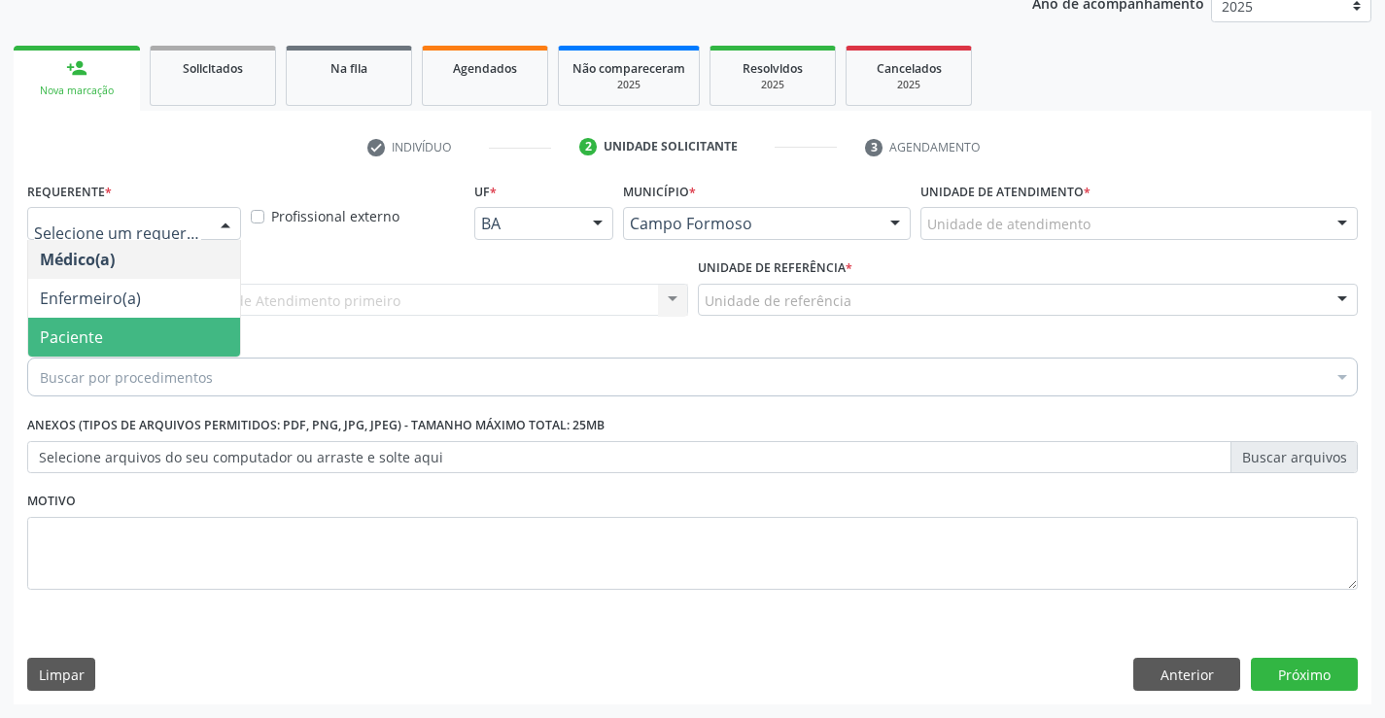
click at [80, 335] on span "Paciente" at bounding box center [71, 337] width 63 height 21
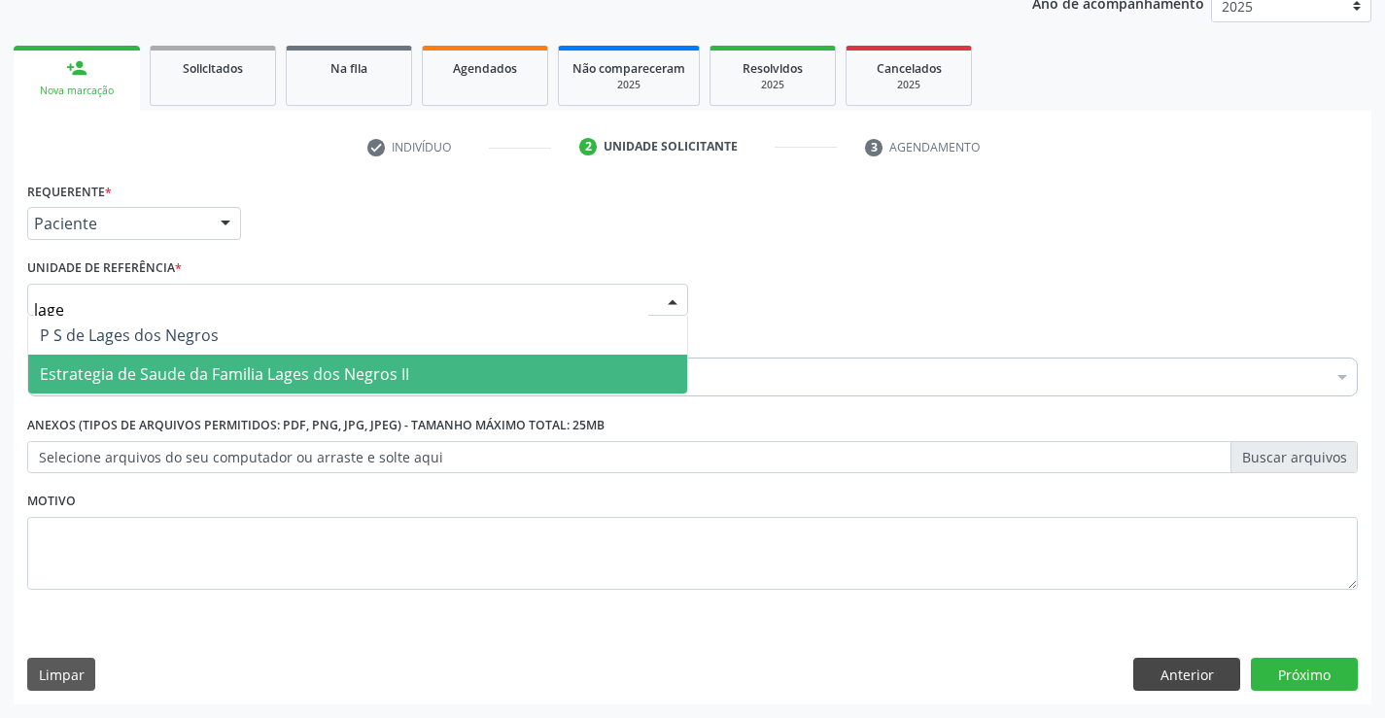
type input "lages"
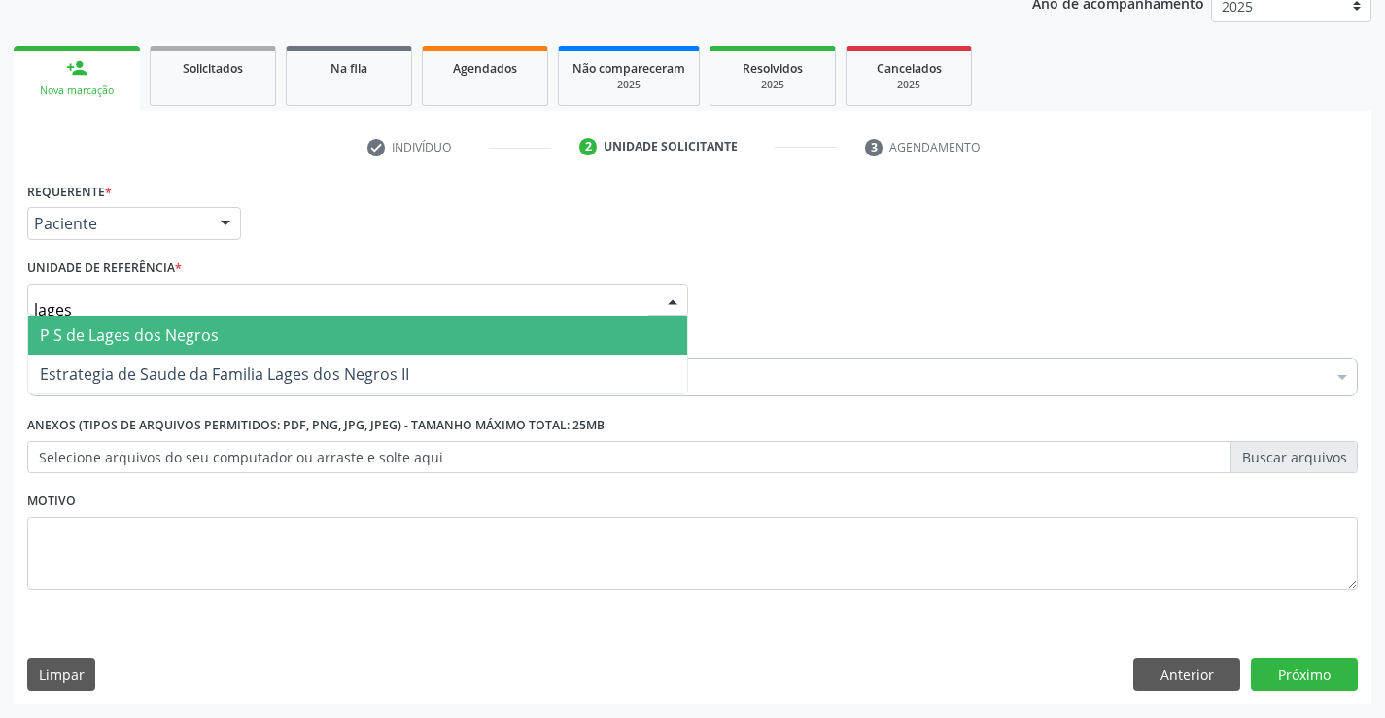
click at [240, 332] on span "P S de Lages dos Negros" at bounding box center [357, 335] width 659 height 39
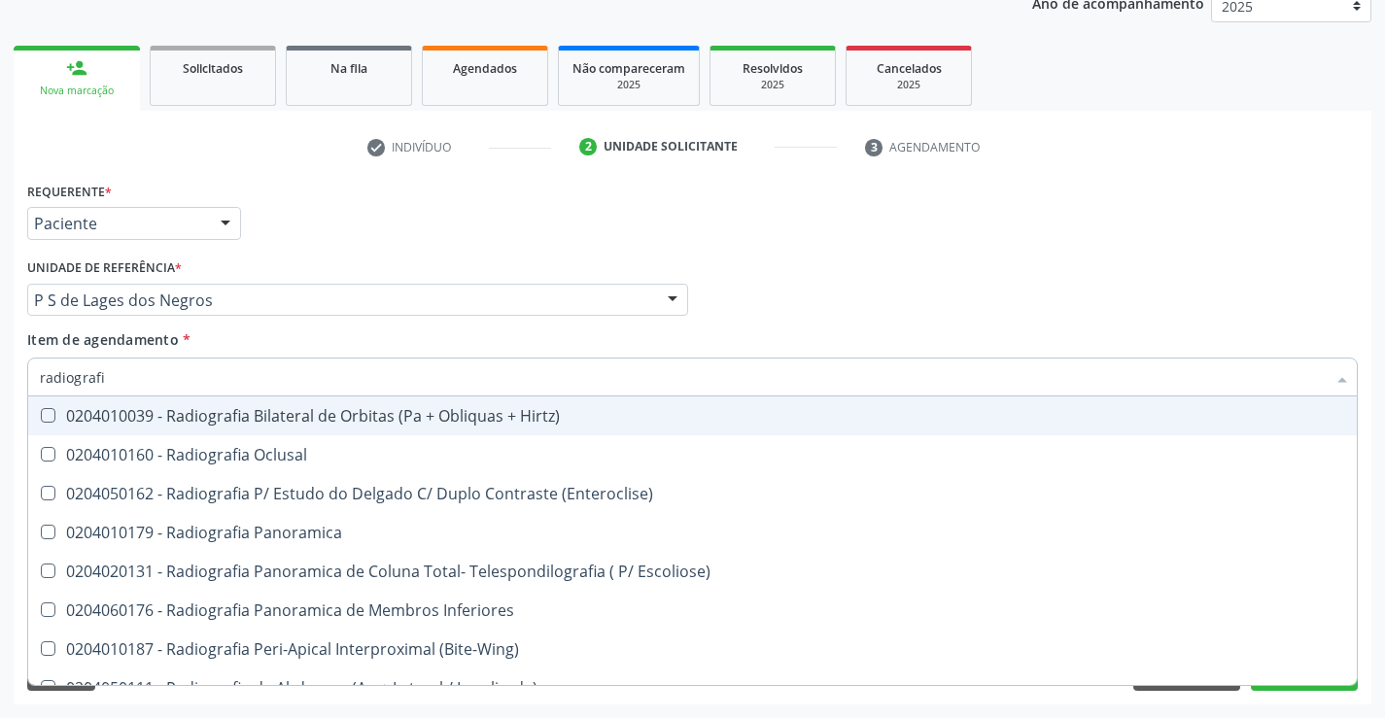
type input "radiografia"
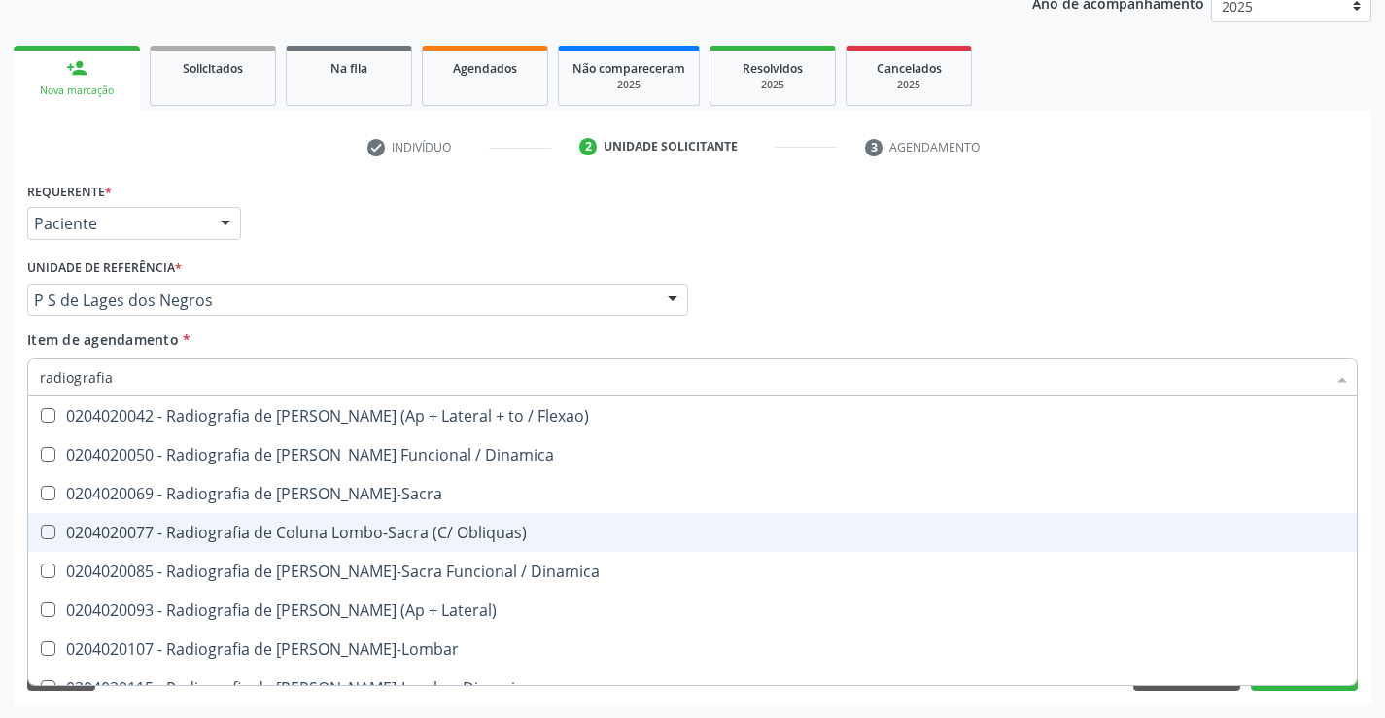
scroll to position [875, 0]
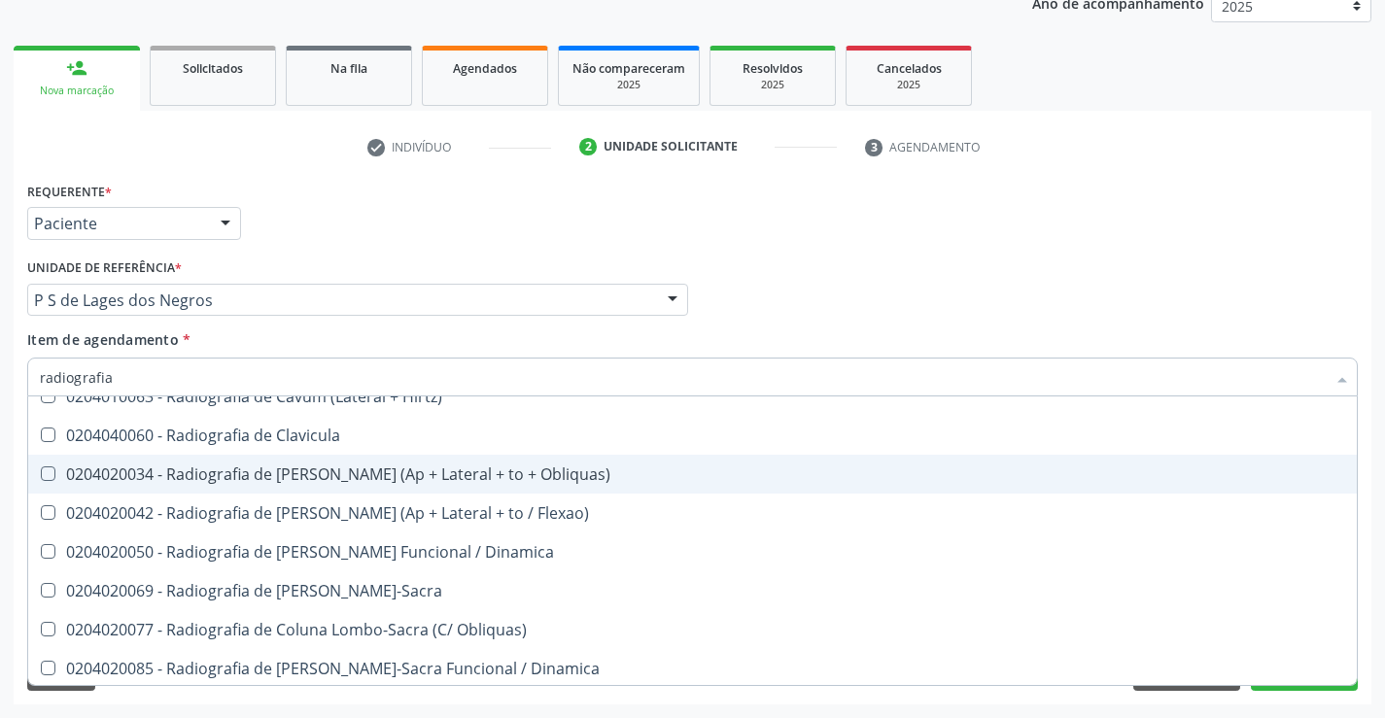
click at [444, 474] on div "0204020034 - Radiografia de [PERSON_NAME] (Ap + Lateral + to + Obliquas)" at bounding box center [692, 475] width 1305 height 16
checkbox Obliquas\) "true"
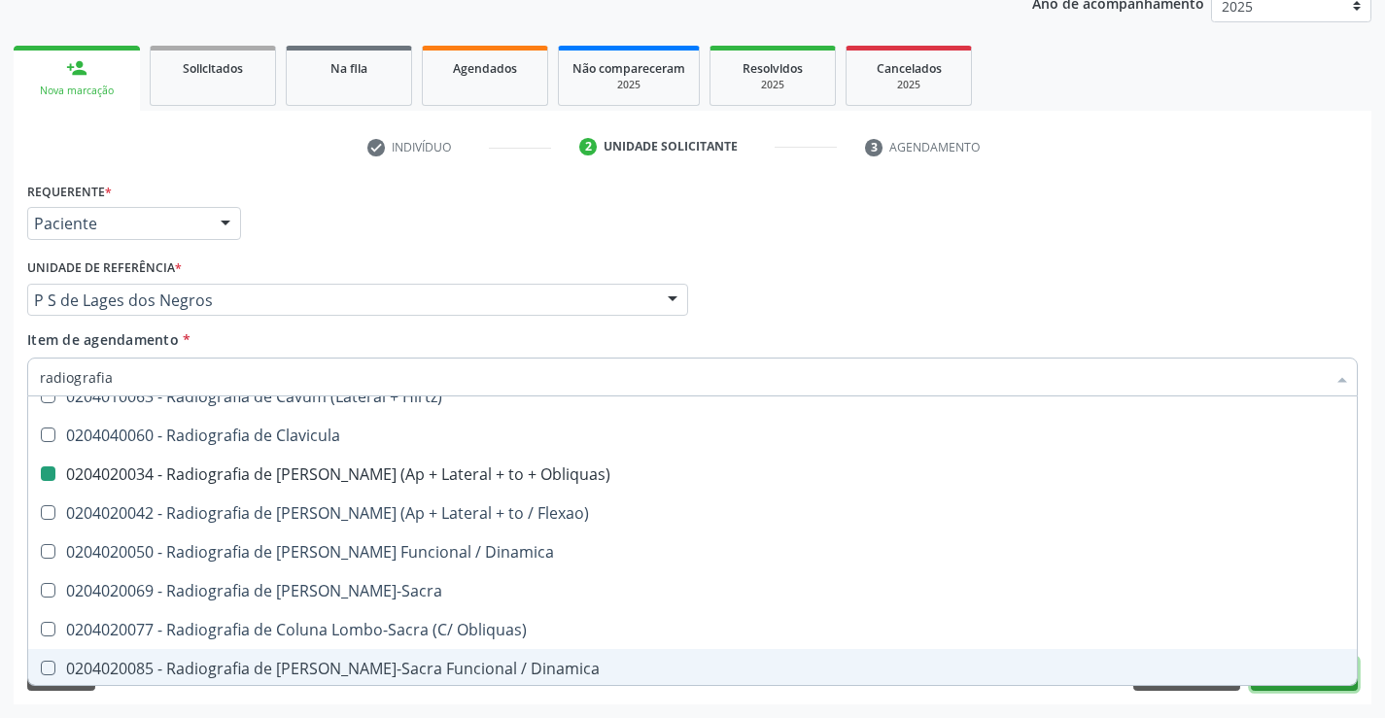
click at [1325, 688] on button "Próximo" at bounding box center [1304, 674] width 107 height 33
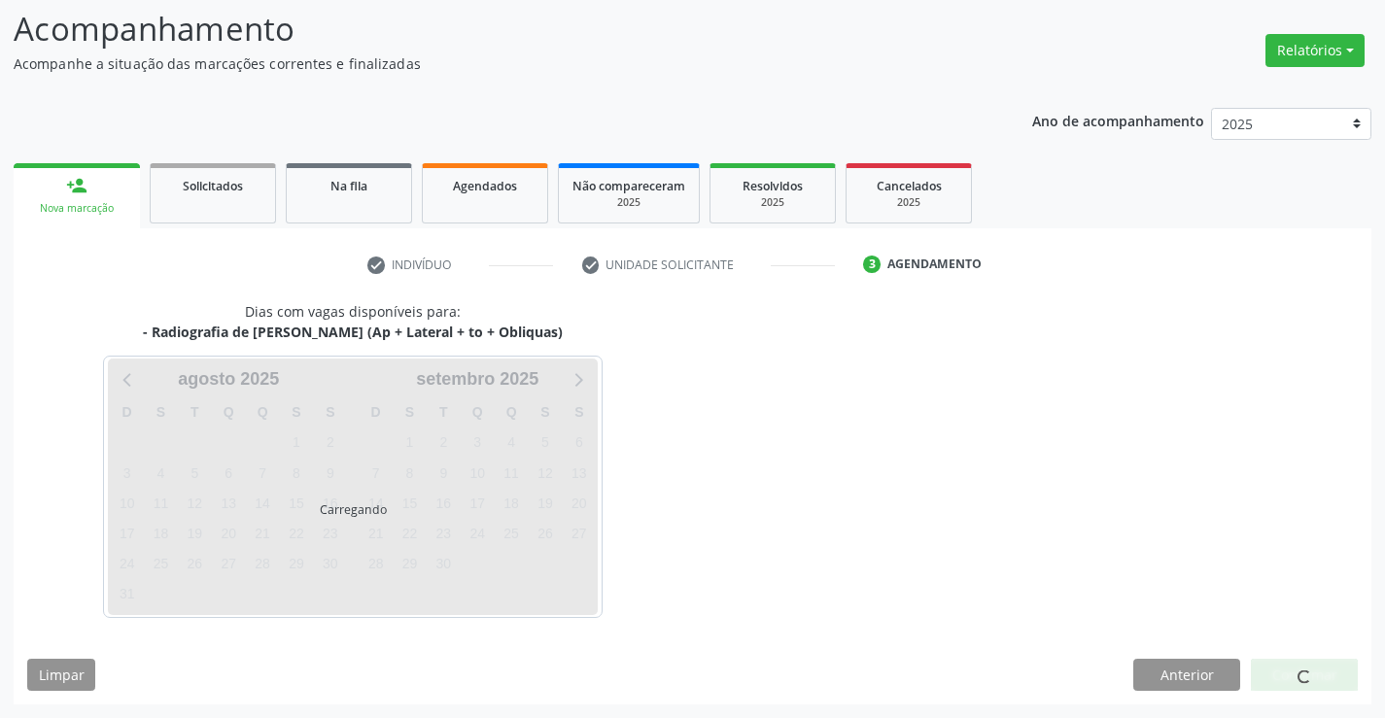
scroll to position [0, 0]
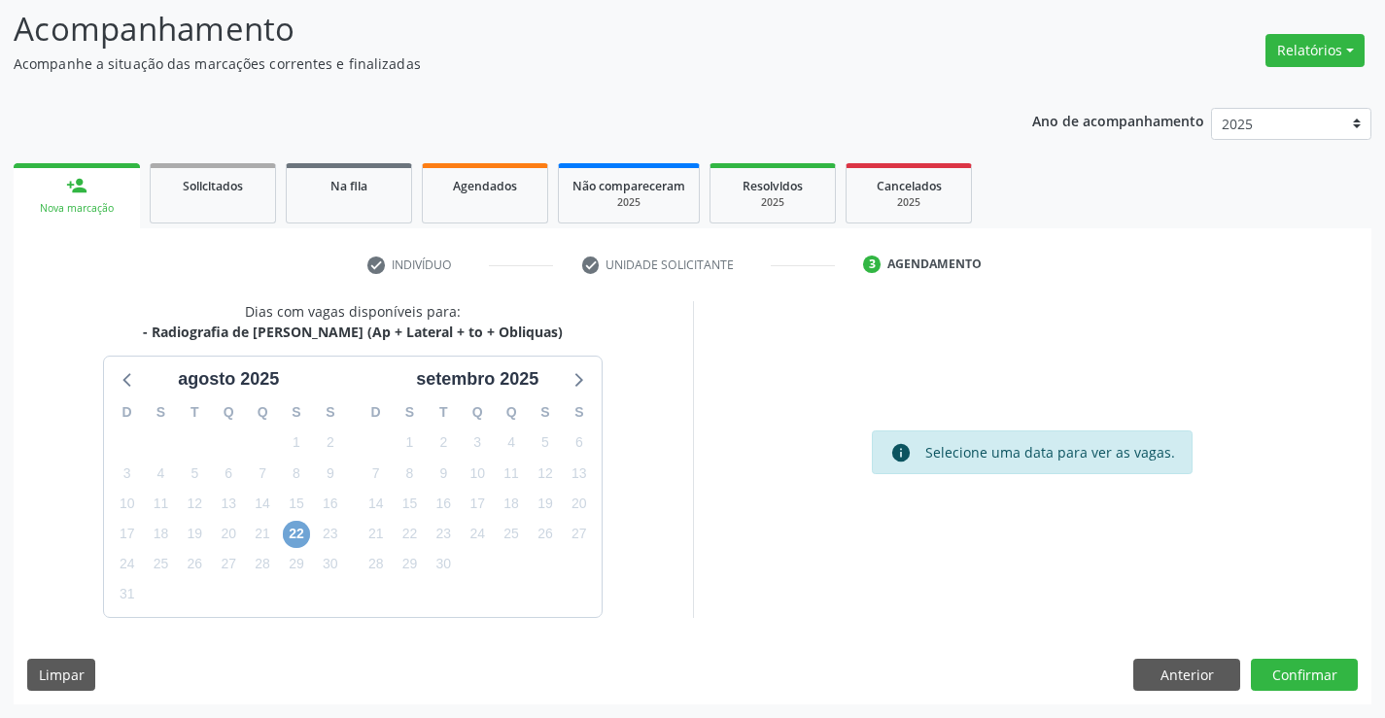
click at [300, 534] on span "22" at bounding box center [296, 534] width 27 height 27
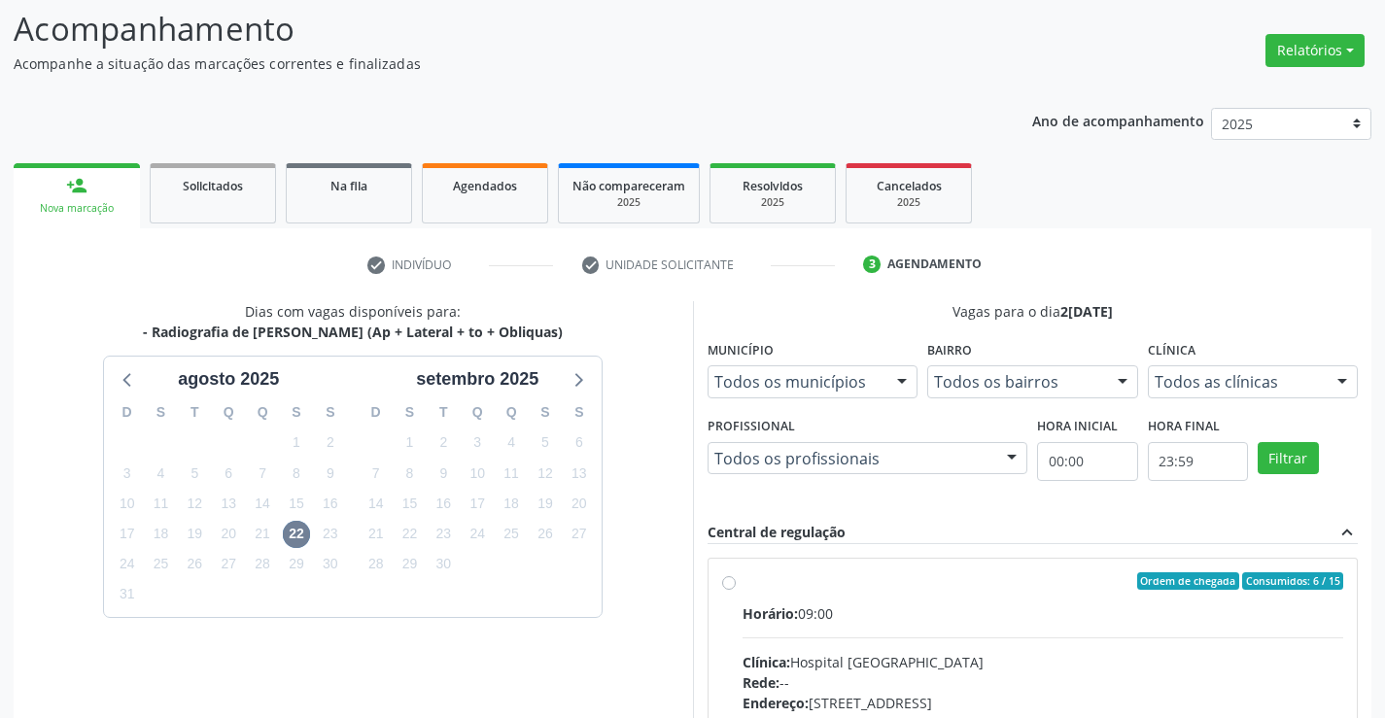
click at [743, 584] on label "Ordem de chegada Consumidos: 6 / 15 Horário: 09:00 Clínica: Hospital Sao Franci…" at bounding box center [1044, 721] width 602 height 298
click at [735, 584] on input "Ordem de chegada Consumidos: 6 / 15 Horário: 09:00 Clínica: Hospital Sao Franci…" at bounding box center [729, 580] width 14 height 17
radio input "true"
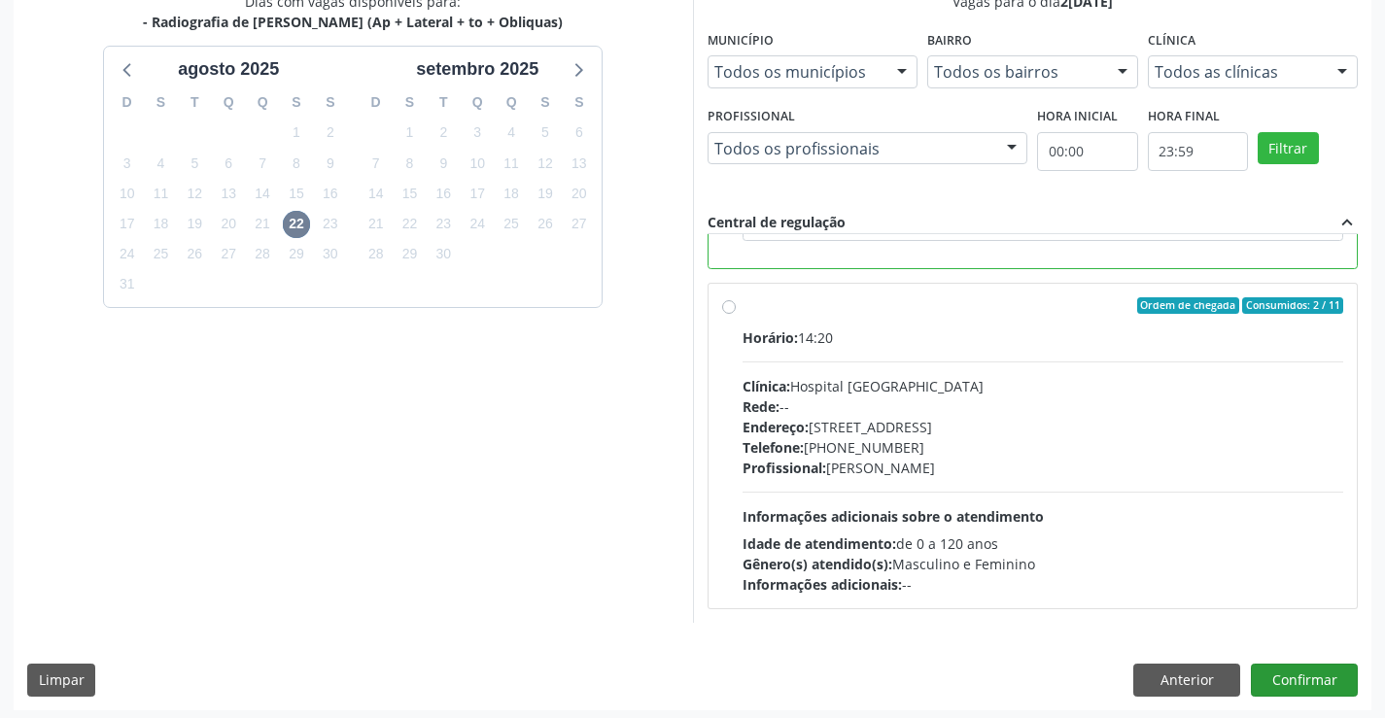
scroll to position [443, 0]
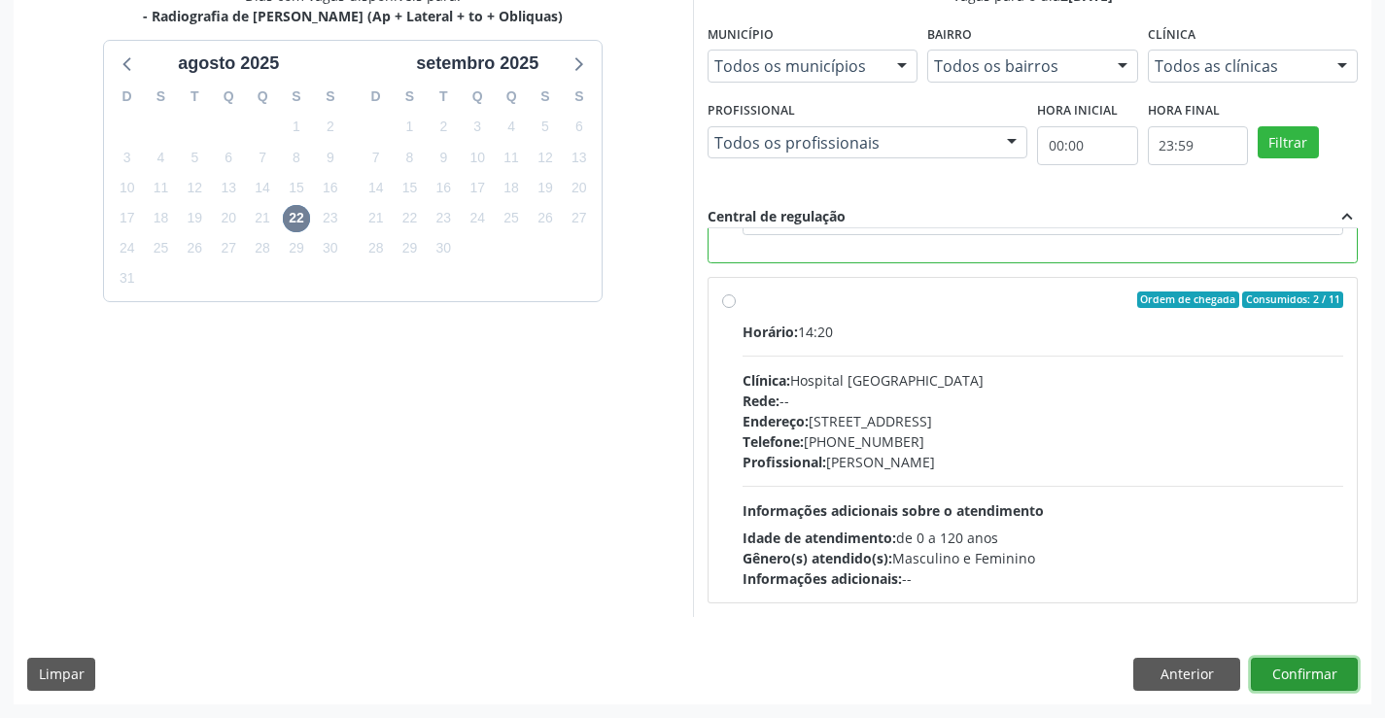
click at [1287, 670] on button "Confirmar" at bounding box center [1304, 674] width 107 height 33
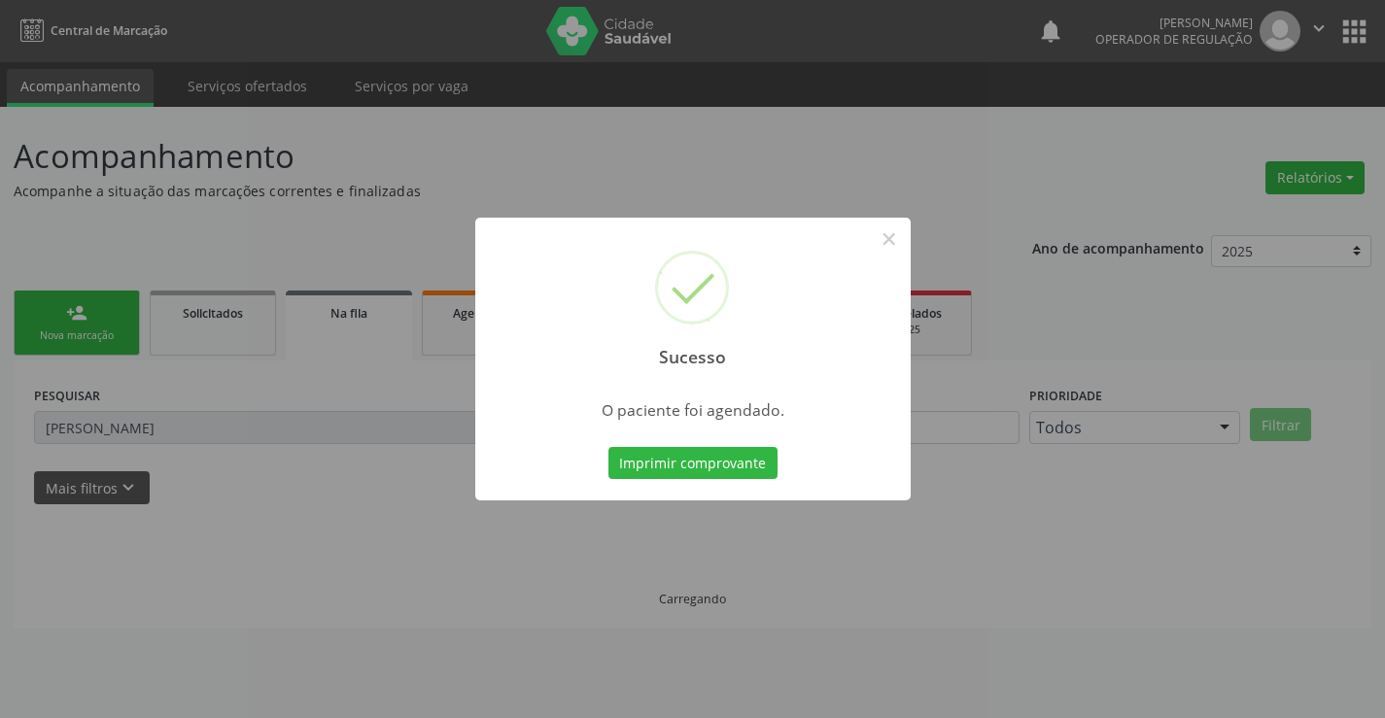
scroll to position [0, 0]
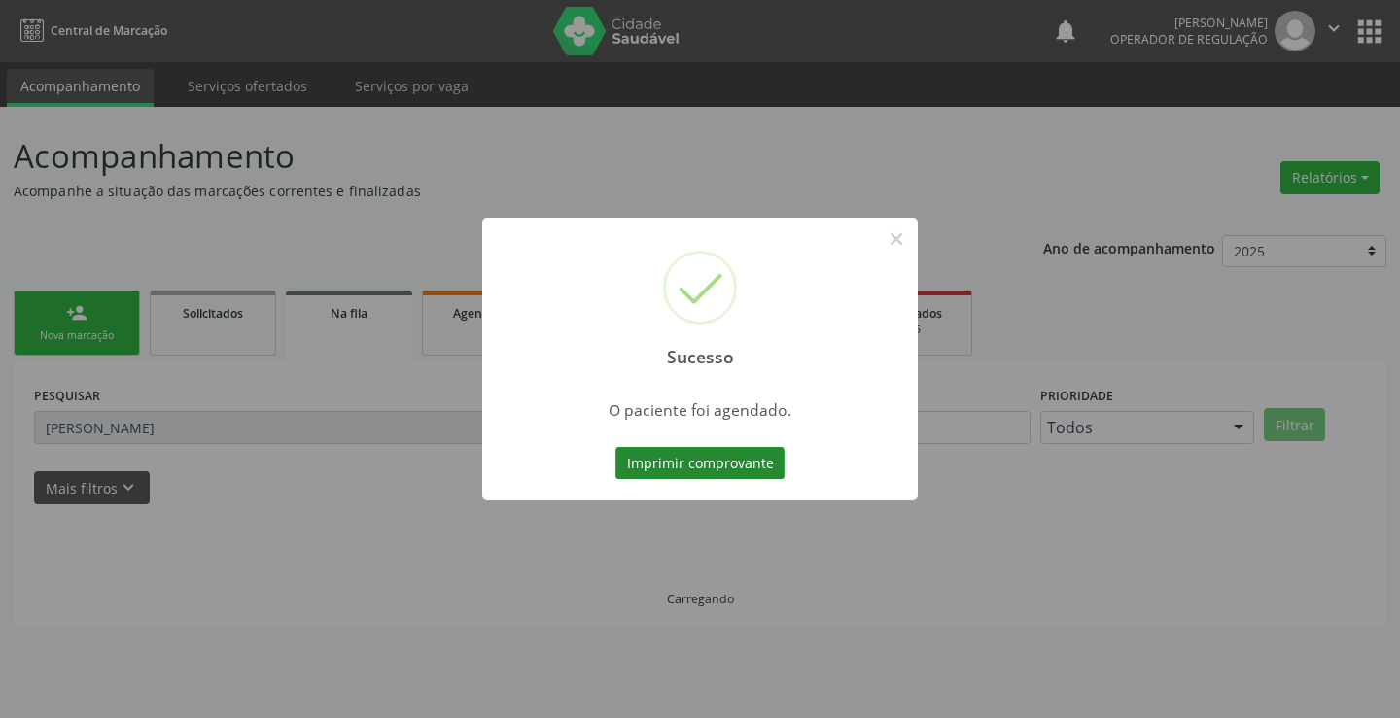
click at [667, 457] on button "Imprimir comprovante" at bounding box center [699, 463] width 169 height 33
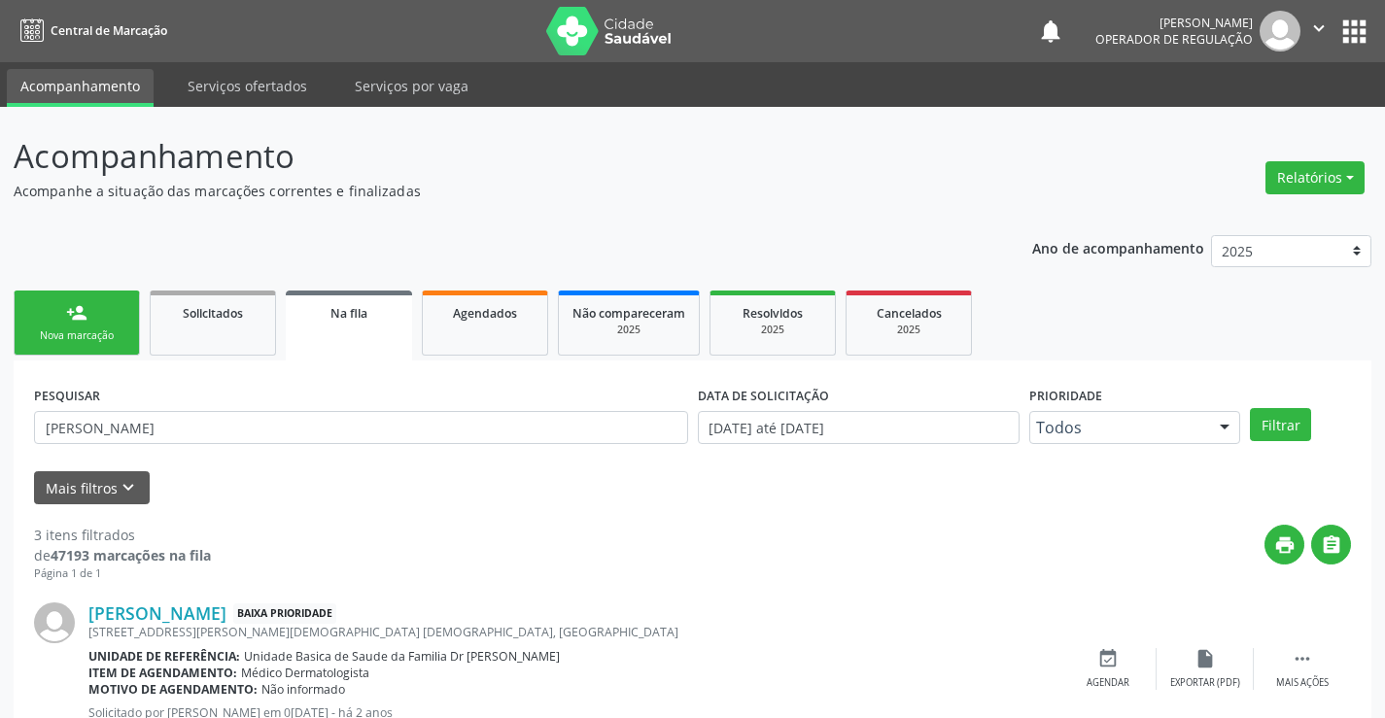
click at [119, 313] on link "person_add Nova marcação" at bounding box center [77, 323] width 126 height 65
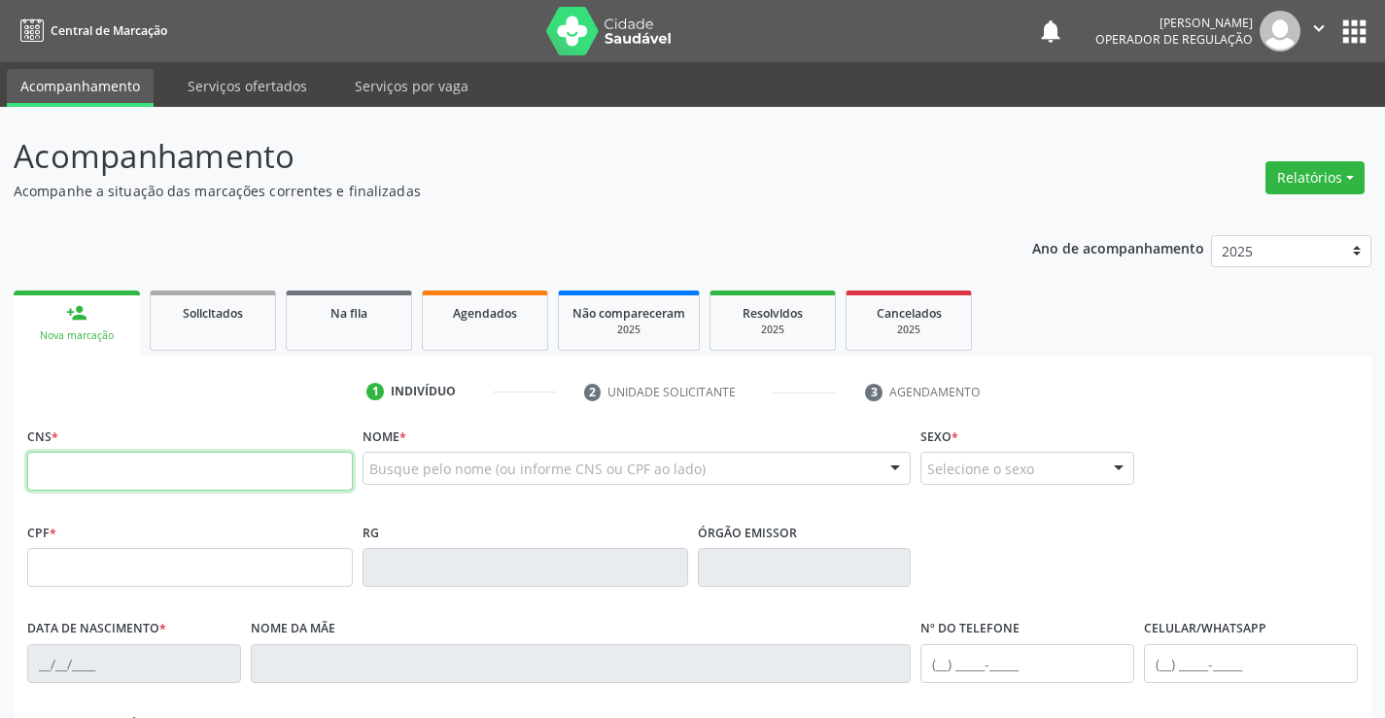
click at [216, 481] on input "text" at bounding box center [190, 471] width 326 height 39
type input "706 7085 9887 2218"
type input "01/12/2003"
type input "S/N"
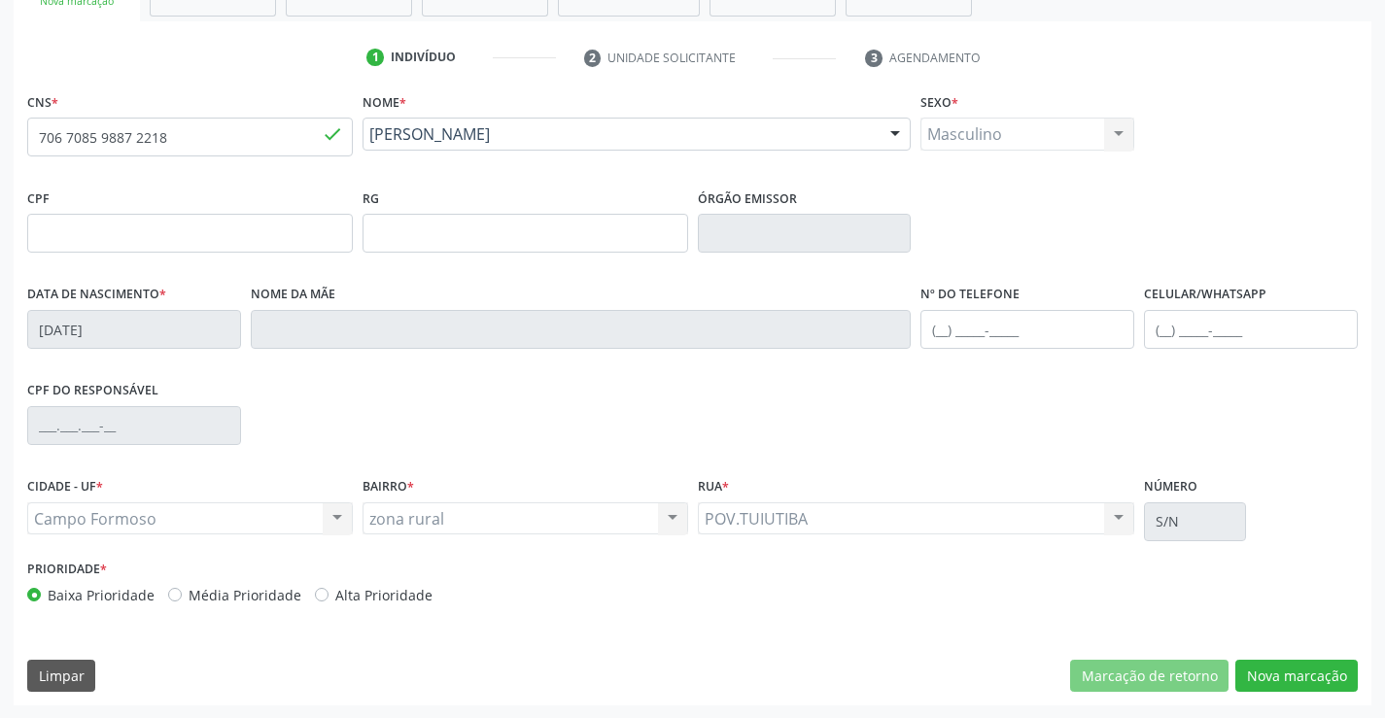
scroll to position [335, 0]
click at [1260, 679] on button "Nova marcação" at bounding box center [1296, 675] width 122 height 33
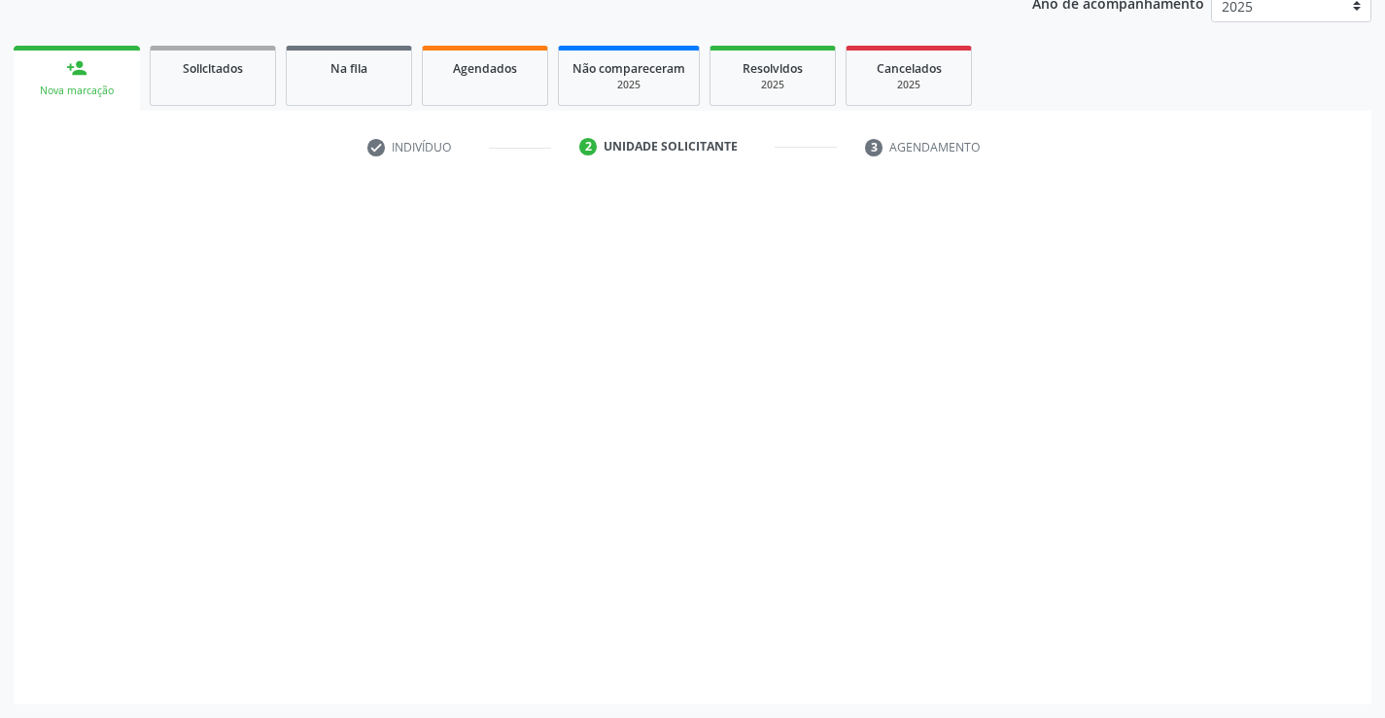
scroll to position [245, 0]
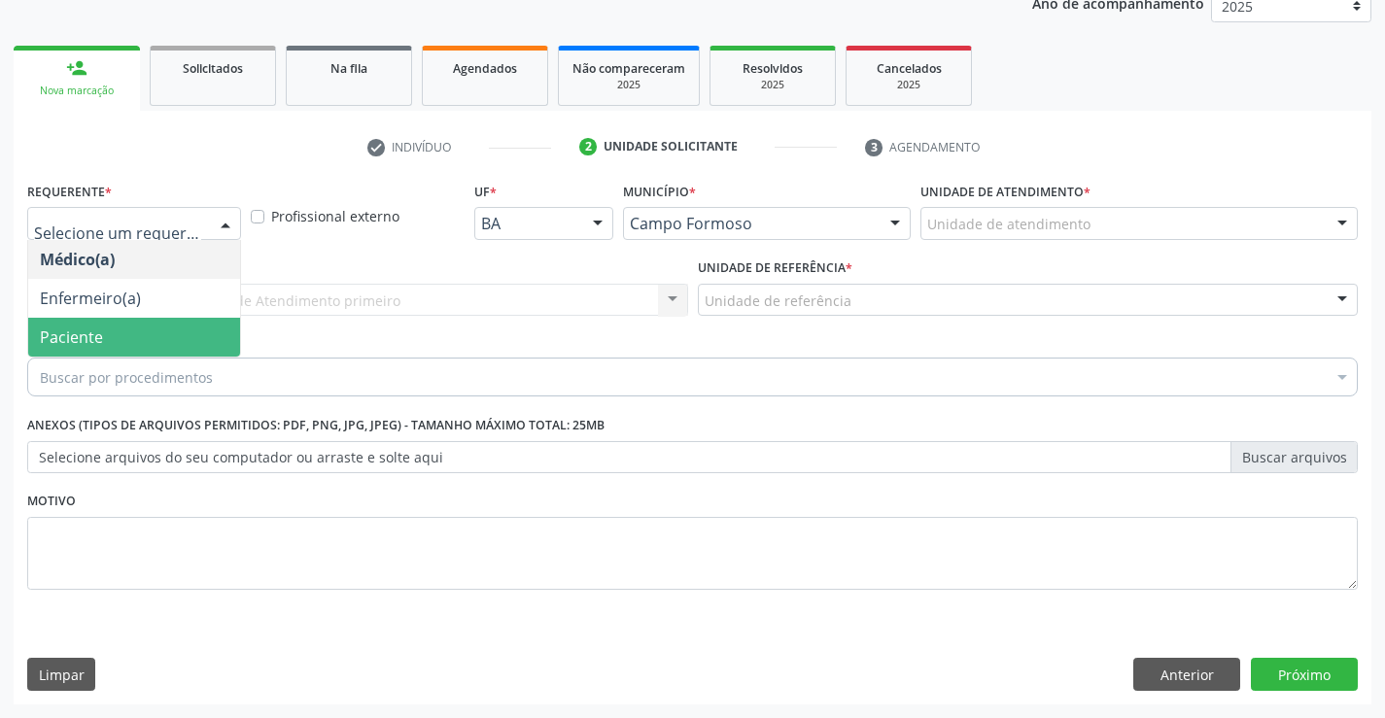
click at [110, 326] on span "Paciente" at bounding box center [134, 337] width 212 height 39
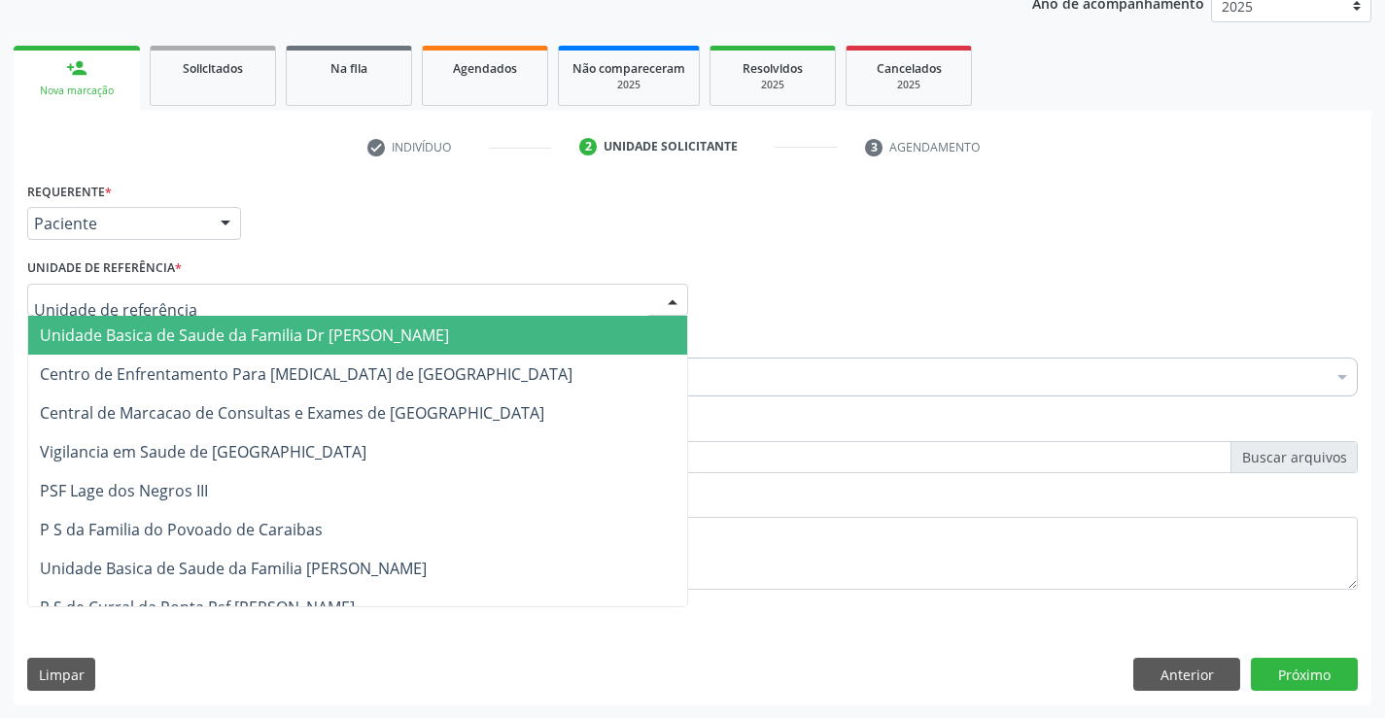
click at [231, 343] on span "Unidade Basica de Saude da Familia Dr [PERSON_NAME]" at bounding box center [244, 335] width 409 height 21
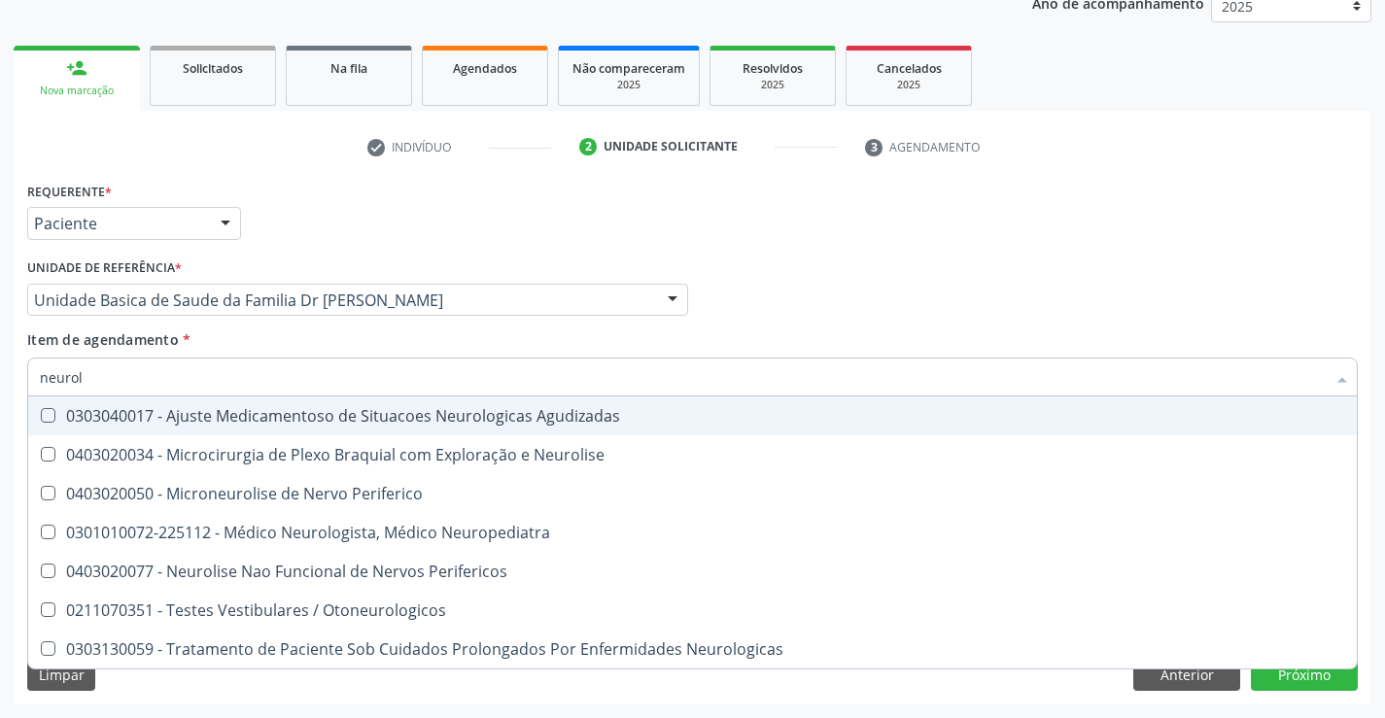
type input "neurolo"
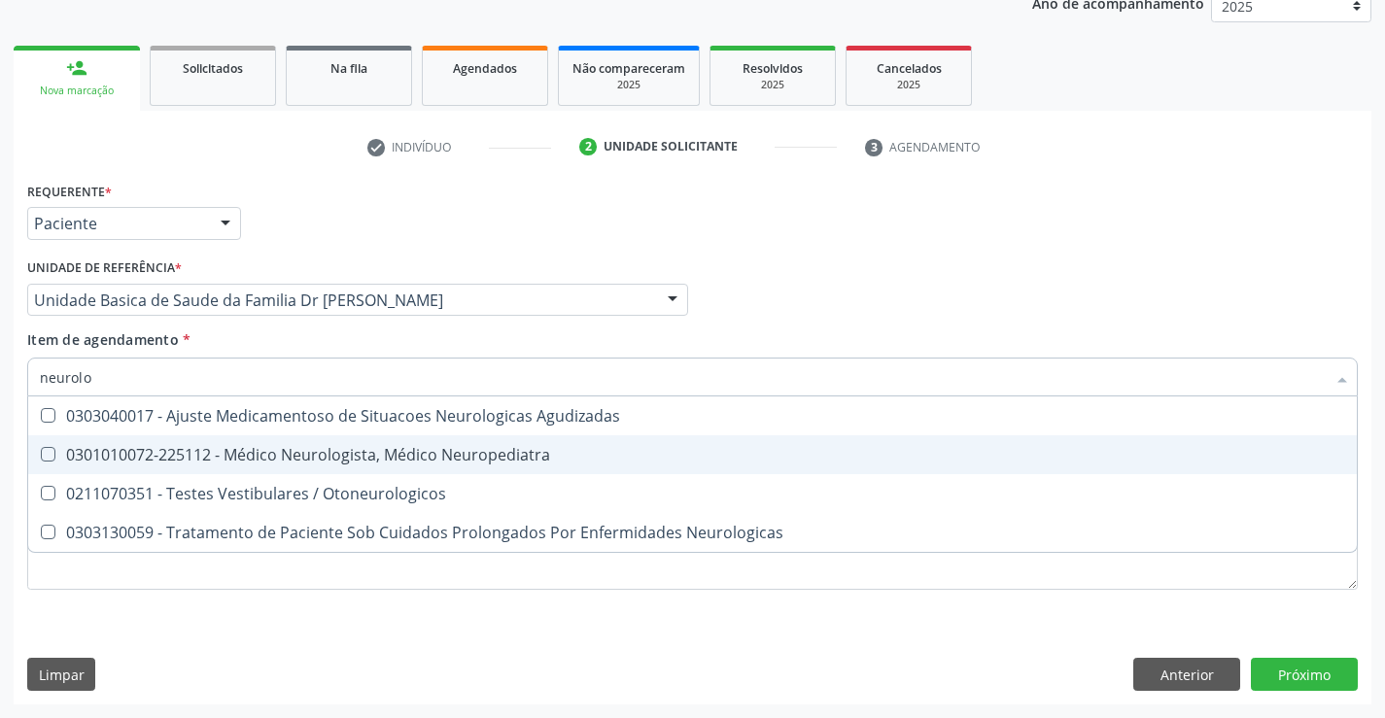
click at [356, 471] on span "0301010072-225112 - Médico Neurologista, Médico Neuropediatra" at bounding box center [692, 454] width 1329 height 39
checkbox Neuropediatra "true"
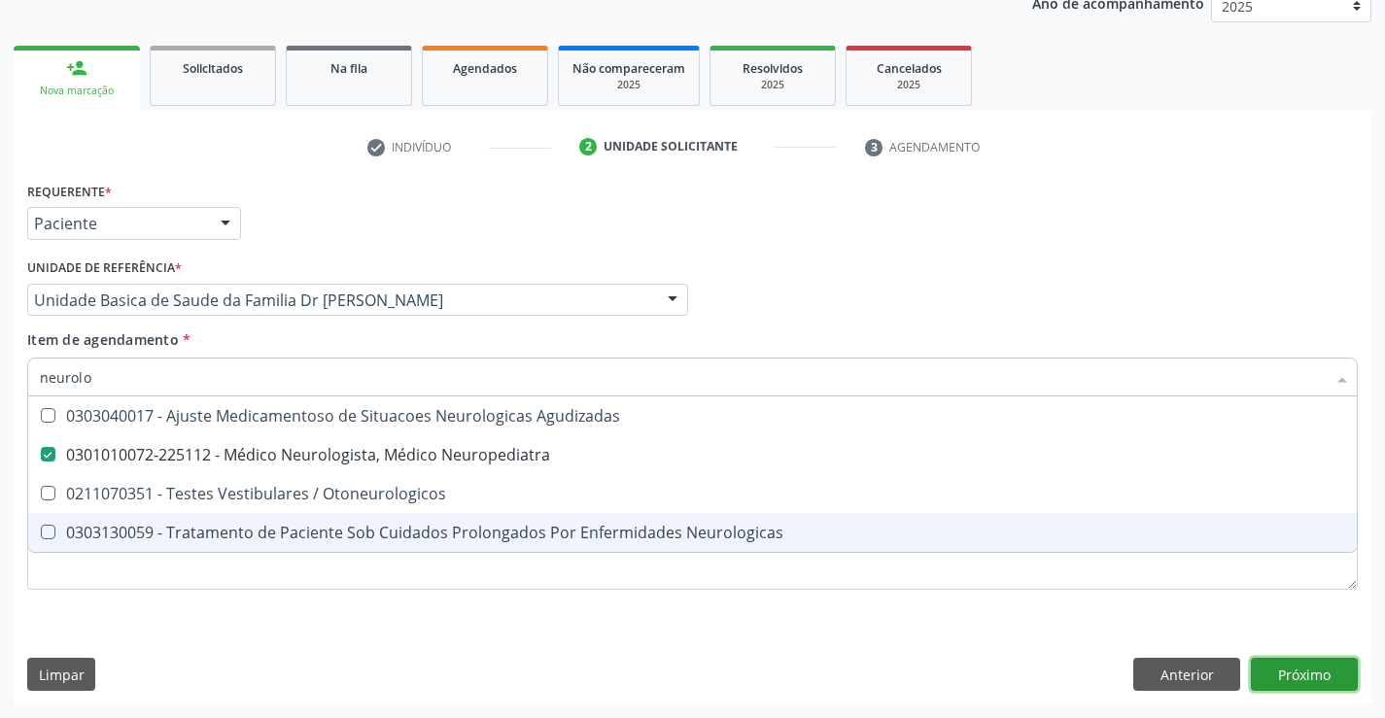
click at [1278, 669] on div "Requerente * Paciente Médico(a) Enfermeiro(a) Paciente Nenhum resultado encontr…" at bounding box center [693, 441] width 1358 height 528
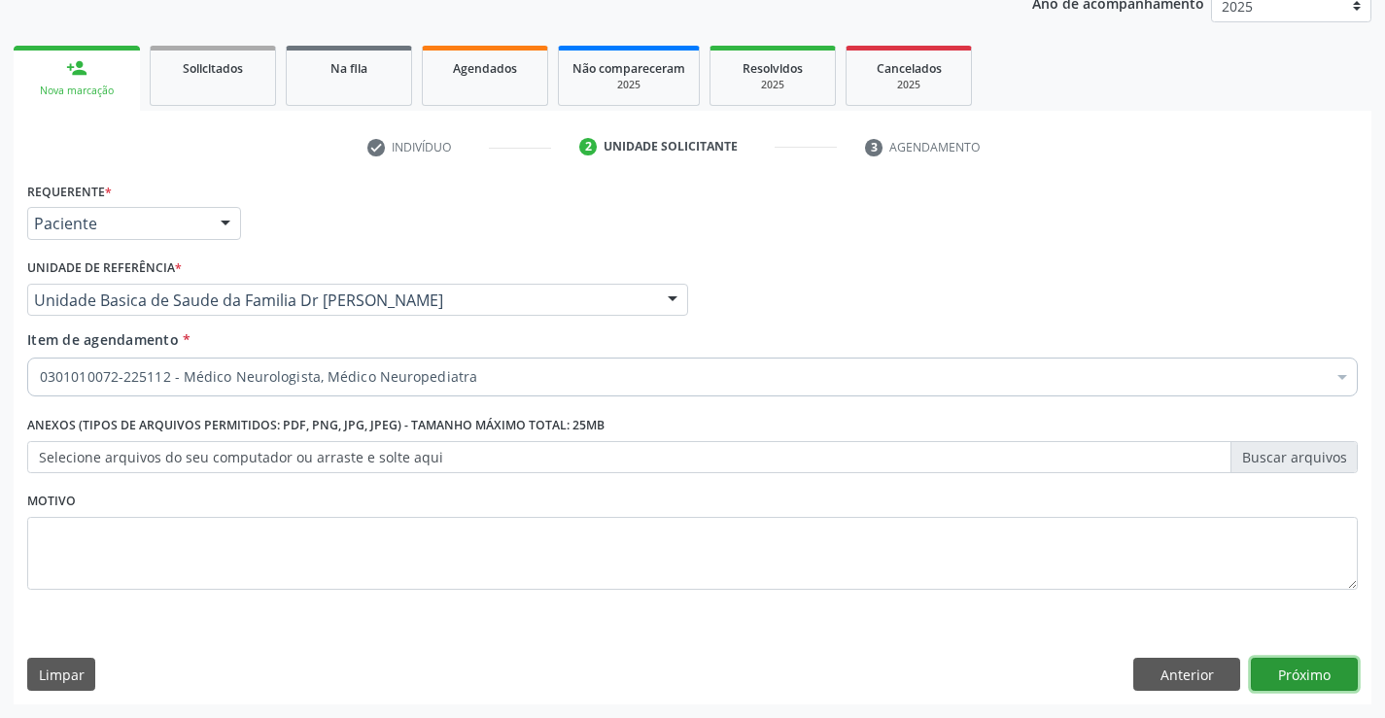
click at [1316, 677] on button "Próximo" at bounding box center [1304, 674] width 107 height 33
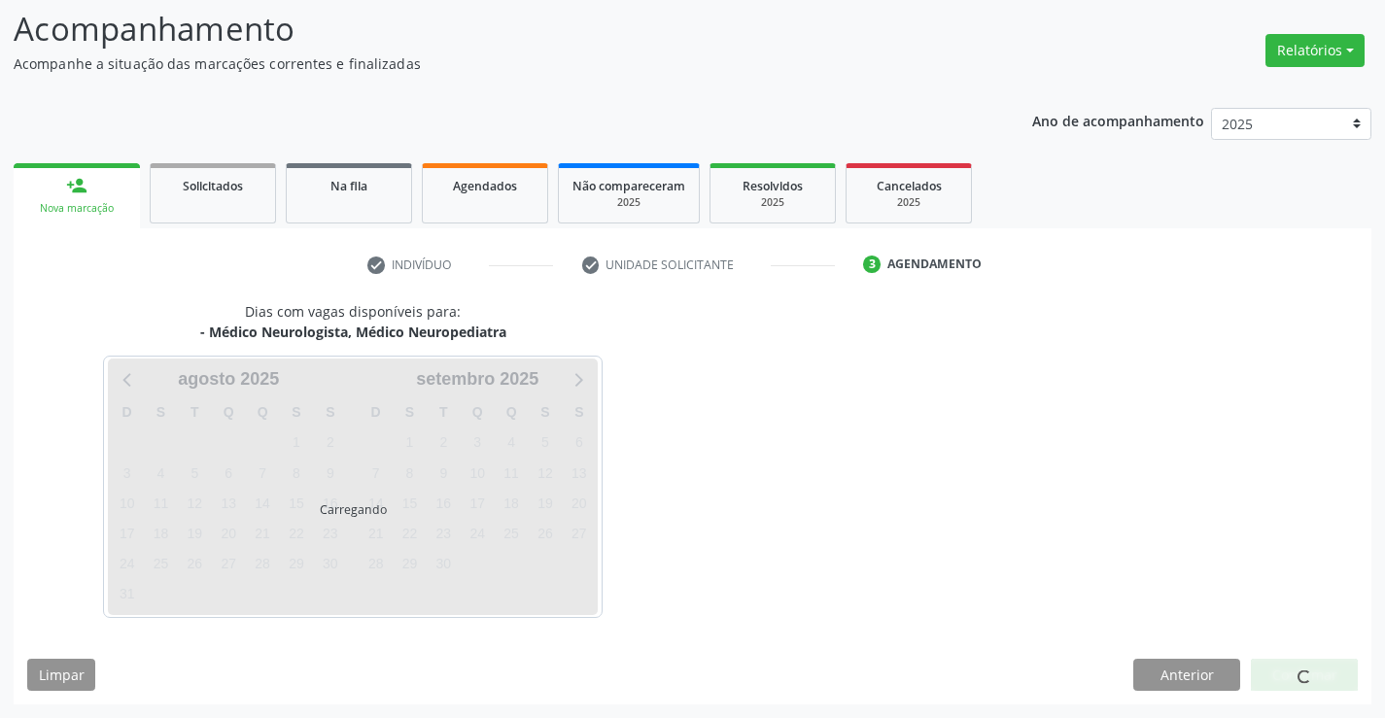
scroll to position [127, 0]
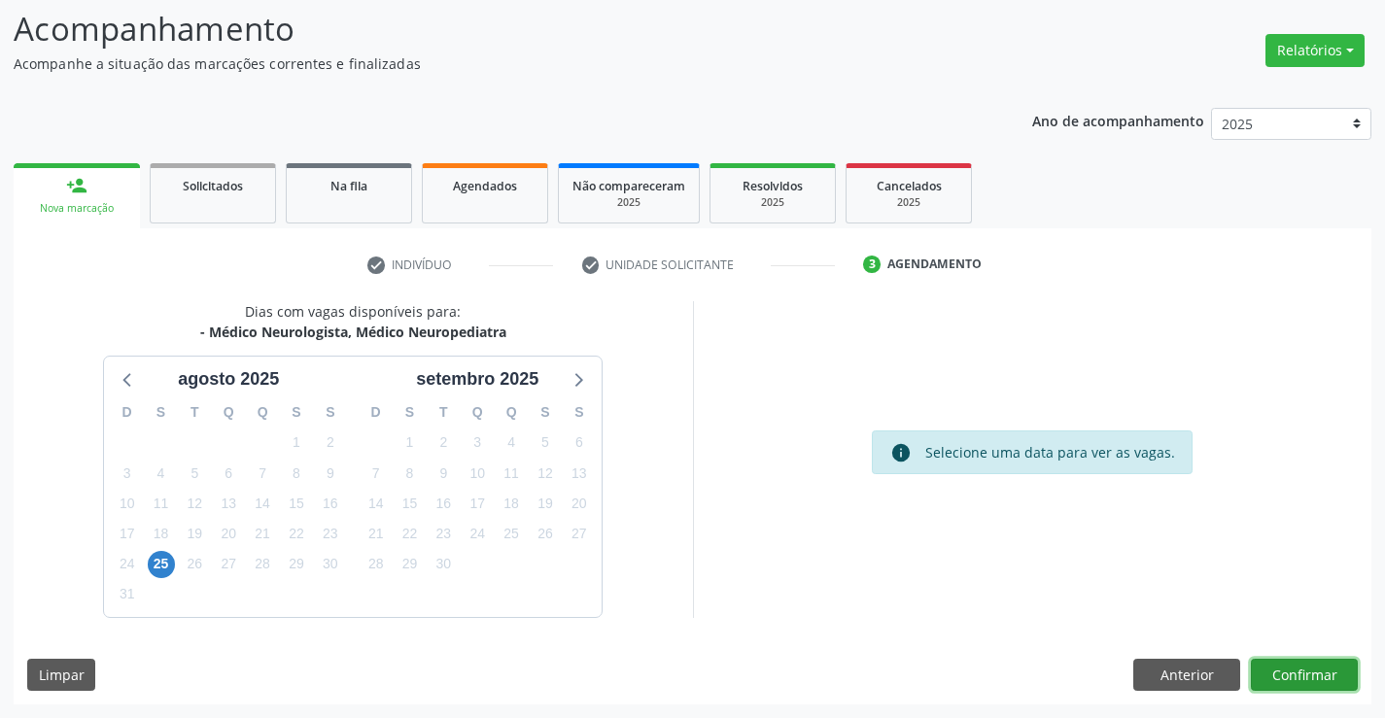
click at [1337, 679] on button "Confirmar" at bounding box center [1304, 675] width 107 height 33
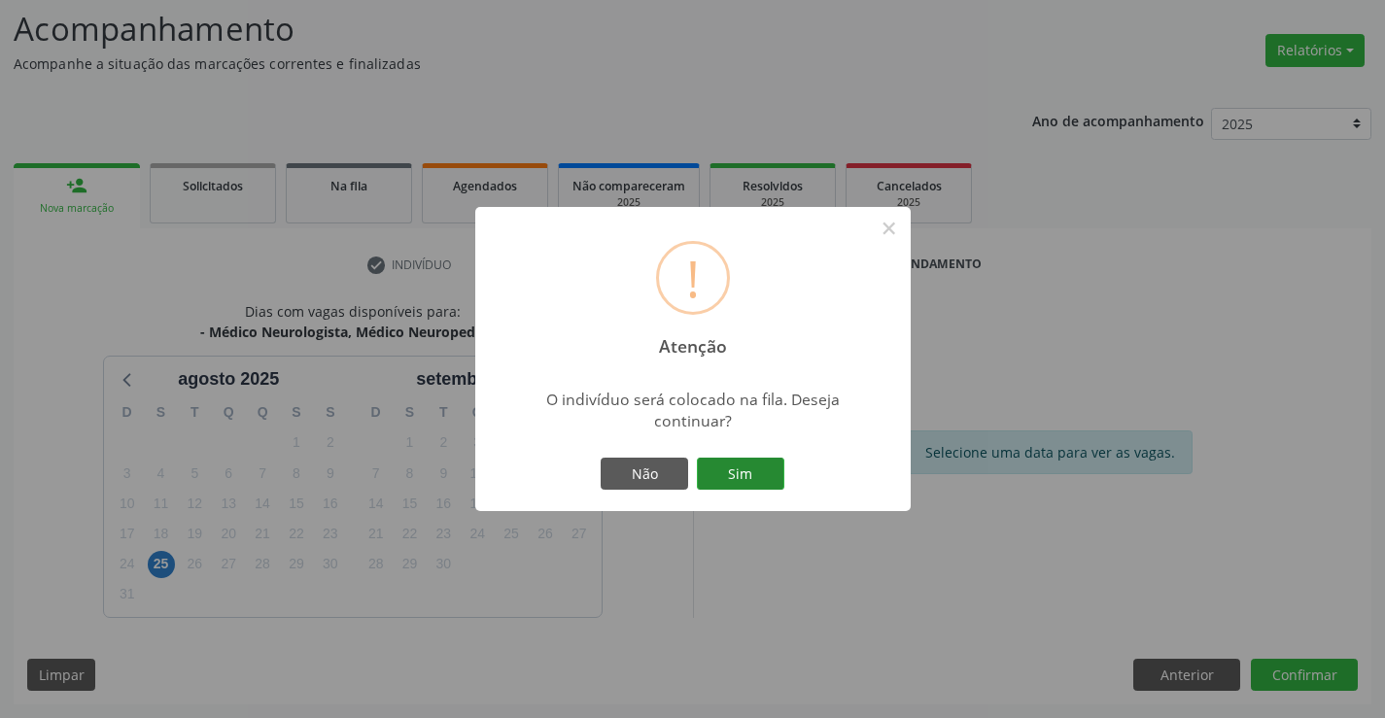
click at [765, 472] on button "Sim" at bounding box center [740, 474] width 87 height 33
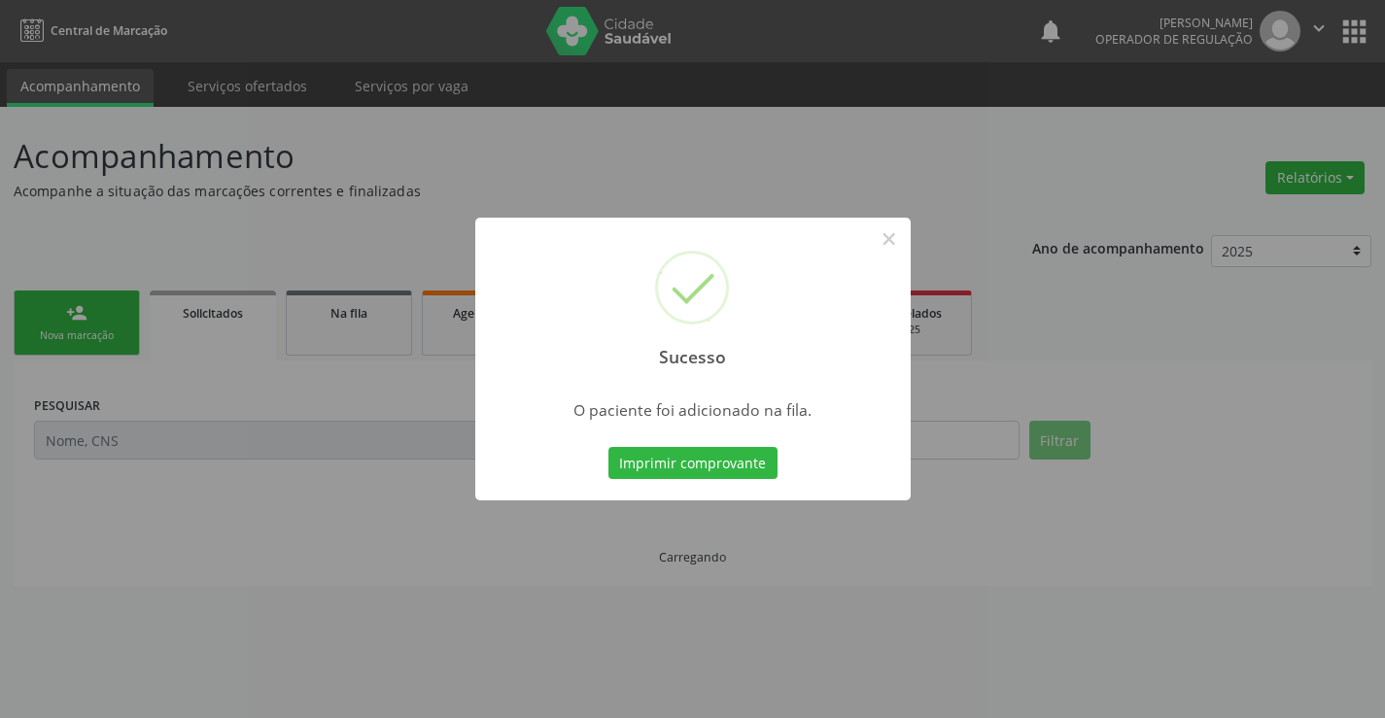
scroll to position [0, 0]
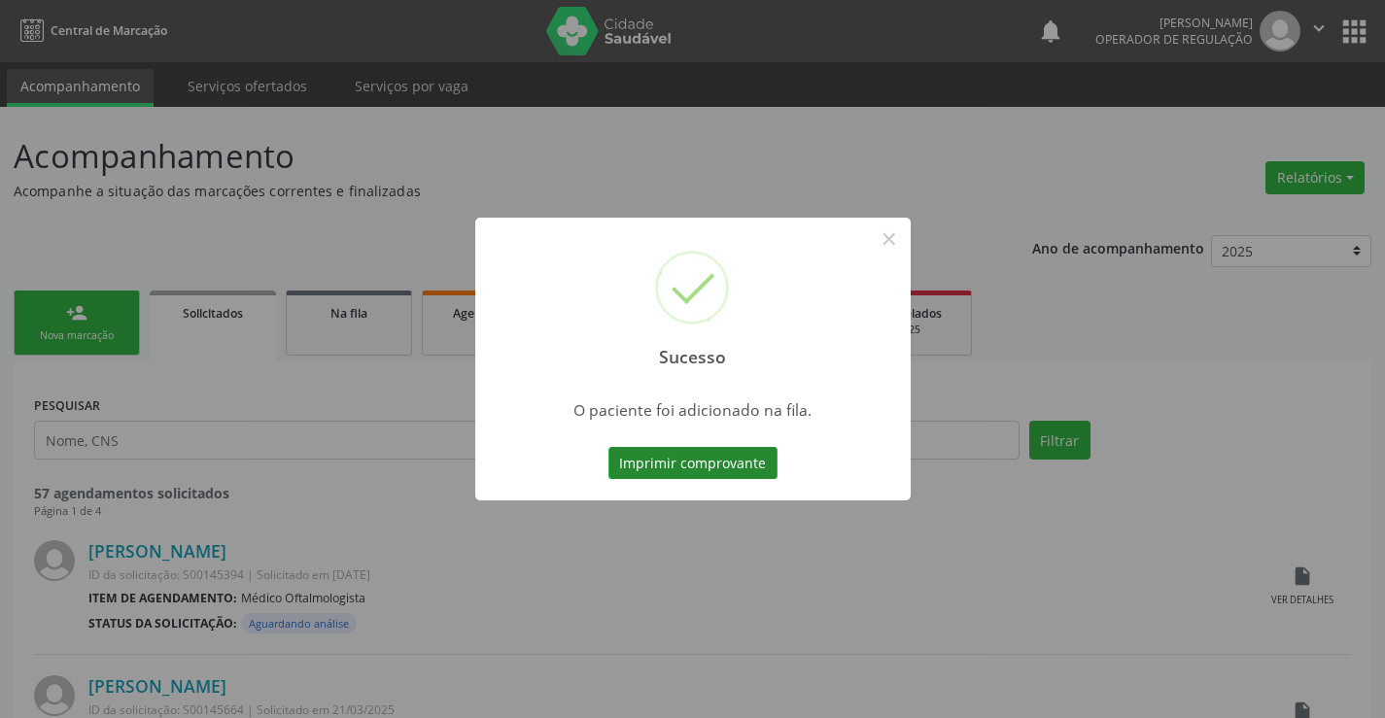
click at [694, 448] on button "Imprimir comprovante" at bounding box center [692, 463] width 169 height 33
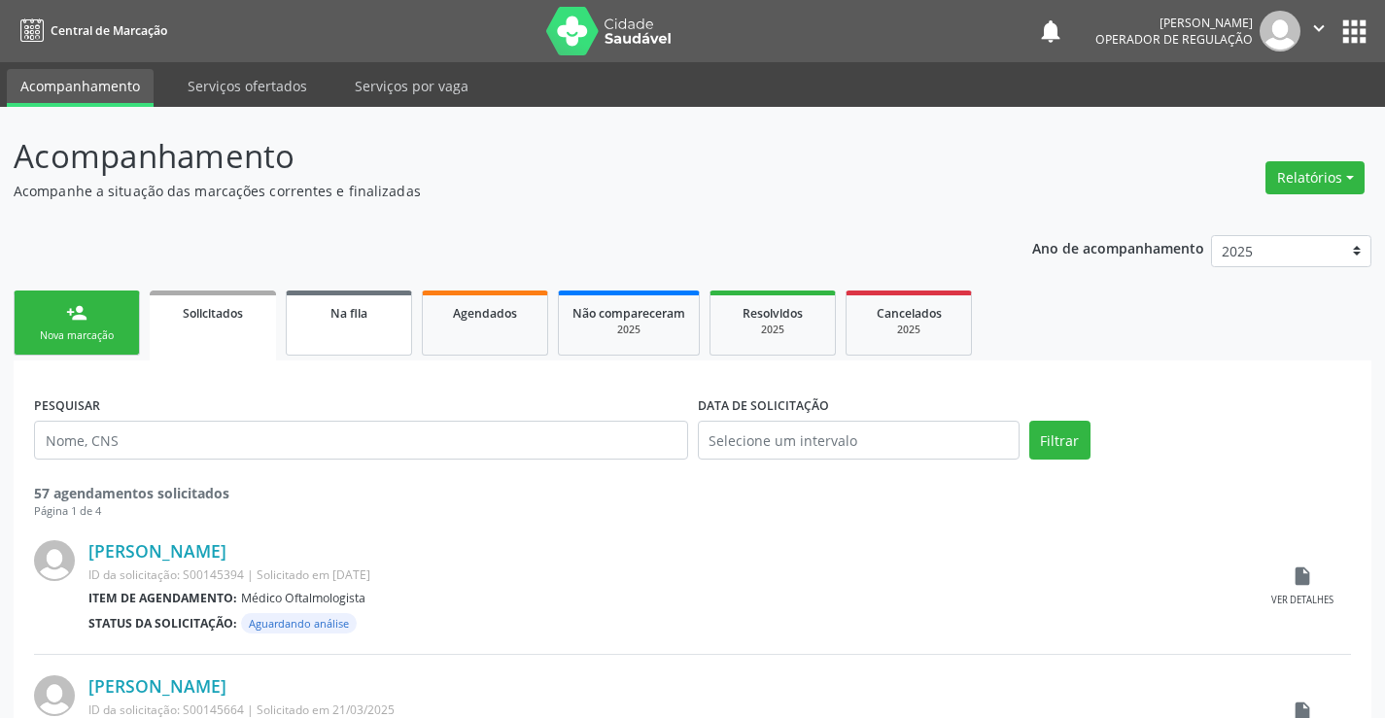
click at [350, 321] on span "Na fila" at bounding box center [348, 313] width 37 height 17
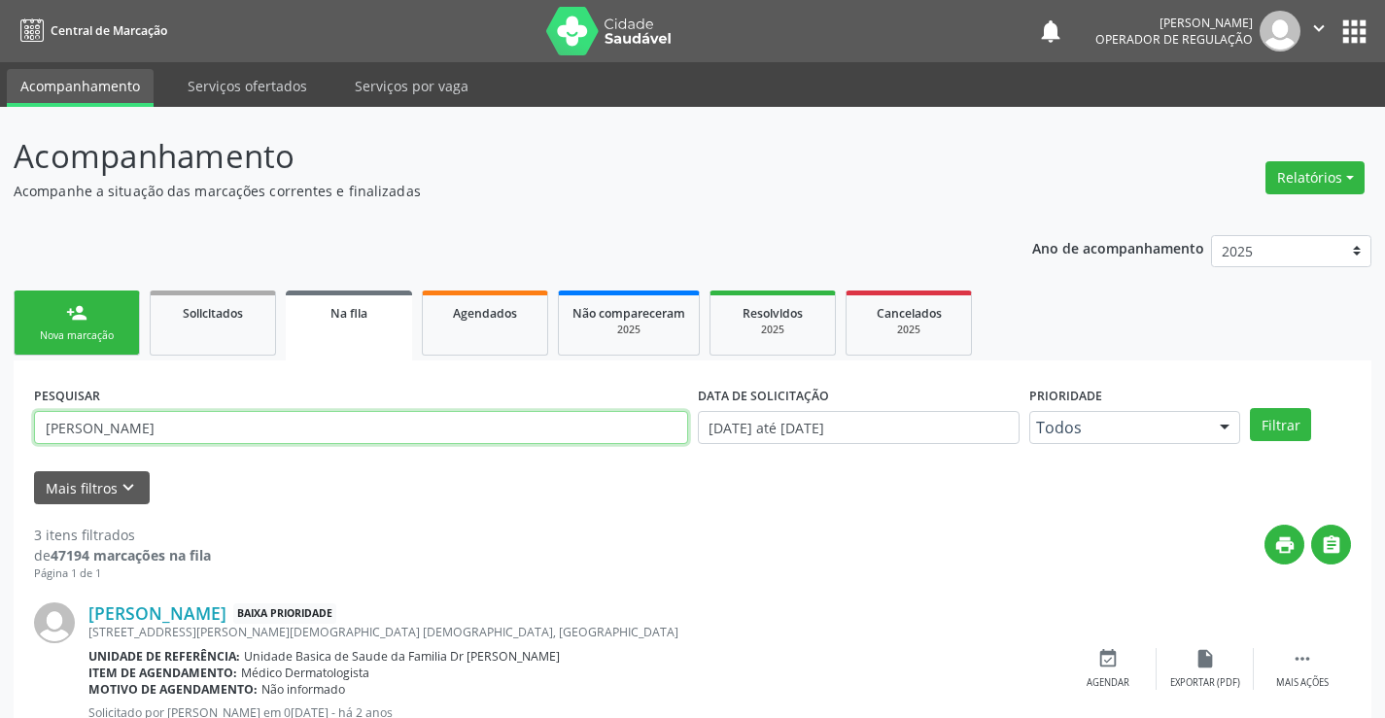
drag, startPoint x: 204, startPoint y: 428, endPoint x: 7, endPoint y: 444, distance: 198.0
click at [0, 448] on div "Acompanhamento Acompanhe a situação das marcações correntes e finalizadas Relat…" at bounding box center [692, 622] width 1385 height 1031
type input "704806504195242"
click at [1284, 428] on button "Filtrar" at bounding box center [1280, 424] width 61 height 33
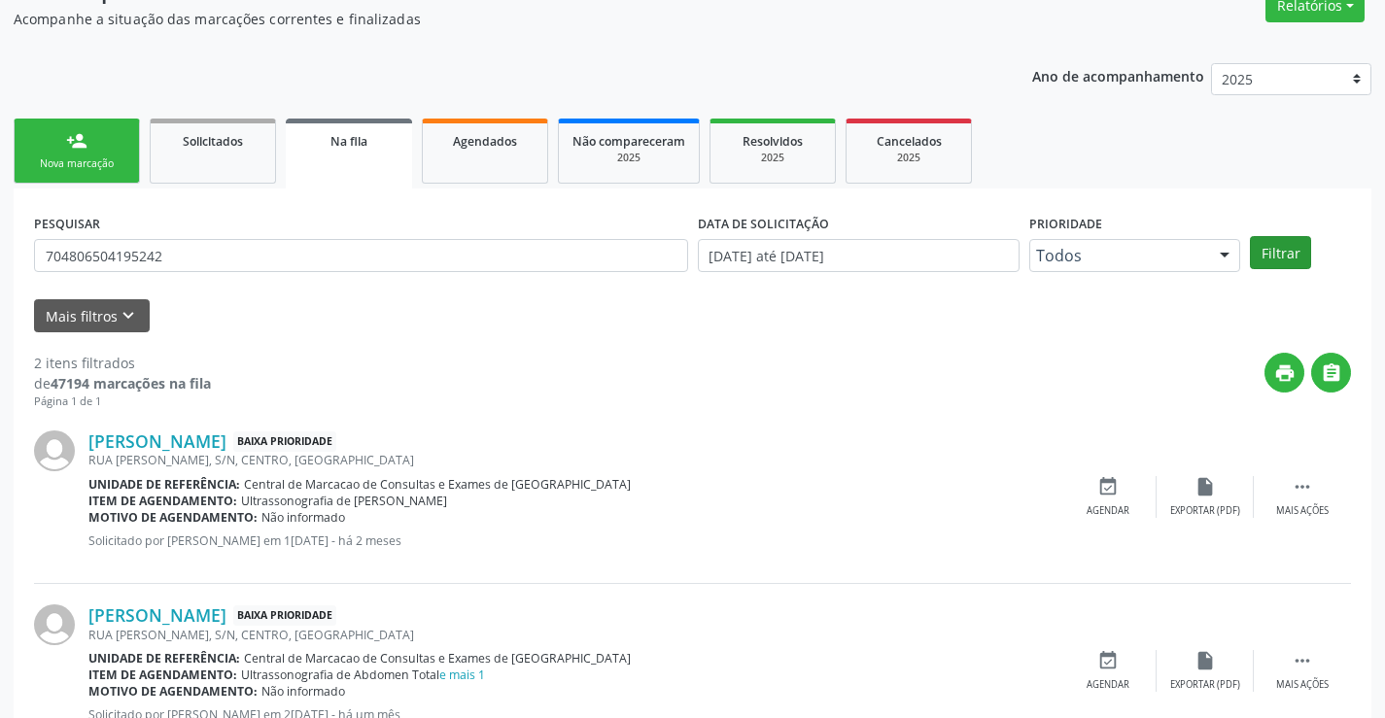
scroll to position [245, 0]
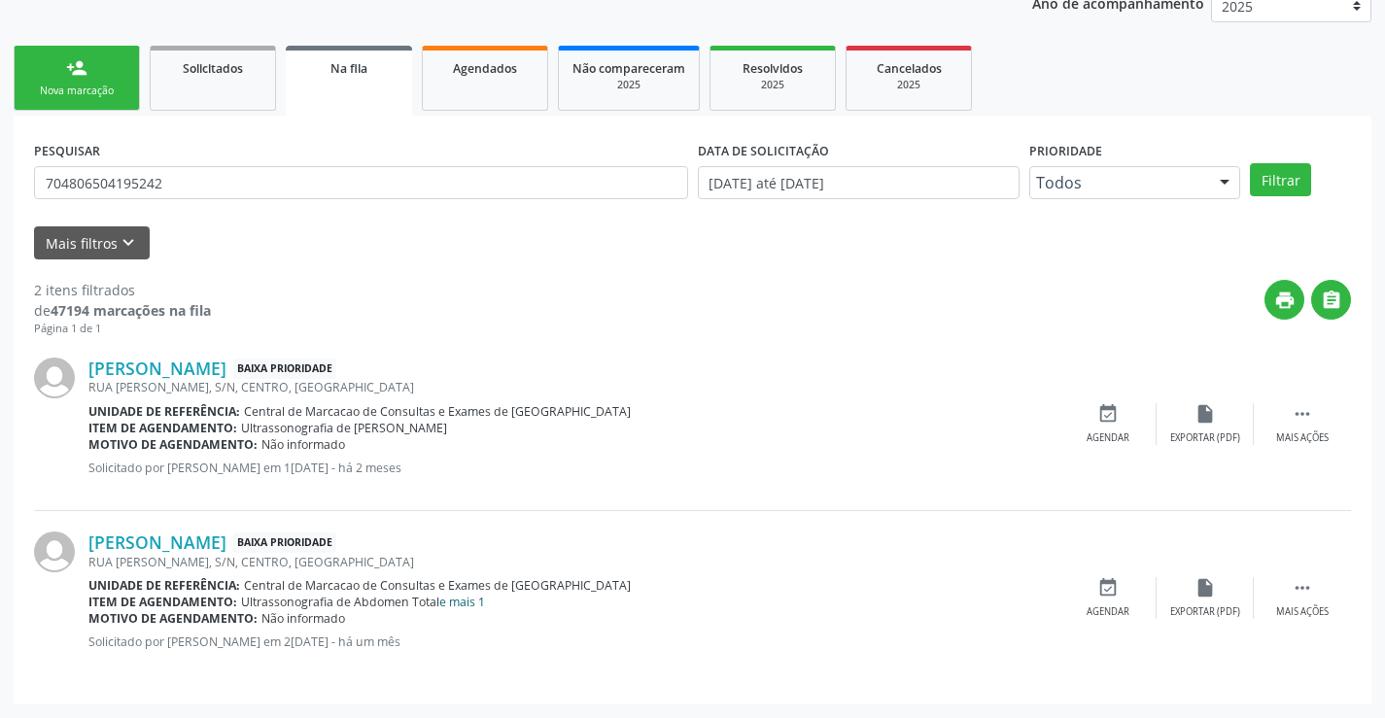
click at [470, 601] on link "e mais 1" at bounding box center [462, 602] width 46 height 17
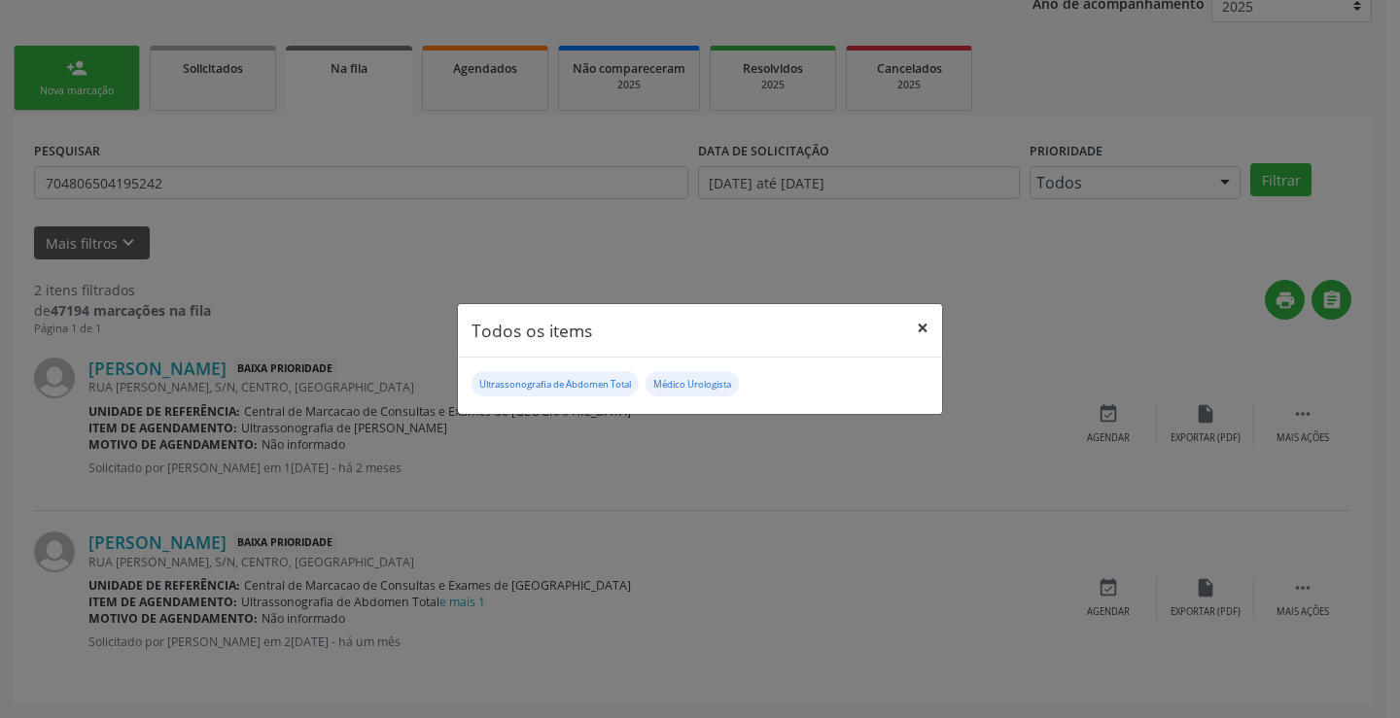
click at [924, 330] on button "×" at bounding box center [922, 328] width 39 height 48
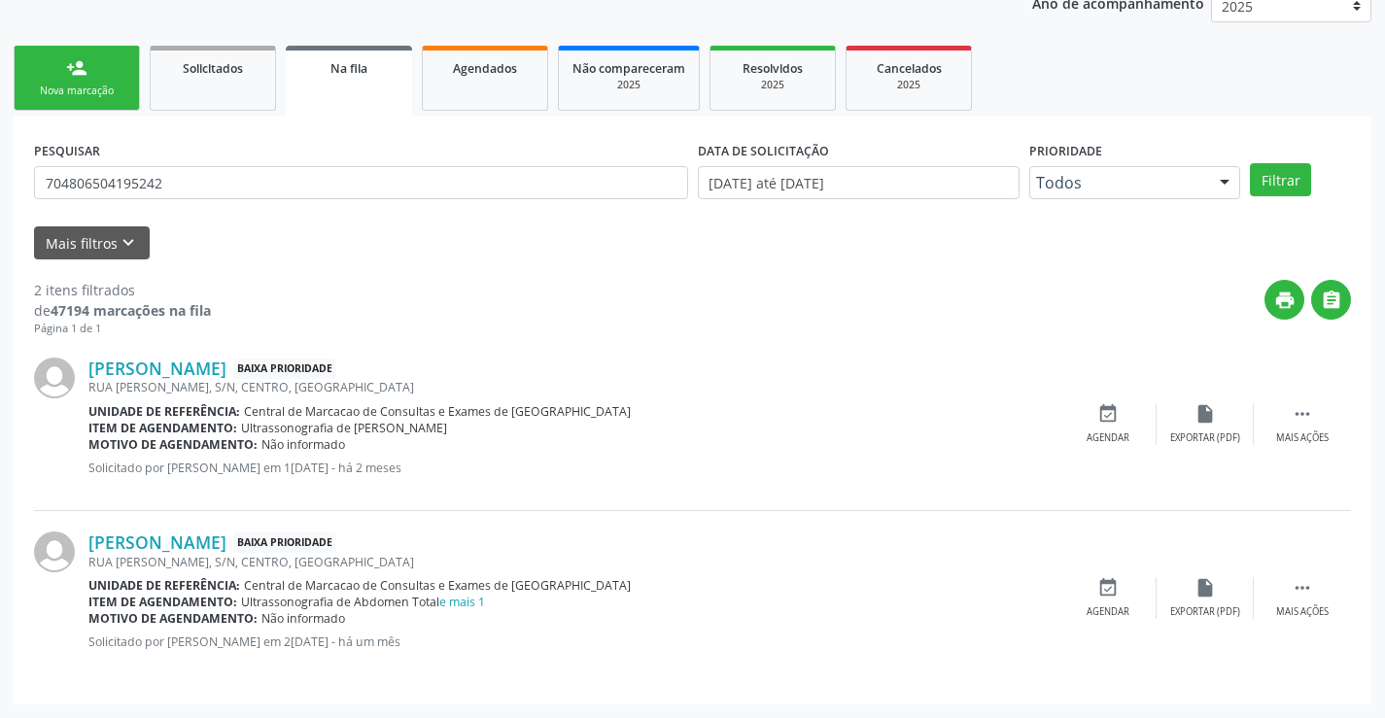
click at [105, 85] on div "Nova marcação" at bounding box center [76, 91] width 97 height 15
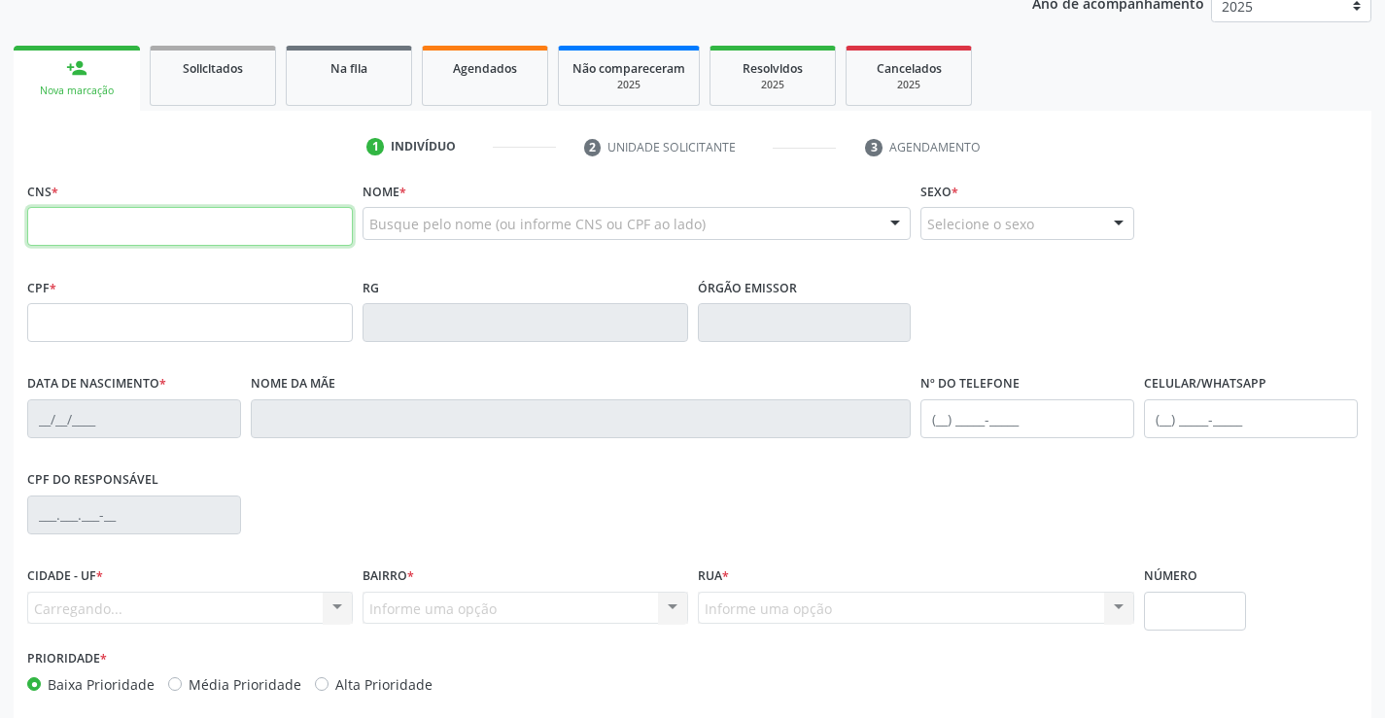
click at [146, 219] on input "text" at bounding box center [190, 226] width 326 height 39
type input "700 5085 0893 4459"
type input "2195894377"
type input "08/04/2001"
type input "Adriana Souza da Costa"
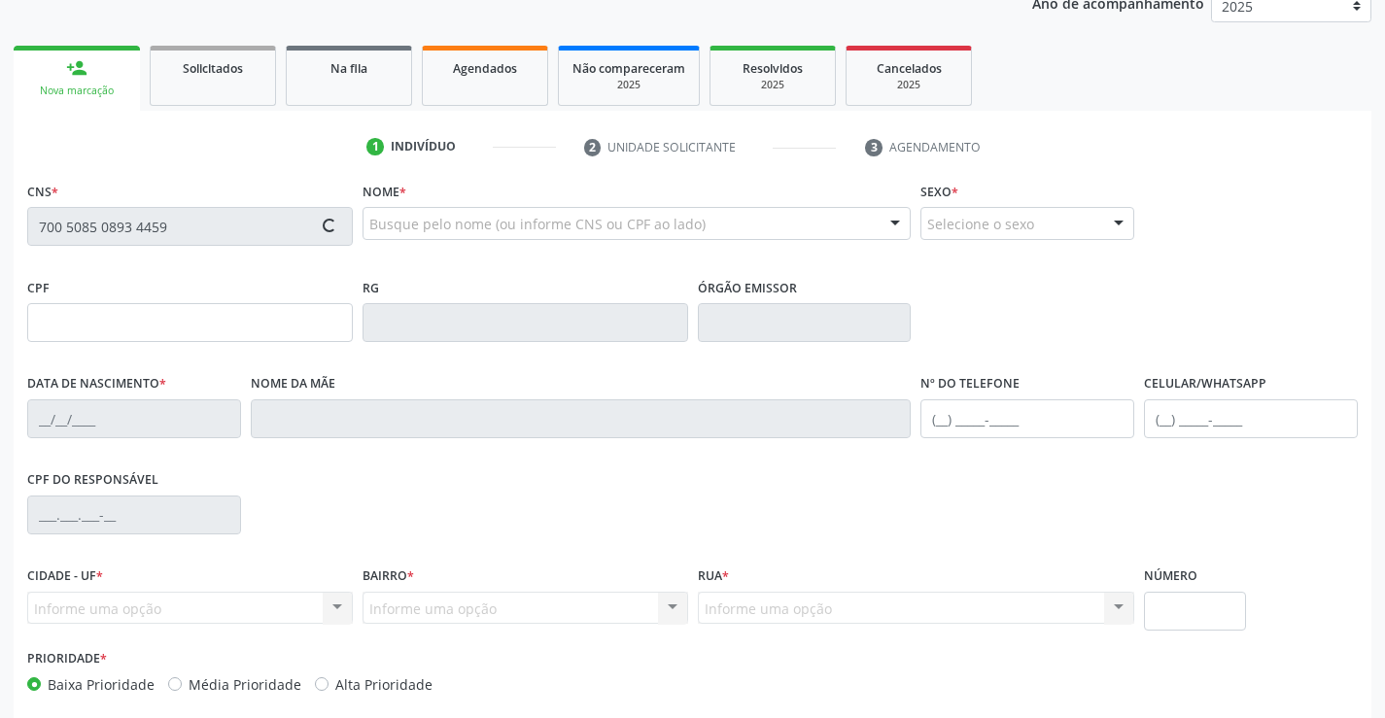
type input "(74) 8857-7845"
type input "086.091.745-22"
type input "57"
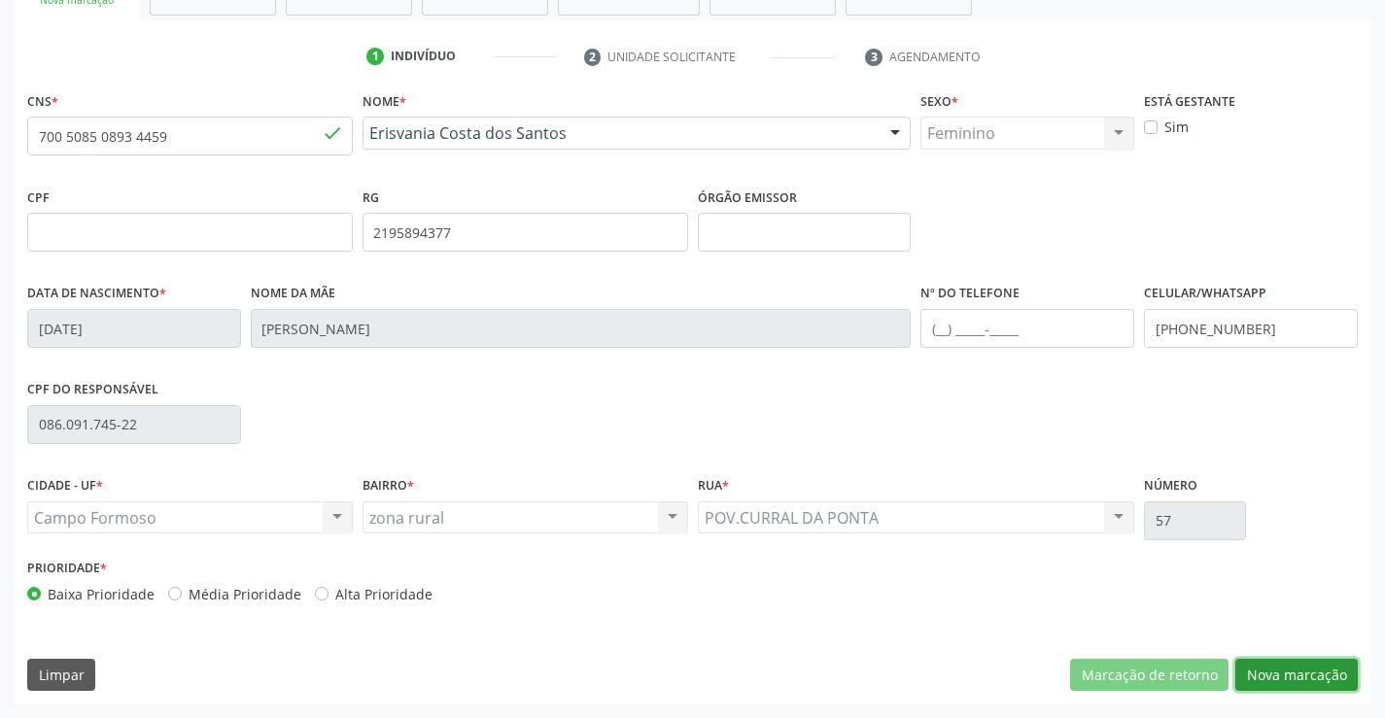
click at [1271, 665] on button "Nova marcação" at bounding box center [1296, 675] width 122 height 33
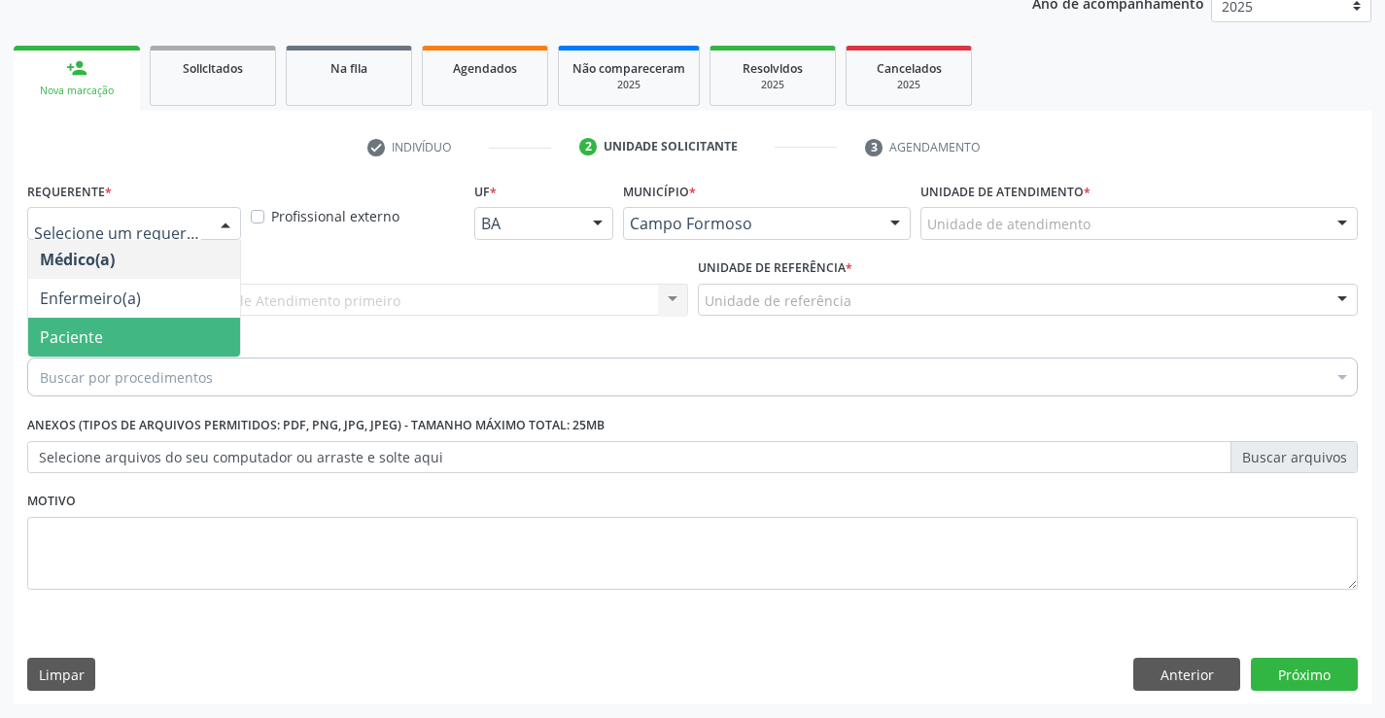
click at [59, 337] on span "Paciente" at bounding box center [71, 337] width 63 height 21
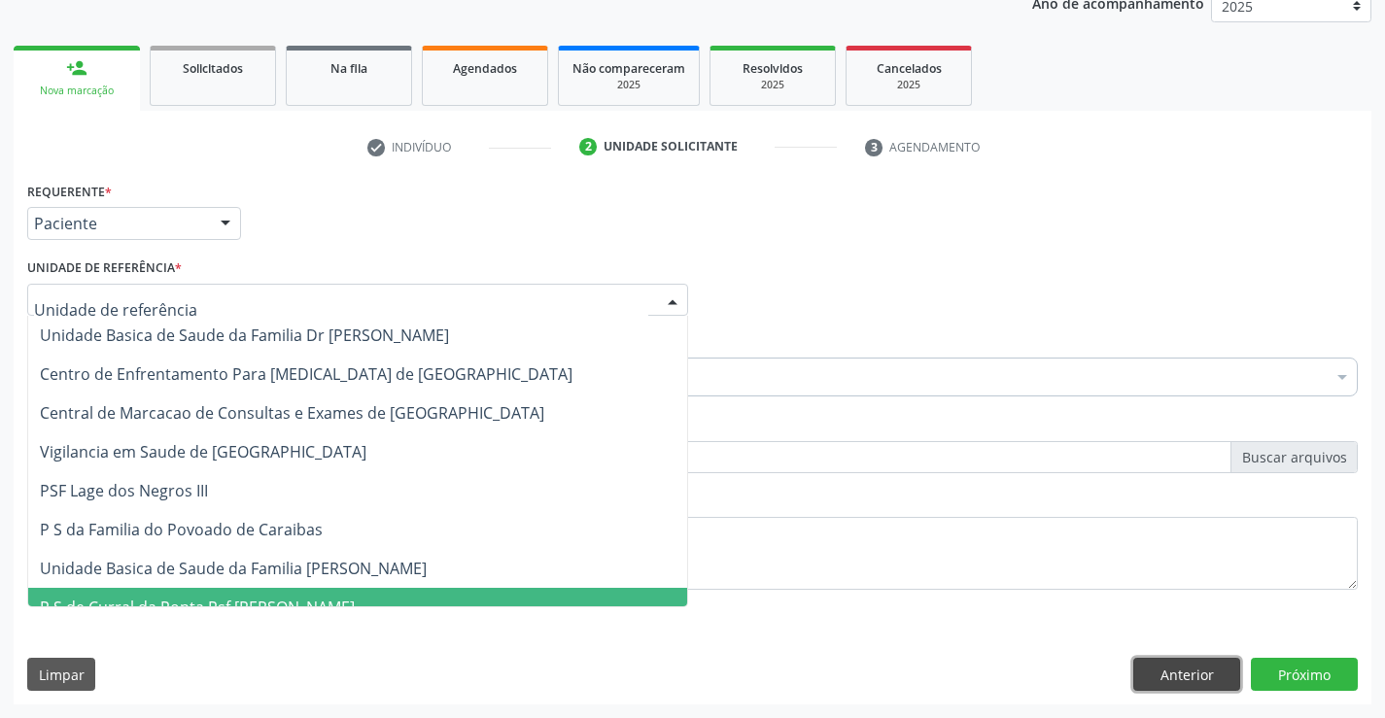
click at [1180, 677] on button "Anterior" at bounding box center [1186, 674] width 107 height 33
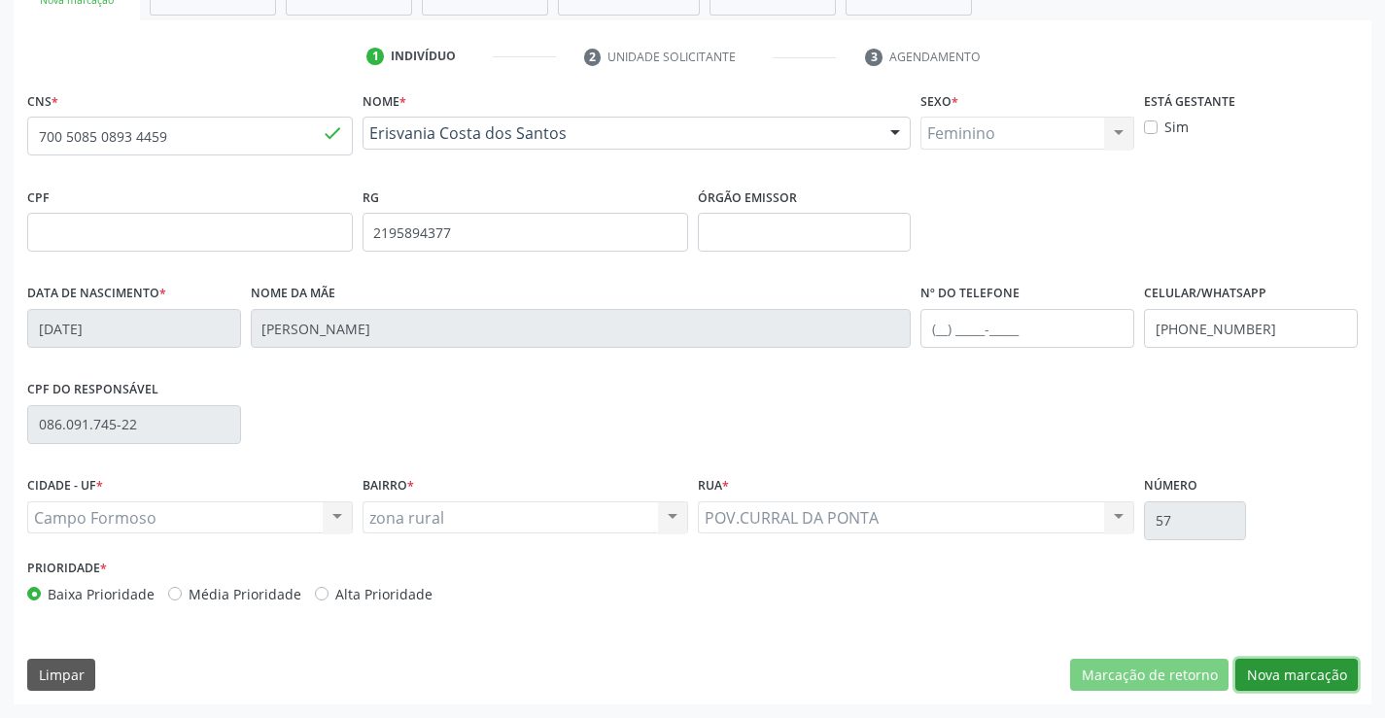
click at [1268, 677] on button "Nova marcação" at bounding box center [1296, 675] width 122 height 33
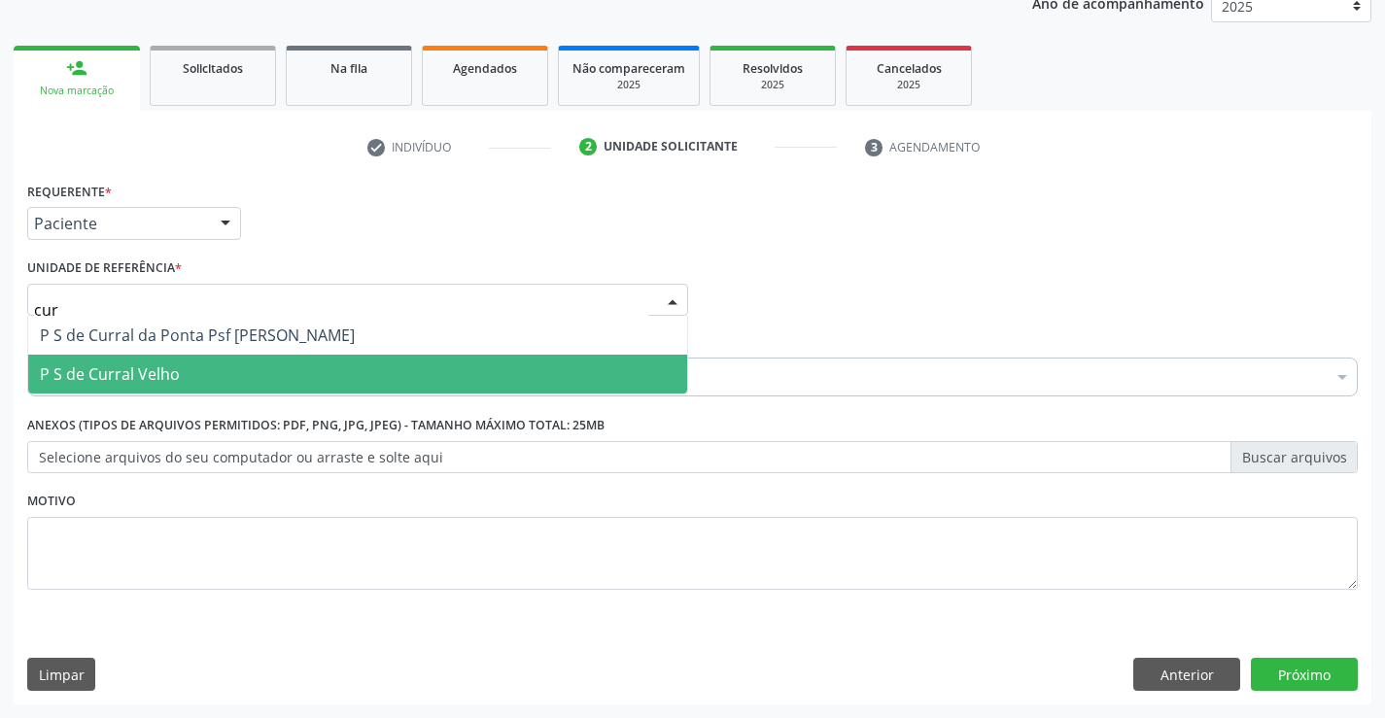
type input "curr"
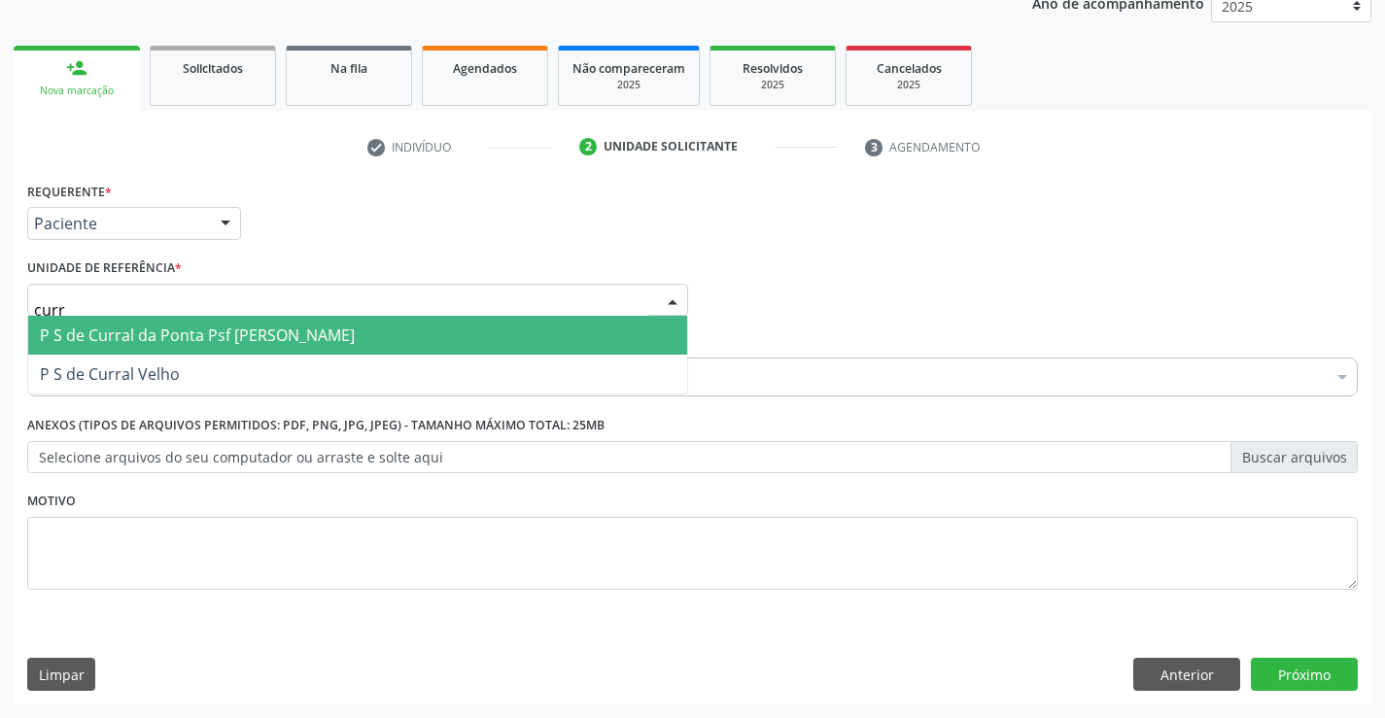
click at [165, 330] on span "P S de Curral da Ponta Psf [PERSON_NAME]" at bounding box center [197, 335] width 315 height 21
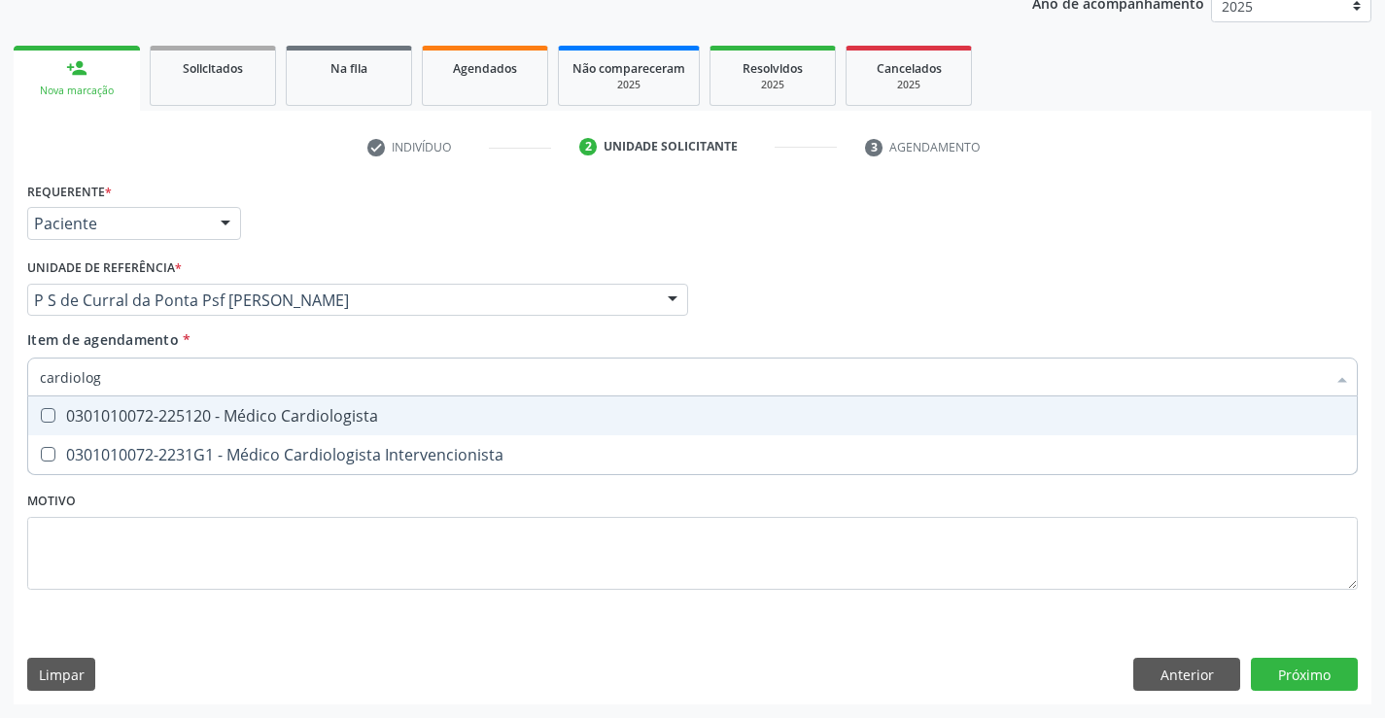
type input "cardiologi"
click at [358, 424] on div "0301010072-225120 - Médico Cardiologista" at bounding box center [692, 416] width 1305 height 16
checkbox Cardiologista "true"
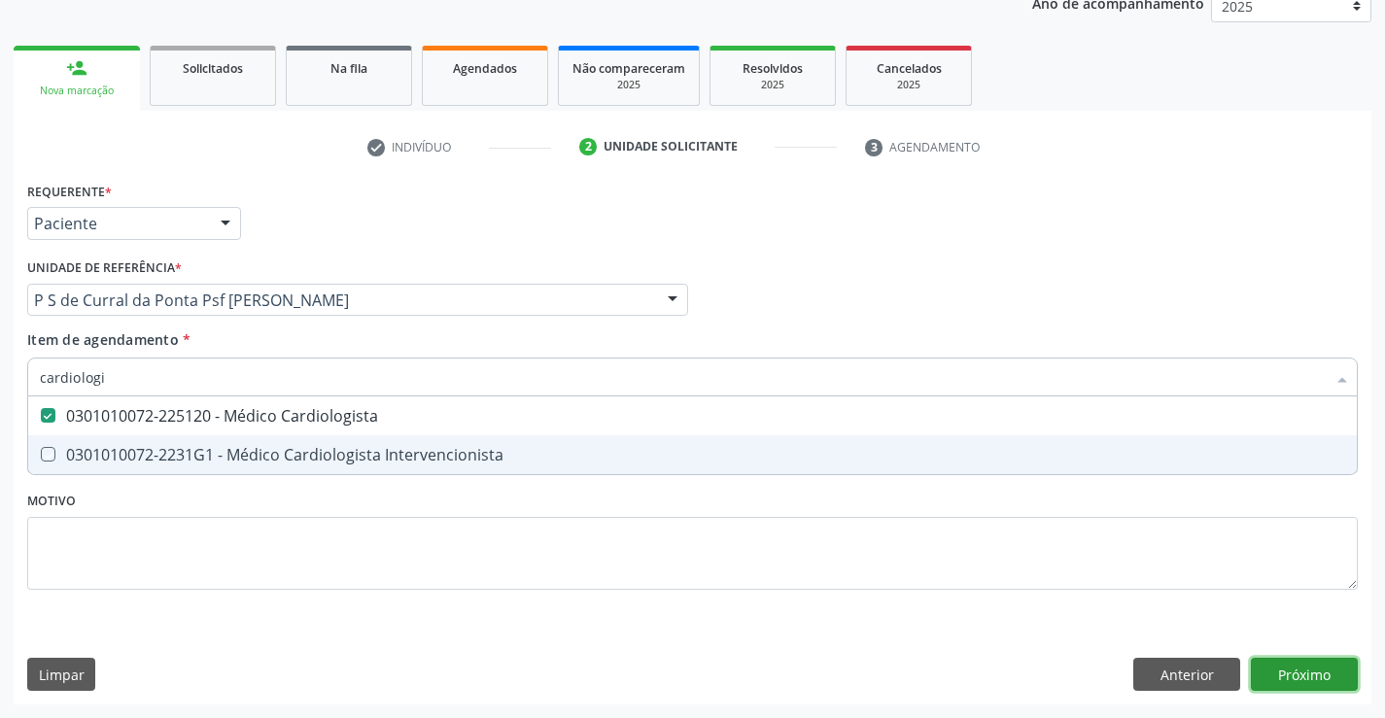
click at [1310, 680] on div "Requerente * Paciente Médico(a) Enfermeiro(a) Paciente Nenhum resultado encontr…" at bounding box center [693, 441] width 1358 height 528
checkbox Intervencionista "true"
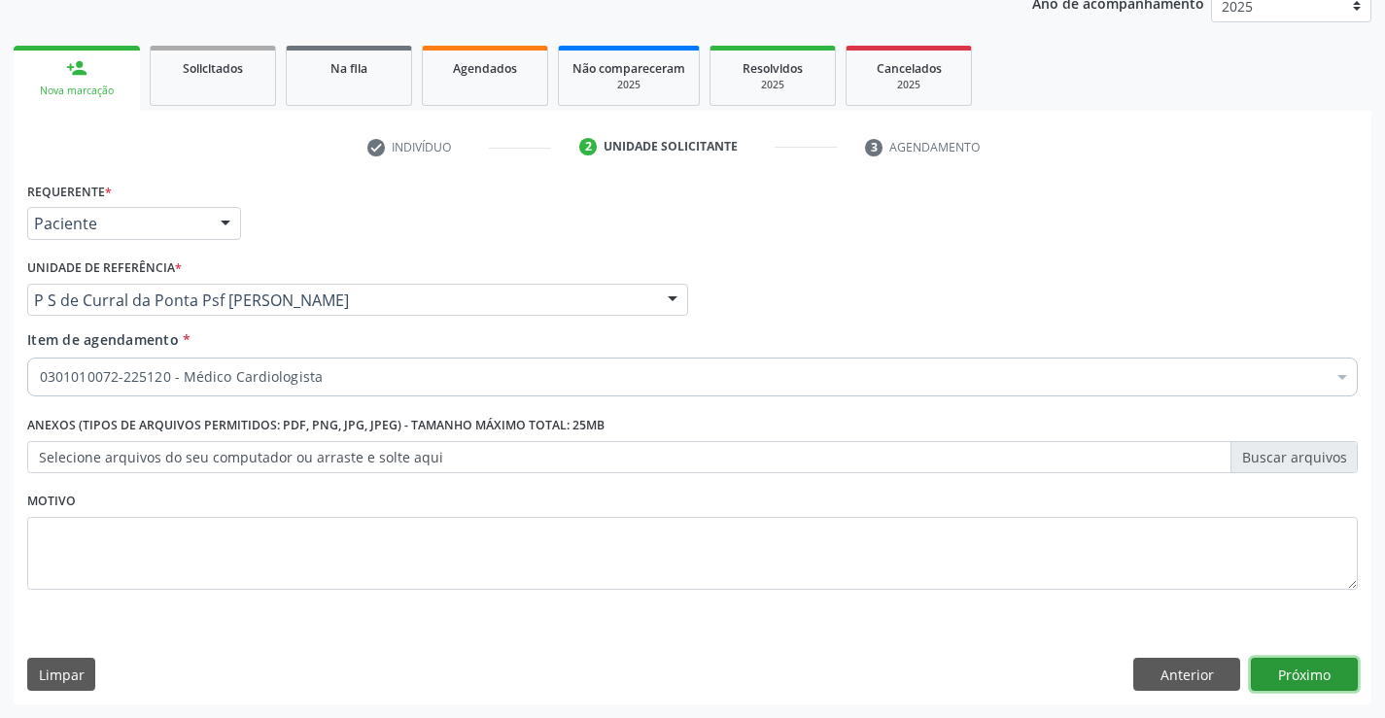
click at [1320, 678] on button "Próximo" at bounding box center [1304, 674] width 107 height 33
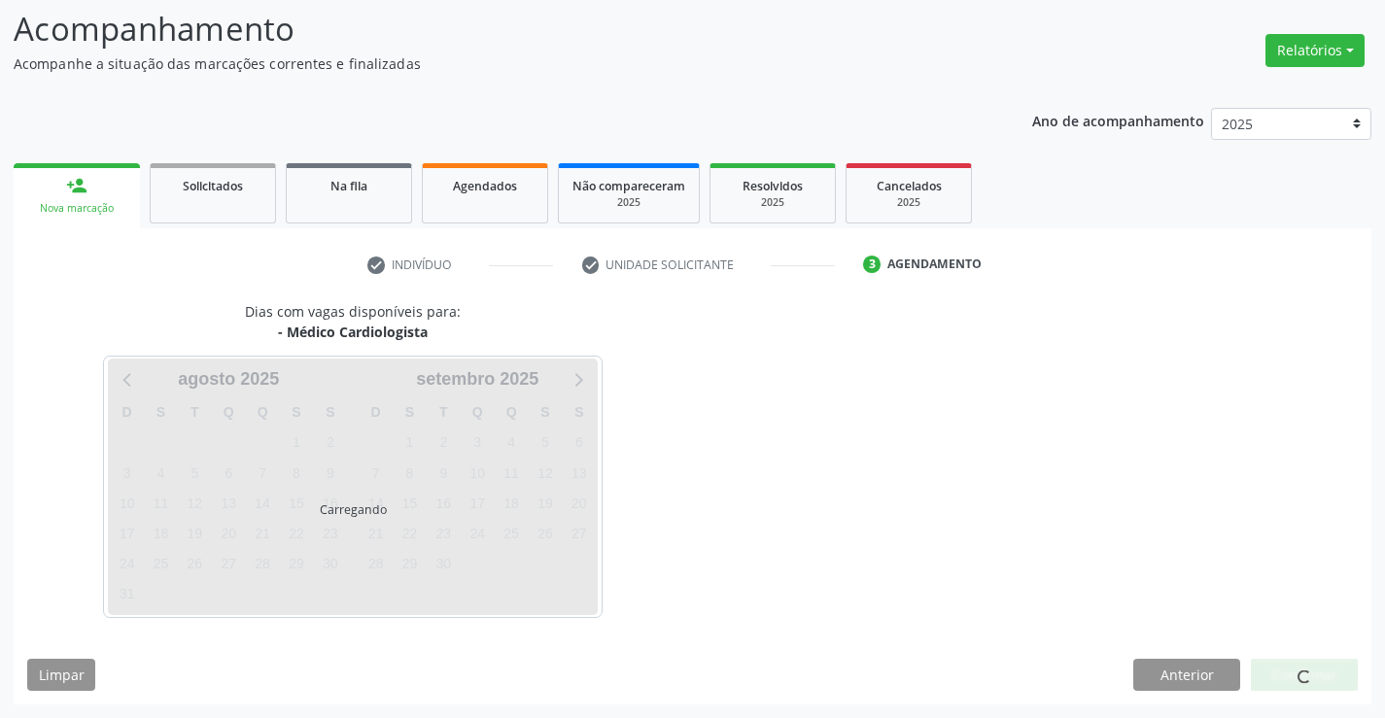
scroll to position [127, 0]
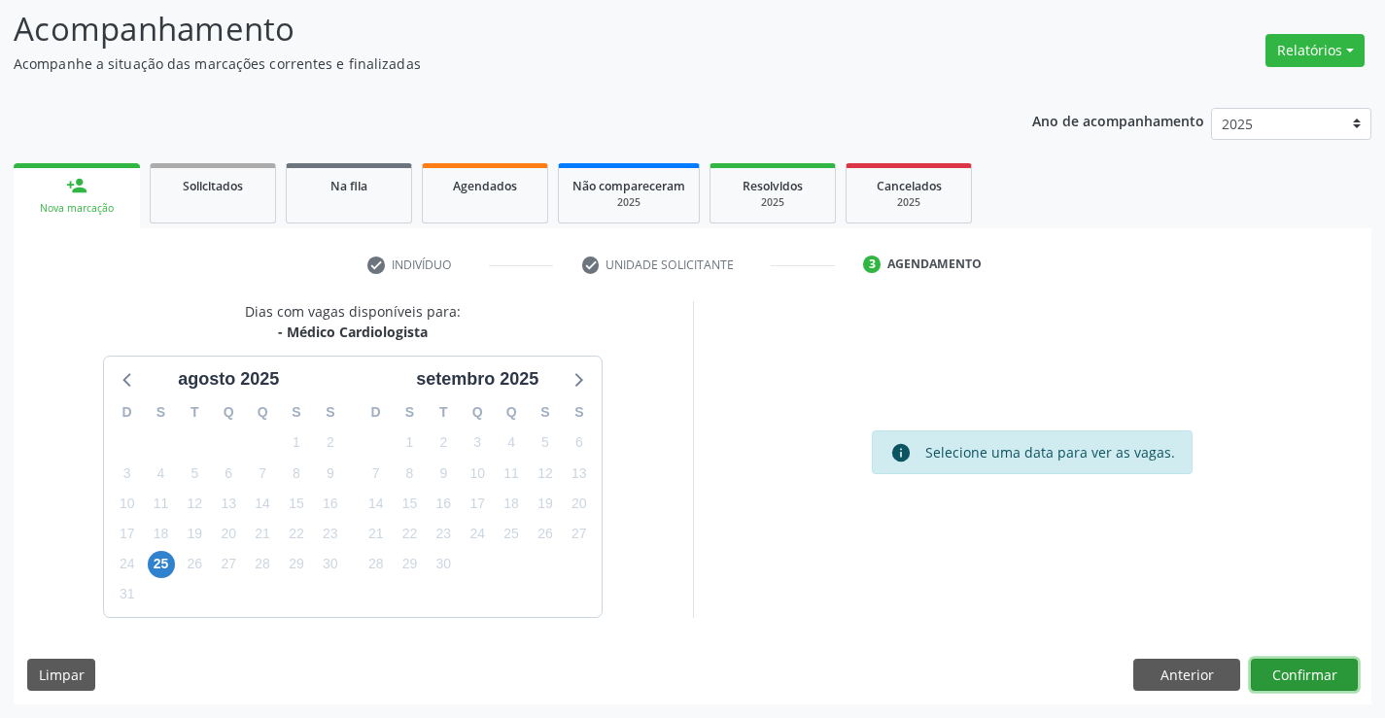
click at [1290, 677] on button "Confirmar" at bounding box center [1304, 675] width 107 height 33
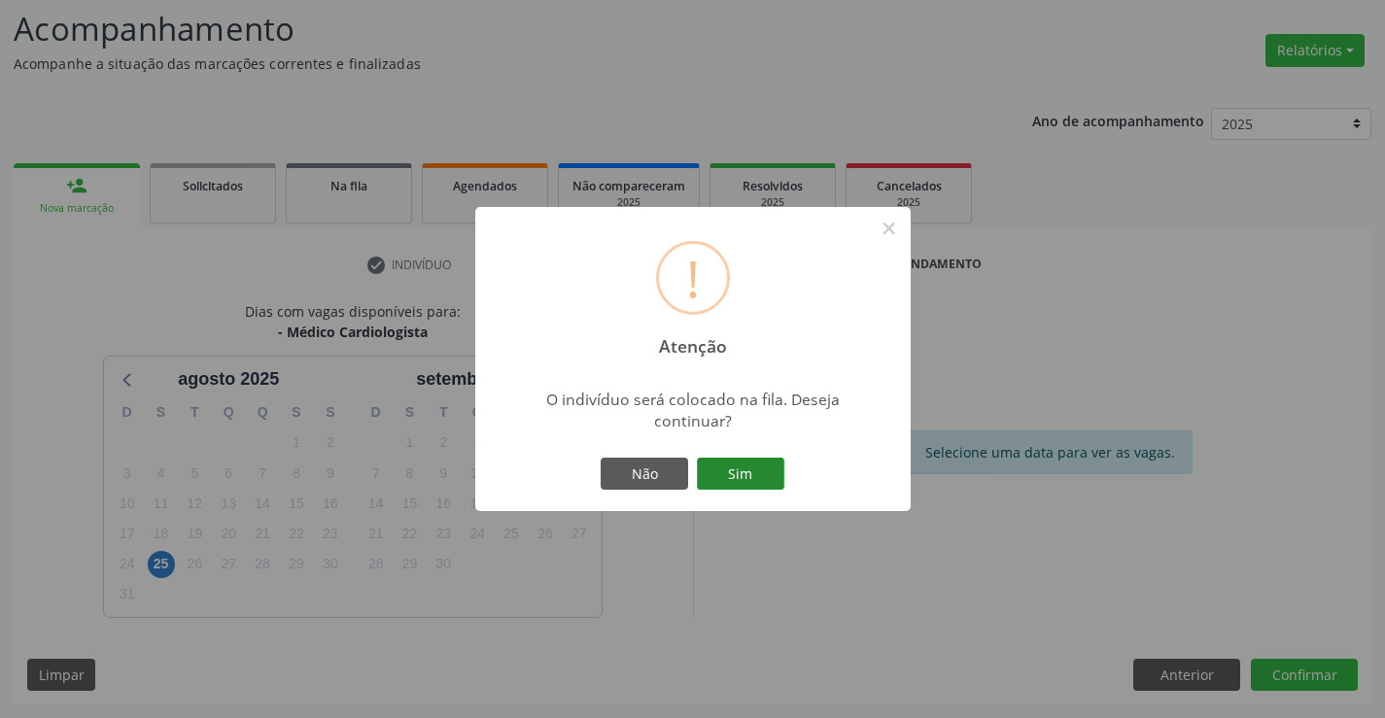
click at [762, 475] on button "Sim" at bounding box center [740, 474] width 87 height 33
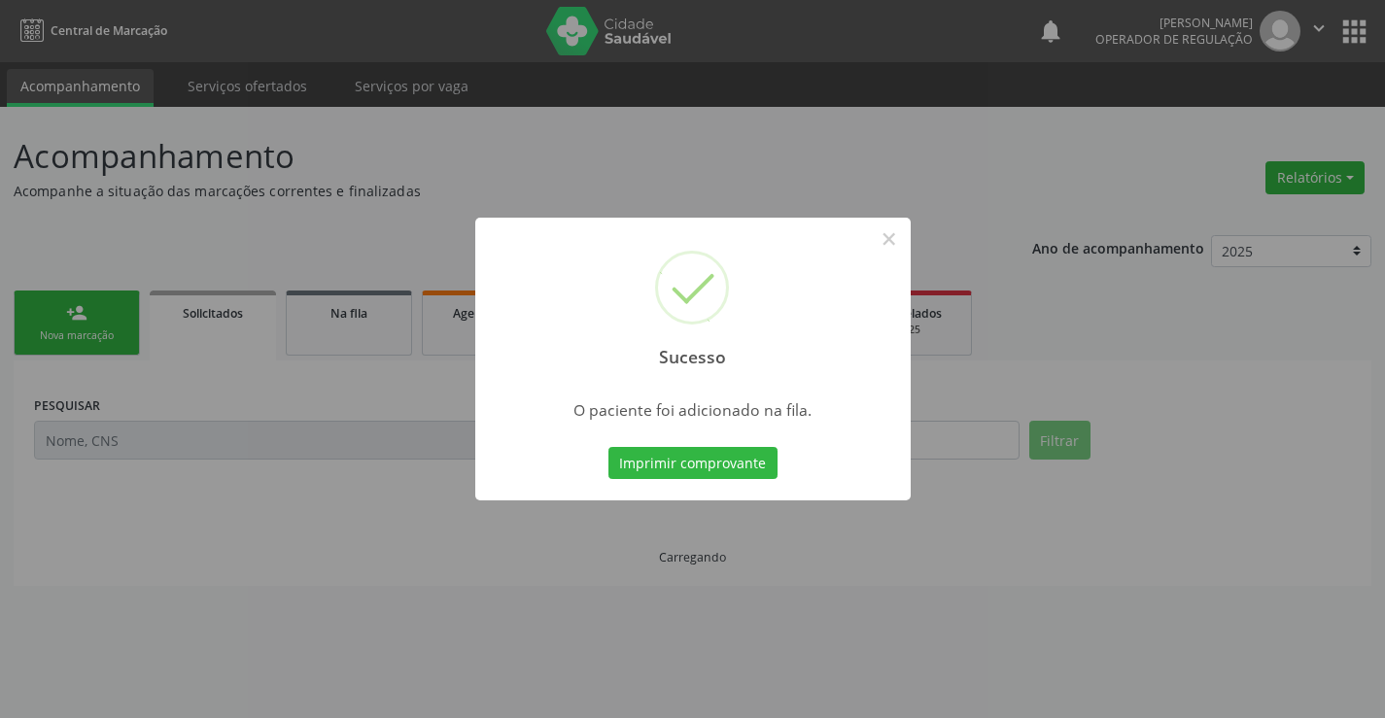
scroll to position [0, 0]
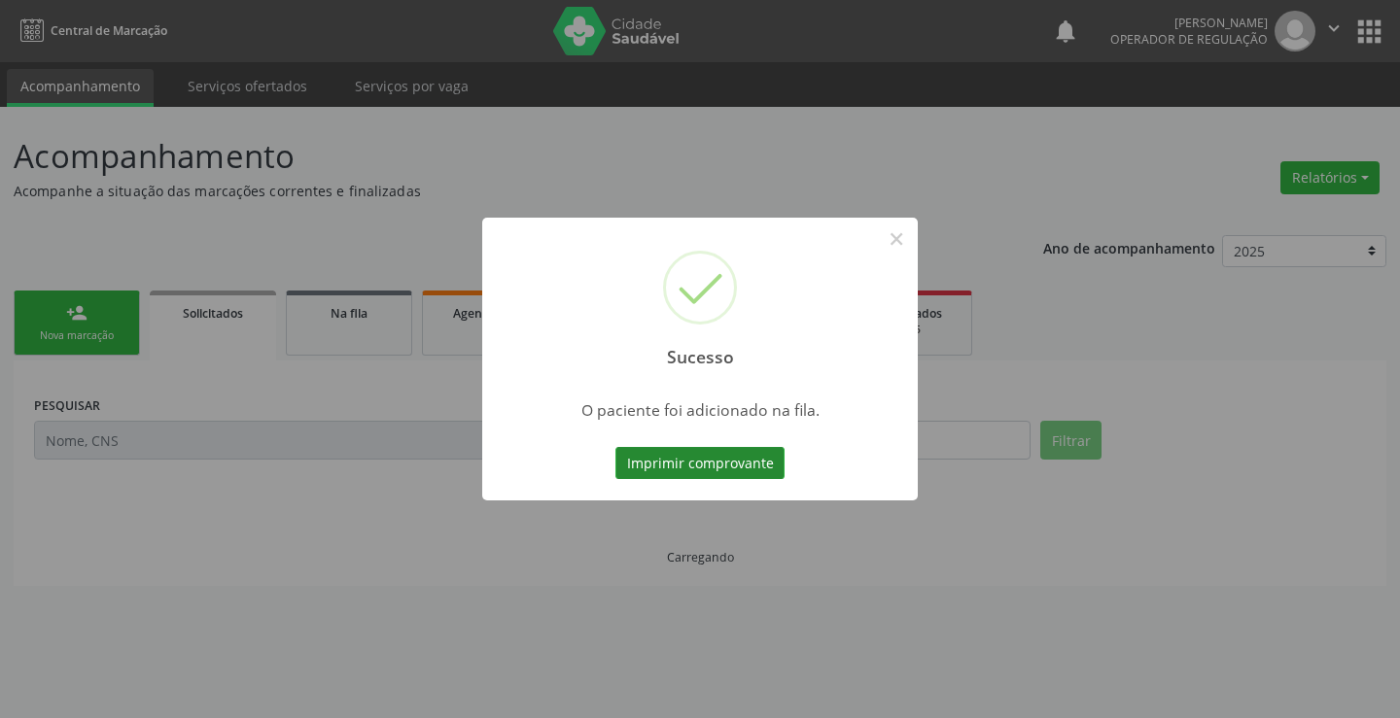
click at [736, 460] on button "Imprimir comprovante" at bounding box center [699, 463] width 169 height 33
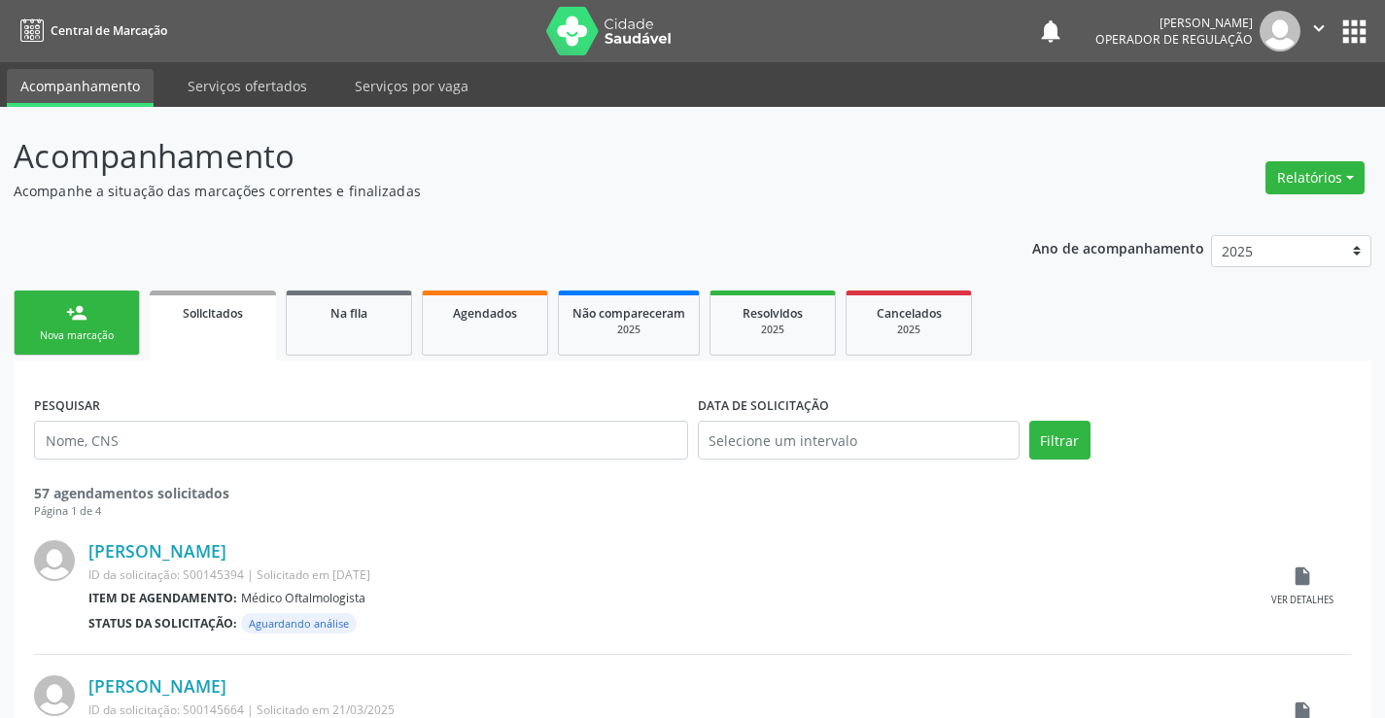
click at [125, 341] on link "person_add Nova marcação" at bounding box center [77, 323] width 126 height 65
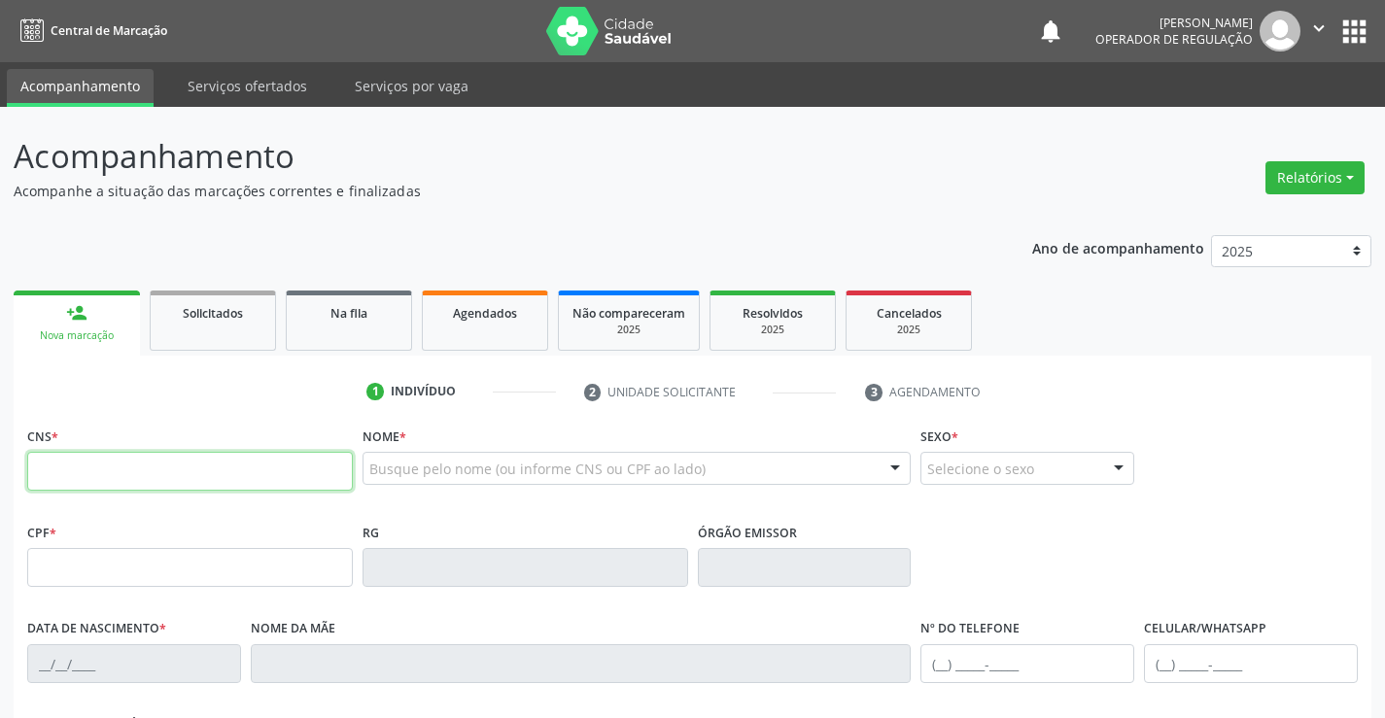
click at [184, 484] on input "text" at bounding box center [190, 471] width 326 height 39
type input "708 2061 0850 1640"
type input "1162359269"
type input "17/09/1981"
type input "(74) 98859-4345"
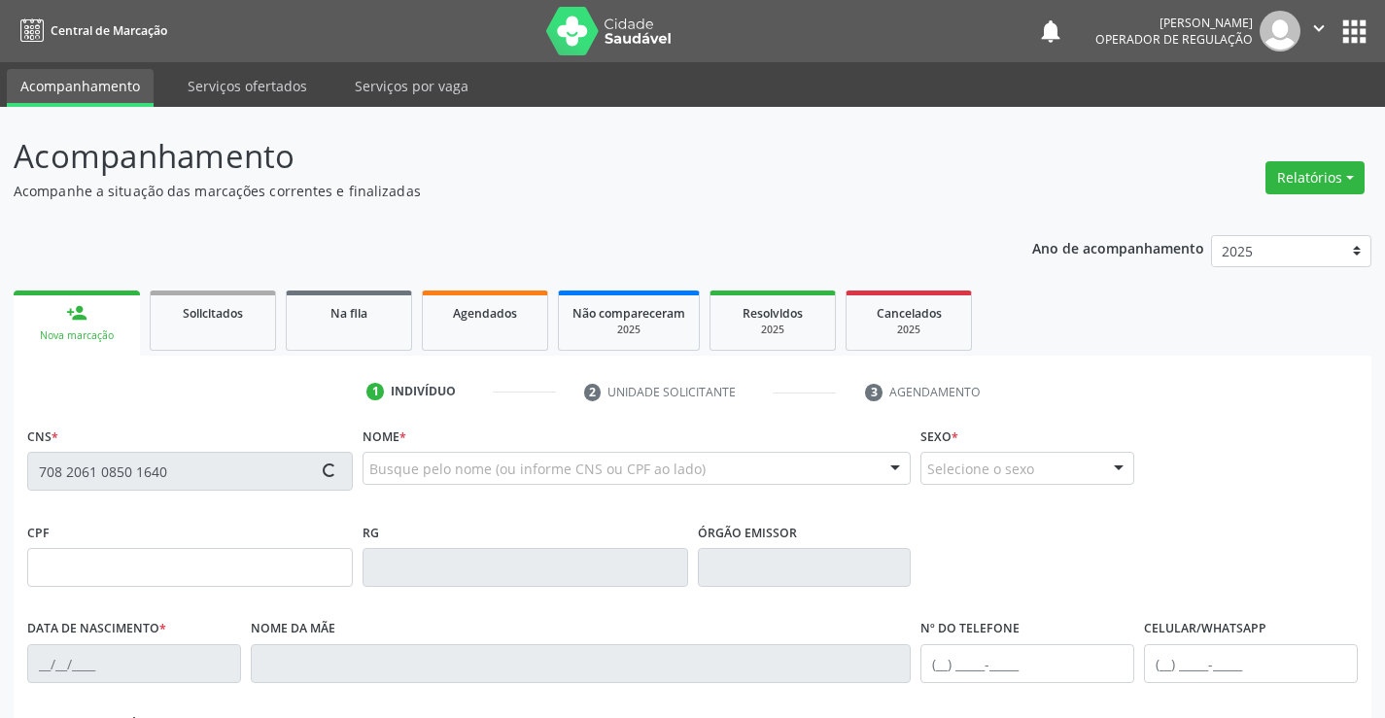
type input "(74) 98859-4345"
type input "002.217.285-89"
type input "S/N"
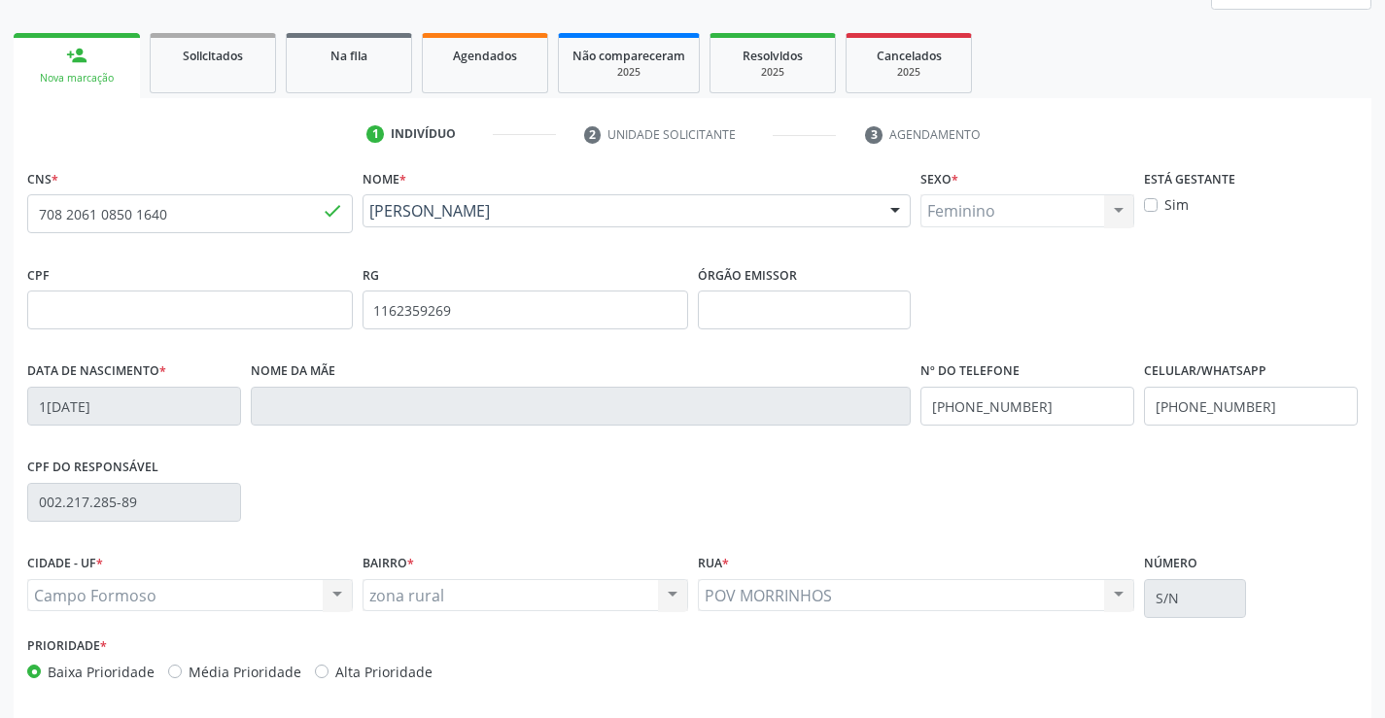
scroll to position [335, 0]
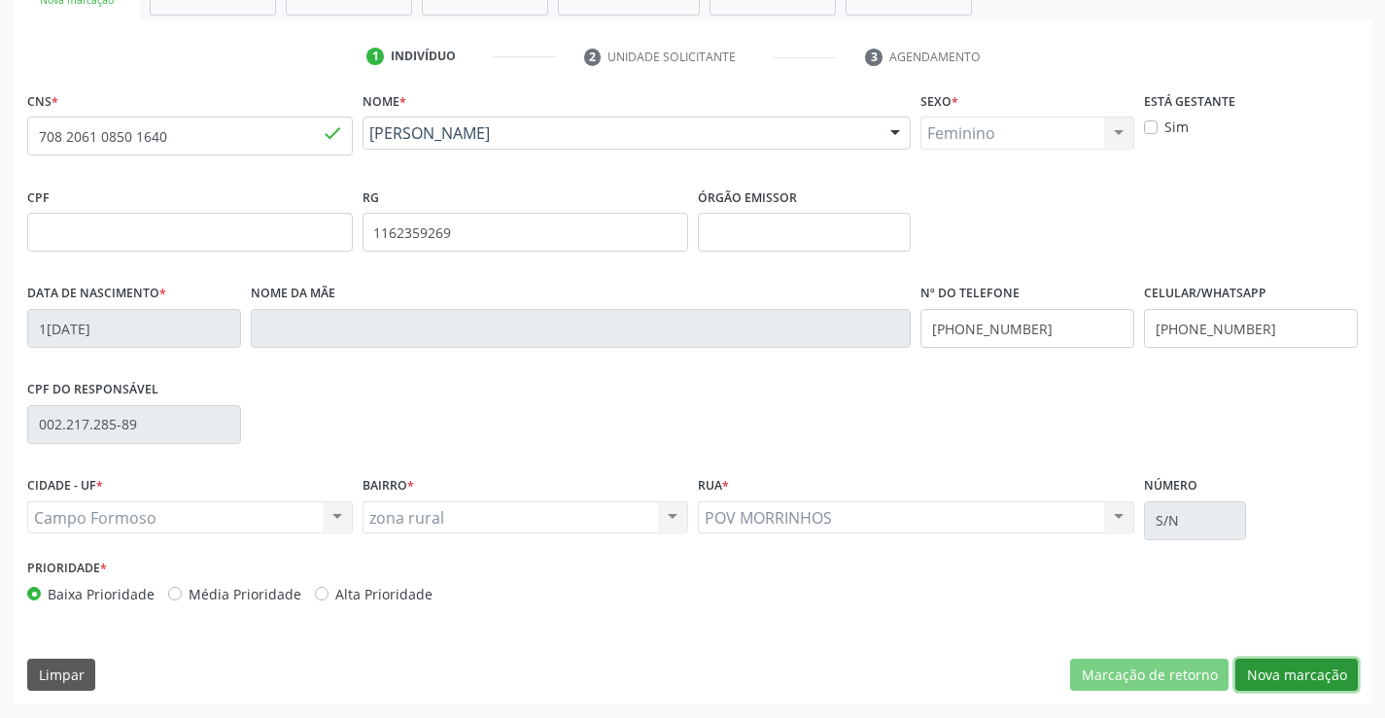
click at [1312, 675] on button "Nova marcação" at bounding box center [1296, 675] width 122 height 33
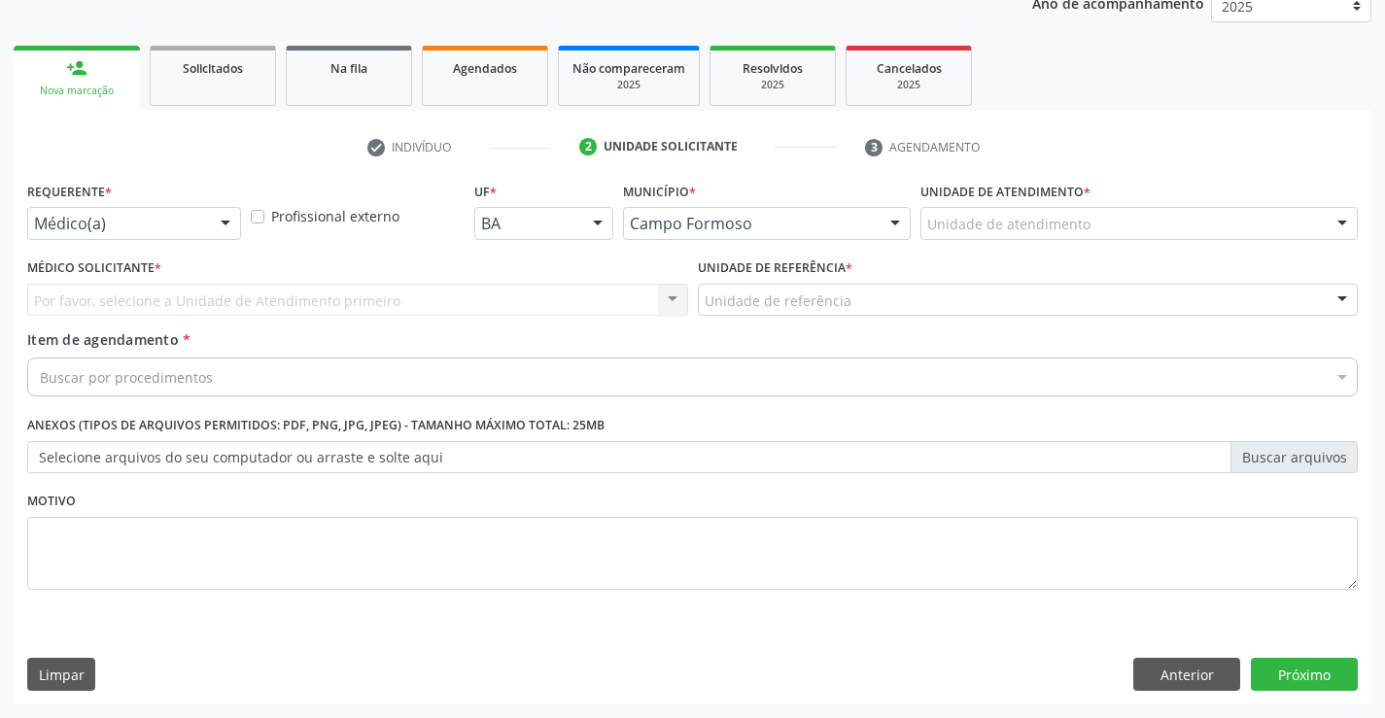
scroll to position [245, 0]
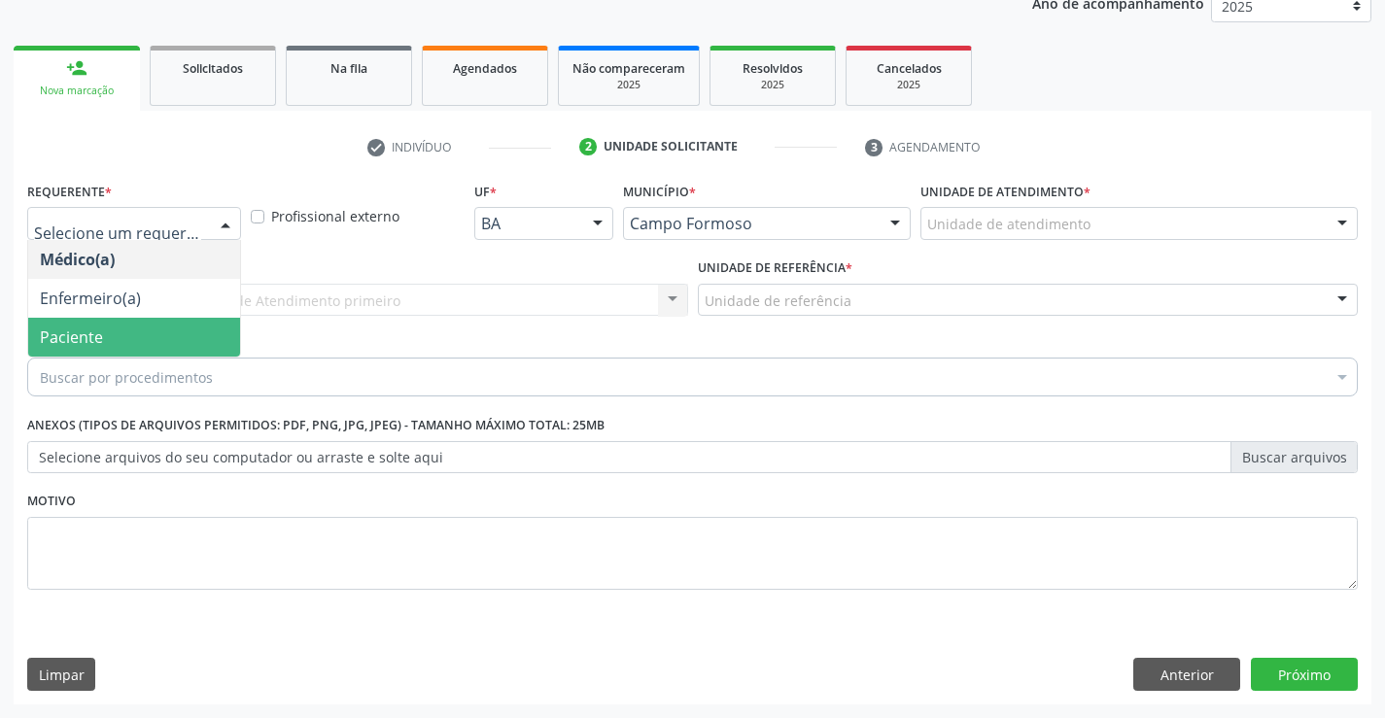
click at [78, 336] on span "Paciente" at bounding box center [71, 337] width 63 height 21
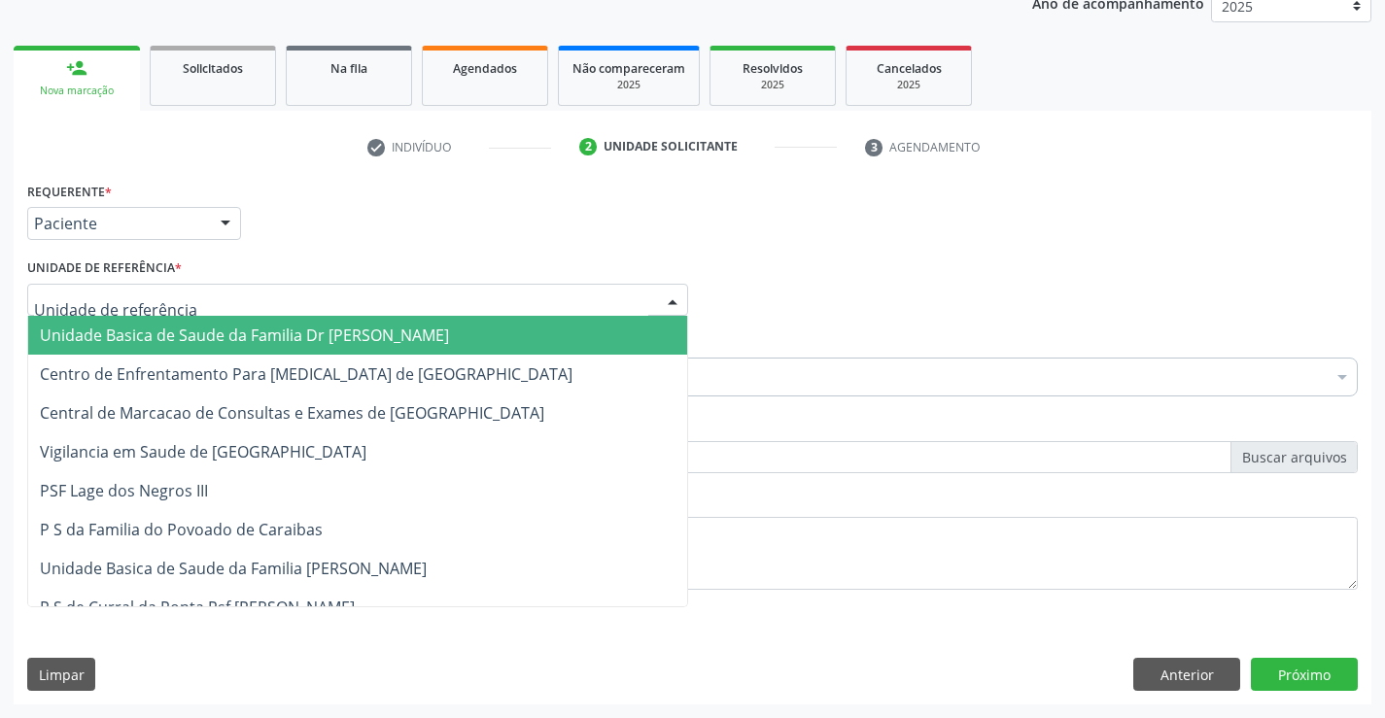
click at [130, 321] on span "Unidade Basica de Saude da Familia Dr [PERSON_NAME]" at bounding box center [357, 335] width 659 height 39
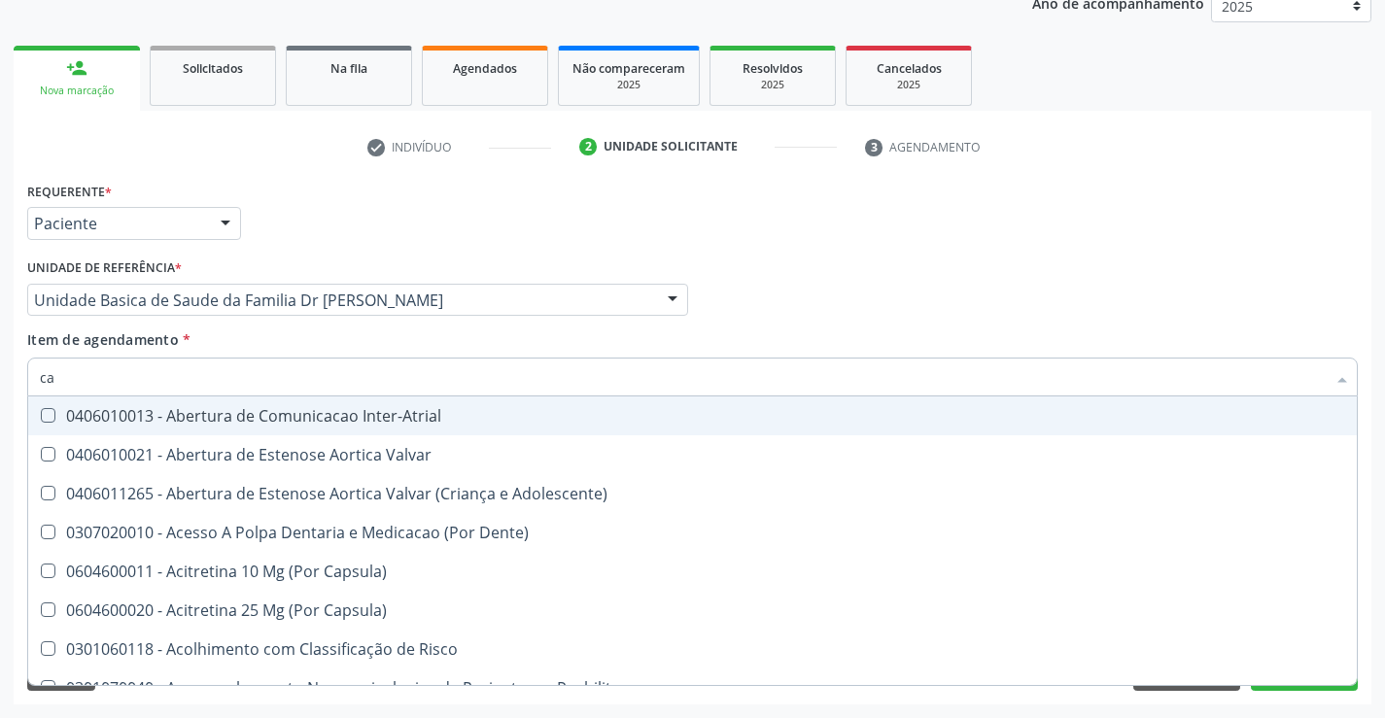
type input "car"
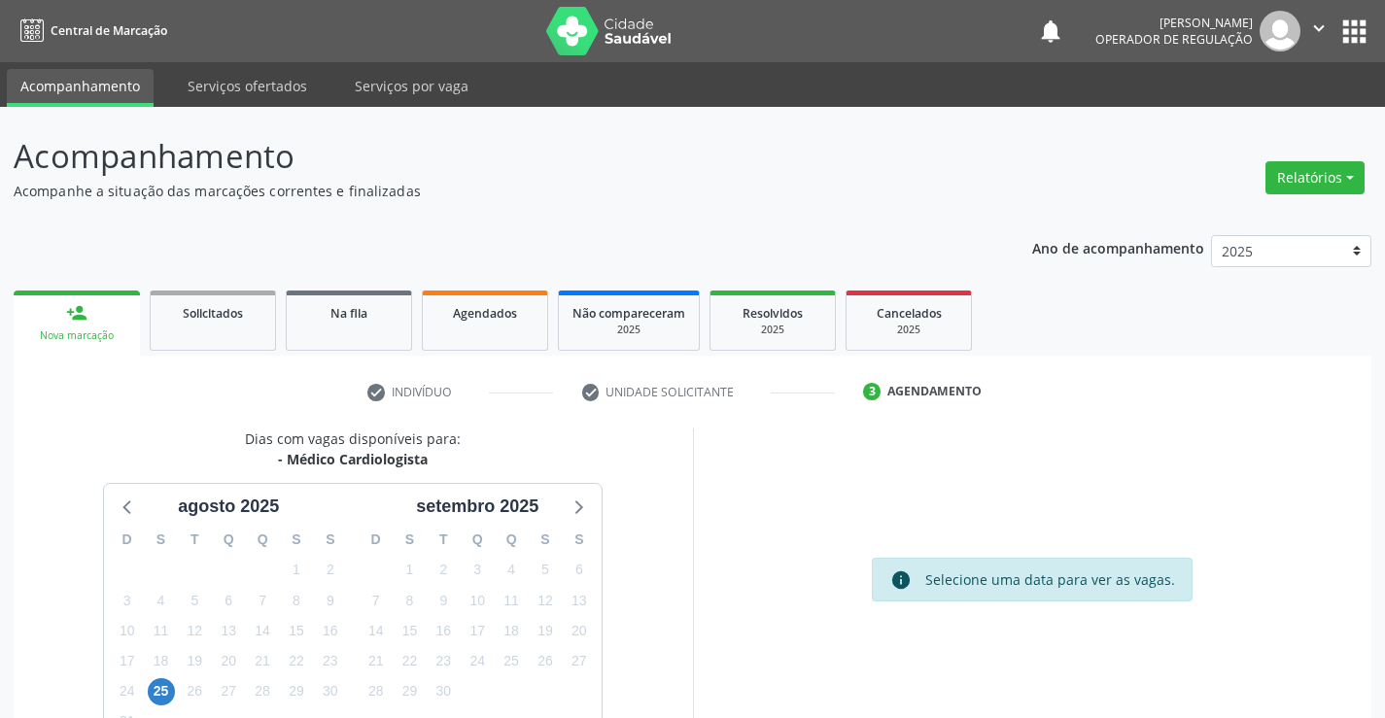
scroll to position [127, 0]
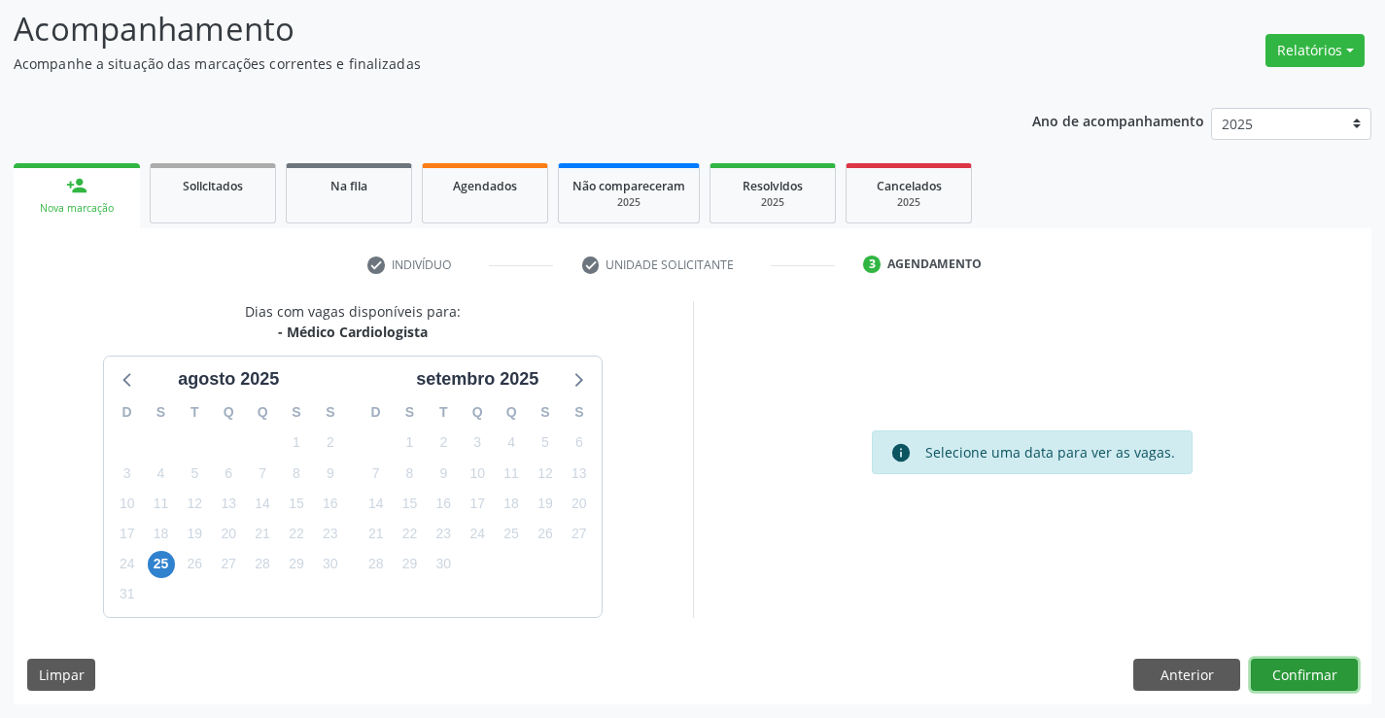
click at [1283, 677] on button "Confirmar" at bounding box center [1304, 675] width 107 height 33
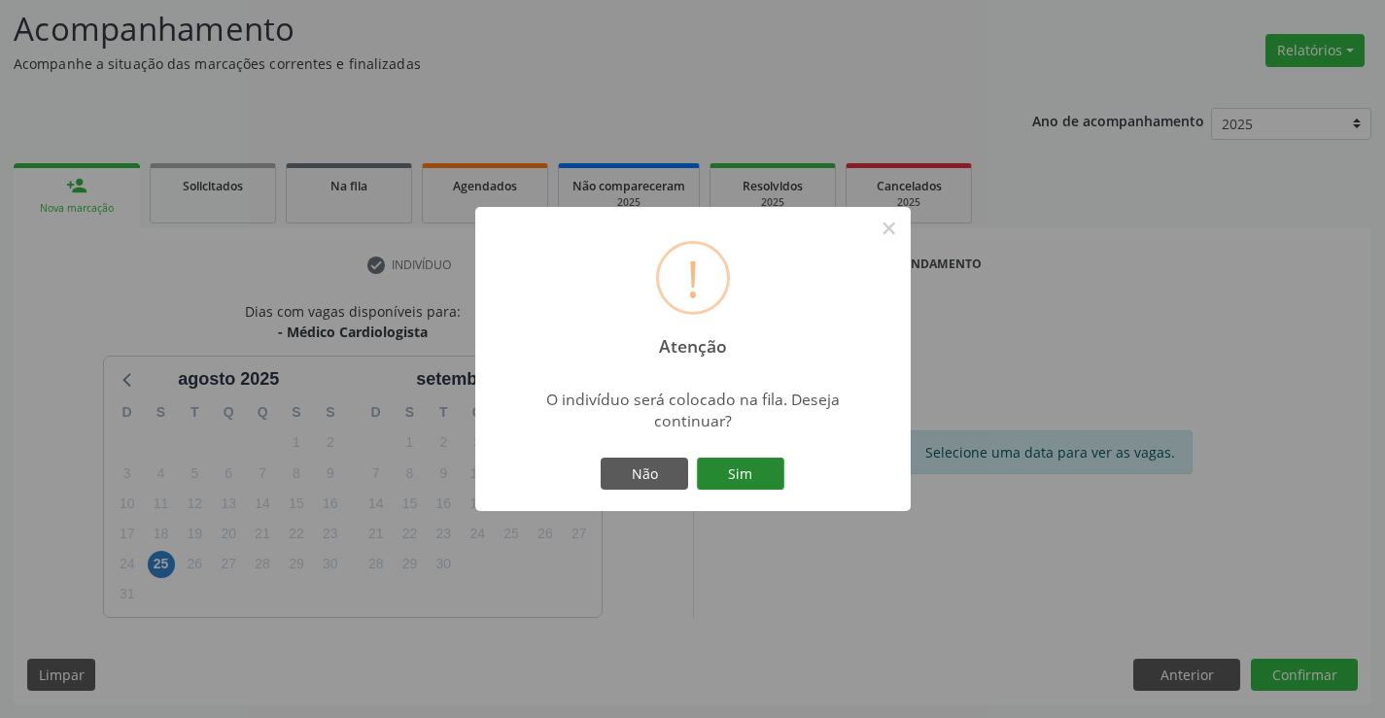
click at [746, 478] on button "Sim" at bounding box center [740, 474] width 87 height 33
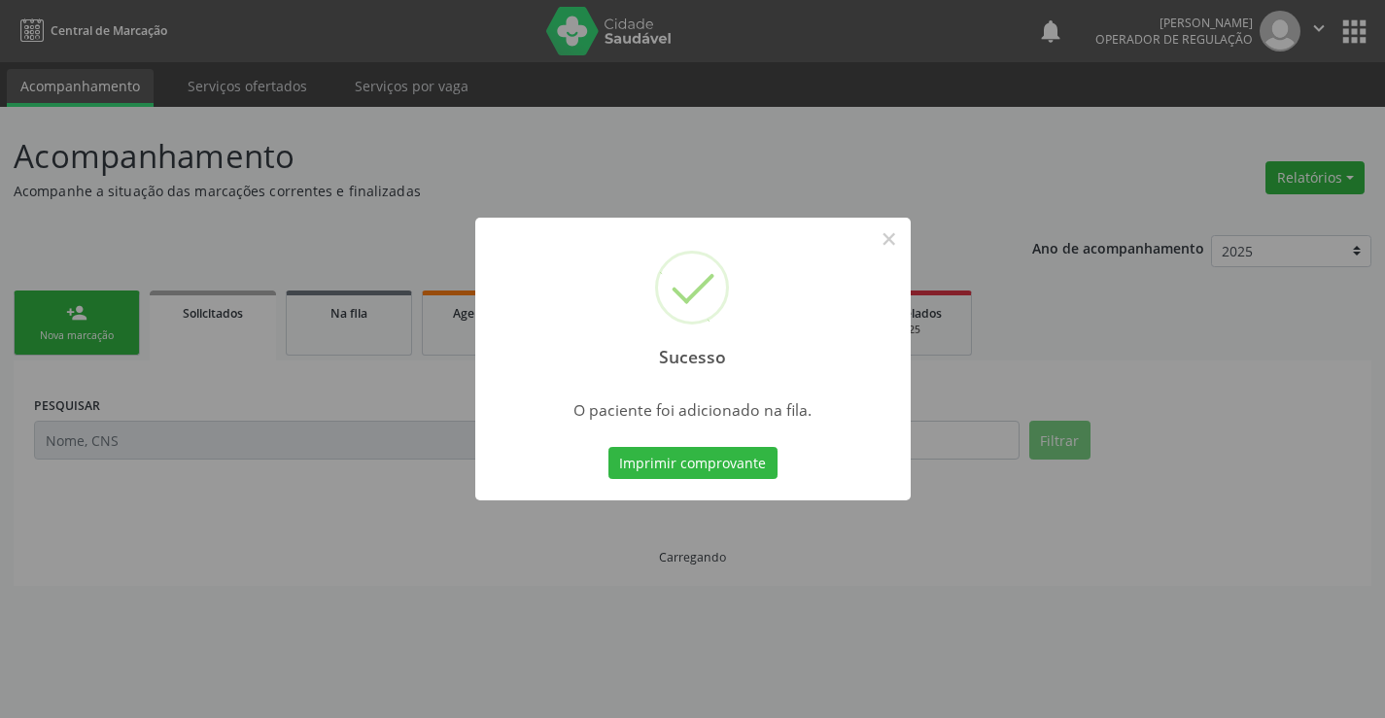
scroll to position [0, 0]
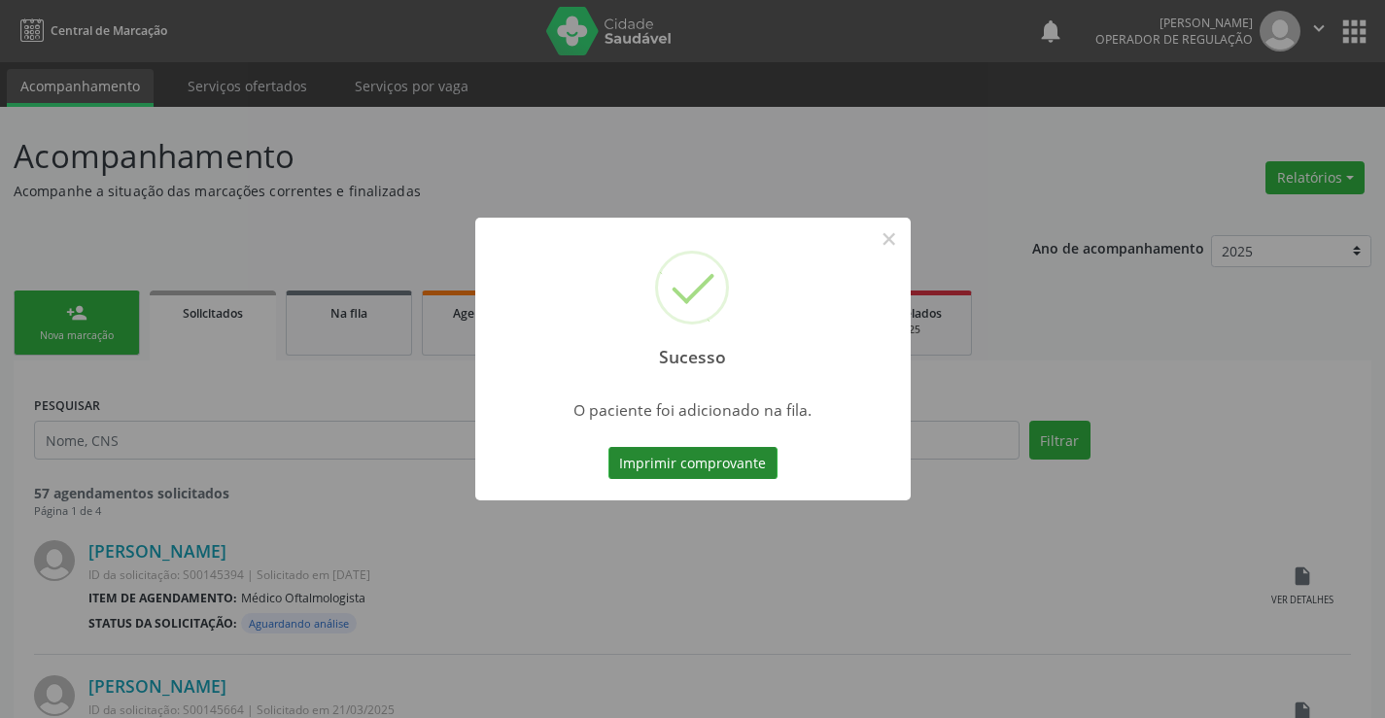
click at [722, 457] on button "Imprimir comprovante" at bounding box center [692, 463] width 169 height 33
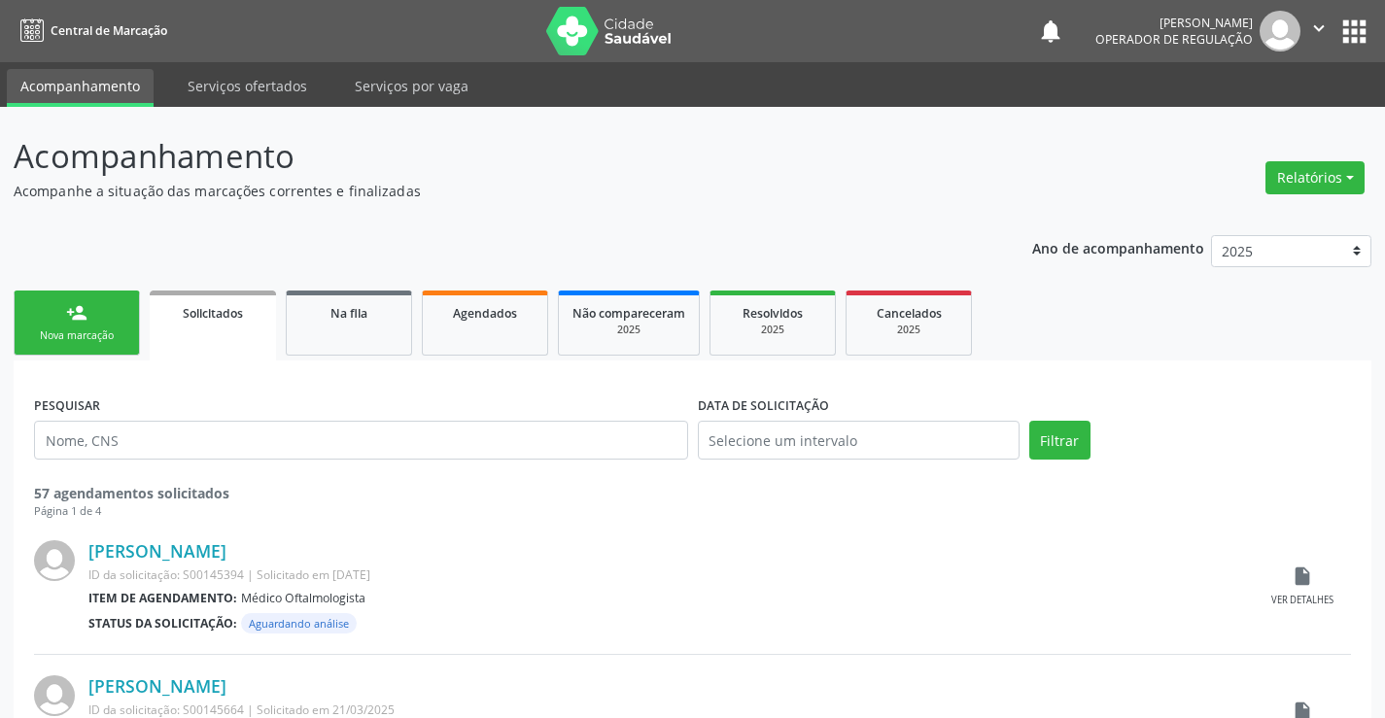
click at [100, 328] on link "person_add Nova marcação" at bounding box center [77, 323] width 126 height 65
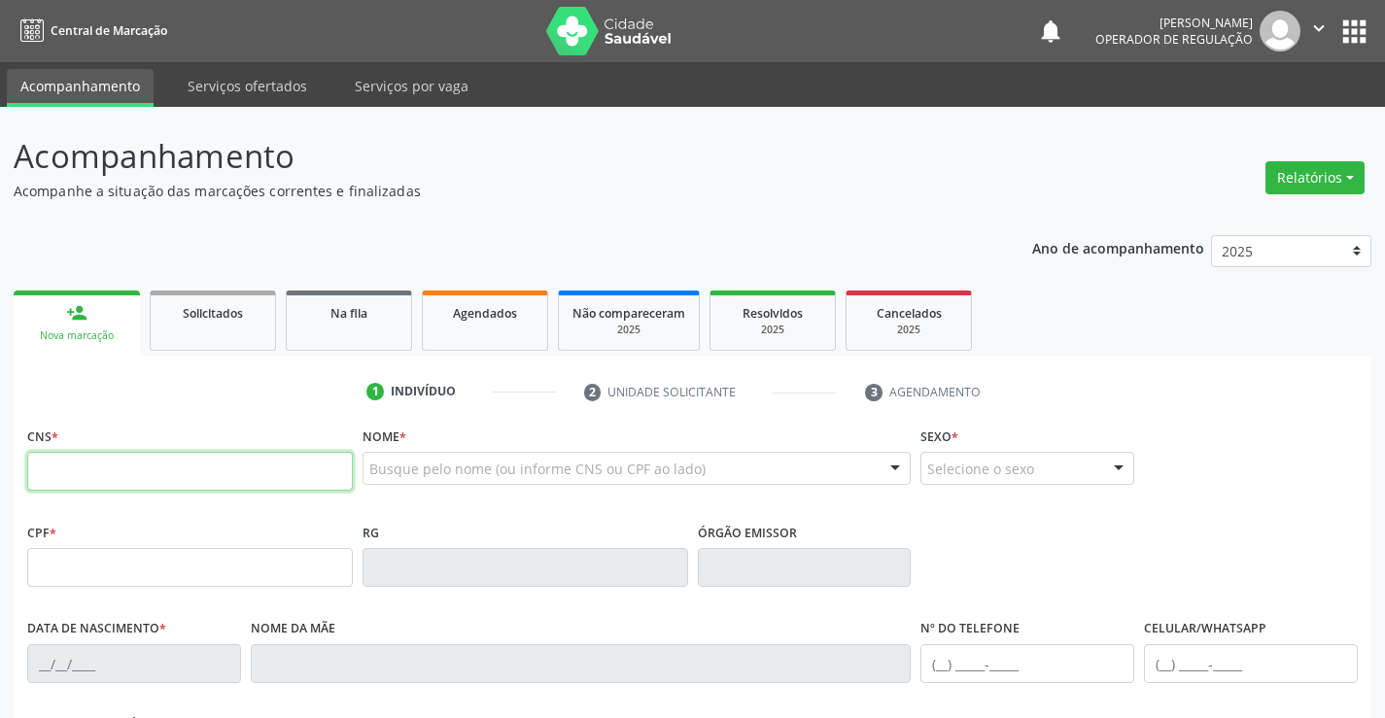
click at [227, 474] on input "text" at bounding box center [190, 471] width 326 height 39
type input "700 7029 6414 9672"
type input "0559311621"
type input "29/11/1966"
type input "(74) 98140-4078"
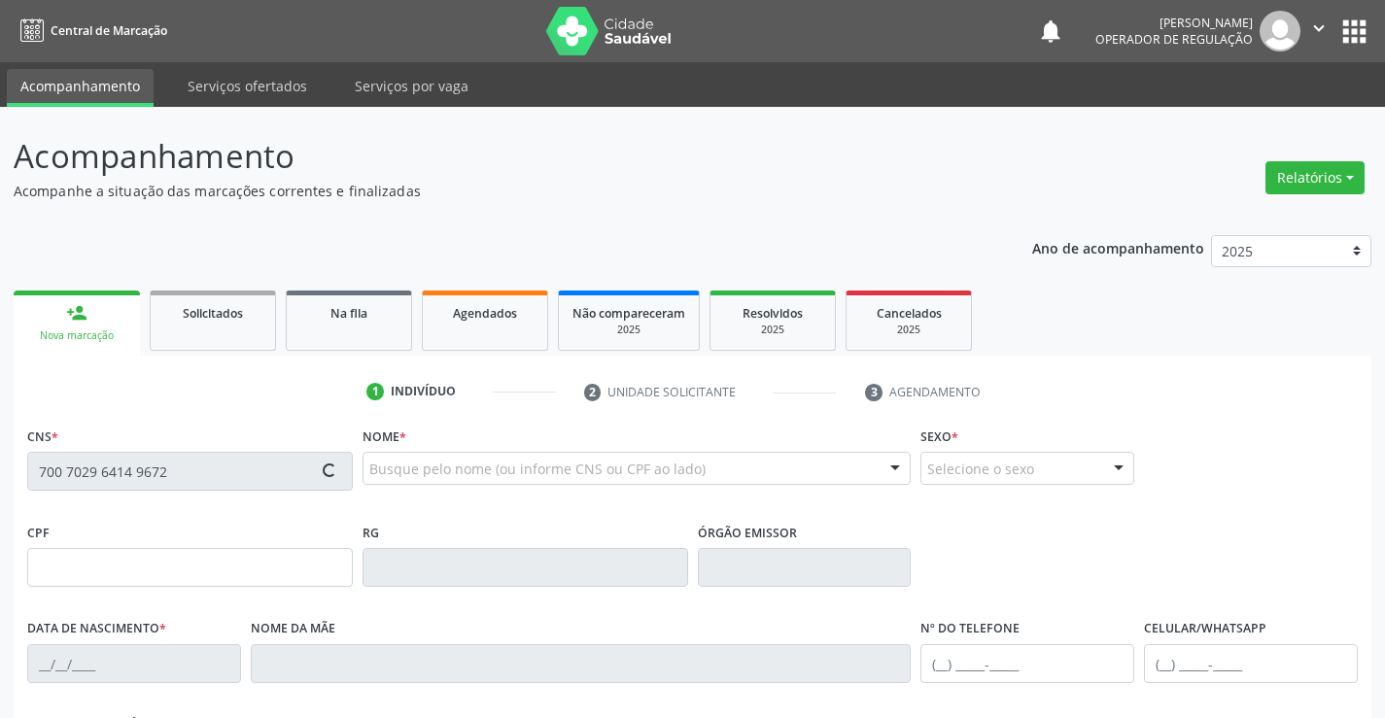
type input "(74) 98140-4078"
type input "410.451.575-20"
type input "820"
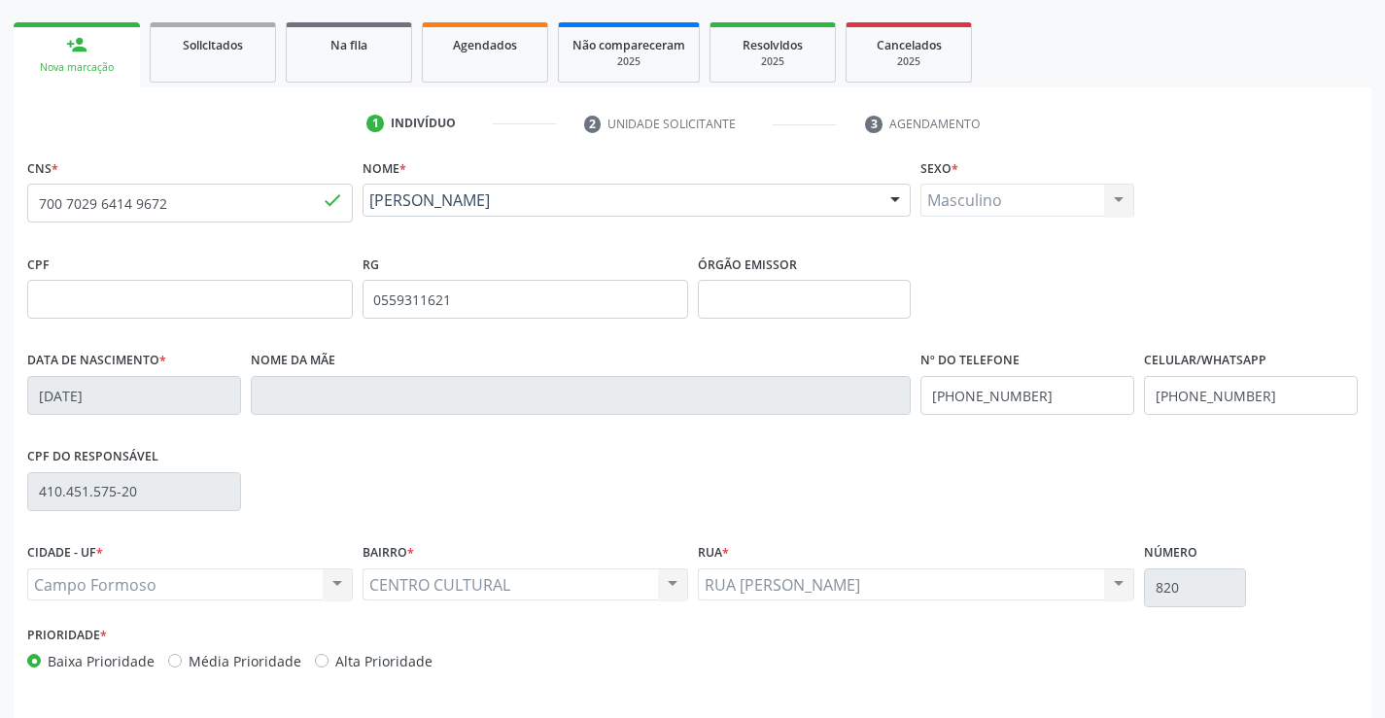
scroll to position [335, 0]
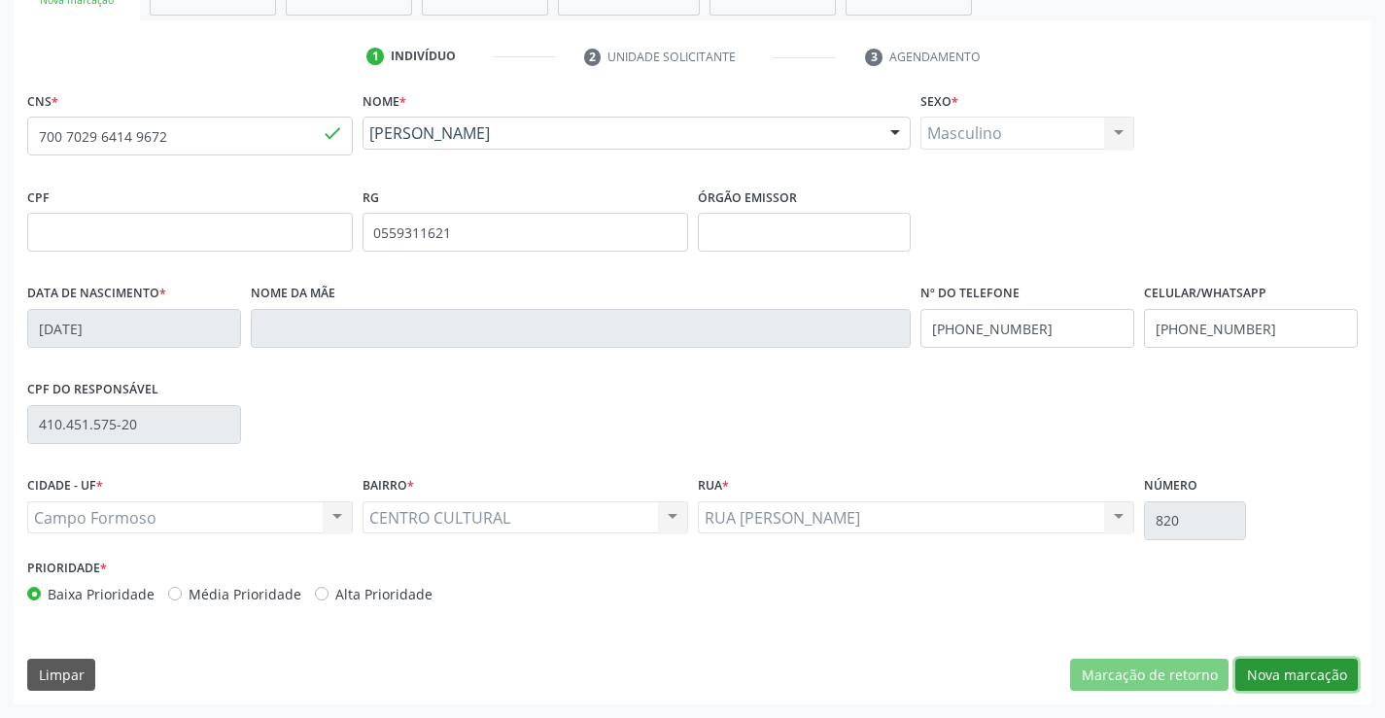
click at [1262, 674] on button "Nova marcação" at bounding box center [1296, 675] width 122 height 33
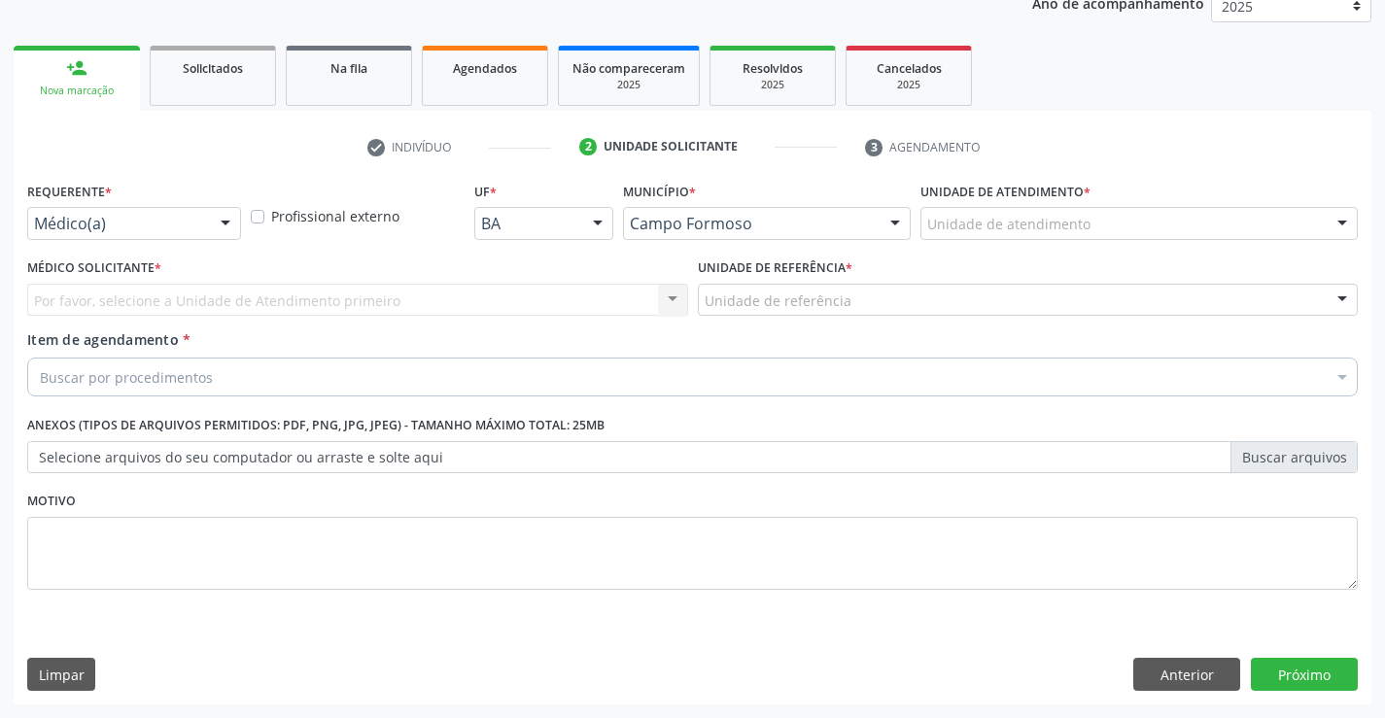
scroll to position [245, 0]
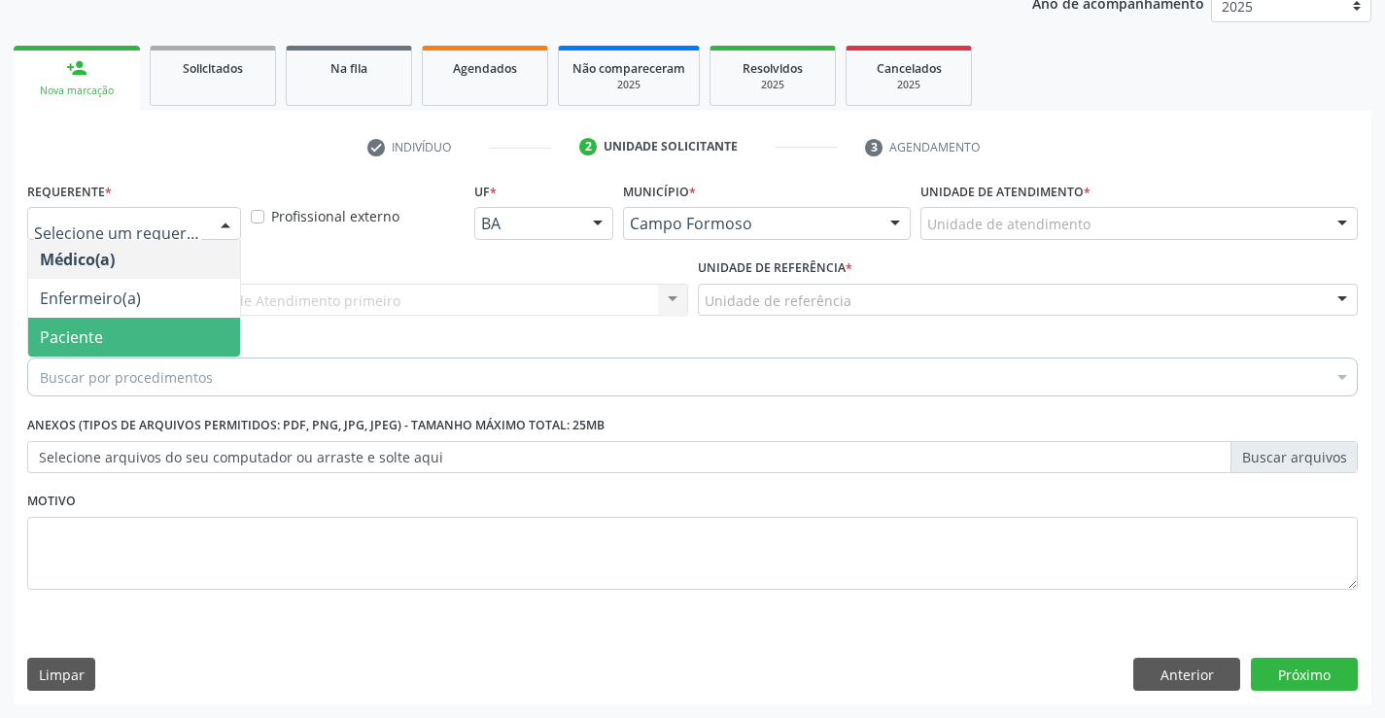
click at [74, 333] on span "Paciente" at bounding box center [71, 337] width 63 height 21
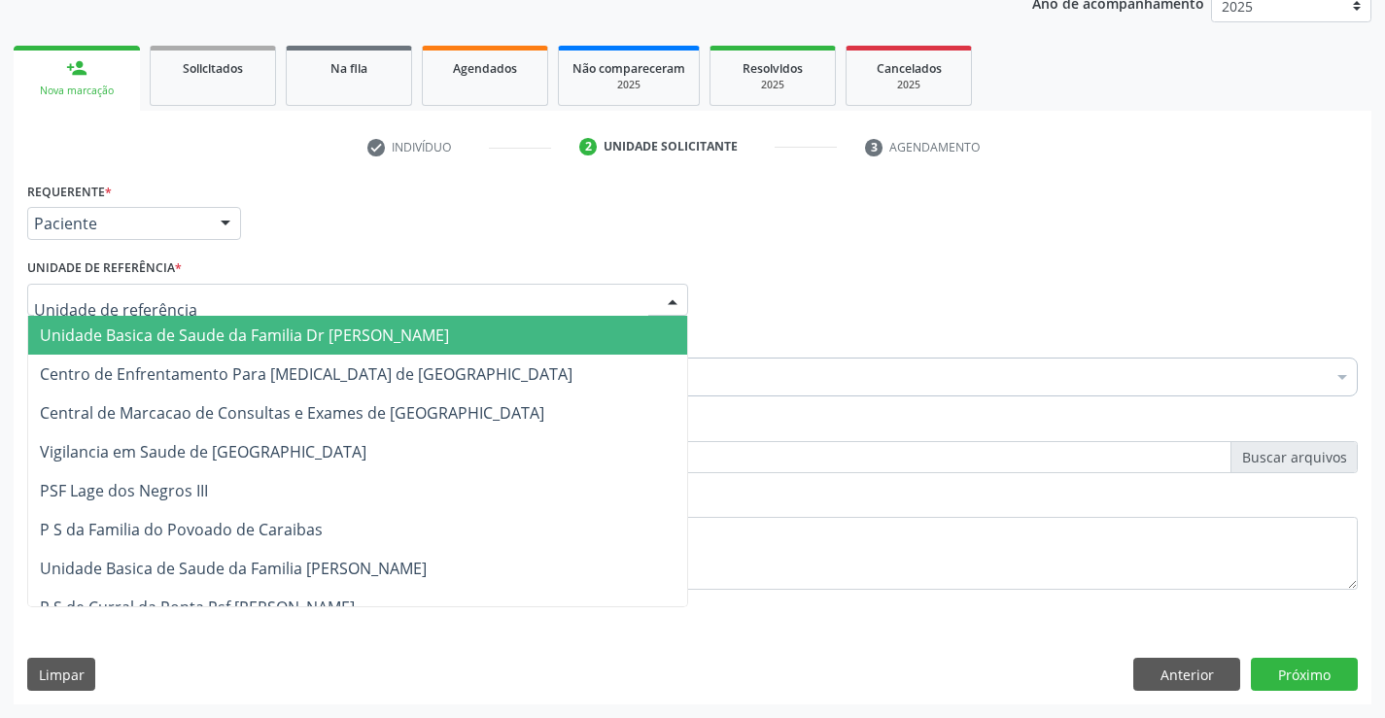
click at [102, 334] on span "Unidade Basica de Saude da Familia Dr [PERSON_NAME]" at bounding box center [244, 335] width 409 height 21
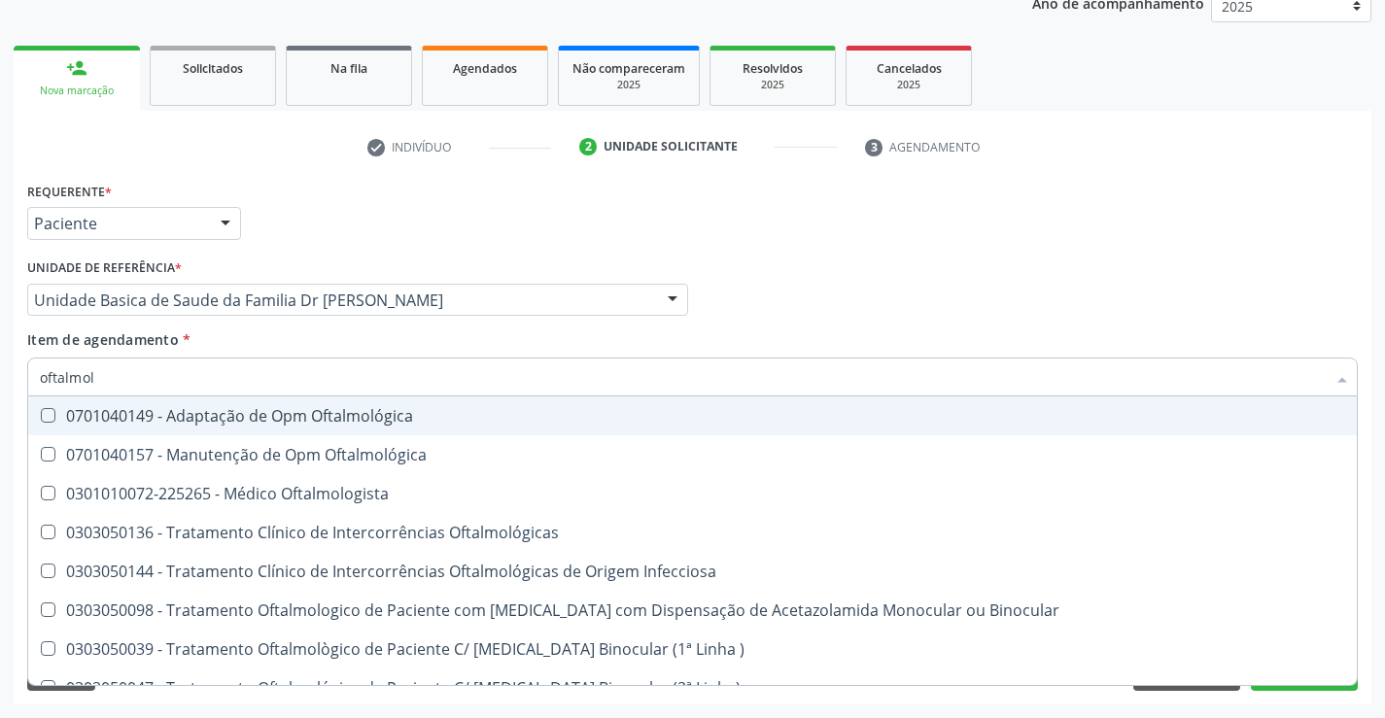
type input "oftalmolo"
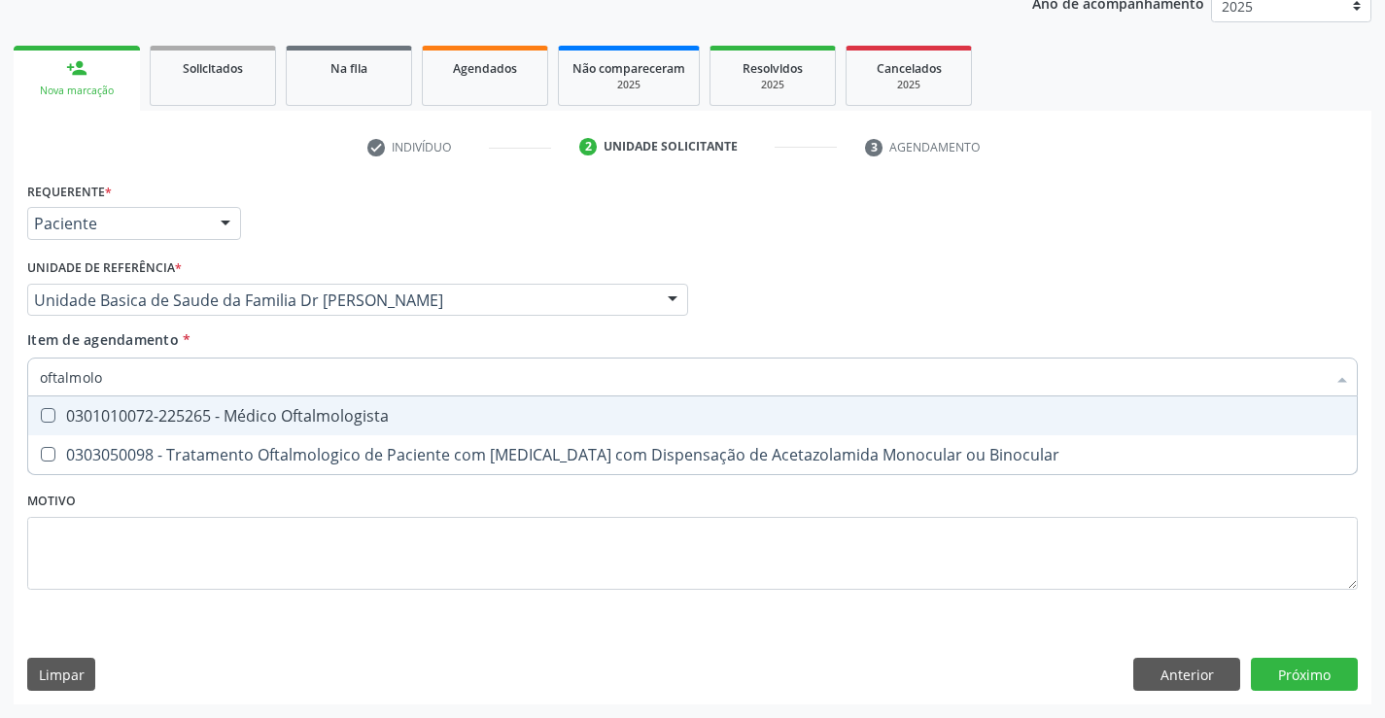
click at [210, 414] on div "0301010072-225265 - Médico Oftalmologista" at bounding box center [692, 416] width 1305 height 16
checkbox Oftalmologista "true"
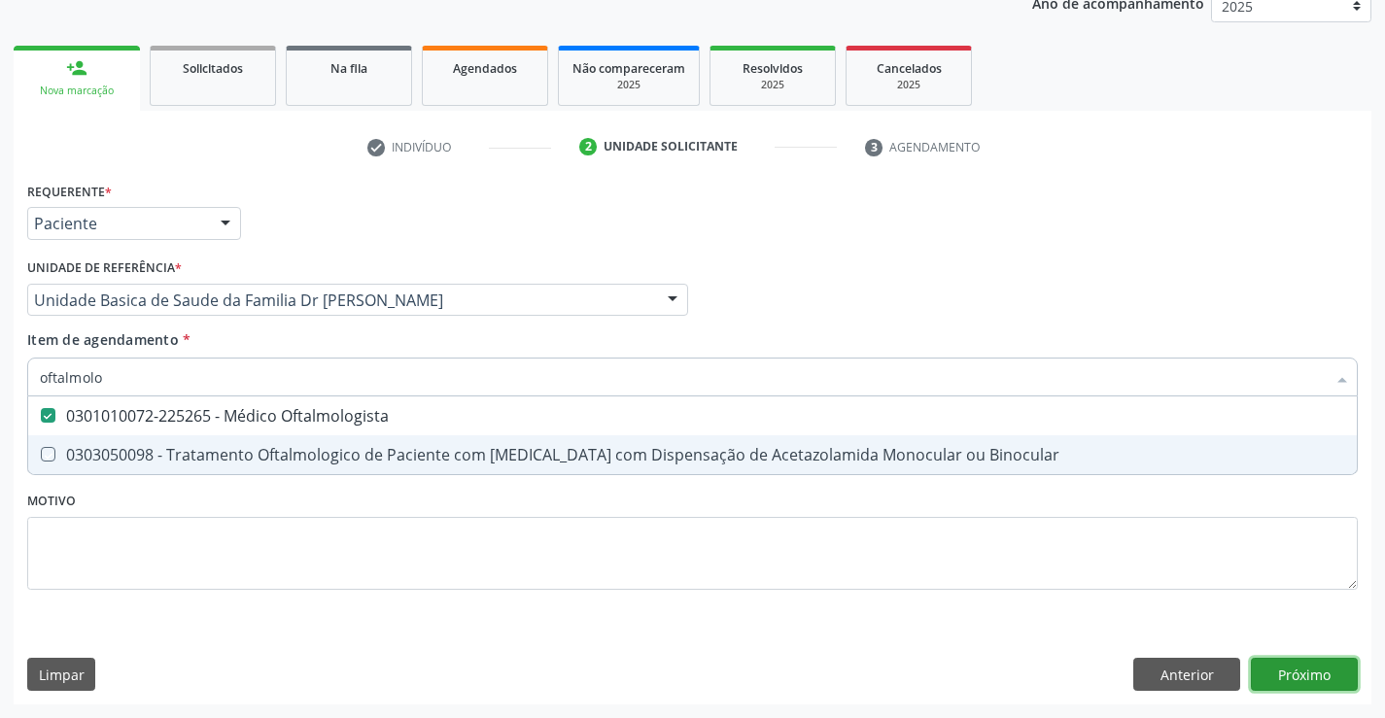
click at [1278, 680] on div "Requerente * Paciente Médico(a) Enfermeiro(a) Paciente Nenhum resultado encontr…" at bounding box center [693, 441] width 1358 height 528
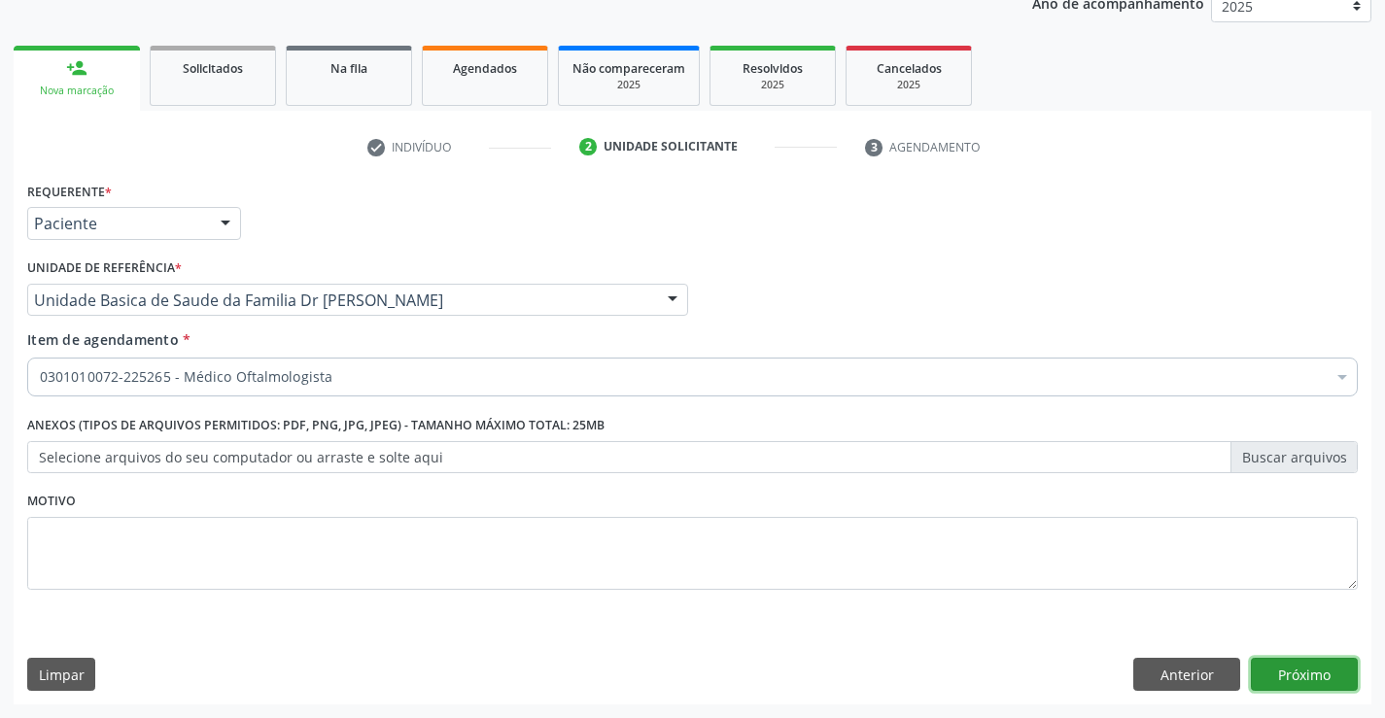
checkbox Oftalmologista "true"
click at [1297, 683] on button "Próximo" at bounding box center [1304, 674] width 107 height 33
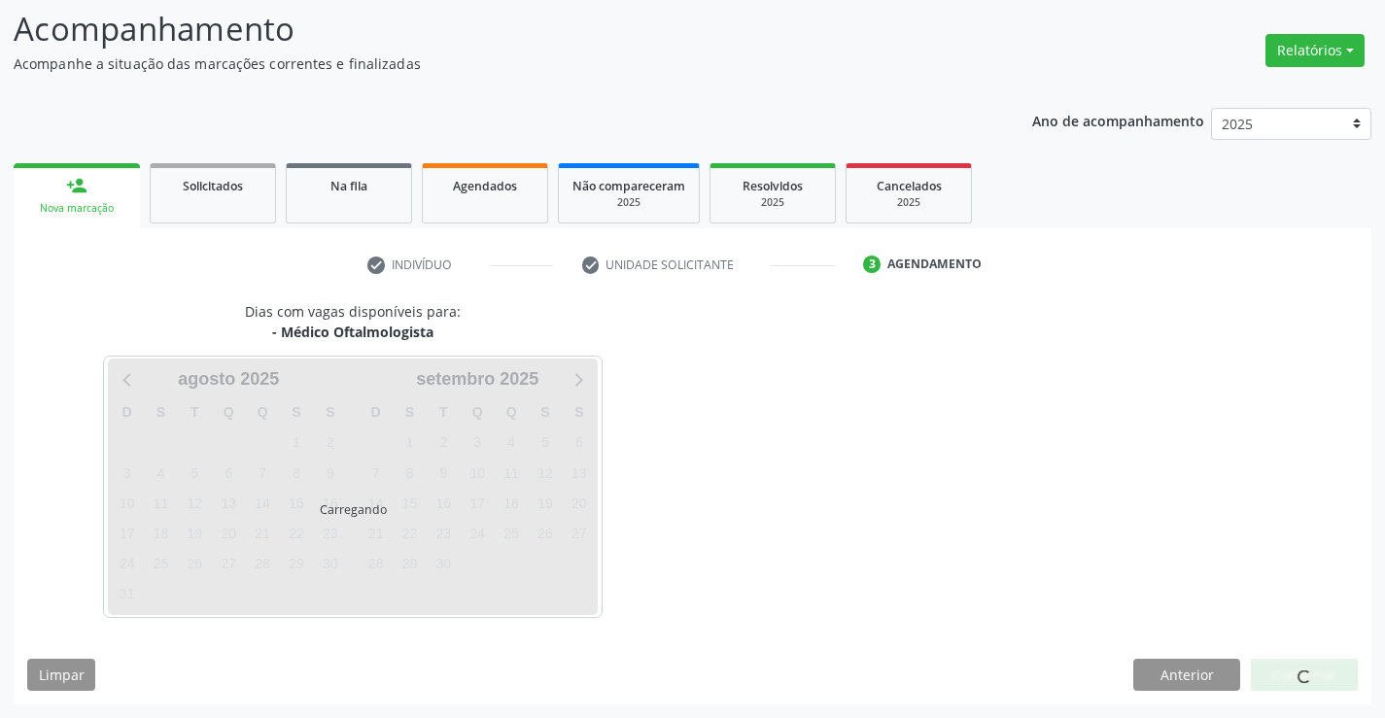
scroll to position [185, 0]
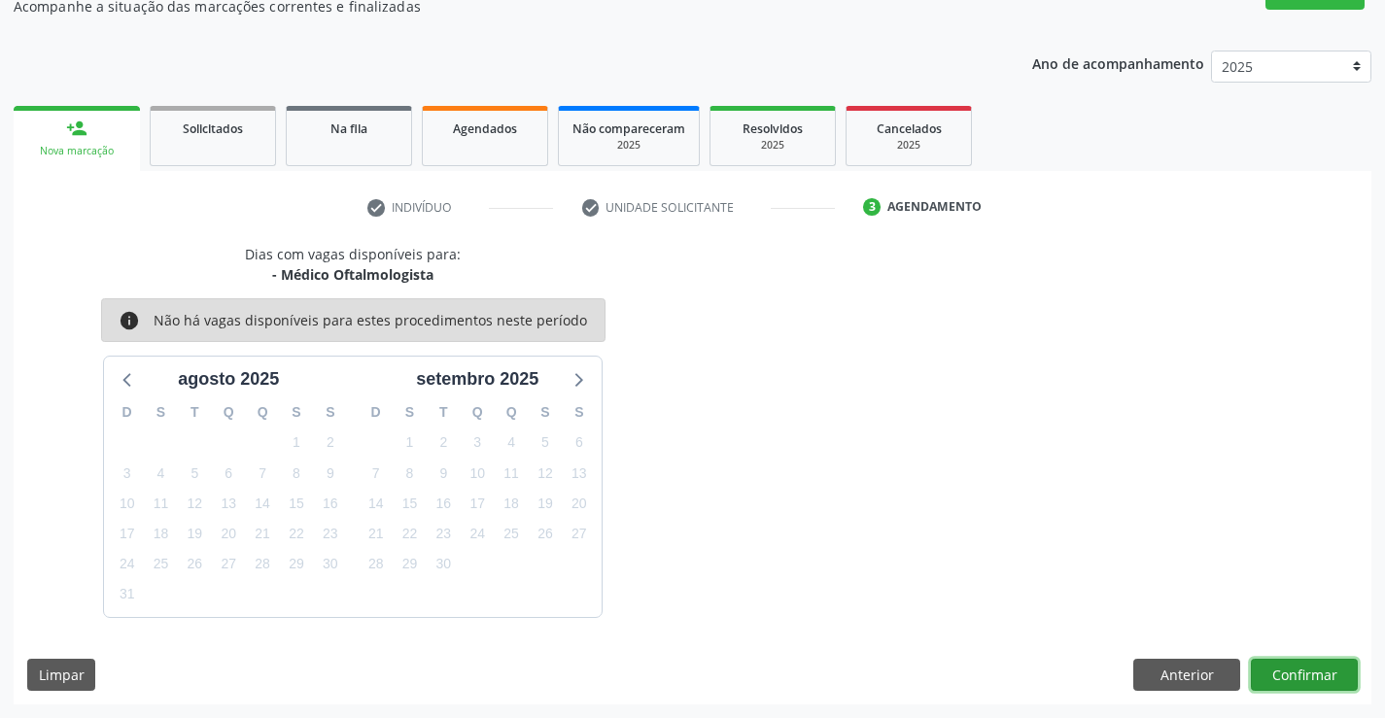
click at [1289, 683] on button "Confirmar" at bounding box center [1304, 675] width 107 height 33
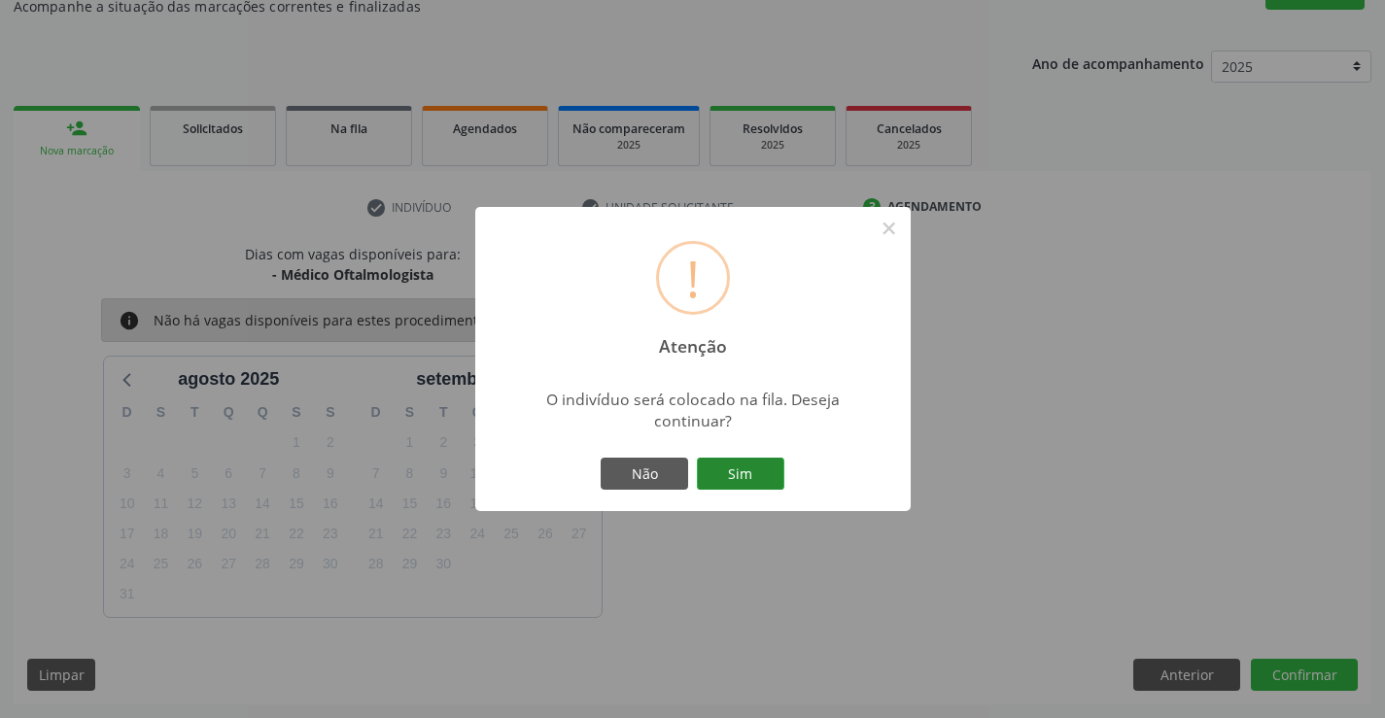
click at [750, 472] on button "Sim" at bounding box center [740, 474] width 87 height 33
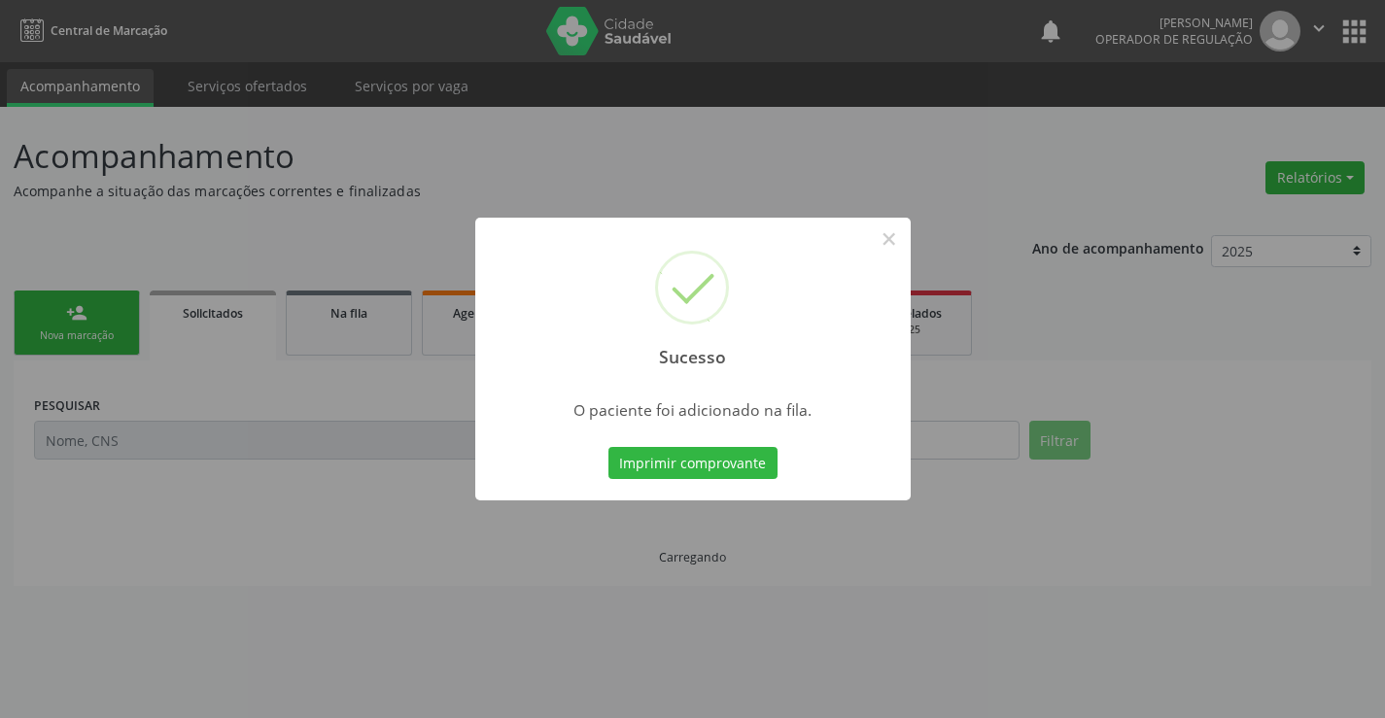
scroll to position [0, 0]
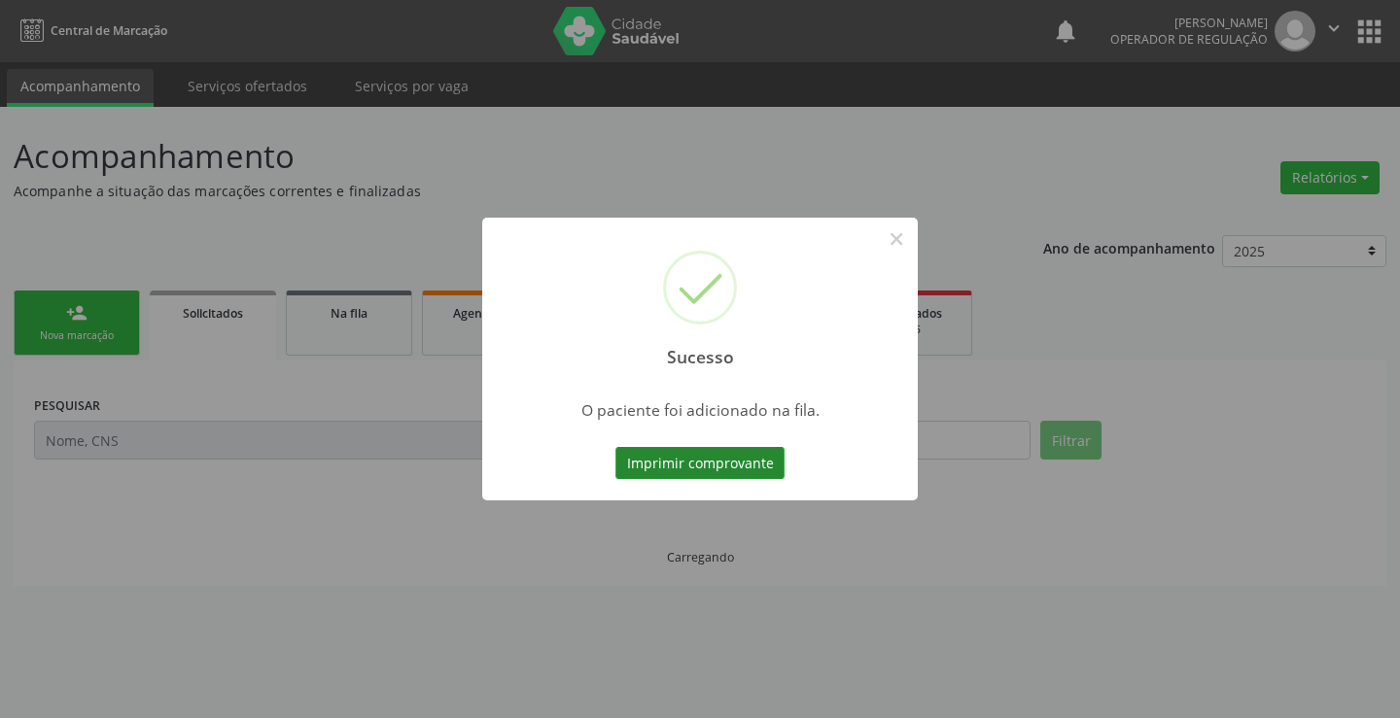
click at [736, 471] on button "Imprimir comprovante" at bounding box center [699, 463] width 169 height 33
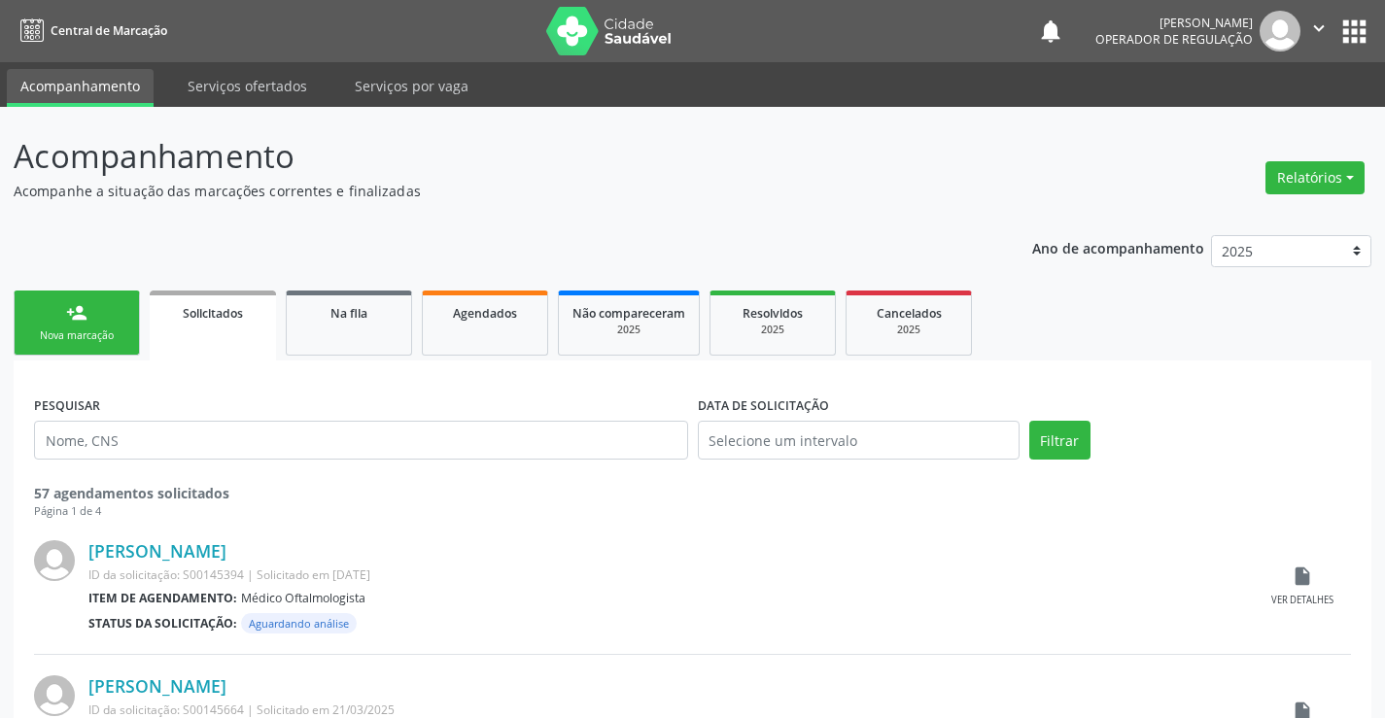
click at [1325, 27] on icon "" at bounding box center [1318, 27] width 21 height 21
click at [1247, 115] on link "Sair" at bounding box center [1269, 118] width 134 height 27
